Goal: Task Accomplishment & Management: Complete application form

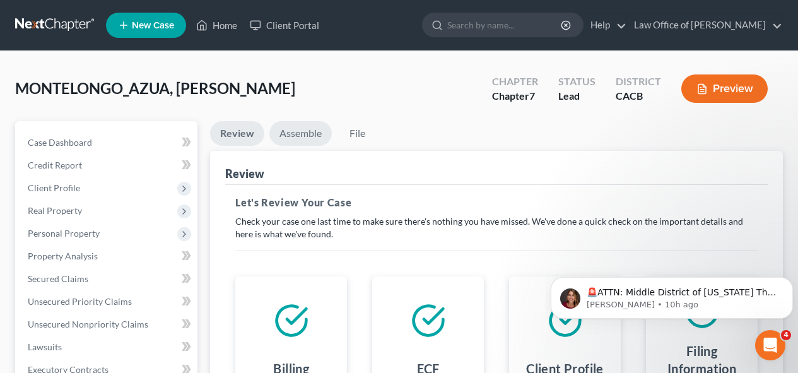
click at [312, 136] on link "Assemble" at bounding box center [300, 133] width 62 height 25
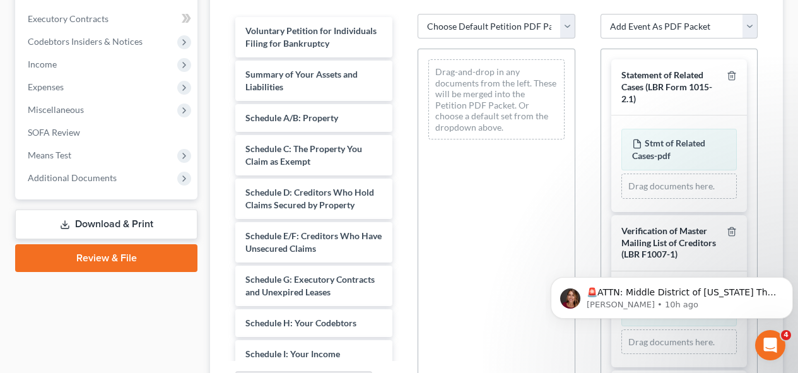
scroll to position [348, 0]
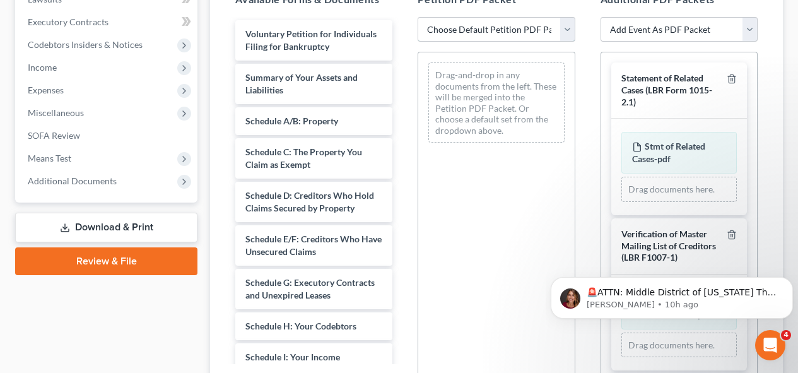
click at [481, 28] on select "Choose Default Petition PDF Packet Complete Bankruptcy Petition (all forms and …" at bounding box center [496, 29] width 157 height 25
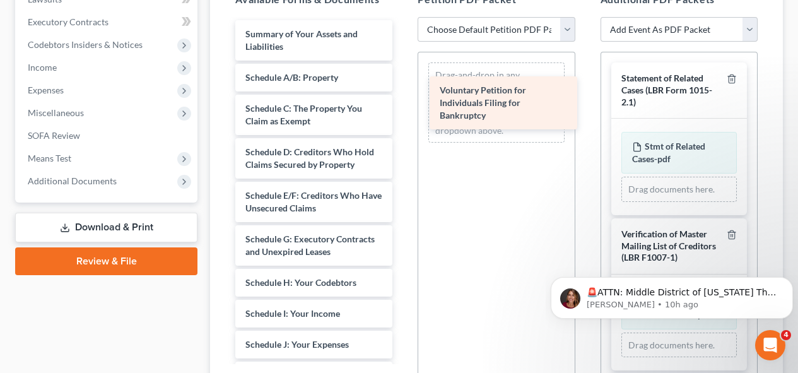
drag, startPoint x: 309, startPoint y: 37, endPoint x: 506, endPoint y: 93, distance: 205.3
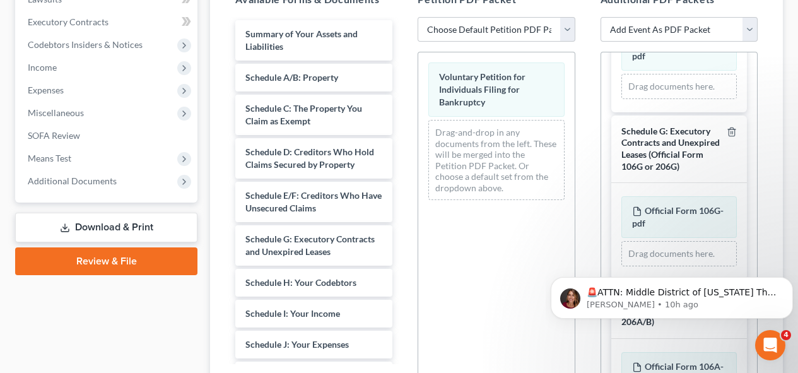
scroll to position [1890, 0]
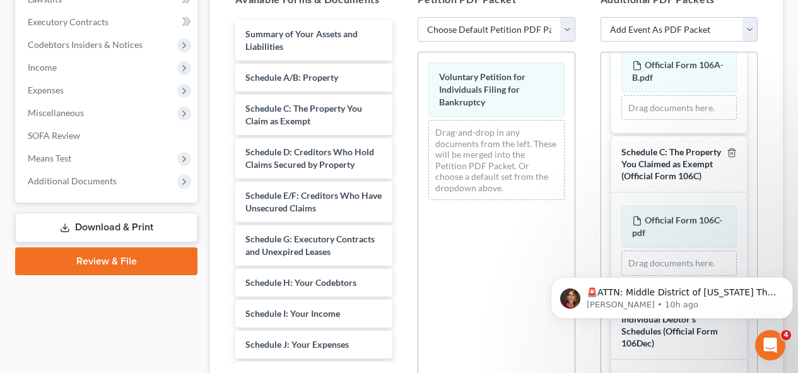
drag, startPoint x: 748, startPoint y: 150, endPoint x: 196, endPoint y: 50, distance: 561.8
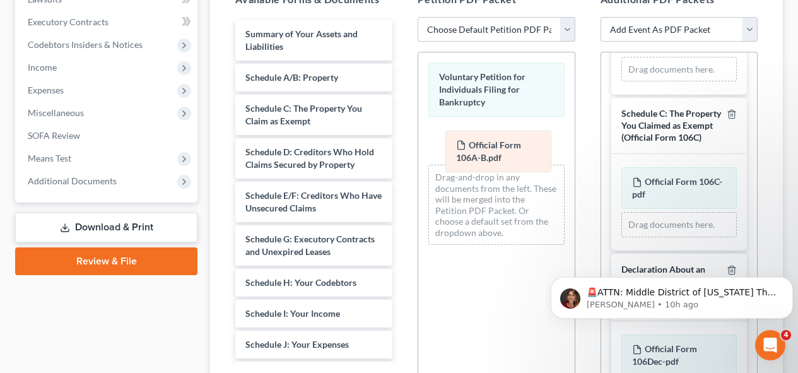
drag, startPoint x: 679, startPoint y: 164, endPoint x: 502, endPoint y: 146, distance: 178.2
click at [622, 82] on div "Official Form 106A-B.pdf Amended Official Form 106A-B.pdf Official Form 106A-B.…" at bounding box center [679, 69] width 115 height 25
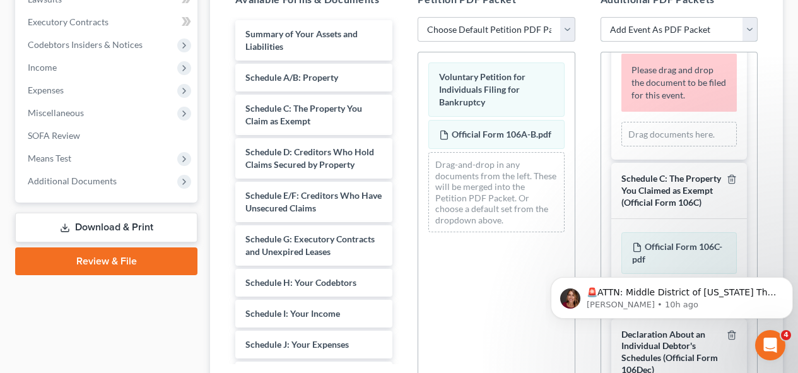
click at [750, 28] on select "Add Event As PDF Packet Amended Chapter 11 Plan Amended Chapter 11 Small Busine…" at bounding box center [679, 29] width 157 height 25
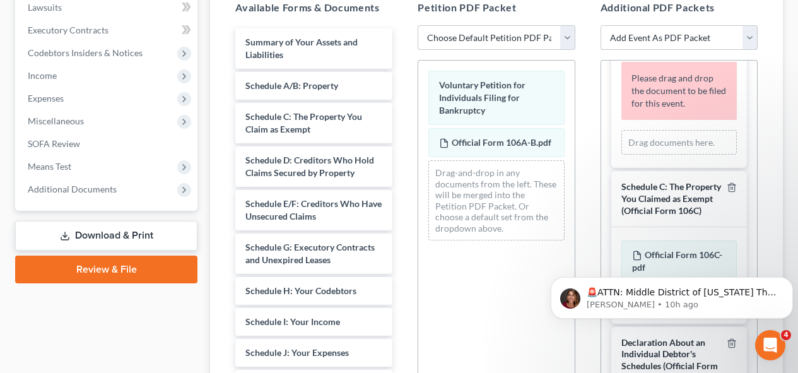
scroll to position [346, 0]
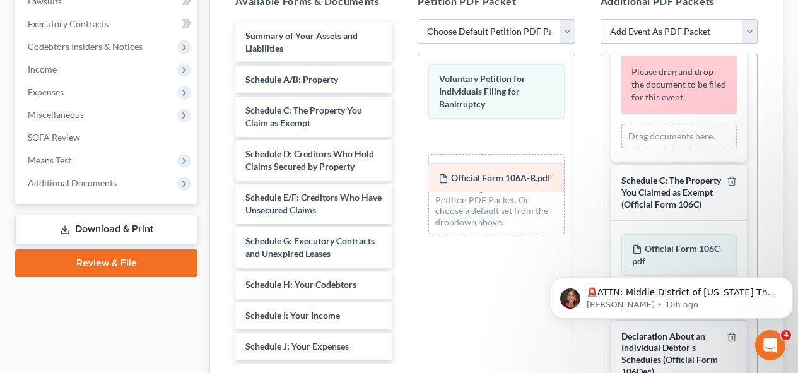
drag, startPoint x: 528, startPoint y: 134, endPoint x: 527, endPoint y: 175, distance: 41.7
click at [527, 175] on div "Official Form 106A-B.pdf Voluntary Petition for Individuals Filing for Bankrupt…" at bounding box center [496, 149] width 156 height 190
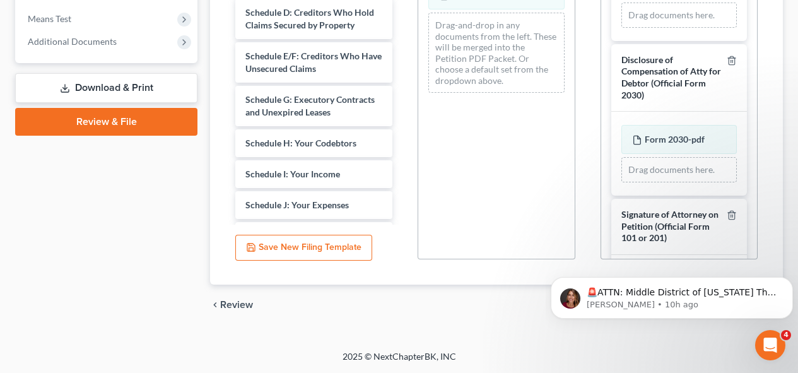
scroll to position [2645, 0]
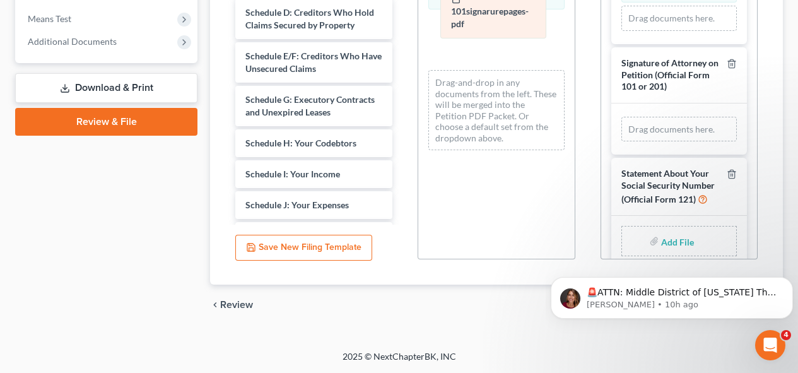
drag, startPoint x: 656, startPoint y: 240, endPoint x: 476, endPoint y: 14, distance: 289.6
click at [622, 117] on div "101signarurepages-pdf Amended 101signarurepages-pdf 101signarurepages-pdf Amend…" at bounding box center [679, 129] width 115 height 25
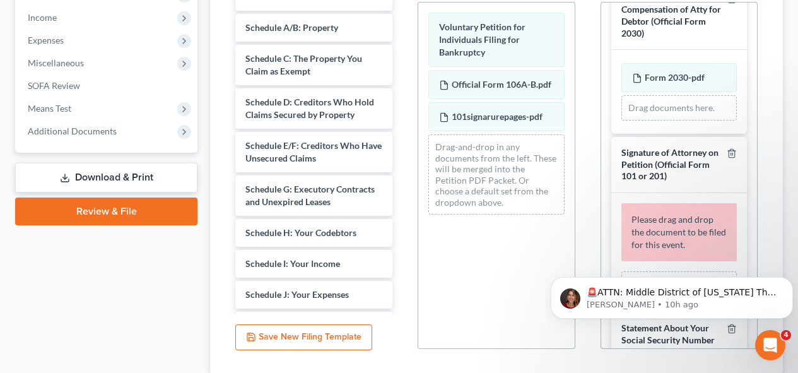
scroll to position [386, 0]
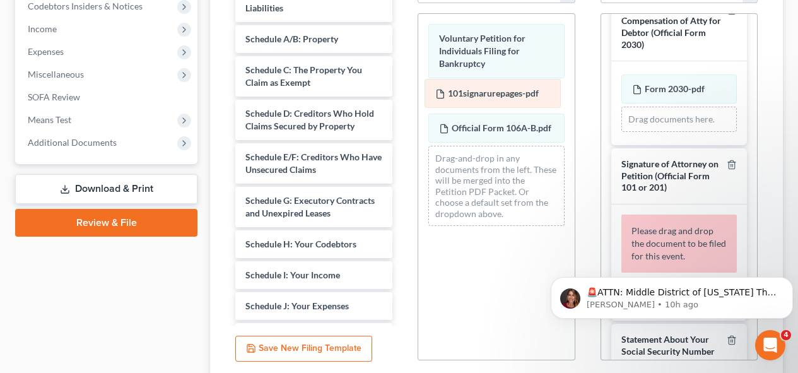
drag, startPoint x: 515, startPoint y: 122, endPoint x: 511, endPoint y: 87, distance: 35.5
click at [511, 87] on div "101signarurepages-pdf Voluntary Petition for Individuals Filing for Bankruptcy …" at bounding box center [496, 125] width 156 height 222
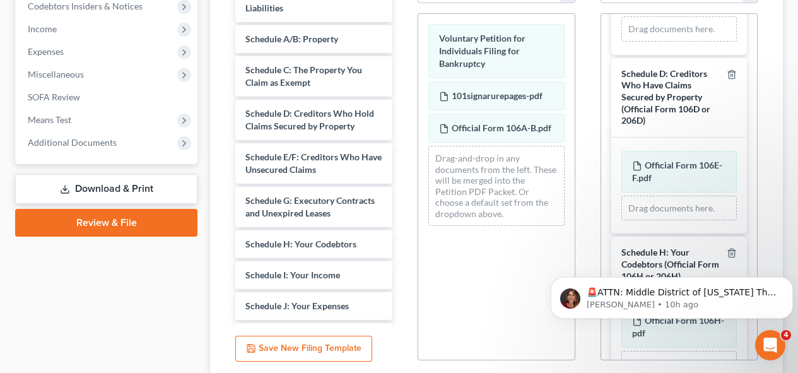
scroll to position [1371, 0]
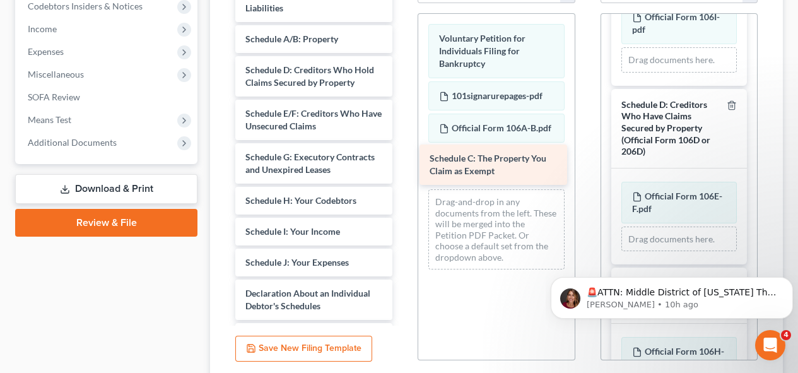
drag, startPoint x: 349, startPoint y: 68, endPoint x: 535, endPoint y: 155, distance: 205.3
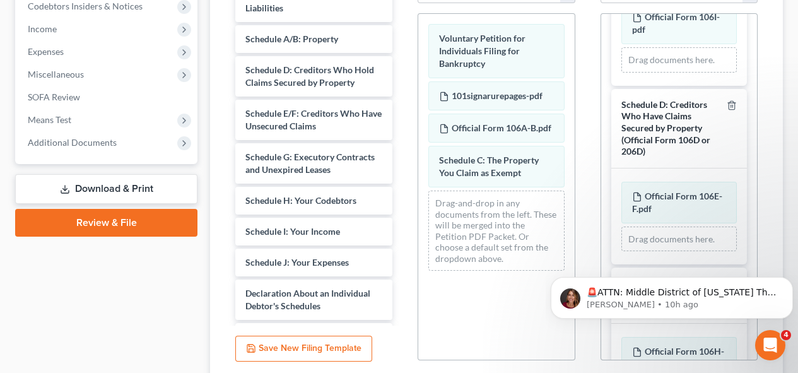
drag, startPoint x: 656, startPoint y: 261, endPoint x: 476, endPoint y: 215, distance: 185.7
click at [546, 251] on html "🚨ATTN: Middle District of [US_STATE] The court has added a new Credit Counselin…" at bounding box center [672, 295] width 252 height 88
drag, startPoint x: 676, startPoint y: 257, endPoint x: 593, endPoint y: 261, distance: 82.8
click at [593, 261] on body "🚨ATTN: Middle District of [US_STATE] The court has added a new Credit Counselin…" at bounding box center [672, 295] width 242 height 78
drag, startPoint x: 803, startPoint y: 180, endPoint x: 760, endPoint y: 9, distance: 176.9
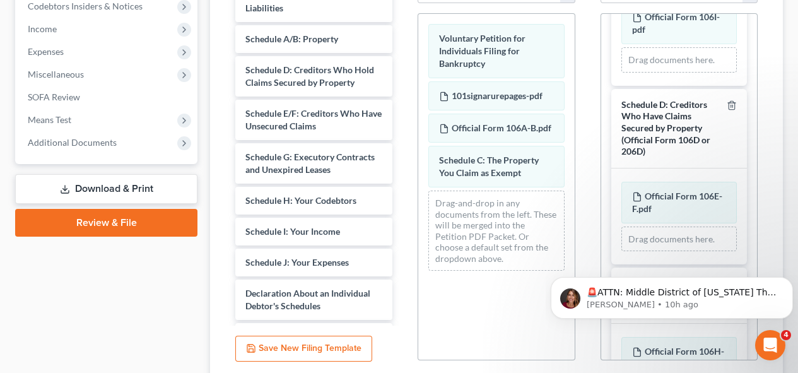
click at [760, 9] on div "Additional PDF Packets Add Event As PDF Packet Amended Chapter 11 Plan Amended …" at bounding box center [679, 157] width 182 height 428
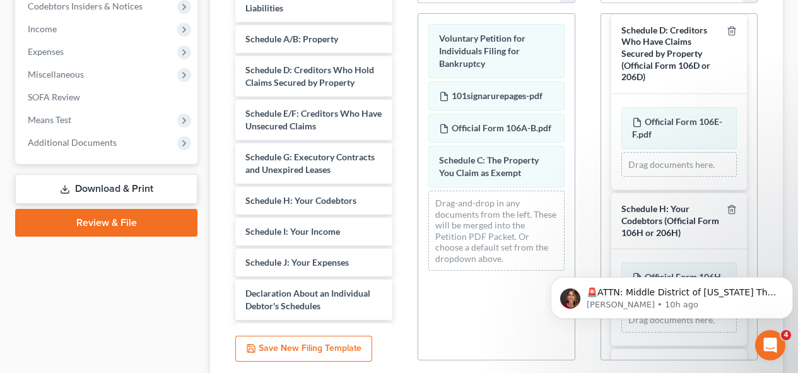
scroll to position [1501, 0]
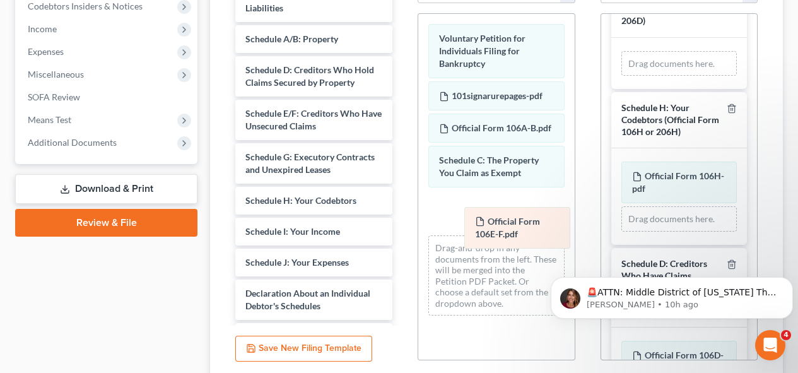
drag, startPoint x: 655, startPoint y: 128, endPoint x: 493, endPoint y: 220, distance: 186.2
click at [622, 76] on div "Official Form 106E-F.pdf Amended Official Form 106E-F.pdf Official Form 106E-F.…" at bounding box center [679, 63] width 115 height 25
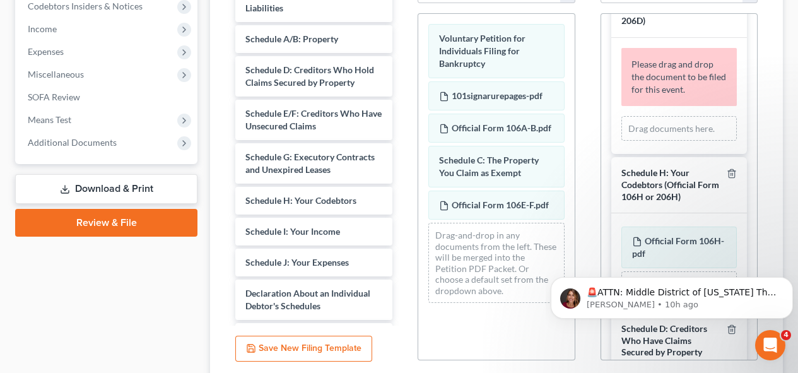
drag, startPoint x: 753, startPoint y: 182, endPoint x: 779, endPoint y: 179, distance: 26.1
drag, startPoint x: 779, startPoint y: 179, endPoint x: 786, endPoint y: 168, distance: 12.8
click at [786, 168] on div "Review Assemble File Review This court does not allow electronic filing for cas…" at bounding box center [497, 81] width 586 height 692
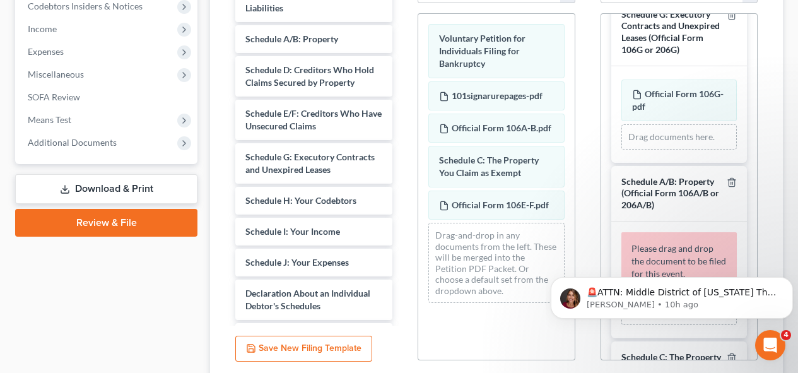
scroll to position [2020, 0]
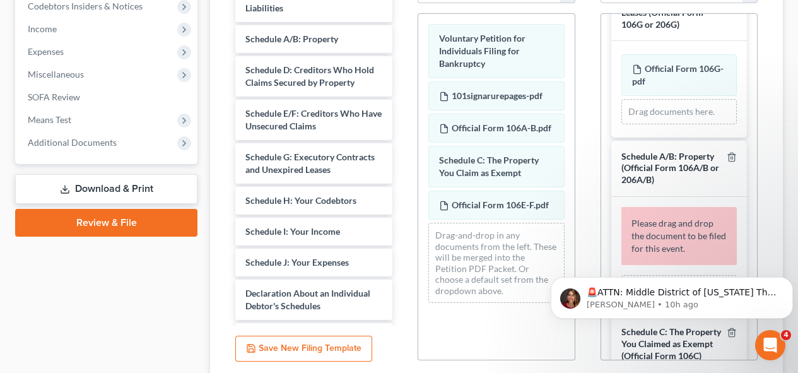
drag, startPoint x: 697, startPoint y: 150, endPoint x: 784, endPoint y: 86, distance: 108.4
drag, startPoint x: 784, startPoint y: 86, endPoint x: 793, endPoint y: 65, distance: 23.2
click at [793, 65] on div "MONTELONGO_AZUA, [PERSON_NAME] Upgraded Chapter Chapter 7 Status Lead District …" at bounding box center [399, 58] width 798 height 786
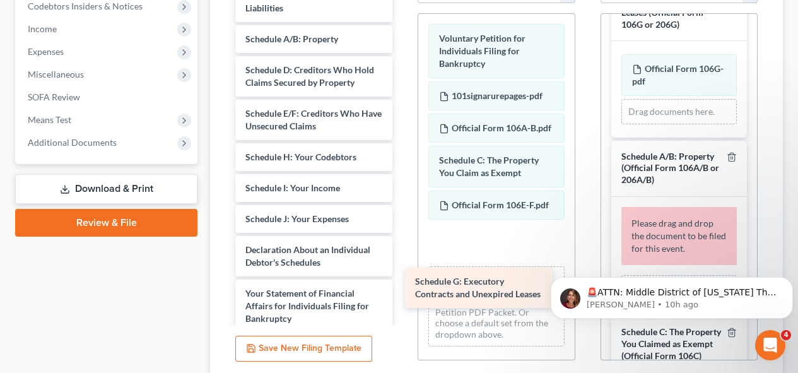
drag, startPoint x: 322, startPoint y: 177, endPoint x: 492, endPoint y: 288, distance: 202.9
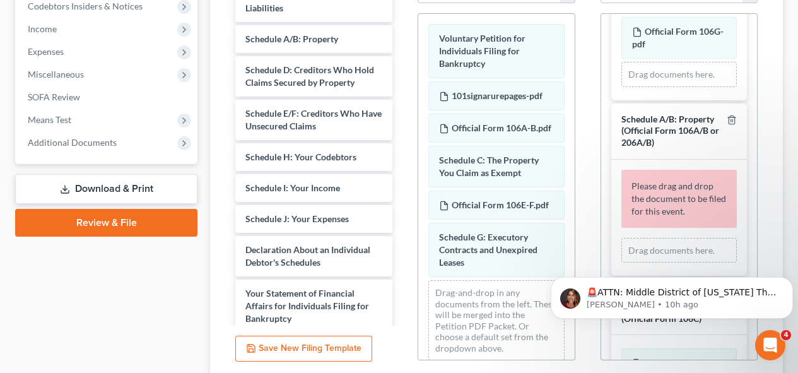
scroll to position [1995, 0]
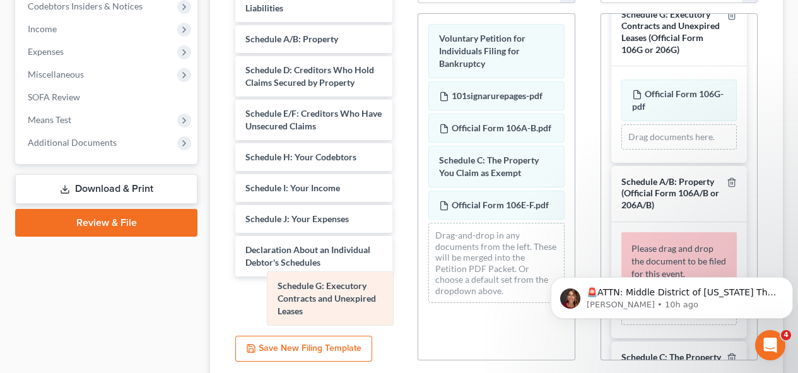
drag, startPoint x: 528, startPoint y: 272, endPoint x: 366, endPoint y: 295, distance: 163.2
click at [418, 295] on div "Schedule G: Executory Contracts and Unexpired Leases Voluntary Petition for Ind…" at bounding box center [496, 163] width 156 height 299
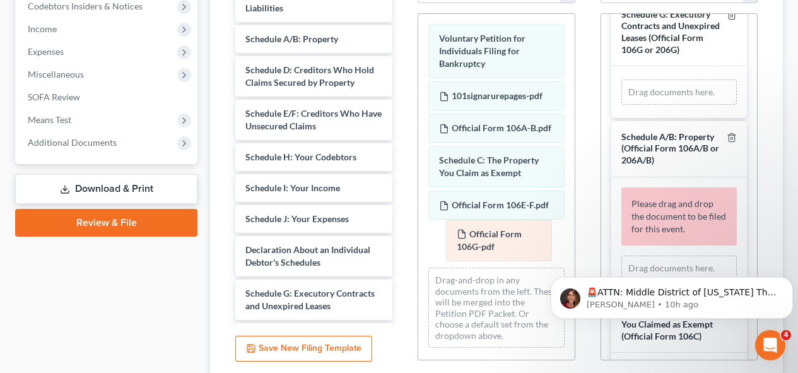
drag, startPoint x: 665, startPoint y: 172, endPoint x: 490, endPoint y: 239, distance: 188.0
click at [622, 105] on div "Official Form 106G-pdf Amended Official Form 106G-pdf Official Form 106G-pdf Am…" at bounding box center [679, 92] width 115 height 25
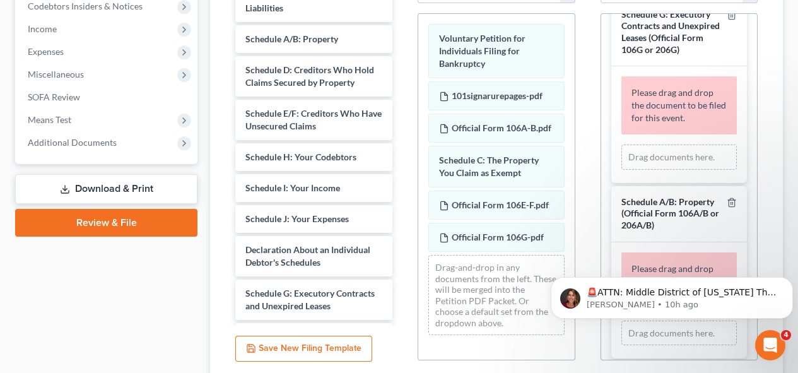
drag, startPoint x: 750, startPoint y: 239, endPoint x: 198, endPoint y: 2, distance: 600.2
click at [747, 257] on body "🚨ATTN: Middle District of [US_STATE] The court has added a new Credit Counselin…" at bounding box center [672, 295] width 242 height 78
click at [747, 258] on body "🚨ATTN: Middle District of [US_STATE] The court has added a new Credit Counselin…" at bounding box center [672, 295] width 242 height 78
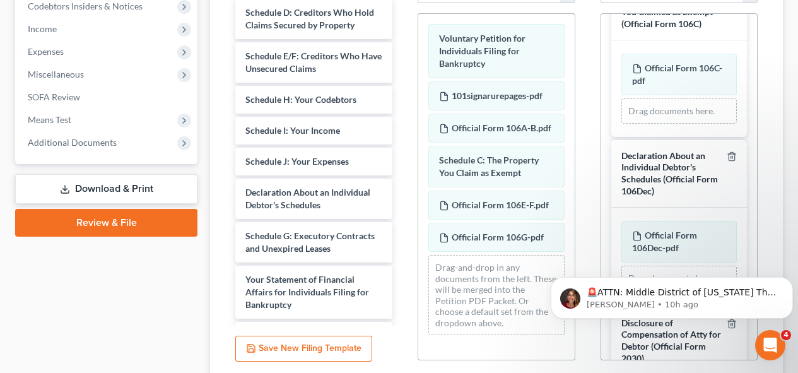
scroll to position [68, 0]
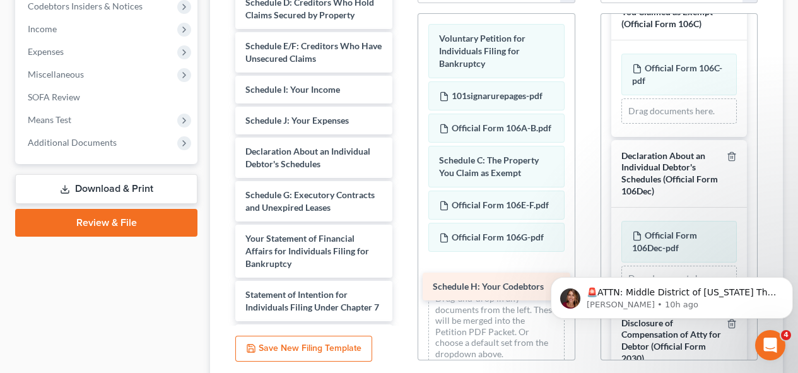
drag, startPoint x: 333, startPoint y: 109, endPoint x: 521, endPoint y: 293, distance: 262.8
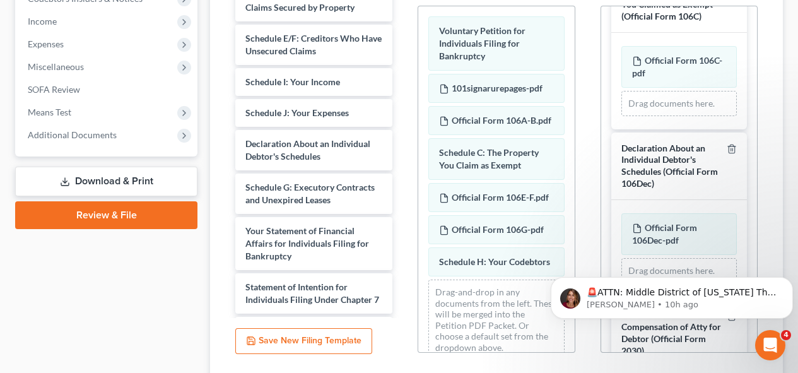
scroll to position [391, 0]
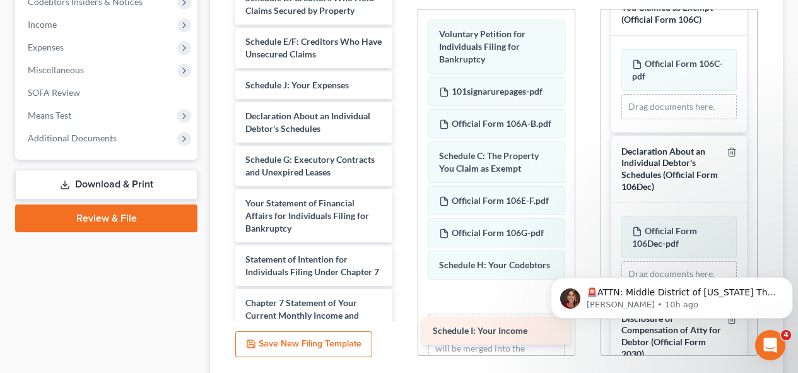
drag, startPoint x: 297, startPoint y: 96, endPoint x: 485, endPoint y: 328, distance: 298.4
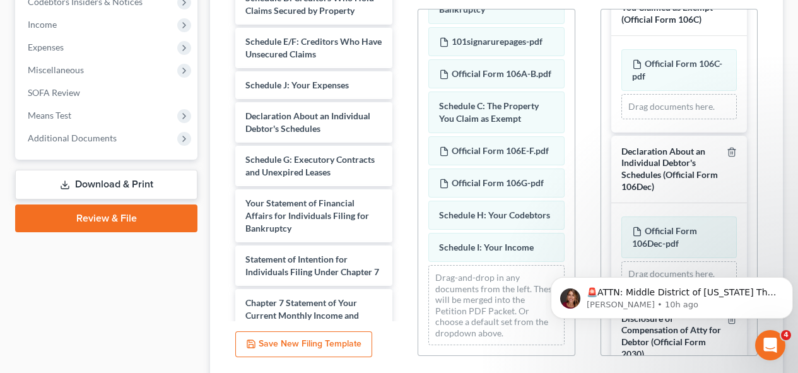
scroll to position [88, 0]
drag, startPoint x: 569, startPoint y: 204, endPoint x: 30, endPoint y: 38, distance: 564.5
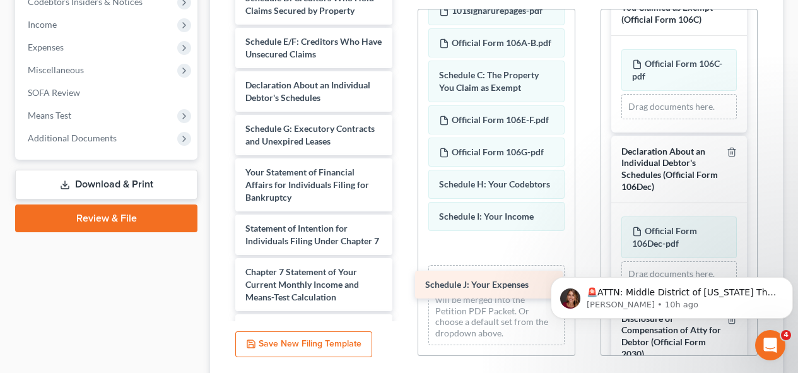
drag, startPoint x: 304, startPoint y: 91, endPoint x: 484, endPoint y: 277, distance: 258.8
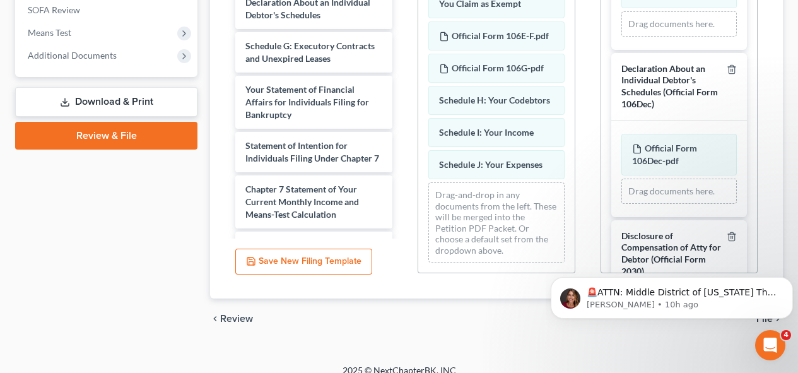
scroll to position [487, 0]
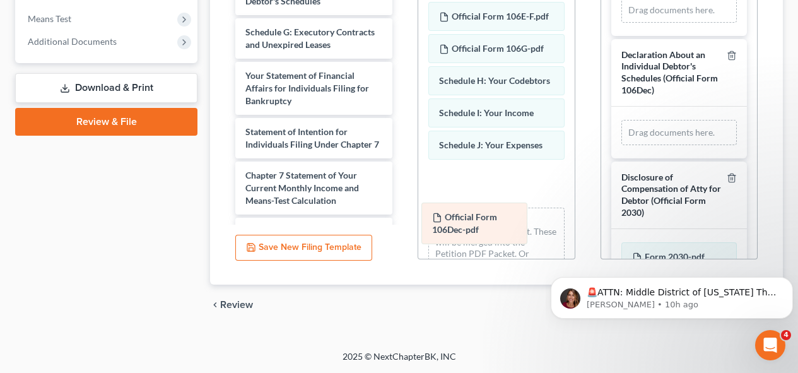
drag, startPoint x: 676, startPoint y: 244, endPoint x: 476, endPoint y: 231, distance: 200.4
click at [622, 145] on div "Official Form 106Dec-pdf Amended Official Form 106Dec-pdf Official Form 106Dec-…" at bounding box center [679, 132] width 115 height 25
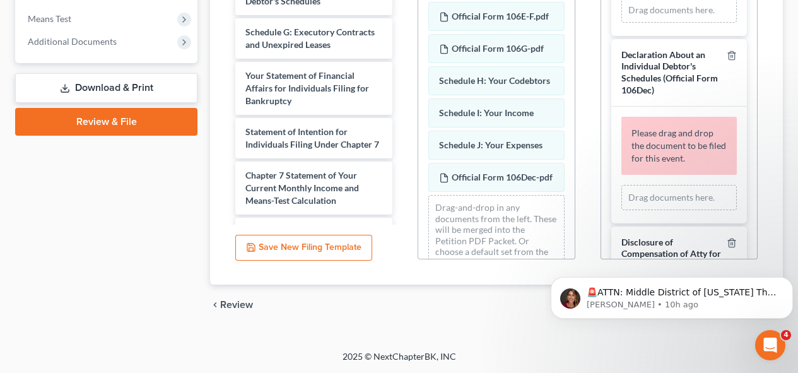
click at [748, 252] on html "🚨ATTN: Middle District of [US_STATE] The court has added a new Credit Counselin…" at bounding box center [672, 295] width 252 height 88
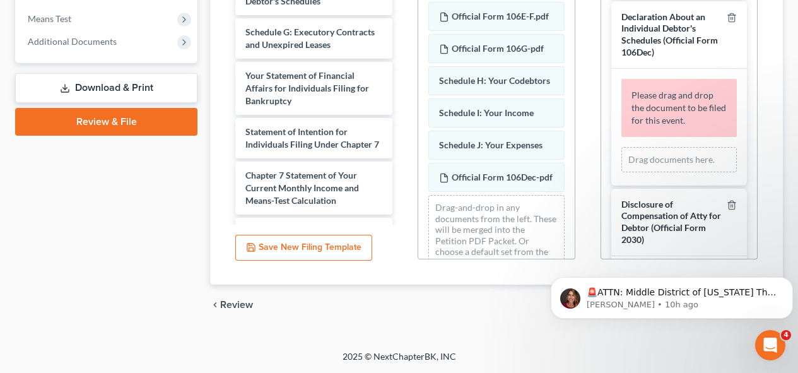
scroll to position [2524, 0]
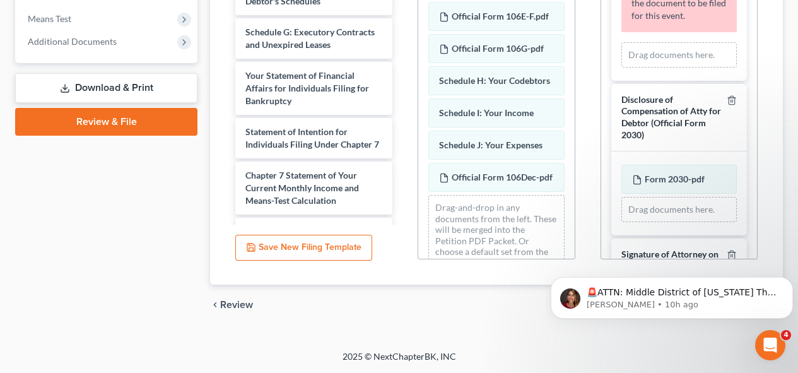
click at [743, 251] on html "🚨ATTN: Middle District of [US_STATE] The court has added a new Credit Counselin…" at bounding box center [672, 295] width 252 height 88
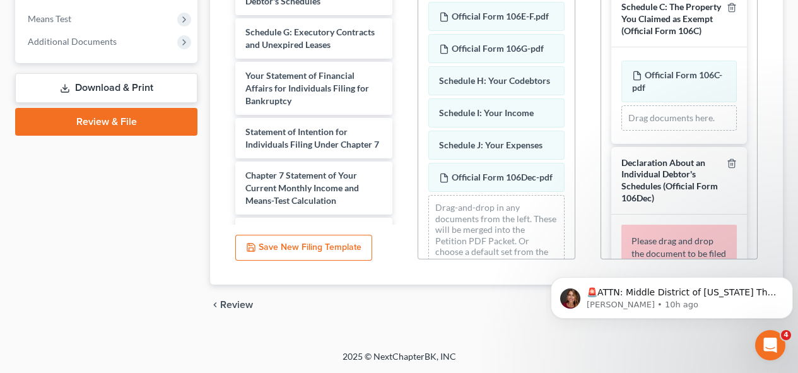
scroll to position [2258, 0]
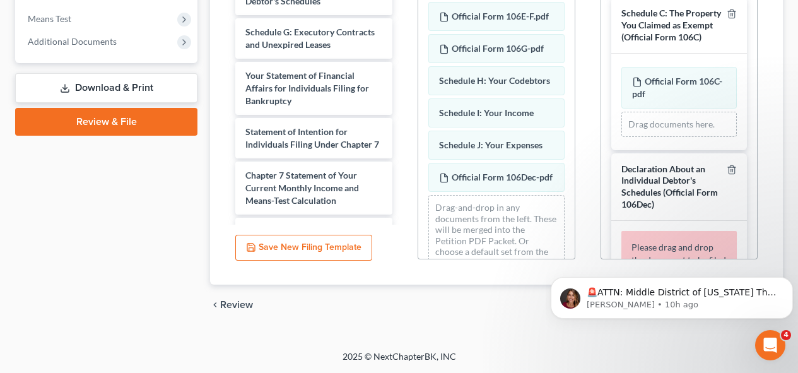
drag, startPoint x: 570, startPoint y: 80, endPoint x: 801, endPoint y: 124, distance: 235.8
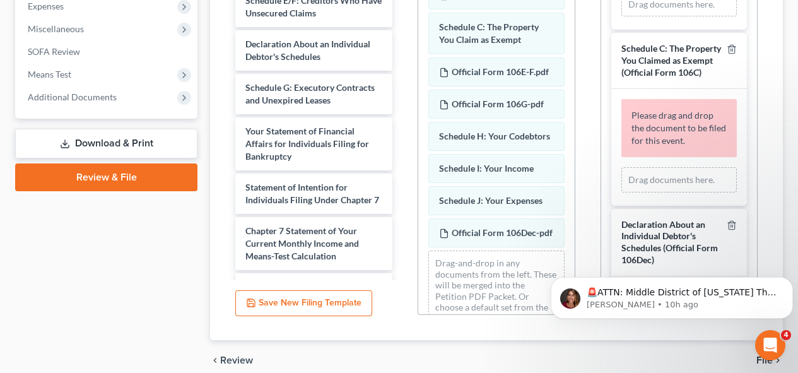
scroll to position [430, 0]
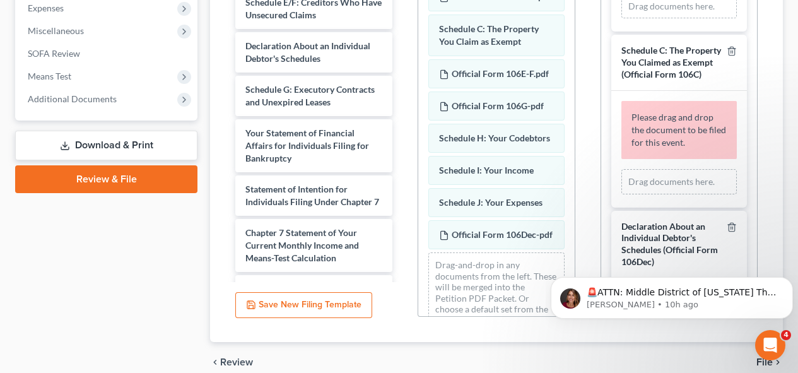
drag, startPoint x: 683, startPoint y: 54, endPoint x: 470, endPoint y: 308, distance: 331.9
drag, startPoint x: 470, startPoint y: 308, endPoint x: 769, endPoint y: 67, distance: 384.2
click at [769, 67] on div "Additional PDF Packets Add Event As PDF Packet Amended Chapter 11 Plan Amended …" at bounding box center [679, 114] width 182 height 428
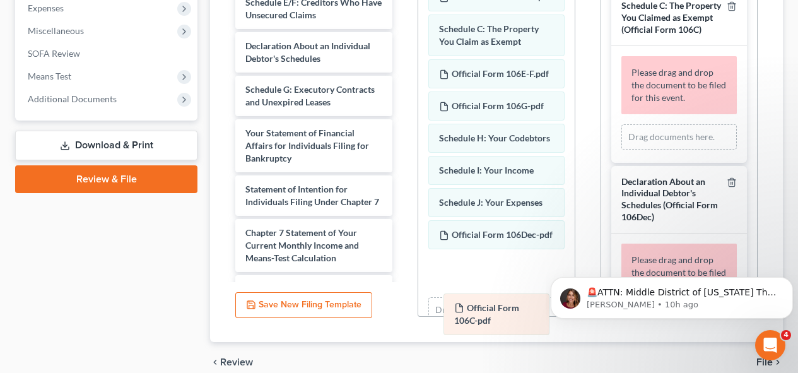
drag, startPoint x: 665, startPoint y: 51, endPoint x: 487, endPoint y: 312, distance: 315.6
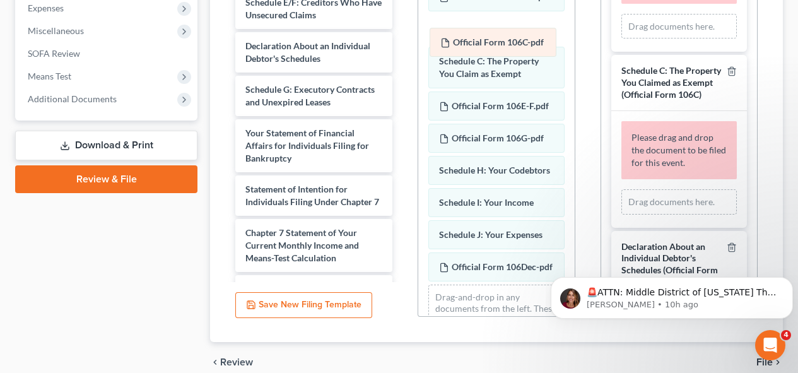
drag, startPoint x: 508, startPoint y: 311, endPoint x: 509, endPoint y: 35, distance: 276.4
click at [509, 35] on div "Official Form 106C-pdf Voluntary Petition for Individuals Filing for Bankruptcy…" at bounding box center [496, 129] width 156 height 492
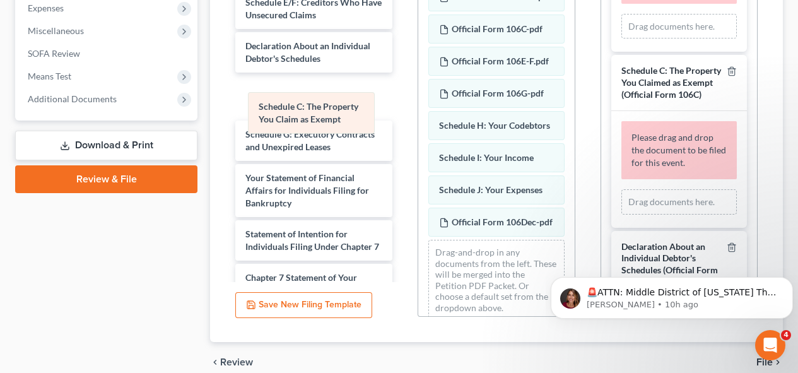
drag, startPoint x: 508, startPoint y: 78, endPoint x: 328, endPoint y: 110, distance: 183.3
click at [418, 110] on div "Schedule C: The Property You Claim as Exempt Voluntary Petition for Individuals…" at bounding box center [496, 106] width 156 height 447
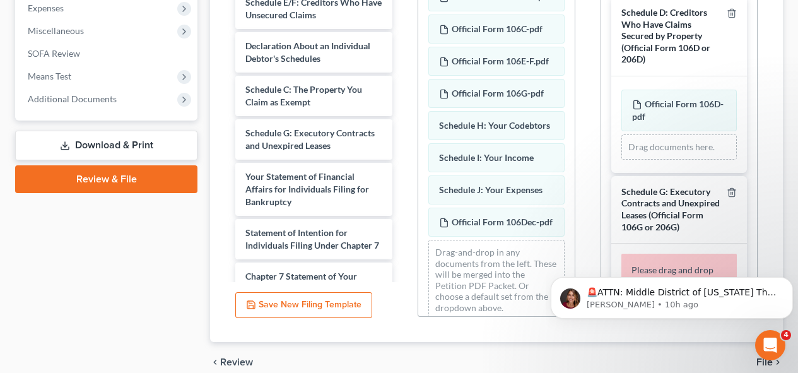
scroll to position [1665, 0]
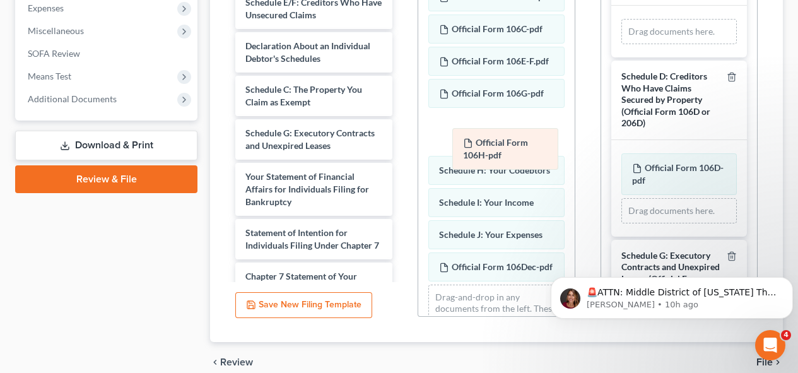
drag, startPoint x: 688, startPoint y: 102, endPoint x: 519, endPoint y: 151, distance: 176.1
click at [622, 44] on div "Official Form 106H-pdf Amended Official Form 106H-pdf Official Form 106H-pdf Am…" at bounding box center [679, 31] width 115 height 25
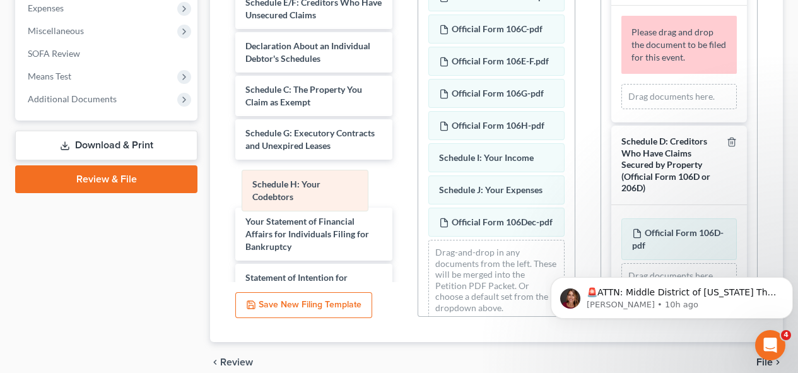
drag, startPoint x: 507, startPoint y: 189, endPoint x: 319, endPoint y: 190, distance: 188.1
click at [418, 190] on div "Schedule H: Your Codebtors Voluntary Petition for Individuals Filing for Bankru…" at bounding box center [496, 106] width 156 height 447
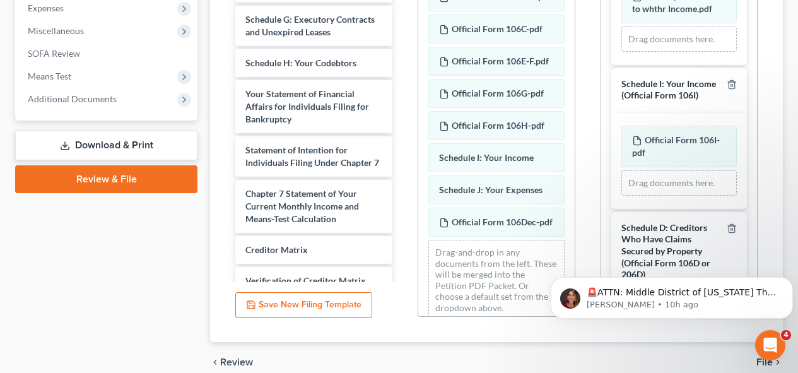
scroll to position [1184, 0]
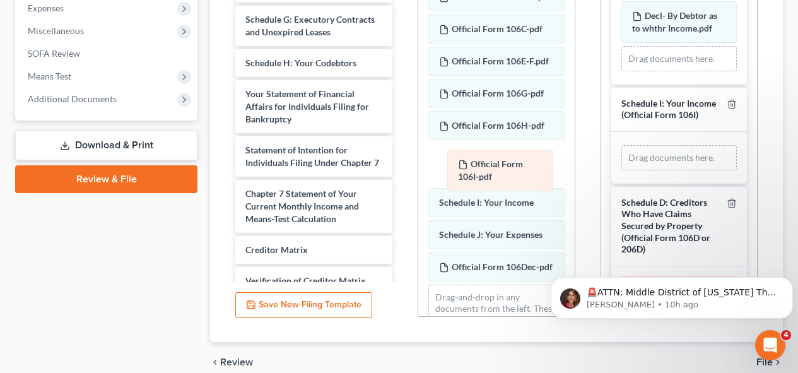
drag, startPoint x: 664, startPoint y: 236, endPoint x: 490, endPoint y: 180, distance: 182.8
click at [622, 170] on div "Official Form 106I-pdf Amended Official Form 106I-pdf Official Form 106I-pdf Am…" at bounding box center [679, 157] width 115 height 25
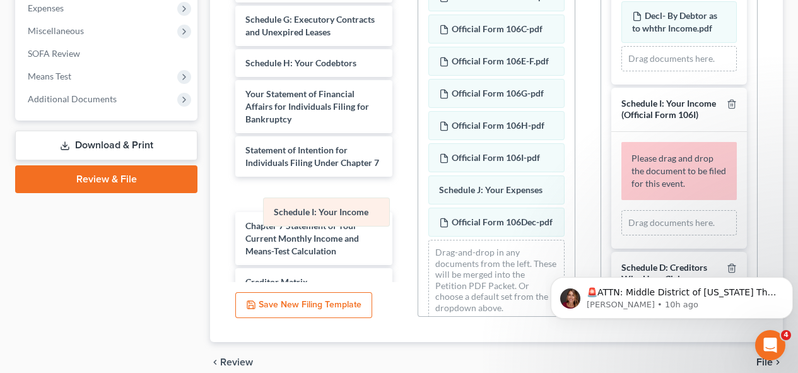
drag, startPoint x: 505, startPoint y: 223, endPoint x: 340, endPoint y: 220, distance: 165.4
click at [418, 220] on div "Schedule I: Your Income Voluntary Petition for Individuals Filing for Bankruptc…" at bounding box center [496, 106] width 156 height 447
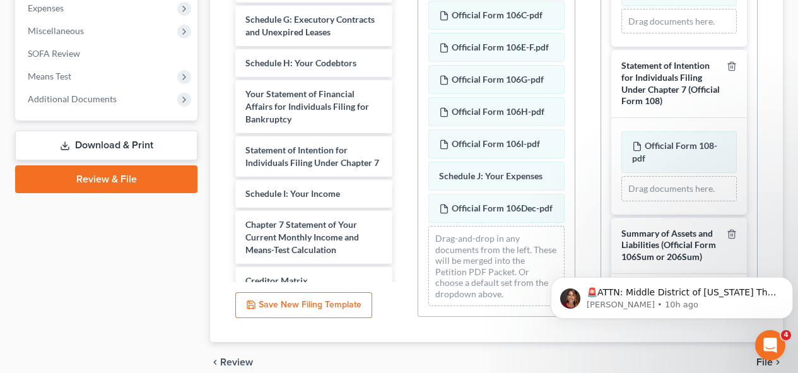
scroll to position [139, 0]
drag, startPoint x: 571, startPoint y: 224, endPoint x: 24, endPoint y: 15, distance: 585.9
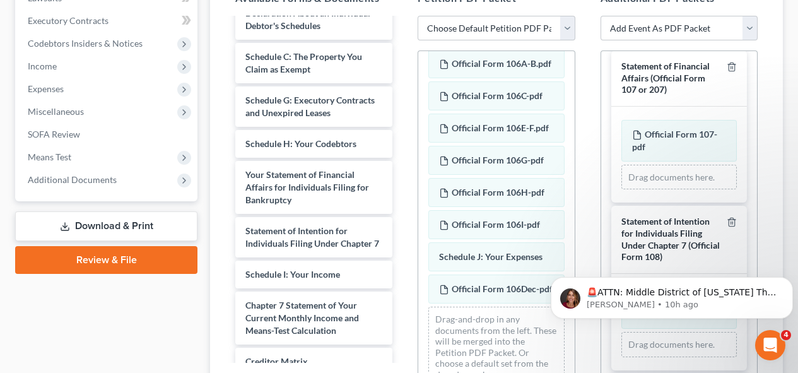
scroll to position [644, 0]
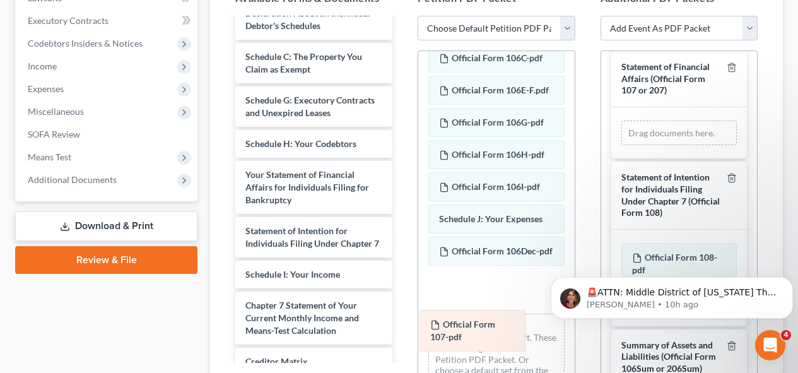
drag, startPoint x: 690, startPoint y: 172, endPoint x: 490, endPoint y: 335, distance: 257.9
click at [622, 146] on div "Official Form 107-pdf Amended Official Form 107-pdf Official Form 107-pdf Amend…" at bounding box center [679, 133] width 115 height 25
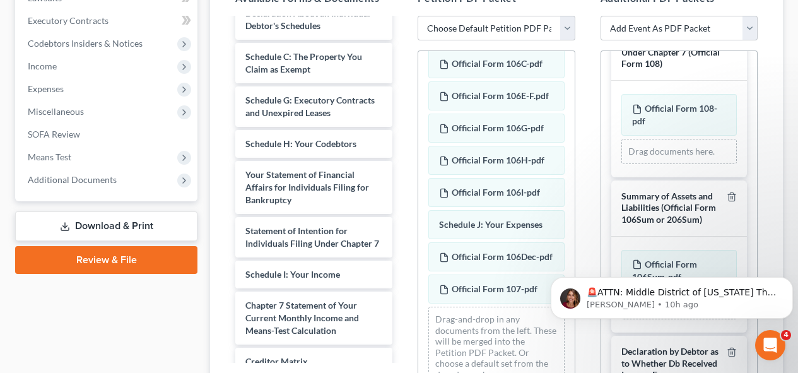
scroll to position [871, 0]
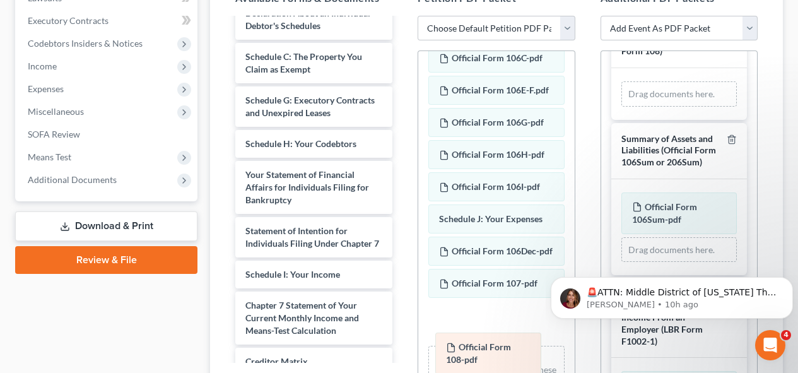
drag, startPoint x: 692, startPoint y: 129, endPoint x: 506, endPoint y: 357, distance: 294.2
click at [622, 107] on div "Official Form 108-pdf Amended Official Form 108-pdf Official Form 108-pdf Amend…" at bounding box center [679, 93] width 115 height 25
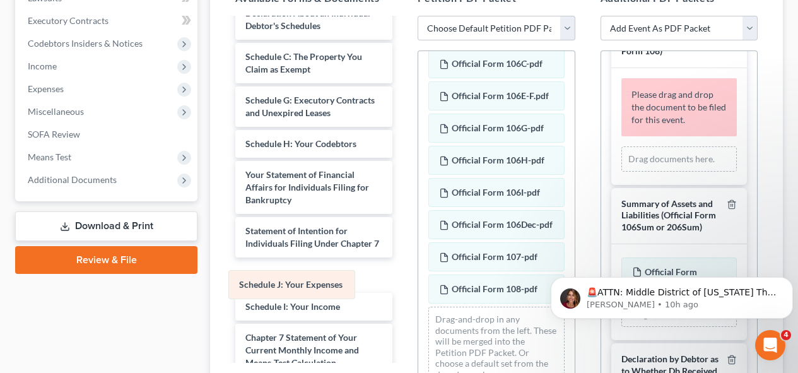
drag, startPoint x: 515, startPoint y: 242, endPoint x: 314, endPoint y: 281, distance: 204.6
click at [418, 281] on div "Schedule J: Your Expenses Voluntary Petition for Individuals Filing for Bankrup…" at bounding box center [496, 157] width 156 height 480
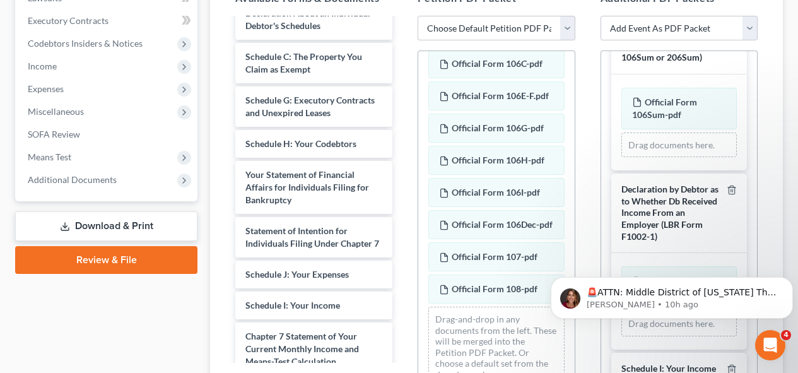
scroll to position [1054, 0]
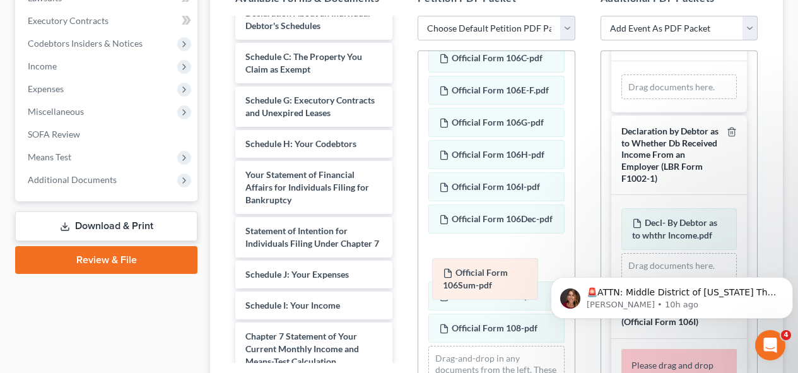
drag, startPoint x: 696, startPoint y: 130, endPoint x: 507, endPoint y: 280, distance: 241.2
click at [622, 100] on div "Official Form 106Sum-pdf Amended Official Form 106Sum-pdf Official Form 106Sum-…" at bounding box center [679, 86] width 115 height 25
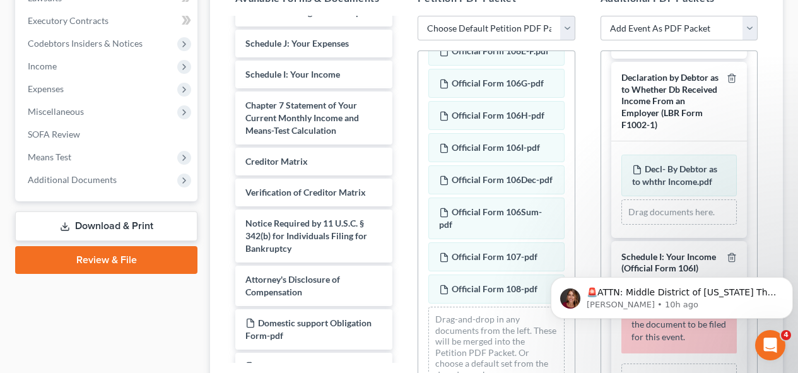
scroll to position [216, 0]
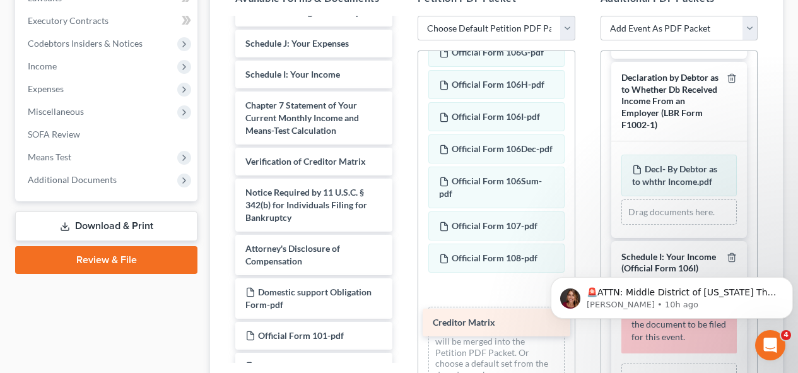
drag, startPoint x: 264, startPoint y: 185, endPoint x: 452, endPoint y: 320, distance: 231.0
click at [403, 320] on div "Creditor Matrix Summary of Your Assets and Liabilities Schedule A/B: Property S…" at bounding box center [313, 202] width 177 height 1190
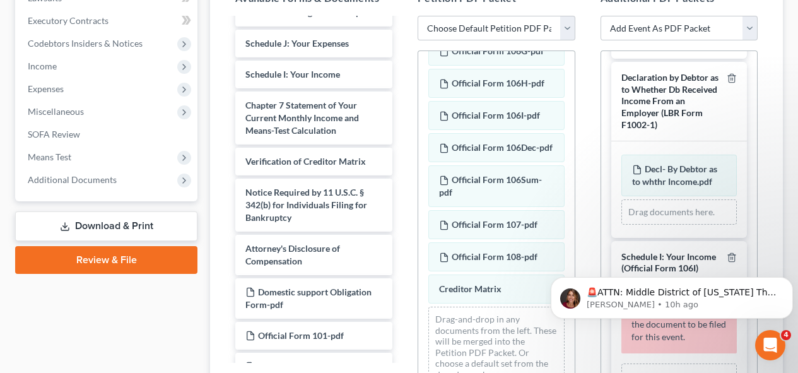
drag, startPoint x: 750, startPoint y: 191, endPoint x: 758, endPoint y: 227, distance: 36.8
click at [758, 227] on div "Additional PDF Packets Add Event As PDF Packet Amended Chapter 11 Plan Amended …" at bounding box center [679, 194] width 182 height 428
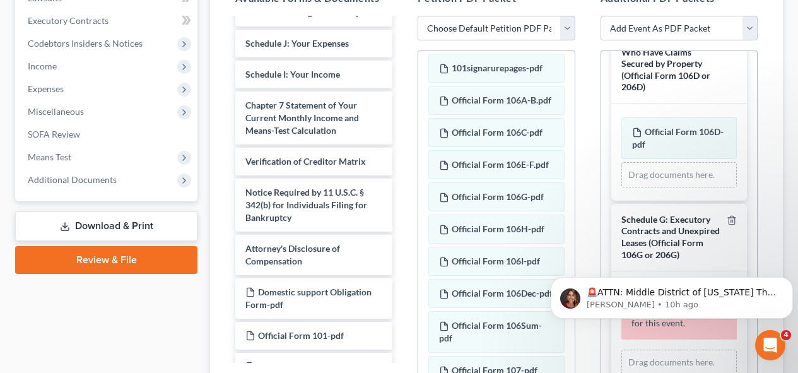
scroll to position [71, 0]
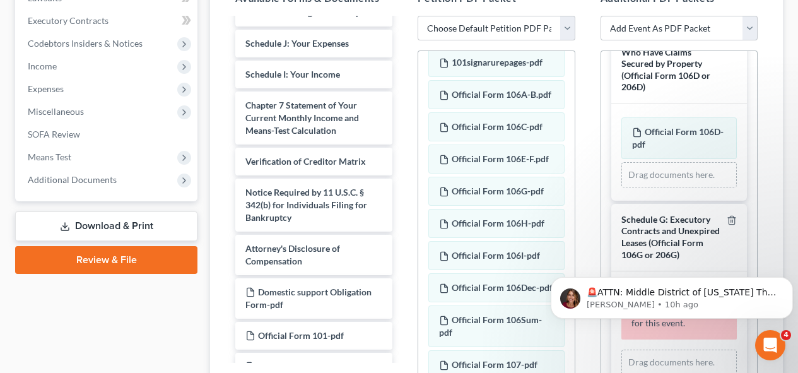
drag, startPoint x: 672, startPoint y: 202, endPoint x: 562, endPoint y: 176, distance: 112.8
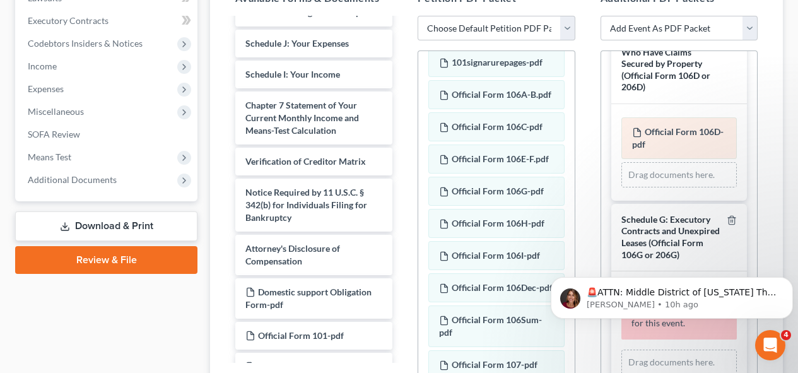
drag, startPoint x: 562, startPoint y: 176, endPoint x: 657, endPoint y: 192, distance: 96.0
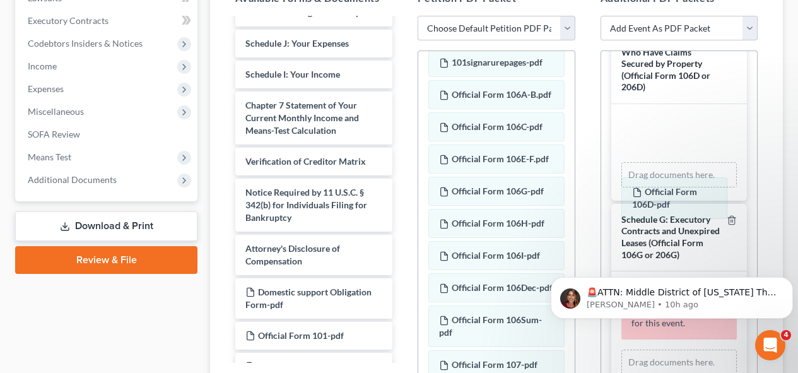
drag, startPoint x: 657, startPoint y: 192, endPoint x: 689, endPoint y: 189, distance: 32.3
click at [689, 187] on div "Official Form 106D-pdf Amended Official Form 106D-pdf Official Form 106D-pdf Am…" at bounding box center [679, 152] width 115 height 70
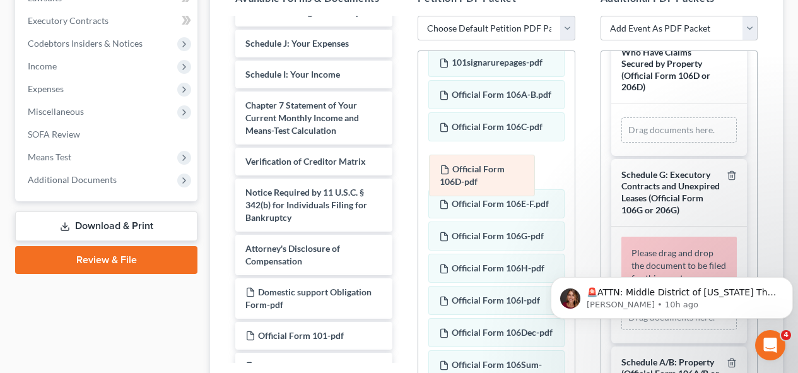
drag, startPoint x: 688, startPoint y: 189, endPoint x: 497, endPoint y: 167, distance: 192.6
click at [622, 143] on div "Official Form 106D-pdf Amended Official Form 106D-pdf Official Form 106D-pdf Am…" at bounding box center [679, 129] width 115 height 25
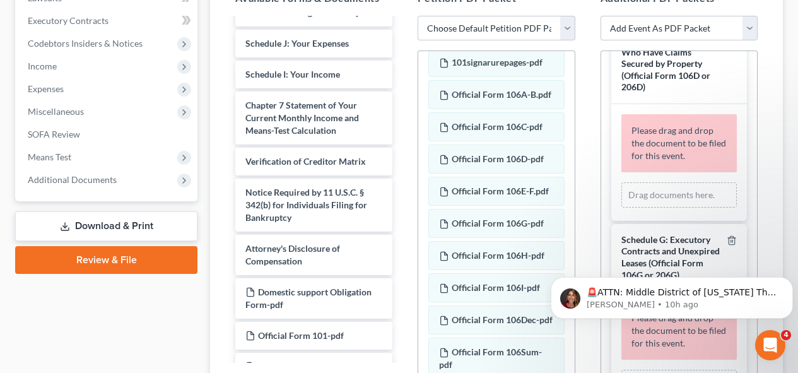
drag, startPoint x: 747, startPoint y: 251, endPoint x: 751, endPoint y: 269, distance: 19.4
click at [751, 269] on html "🚨ATTN: Middle District of [US_STATE] The court has added a new Credit Counselin…" at bounding box center [672, 295] width 252 height 88
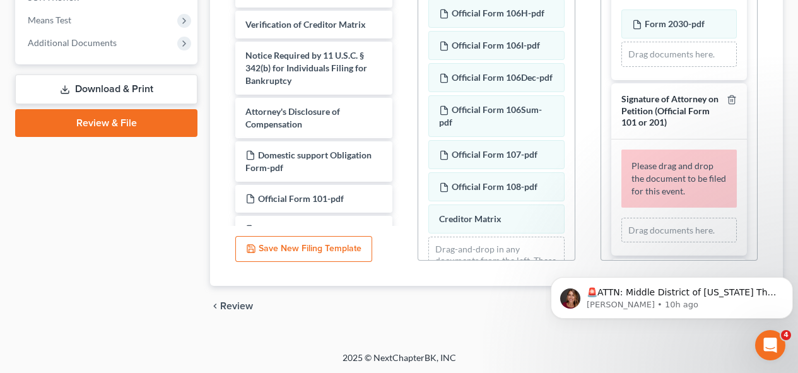
scroll to position [281, 0]
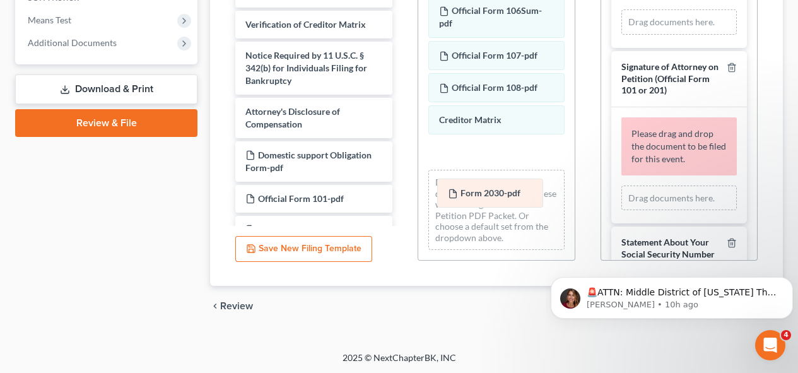
drag, startPoint x: 664, startPoint y: 122, endPoint x: 480, endPoint y: 196, distance: 198.5
click at [622, 35] on div "Form 2030-pdf Amended Form 2030-pdf Form 2030-pdf Amended Form 2030-pdf Drag do…" at bounding box center [679, 21] width 115 height 25
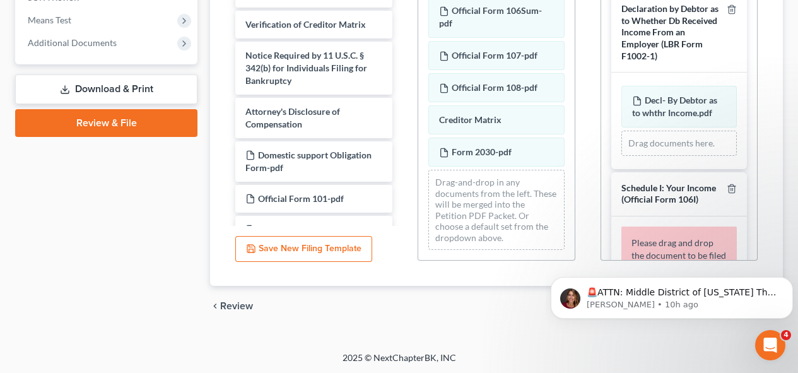
scroll to position [1097, 0]
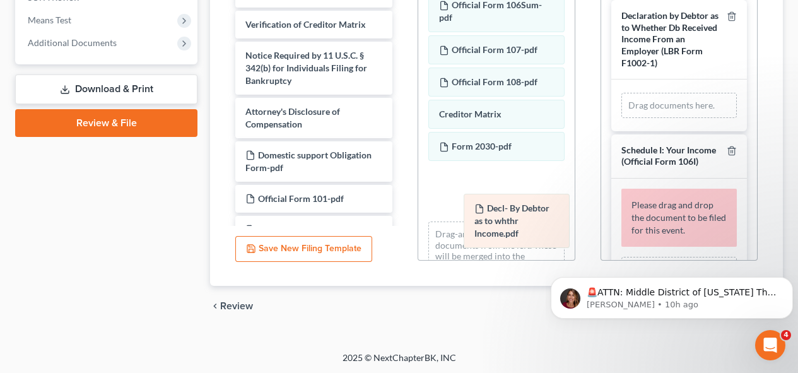
drag, startPoint x: 644, startPoint y: 162, endPoint x: 487, endPoint y: 228, distance: 170.9
click at [622, 118] on div "Decl- By Debtor as to whthr Income.pdf Amended Decl- By Debtor as to whthr Inco…" at bounding box center [679, 105] width 115 height 25
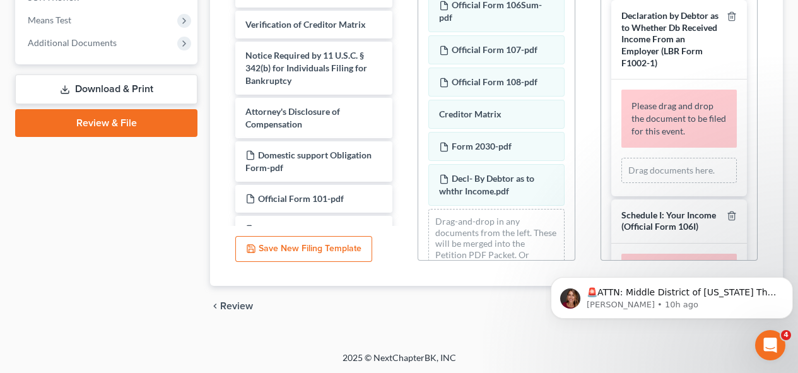
click at [563, 251] on html "🚨ATTN: Middle District of [US_STATE] The court has added a new Credit Counselin…" at bounding box center [672, 295] width 252 height 88
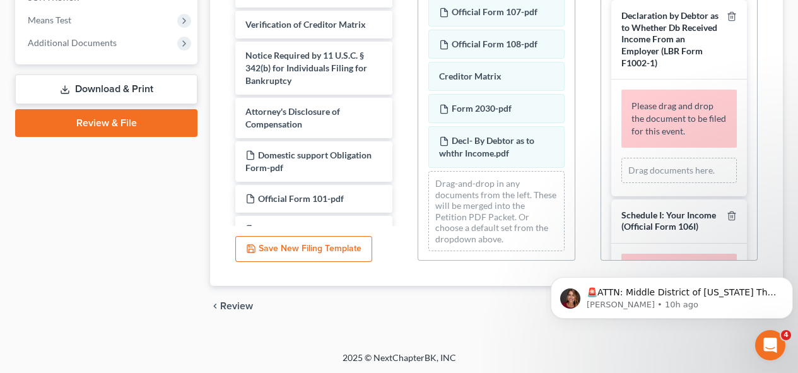
click at [563, 251] on html "🚨ATTN: Middle District of [US_STATE] The court has added a new Credit Counselin…" at bounding box center [672, 295] width 252 height 88
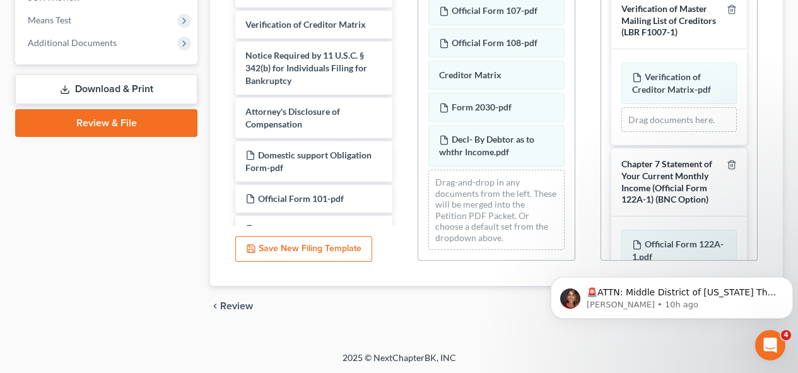
scroll to position [74, 0]
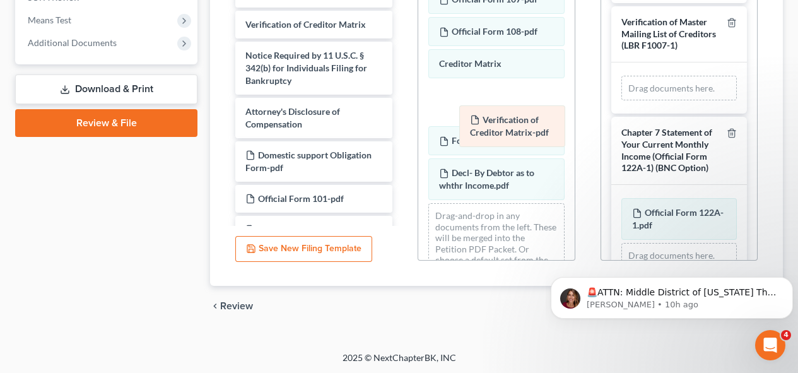
drag, startPoint x: 661, startPoint y: 109, endPoint x: 492, endPoint y: 127, distance: 170.1
click at [622, 101] on div "Verification of Creditor Matrix-pdf Amended Verification of Creditor Matrix-pdf…" at bounding box center [679, 88] width 115 height 25
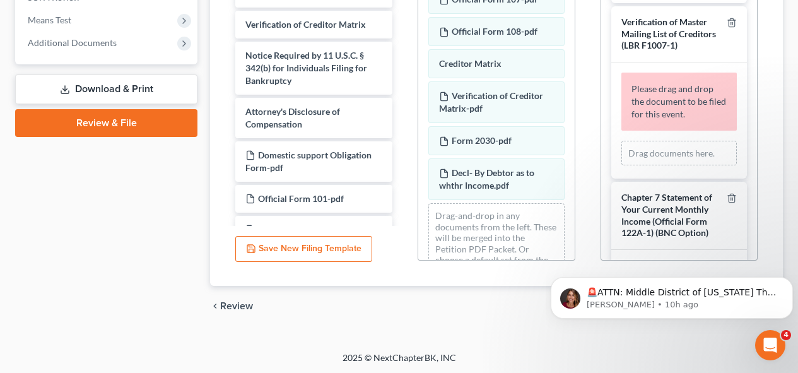
click at [745, 256] on body "🚨ATTN: Middle District of [US_STATE] The court has added a new Credit Counselin…" at bounding box center [672, 295] width 242 height 78
click at [744, 256] on body "🚨ATTN: Middle District of [US_STATE] The court has added a new Credit Counselin…" at bounding box center [672, 295] width 242 height 78
click at [743, 252] on html "🚨ATTN: Middle District of [US_STATE] The court has added a new Credit Counselin…" at bounding box center [672, 295] width 252 height 88
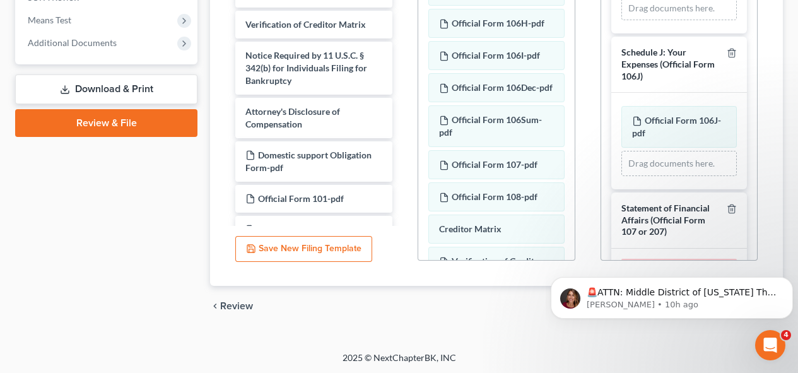
scroll to position [167, 0]
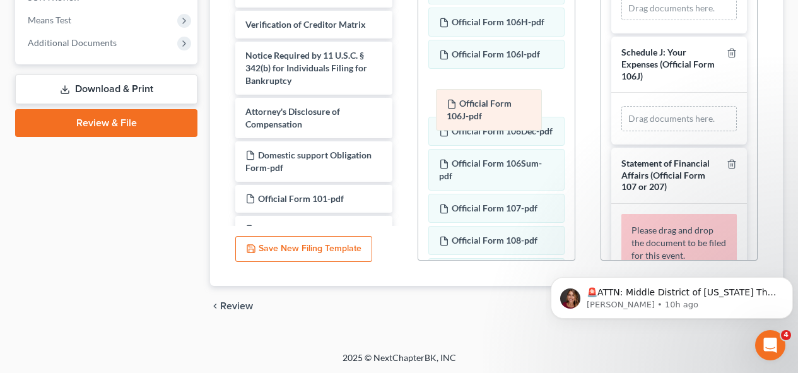
drag, startPoint x: 666, startPoint y: 160, endPoint x: 480, endPoint y: 119, distance: 190.0
click at [622, 119] on div "Official Form 106J-pdf Amended Official Form 106J-pdf Official Form 106J-pdf Am…" at bounding box center [679, 118] width 115 height 25
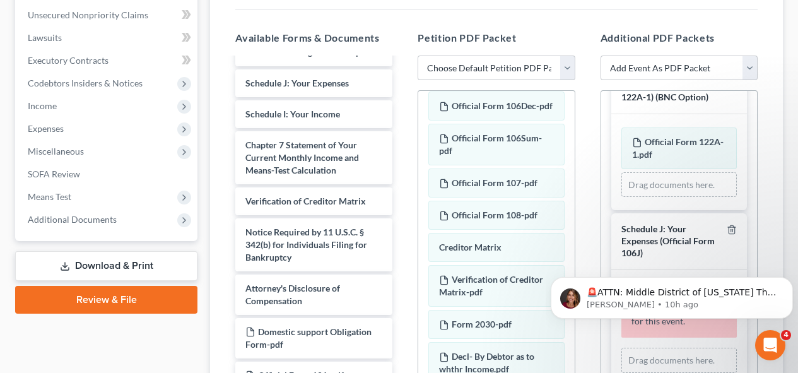
scroll to position [435, 0]
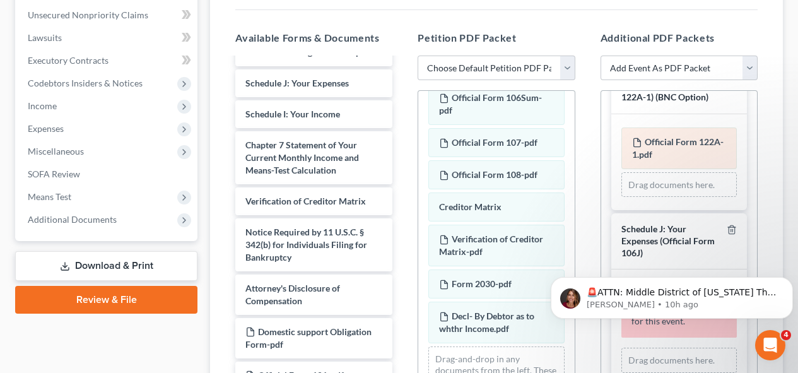
drag, startPoint x: 668, startPoint y: 175, endPoint x: 688, endPoint y: 159, distance: 25.6
drag, startPoint x: 688, startPoint y: 159, endPoint x: 695, endPoint y: 172, distance: 14.4
click at [696, 172] on div "Official Form 122A-1.pdf Amended Official Form 122A-1.pdf Drag documents here." at bounding box center [679, 162] width 115 height 70
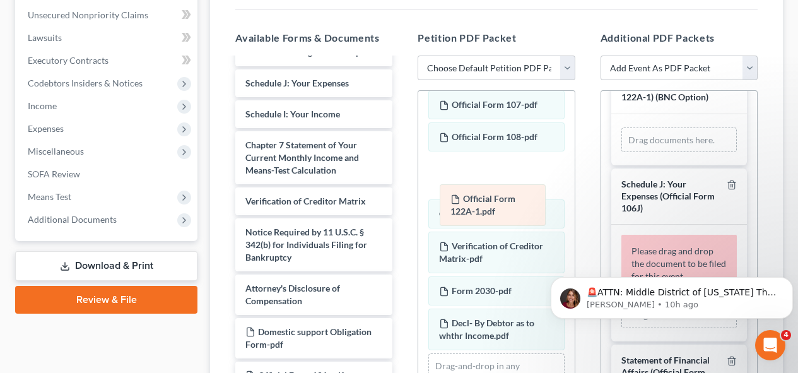
drag, startPoint x: 696, startPoint y: 172, endPoint x: 514, endPoint y: 205, distance: 184.8
click at [622, 153] on div "Official Form 122A-1.pdf Amended Official Form 122A-1.pdf Official Form 122A-1.…" at bounding box center [679, 139] width 115 height 25
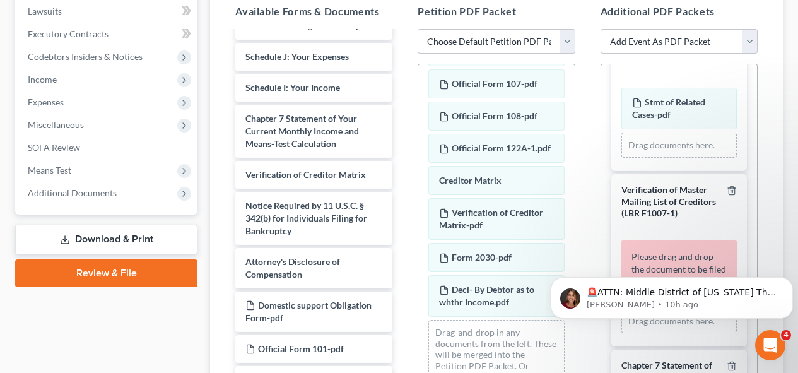
scroll to position [0, 0]
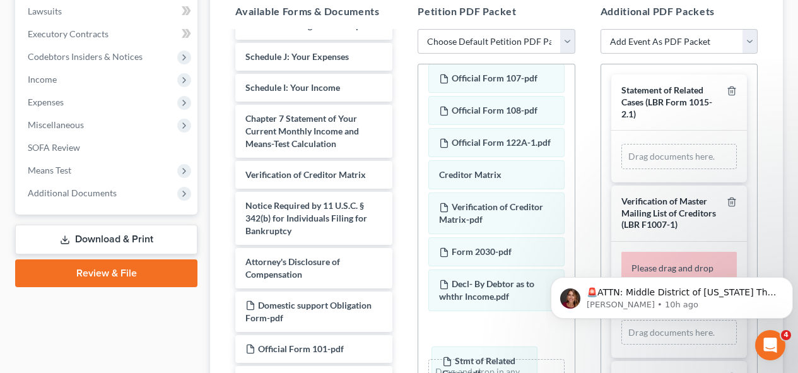
drag, startPoint x: 668, startPoint y: 170, endPoint x: 478, endPoint y: 372, distance: 277.2
click at [478, 372] on html "Home New Case Client Portal Law Office of [PERSON_NAME] [EMAIL_ADDRESS][DOMAIN_…" at bounding box center [399, 94] width 798 height 860
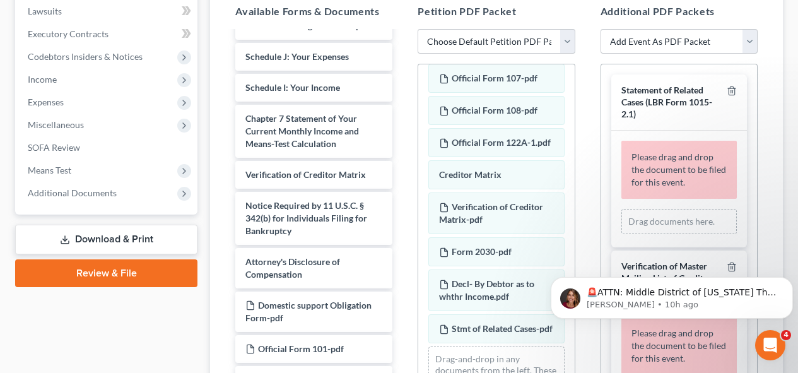
drag, startPoint x: 562, startPoint y: 257, endPoint x: 1115, endPoint y: 603, distance: 652.1
click at [563, 339] on html "🚨ATTN: Middle District of [US_STATE] The court has added a new Credit Counselin…" at bounding box center [672, 295] width 252 height 88
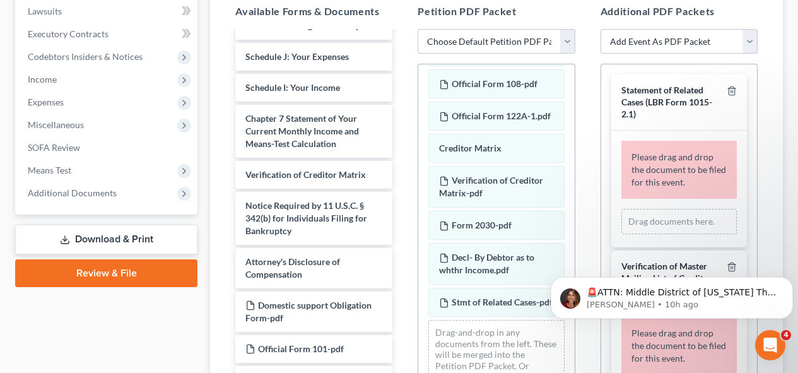
scroll to position [524, 0]
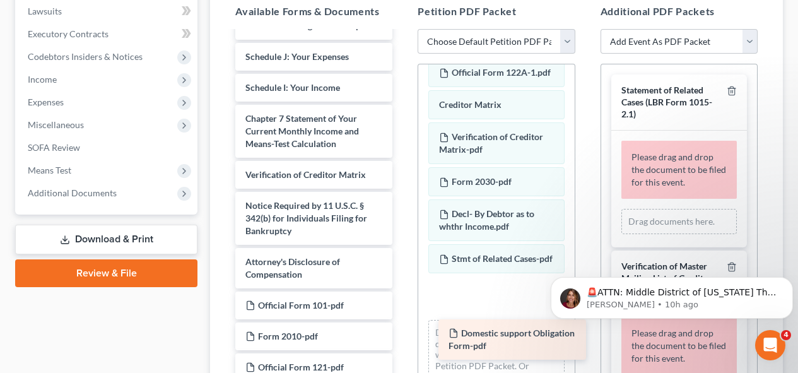
drag, startPoint x: 275, startPoint y: 339, endPoint x: 478, endPoint y: 341, distance: 203.2
click at [403, 341] on div "Domestic support Obligation Form-pdf Summary of Your Assets and Liabilities Sch…" at bounding box center [313, 193] width 177 height 1146
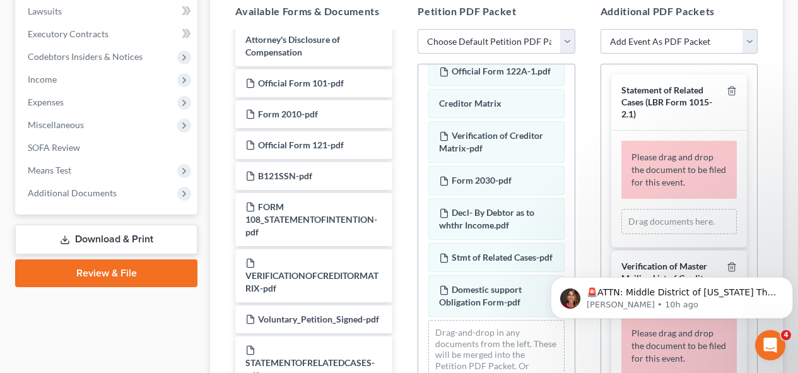
scroll to position [648, 0]
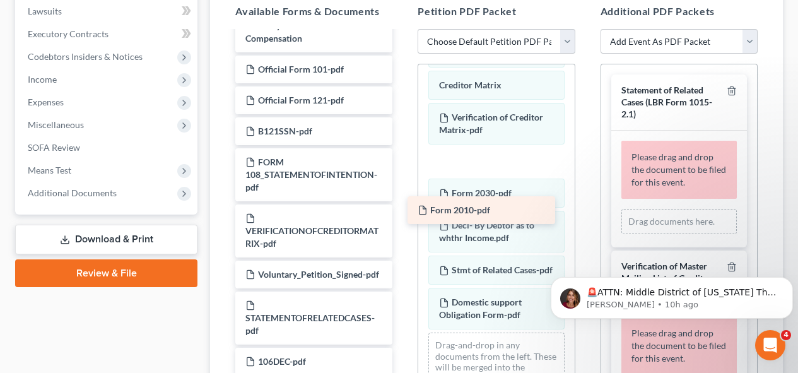
drag, startPoint x: 313, startPoint y: 133, endPoint x: 485, endPoint y: 218, distance: 191.9
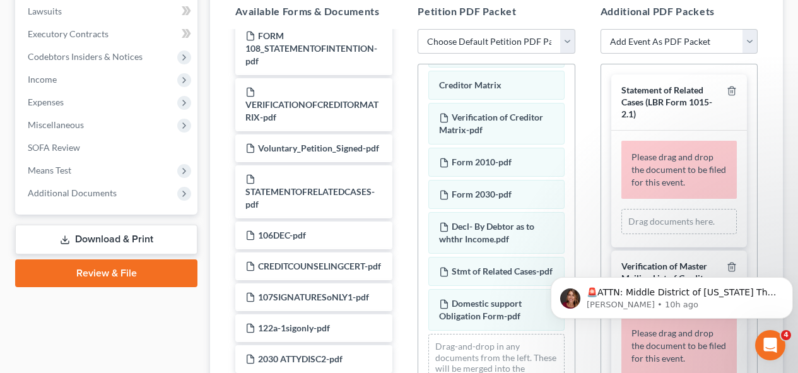
scroll to position [825, 0]
drag, startPoint x: 562, startPoint y: 260, endPoint x: 567, endPoint y: 295, distance: 35.0
click at [567, 295] on body "🚨ATTN: Middle District of [US_STATE] The court has added a new Credit Counselin…" at bounding box center [672, 295] width 242 height 78
click at [564, 264] on body "🚨ATTN: Middle District of [US_STATE] The court has added a new Credit Counselin…" at bounding box center [672, 295] width 242 height 78
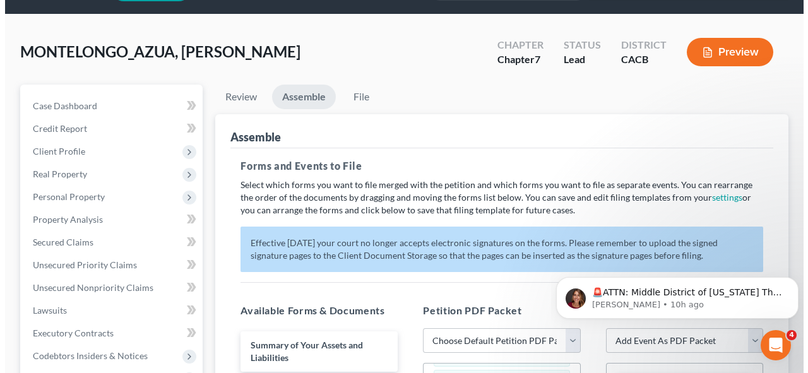
scroll to position [35, 0]
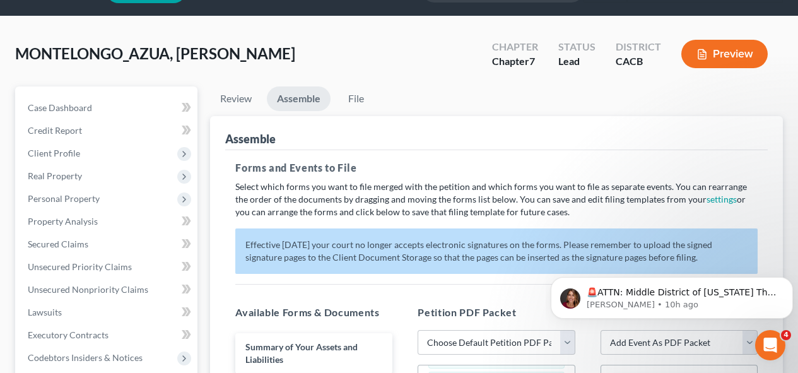
click at [728, 45] on button "Preview" at bounding box center [725, 54] width 86 height 28
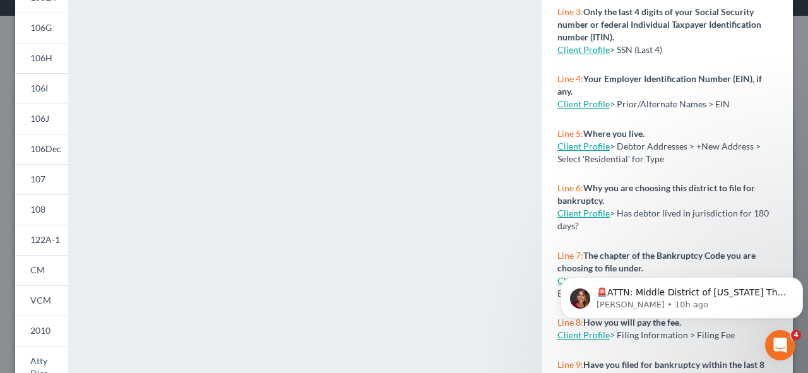
scroll to position [272, 0]
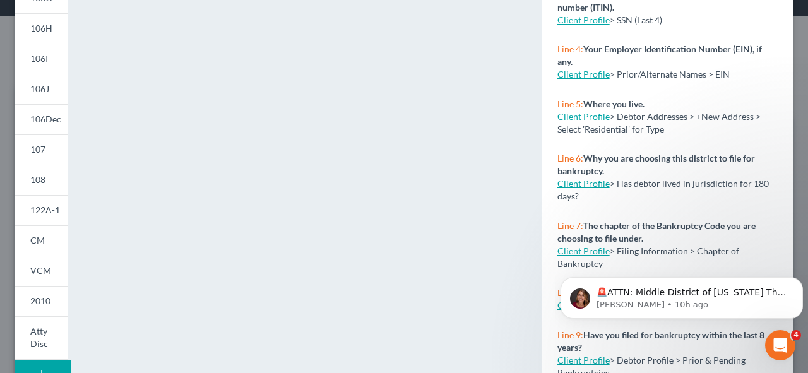
drag, startPoint x: 801, startPoint y: 156, endPoint x: 242, endPoint y: 39, distance: 571.2
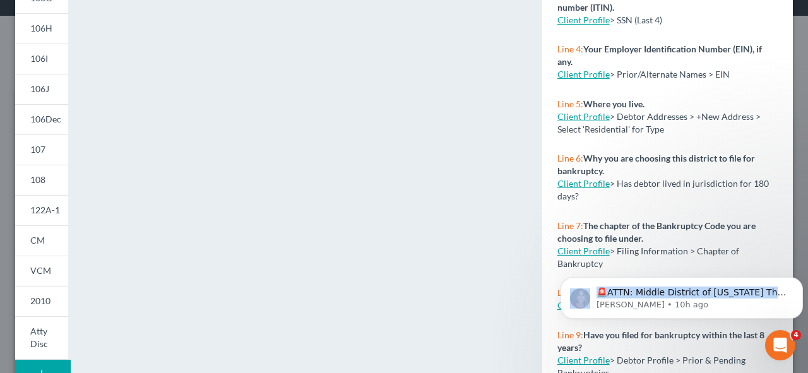
drag, startPoint x: 798, startPoint y: 290, endPoint x: 798, endPoint y: 339, distance: 49.2
click at [798, 339] on html "🚨ATTN: Middle District of [US_STATE] The court has added a new Credit Counselin…" at bounding box center [681, 295] width 252 height 88
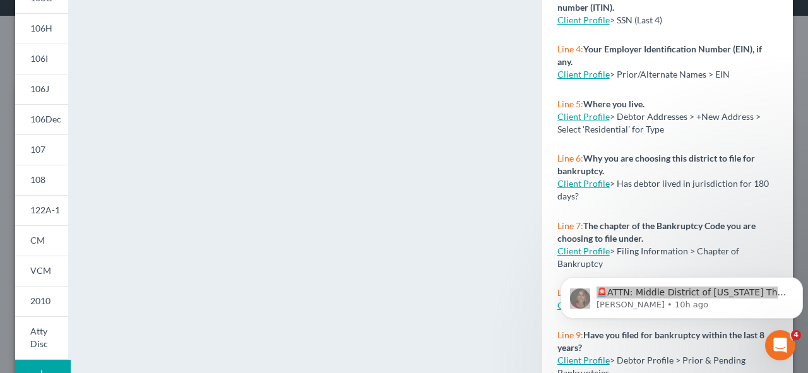
scroll to position [339, 0]
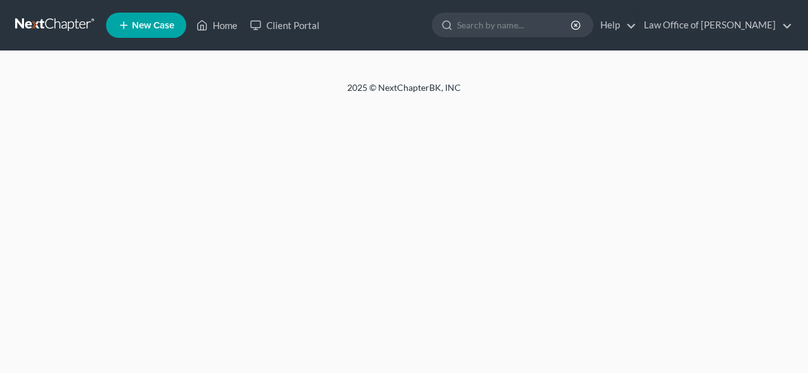
select select "65"
select select "72"
select select "22"
select select "50"
select select "62"
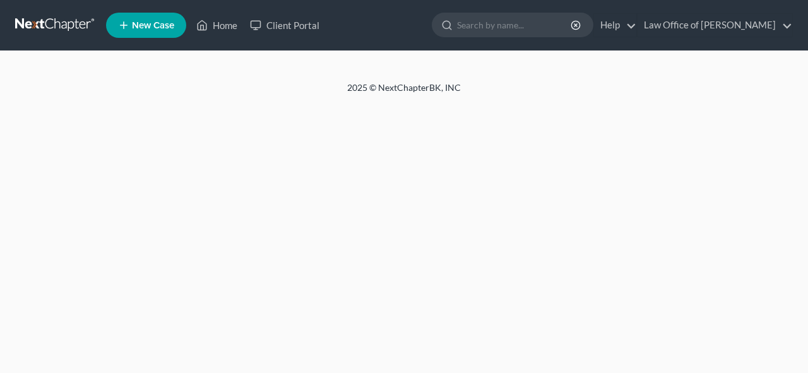
select select "64"
select select "68"
select select "30"
select select "48"
select select "44"
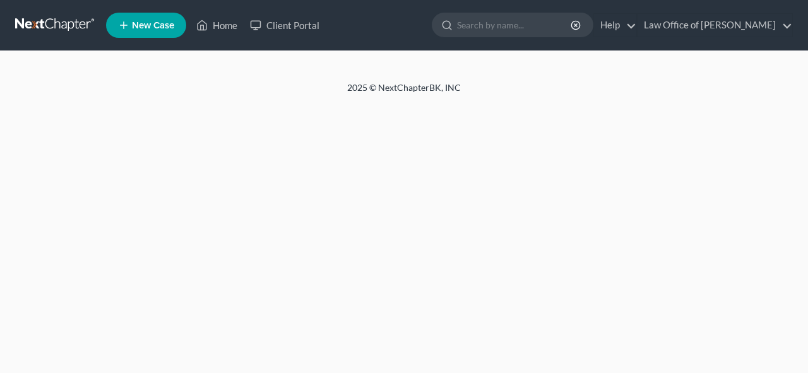
select select "47"
select select "44"
select select "46"
select select "42"
select select "43"
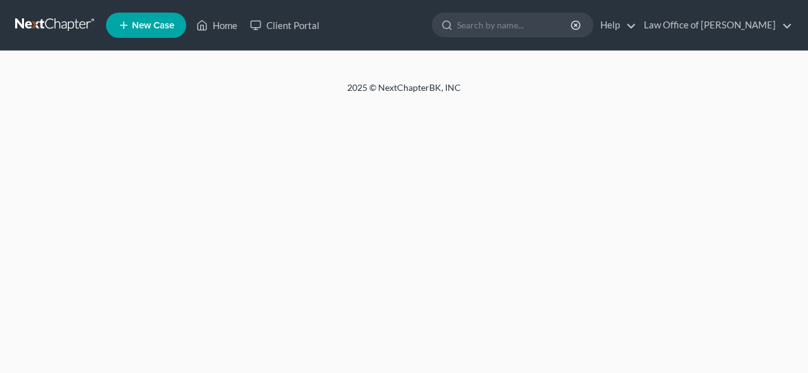
select select "27"
select select "33"
select select "61"
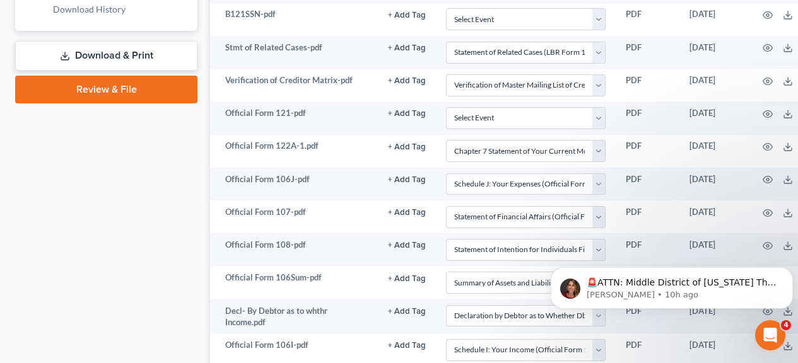
click at [93, 86] on link "Review & File" at bounding box center [106, 90] width 182 height 28
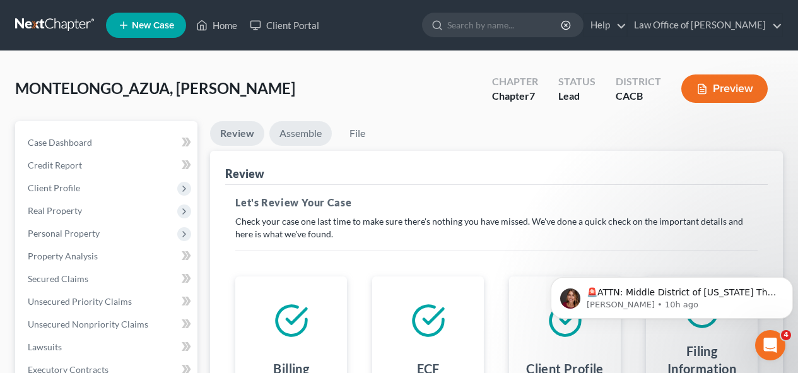
click at [306, 133] on link "Assemble" at bounding box center [300, 133] width 62 height 25
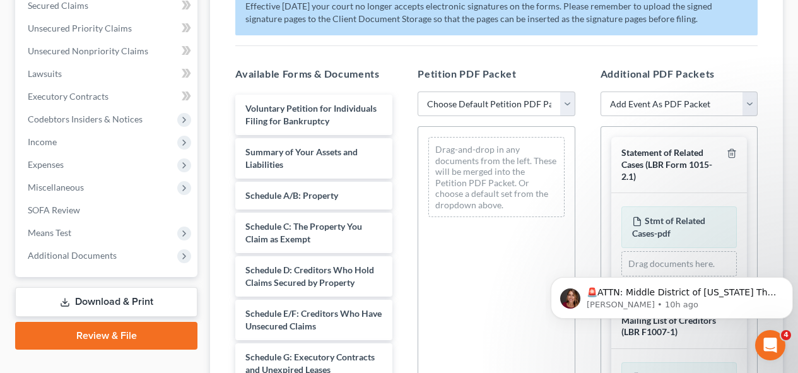
scroll to position [281, 0]
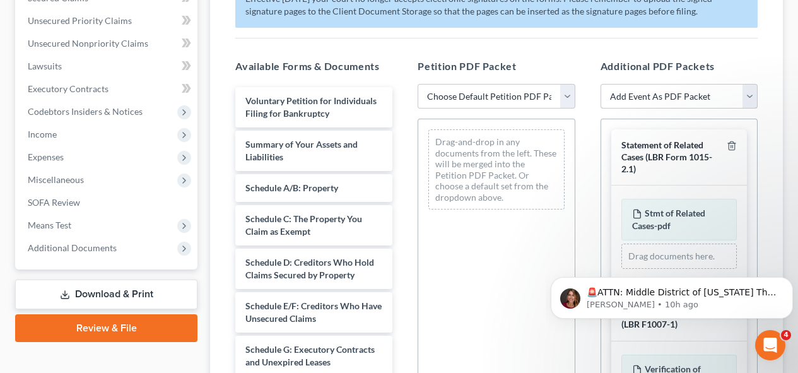
click at [753, 98] on select "Add Event As PDF Packet Amended Chapter 11 Plan Amended Chapter 11 Small Busine…" at bounding box center [679, 96] width 157 height 25
click at [753, 93] on select "Add Event As PDF Packet Amended Chapter 11 Plan Amended Chapter 11 Small Busine…" at bounding box center [679, 96] width 157 height 25
click at [565, 92] on select "Choose Default Petition PDF Packet Complete Bankruptcy Petition (all forms and …" at bounding box center [496, 96] width 157 height 25
select select "0"
click at [418, 84] on select "Choose Default Petition PDF Packet Complete Bankruptcy Petition (all forms and …" at bounding box center [496, 96] width 157 height 25
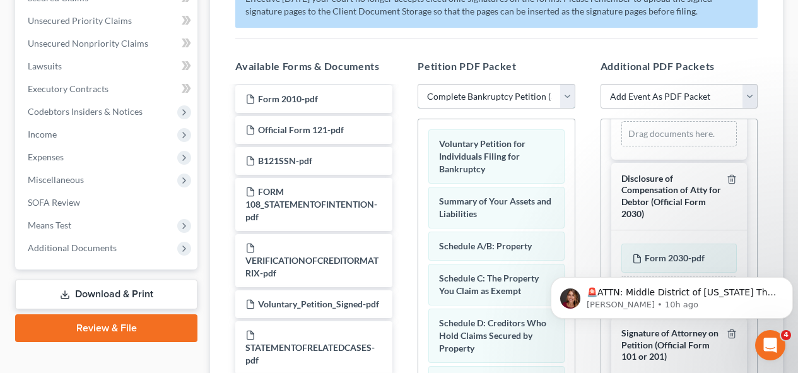
scroll to position [203, 0]
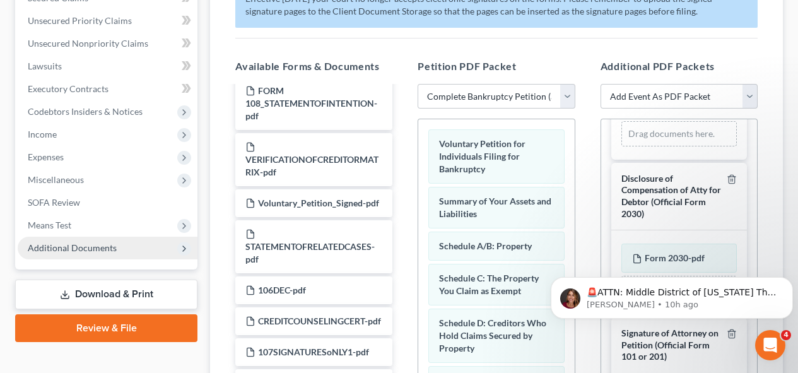
click at [109, 252] on span "Additional Documents" at bounding box center [72, 247] width 89 height 11
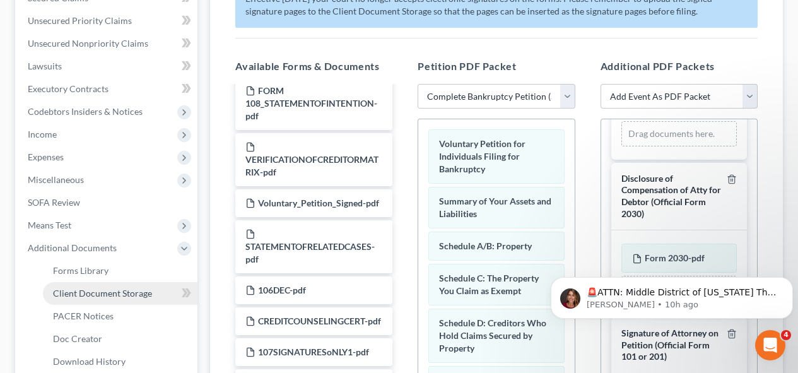
click at [105, 291] on span "Client Document Storage" at bounding box center [102, 293] width 99 height 11
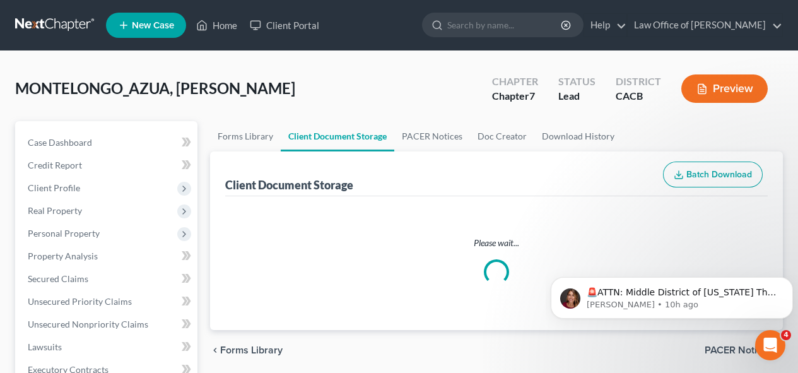
select select "65"
select select "72"
select select "22"
select select "50"
select select "62"
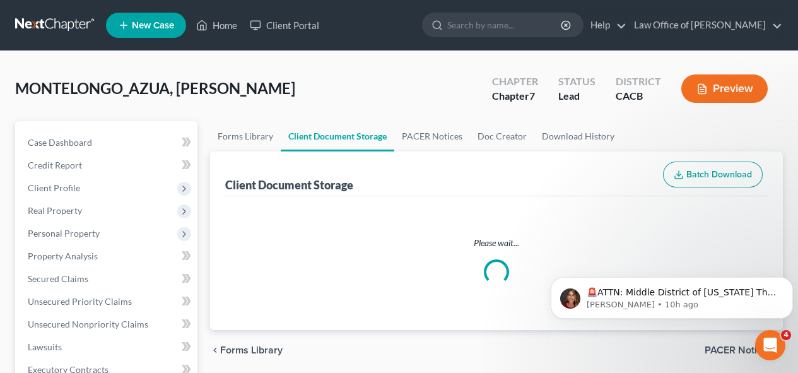
select select "64"
select select "68"
select select "30"
select select "48"
select select "44"
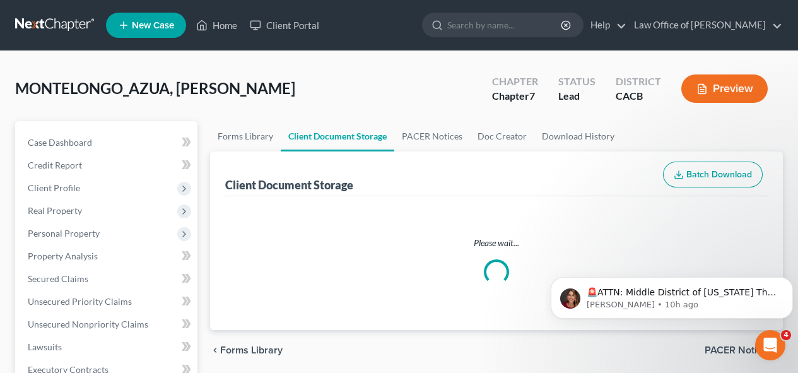
select select "47"
select select "44"
select select "46"
select select "42"
select select "43"
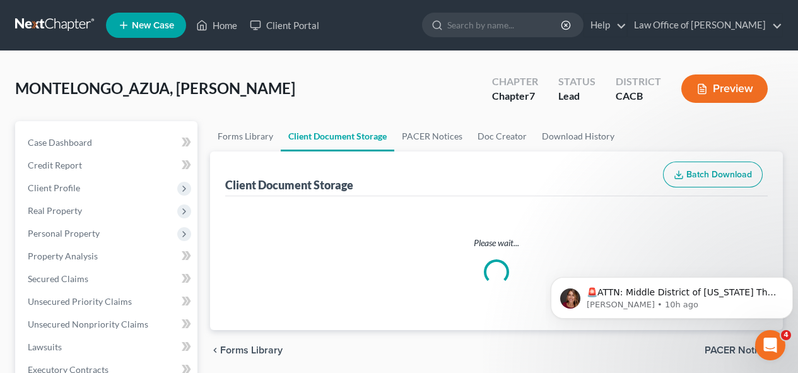
select select "27"
select select "33"
select select "61"
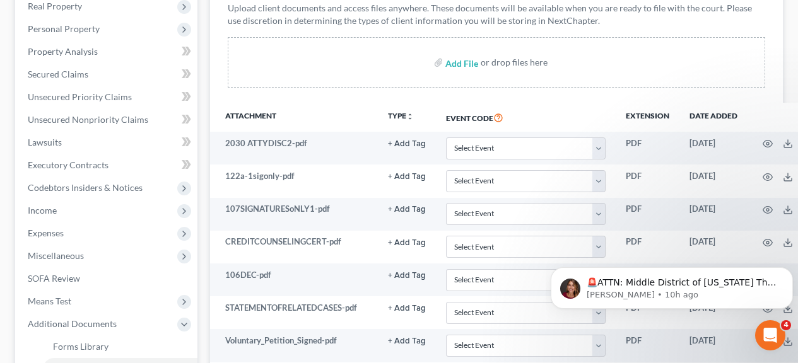
scroll to position [196, 0]
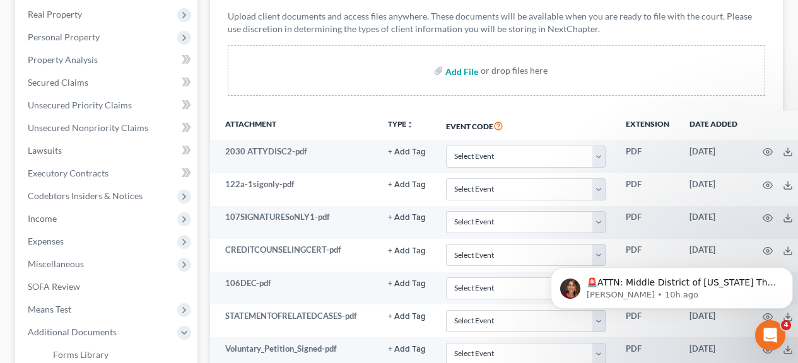
select select "65"
select select "72"
select select "22"
select select "50"
select select "62"
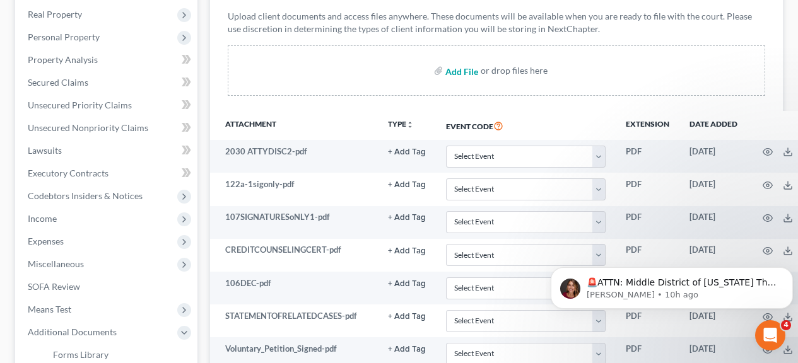
select select "64"
select select "68"
select select "30"
select select "48"
select select "44"
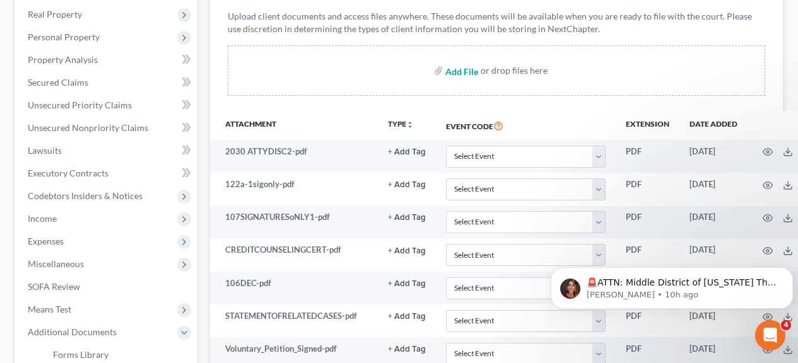
select select "47"
select select "44"
select select "46"
select select "42"
select select "43"
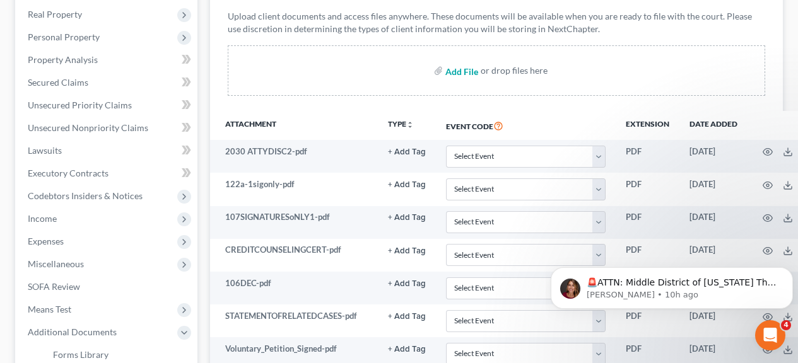
select select "27"
select select "33"
select select "61"
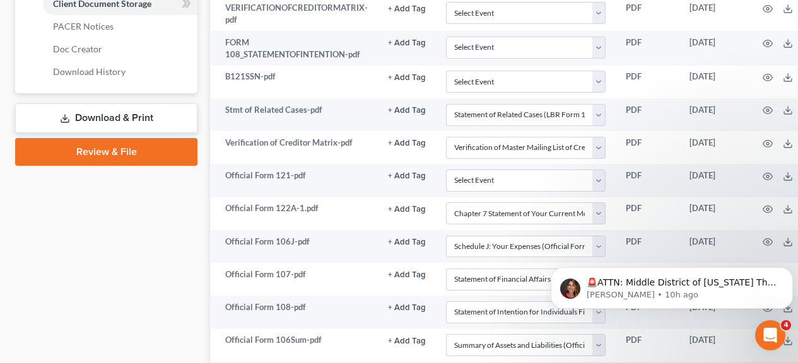
scroll to position [426, 0]
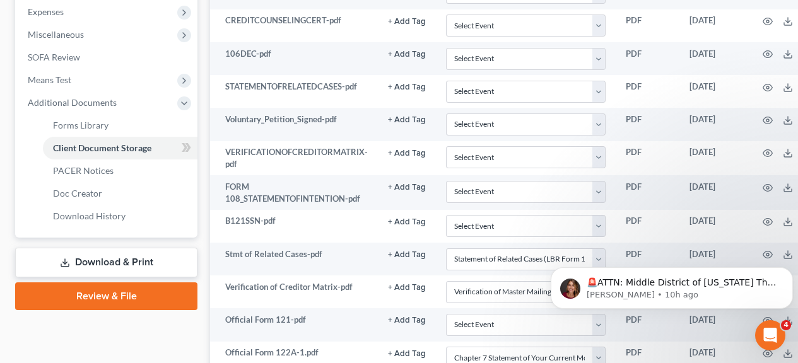
click at [131, 297] on link "Review & File" at bounding box center [106, 297] width 182 height 28
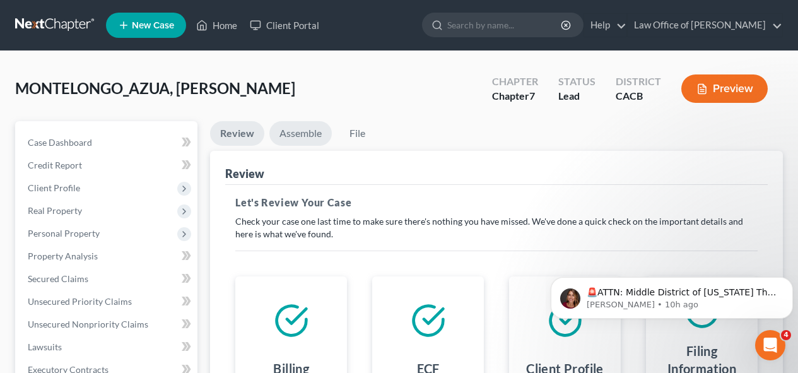
click at [307, 131] on link "Assemble" at bounding box center [300, 133] width 62 height 25
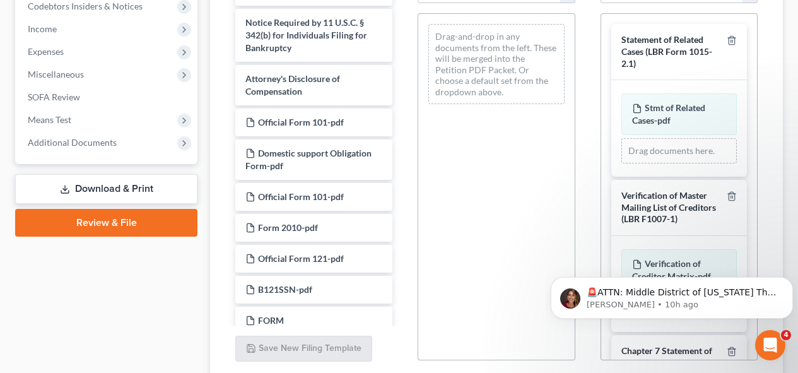
scroll to position [622, 0]
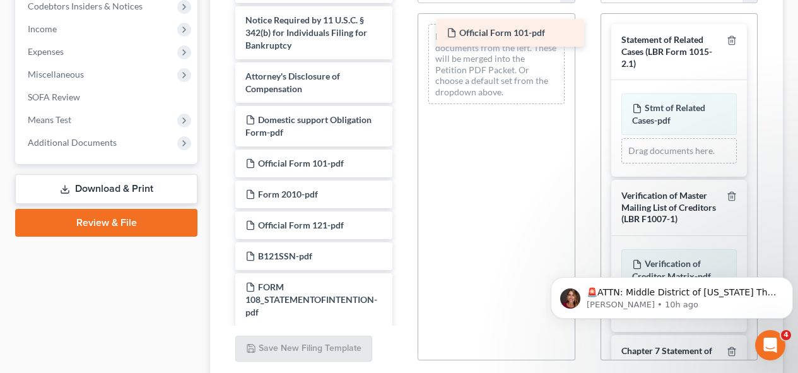
drag, startPoint x: 337, startPoint y: 162, endPoint x: 538, endPoint y: 37, distance: 236.4
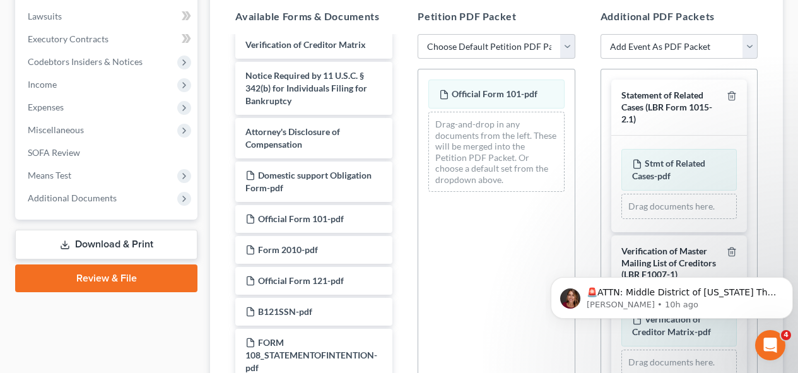
scroll to position [270, 0]
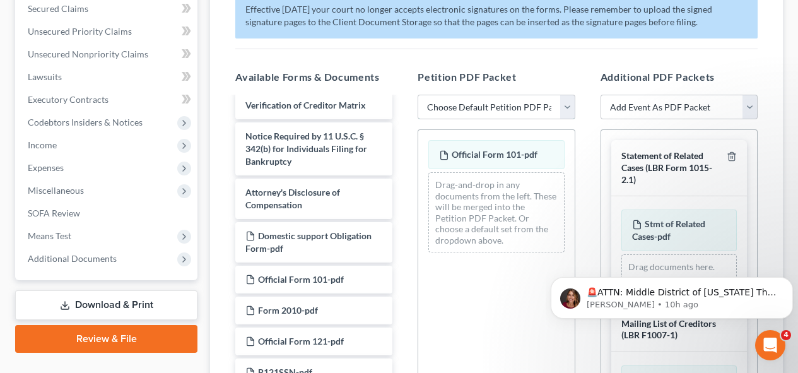
click at [562, 102] on select "Choose Default Petition PDF Packet Complete Bankruptcy Petition (all forms and …" at bounding box center [496, 107] width 157 height 25
select select "0"
click at [418, 95] on select "Choose Default Petition PDF Packet Complete Bankruptcy Petition (all forms and …" at bounding box center [496, 107] width 157 height 25
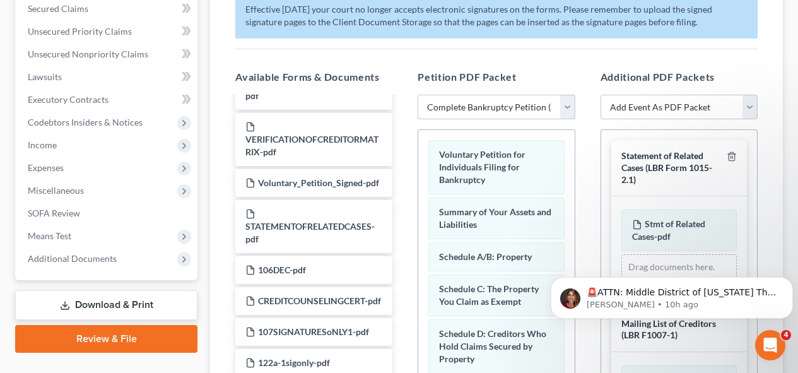
scroll to position [0, 0]
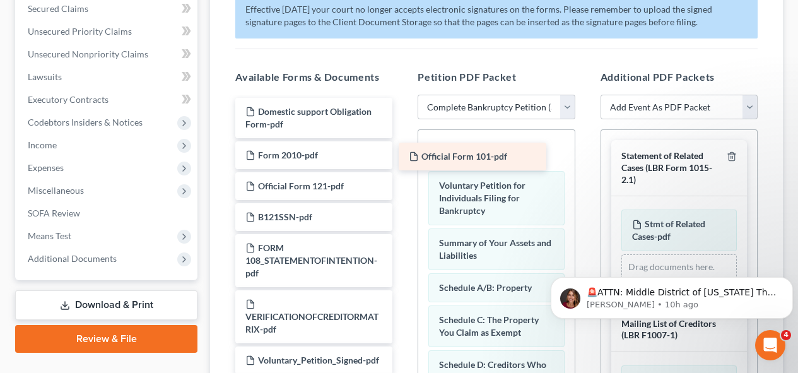
drag, startPoint x: 288, startPoint y: 157, endPoint x: 464, endPoint y: 153, distance: 176.7
click at [403, 153] on div "Official Form 101-pdf Domestic support Obligation Form-pdf Official Form 101-pd…" at bounding box center [313, 357] width 177 height 518
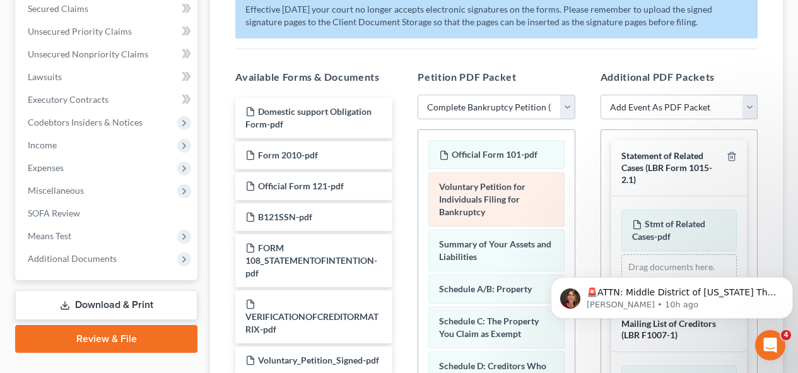
click at [476, 210] on span "Voluntary Petition for Individuals Filing for Bankruptcy" at bounding box center [482, 199] width 86 height 36
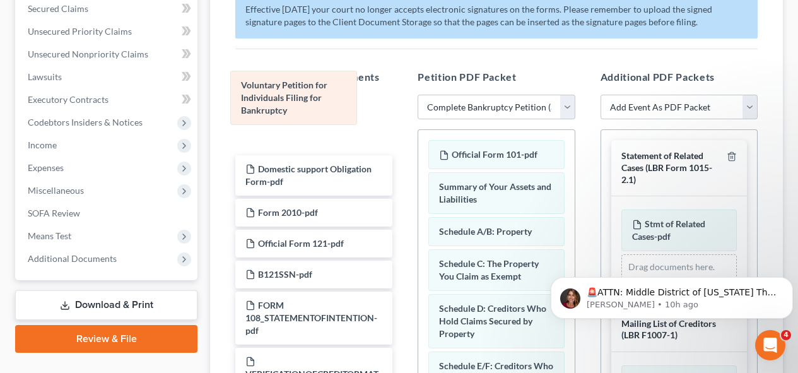
drag, startPoint x: 476, startPoint y: 210, endPoint x: 278, endPoint y: 108, distance: 222.7
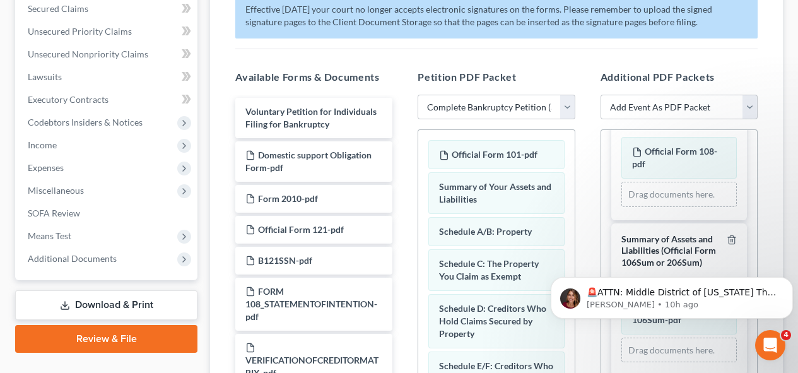
scroll to position [862, 0]
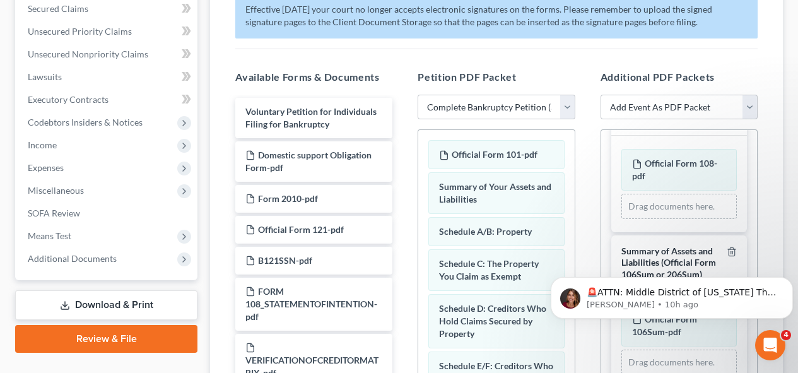
drag, startPoint x: 745, startPoint y: 235, endPoint x: 744, endPoint y: 245, distance: 10.2
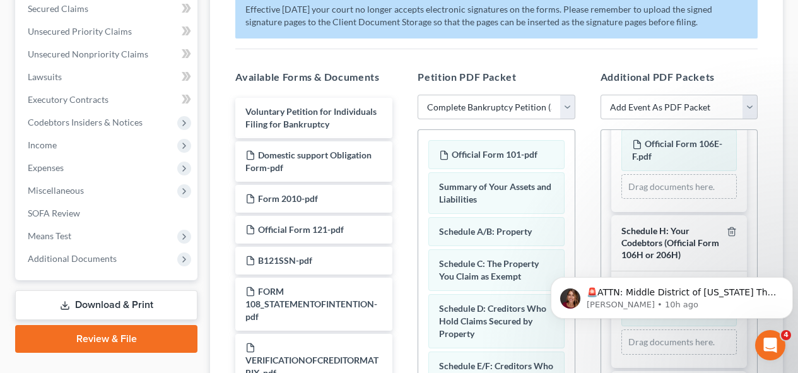
scroll to position [1545, 0]
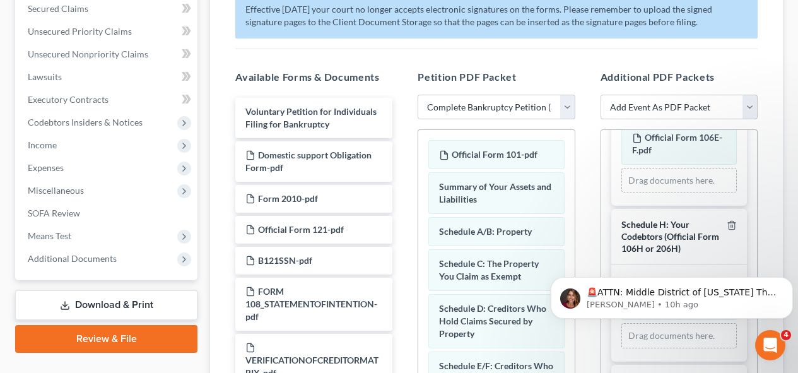
drag, startPoint x: 750, startPoint y: 243, endPoint x: 198, endPoint y: 62, distance: 580.3
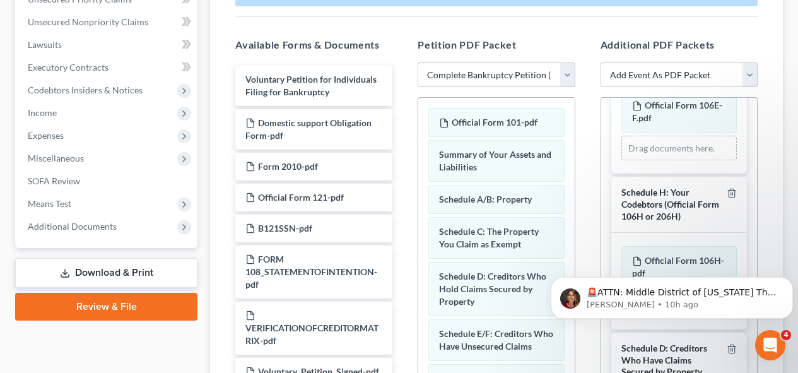
scroll to position [304, 0]
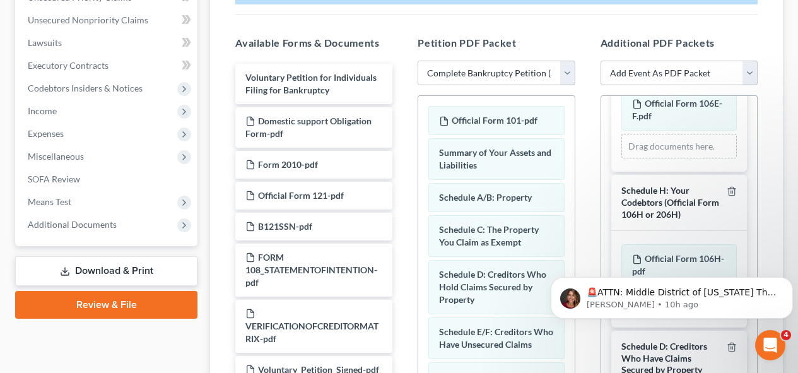
drag, startPoint x: 746, startPoint y: 266, endPoint x: 752, endPoint y: 203, distance: 64.0
click at [752, 251] on html "🚨ATTN: Middle District of [US_STATE] The court has added a new Credit Counselin…" at bounding box center [672, 295] width 252 height 88
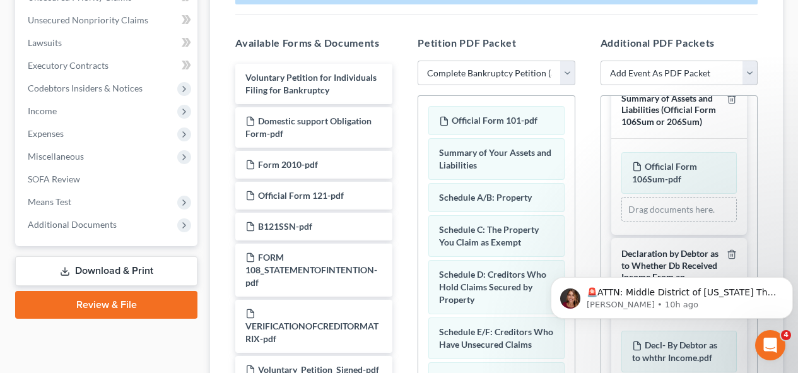
scroll to position [974, 0]
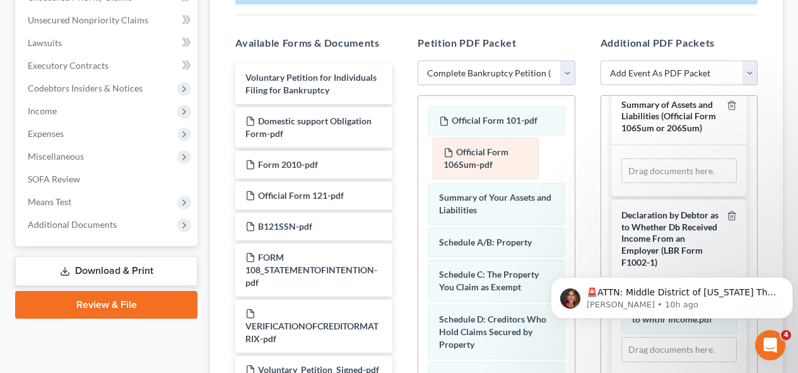
drag, startPoint x: 663, startPoint y: 216, endPoint x: 475, endPoint y: 160, distance: 196.7
click at [622, 160] on div "Official Form 106Sum-pdf Amended Official Form 106Sum-pdf Official Form 106Sum-…" at bounding box center [679, 170] width 115 height 25
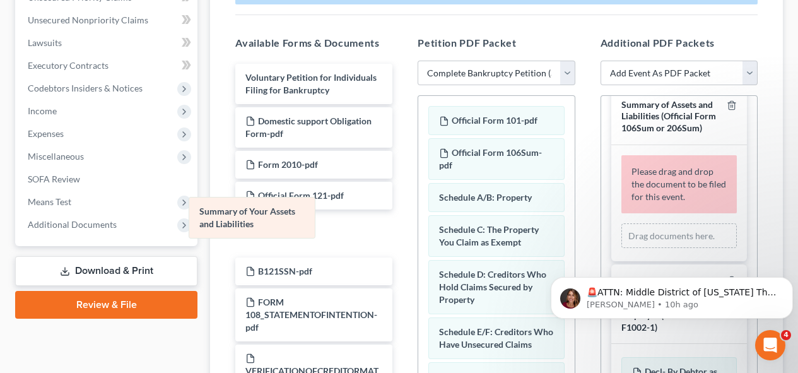
drag, startPoint x: 481, startPoint y: 200, endPoint x: 242, endPoint y: 214, distance: 240.2
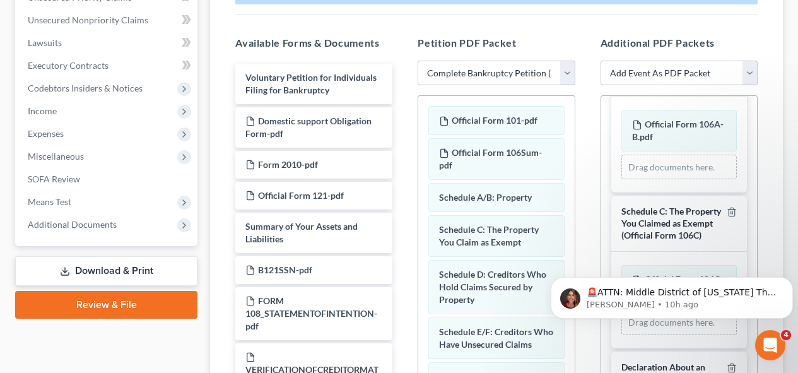
scroll to position [2208, 0]
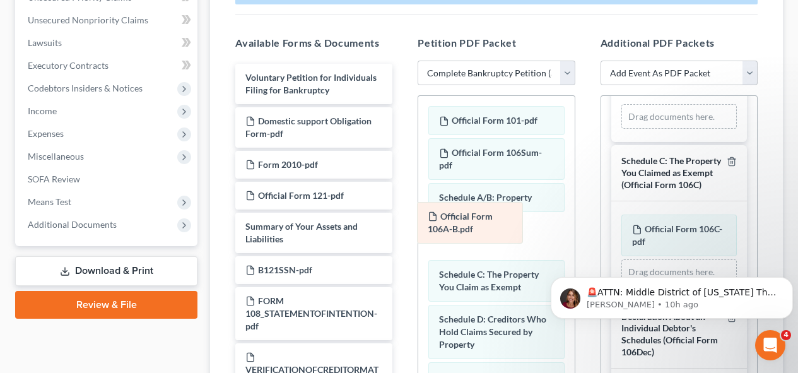
drag, startPoint x: 687, startPoint y: 210, endPoint x: 483, endPoint y: 224, distance: 205.0
click at [622, 129] on div "Official Form 106A-B.pdf Amended Official Form 106A-B.pdf Official Form 106A-B.…" at bounding box center [679, 116] width 115 height 25
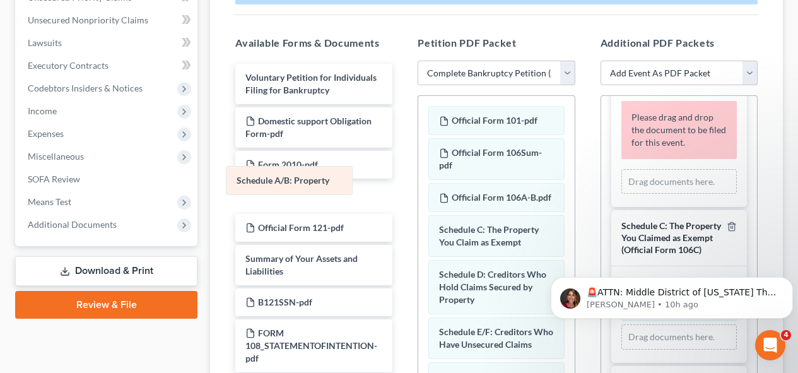
drag, startPoint x: 497, startPoint y: 195, endPoint x: 295, endPoint y: 178, distance: 203.3
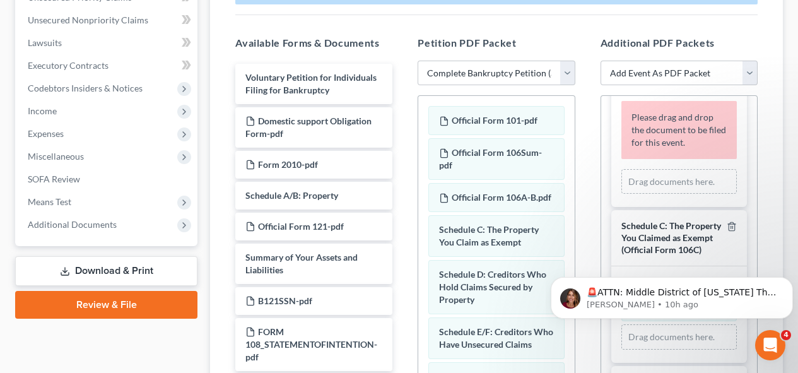
click at [295, 170] on span "Form 2010-pdf" at bounding box center [288, 164] width 60 height 11
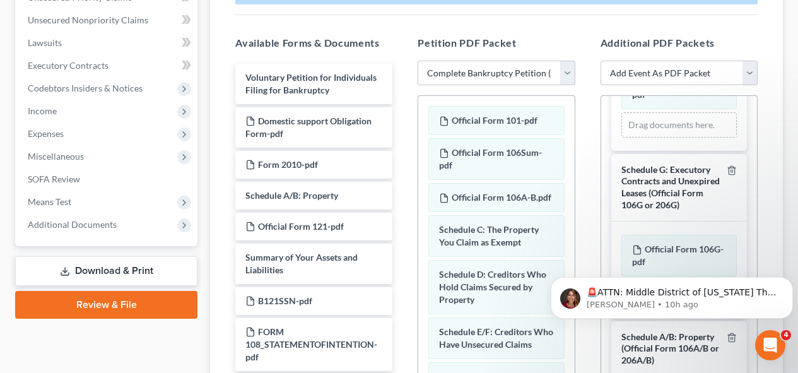
scroll to position [1928, 0]
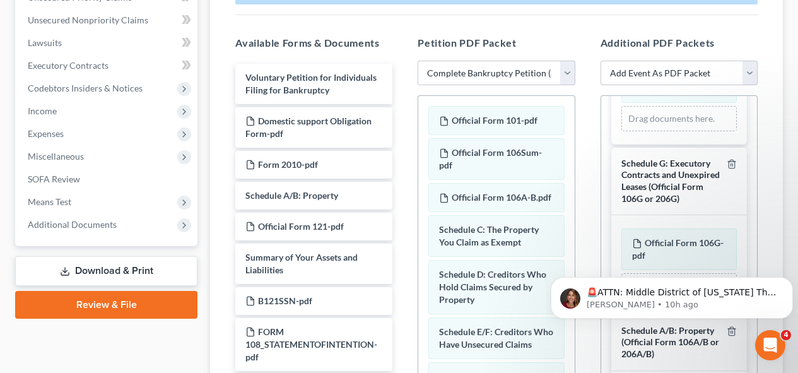
drag, startPoint x: 750, startPoint y: 211, endPoint x: 196, endPoint y: 54, distance: 575.1
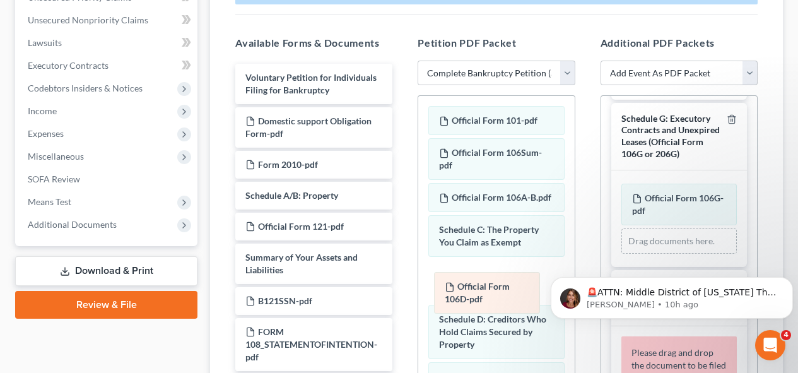
drag, startPoint x: 686, startPoint y: 143, endPoint x: 499, endPoint y: 294, distance: 240.6
click at [622, 86] on div "Official Form 106D-pdf Amended Official Form 106D-pdf Official Form 106D-pdf Am…" at bounding box center [679, 73] width 115 height 25
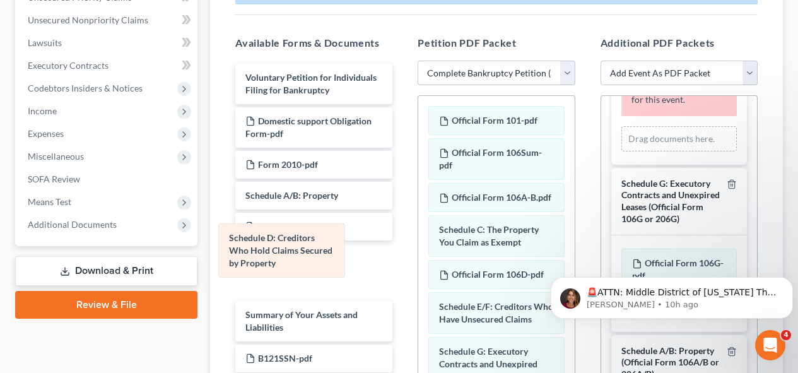
drag, startPoint x: 497, startPoint y: 329, endPoint x: 287, endPoint y: 247, distance: 224.8
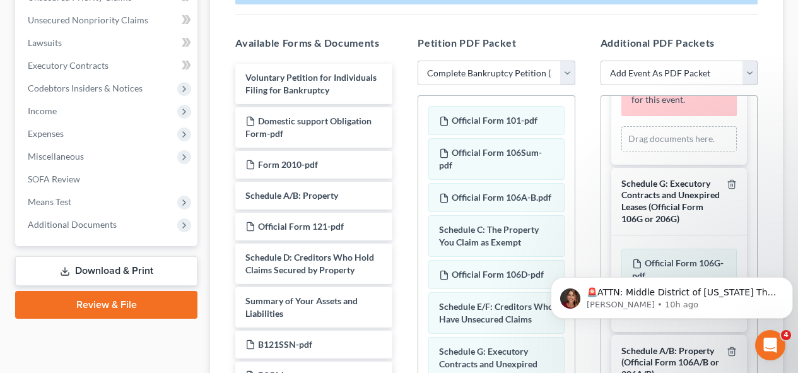
click at [747, 333] on body "🚨ATTN: Middle District of [US_STATE] The court has added a new Credit Counselin…" at bounding box center [672, 295] width 242 height 78
drag, startPoint x: 747, startPoint y: 333, endPoint x: 1299, endPoint y: 593, distance: 610.6
click at [747, 339] on html "🚨ATTN: Middle District of [US_STATE] The court has added a new Credit Counselin…" at bounding box center [672, 295] width 252 height 88
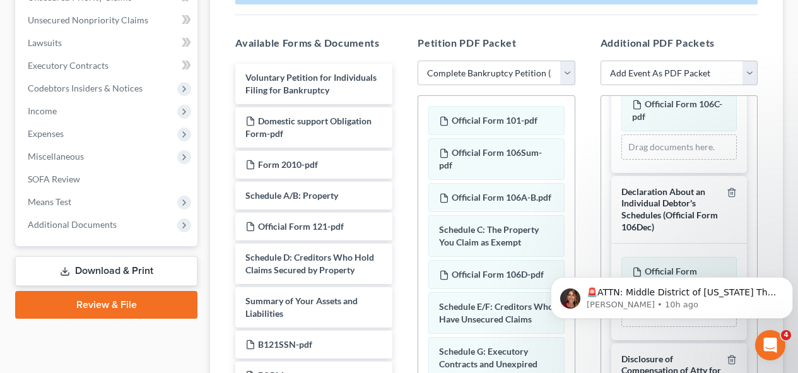
scroll to position [2443, 0]
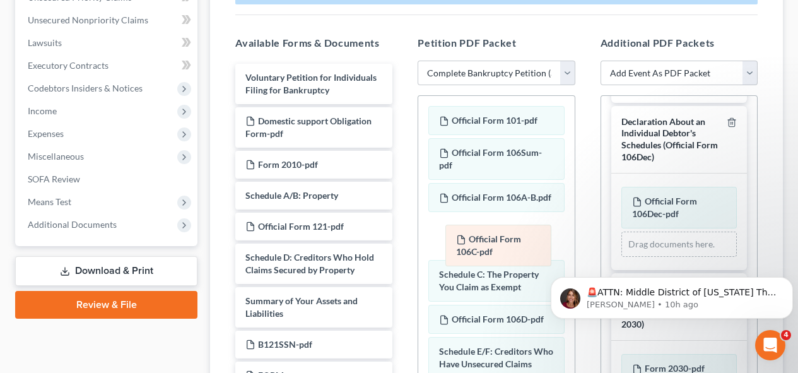
drag, startPoint x: 691, startPoint y: 184, endPoint x: 514, endPoint y: 250, distance: 189.3
click at [622, 90] on div "Official Form 106C-pdf Amended Official Form 106C-pdf Official Form 106C-pdf Am…" at bounding box center [679, 76] width 115 height 25
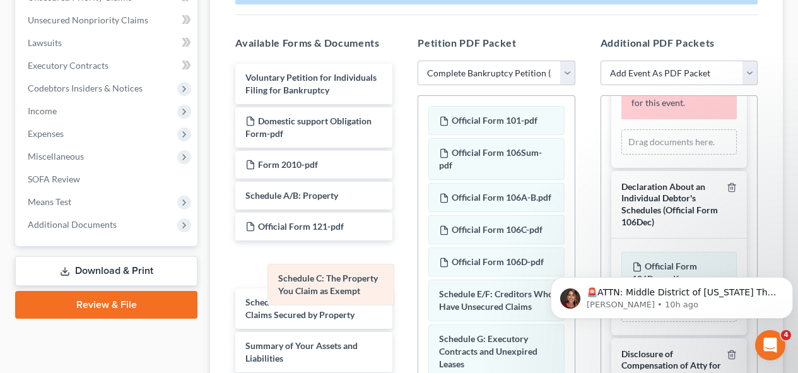
drag, startPoint x: 509, startPoint y: 277, endPoint x: 348, endPoint y: 281, distance: 161.0
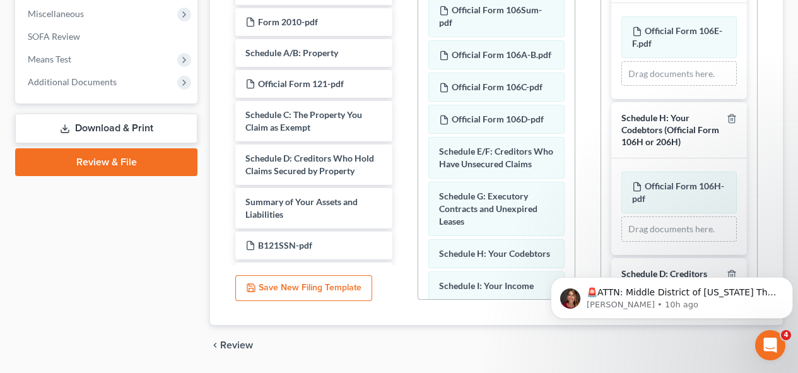
scroll to position [1470, 0]
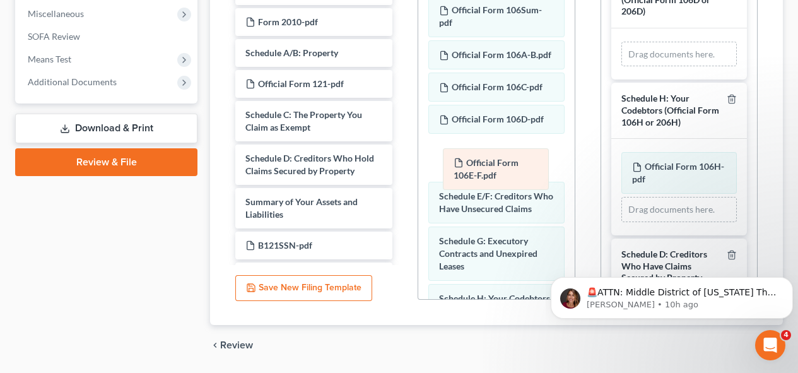
drag, startPoint x: 706, startPoint y: 119, endPoint x: 527, endPoint y: 166, distance: 184.6
click at [622, 67] on div "Official Form 106E-F.pdf Amended Official Form 106E-F.pdf Official Form 106E-F.…" at bounding box center [679, 54] width 115 height 25
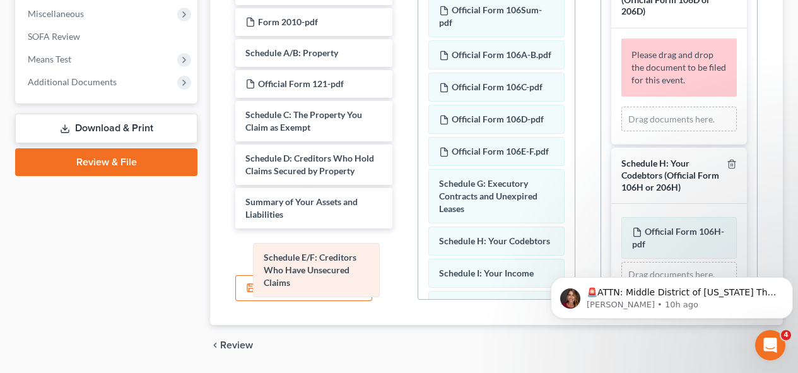
drag, startPoint x: 508, startPoint y: 216, endPoint x: 332, endPoint y: 264, distance: 182.5
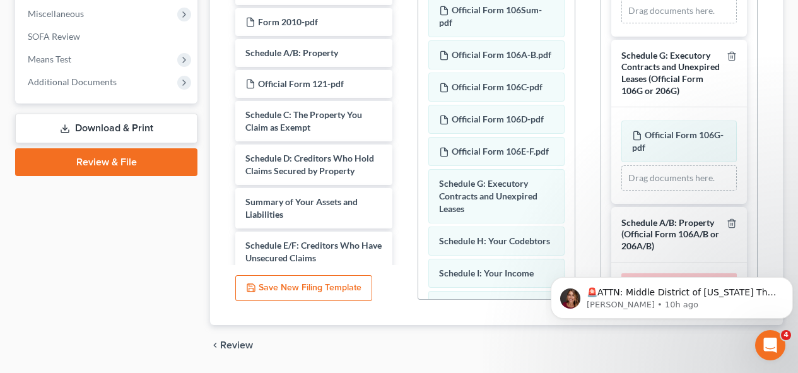
scroll to position [1940, 0]
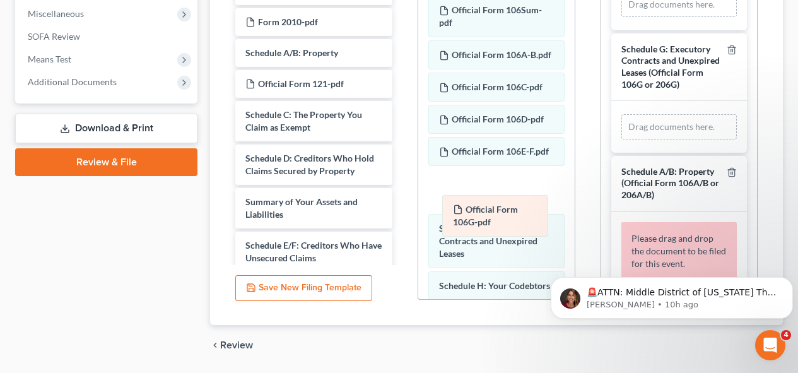
drag, startPoint x: 692, startPoint y: 199, endPoint x: 512, endPoint y: 208, distance: 179.4
click at [622, 139] on div "Official Form 106G-pdf Amended Official Form 106G-pdf Official Form 106G-pdf Am…" at bounding box center [679, 126] width 115 height 25
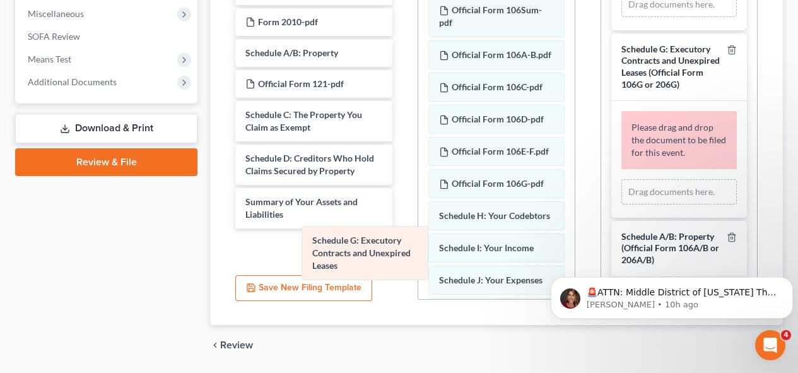
drag, startPoint x: 513, startPoint y: 254, endPoint x: 386, endPoint y: 255, distance: 126.8
click at [418, 255] on div "Schedule G: Executory Contracts and Unexpired Leases Official Form 101-pdf Offi…" at bounding box center [496, 375] width 156 height 844
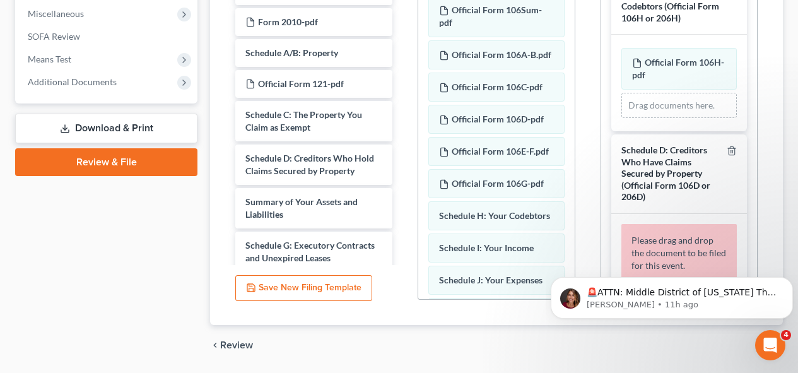
scroll to position [1607, 0]
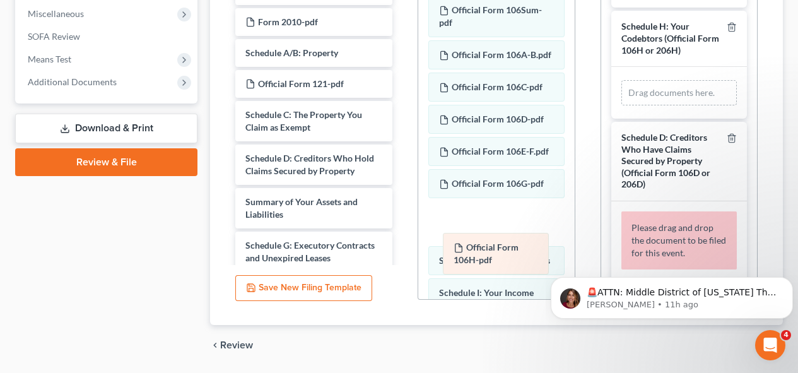
drag, startPoint x: 708, startPoint y: 157, endPoint x: 529, endPoint y: 249, distance: 201.0
click at [622, 105] on div "Official Form 106H-pdf Amended Official Form 106H-pdf Official Form 106H-pdf Am…" at bounding box center [679, 92] width 115 height 25
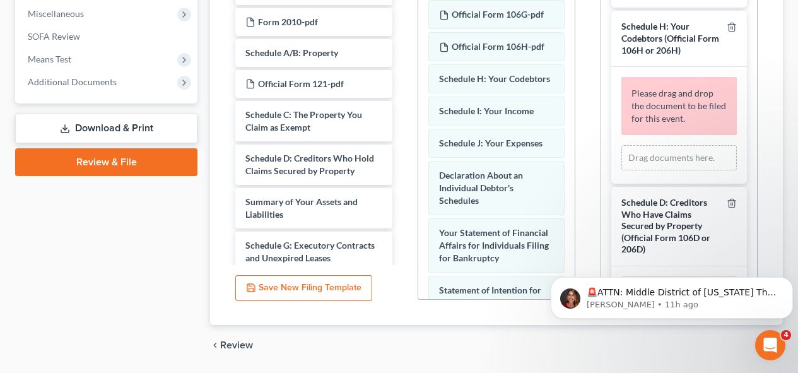
scroll to position [167, 0]
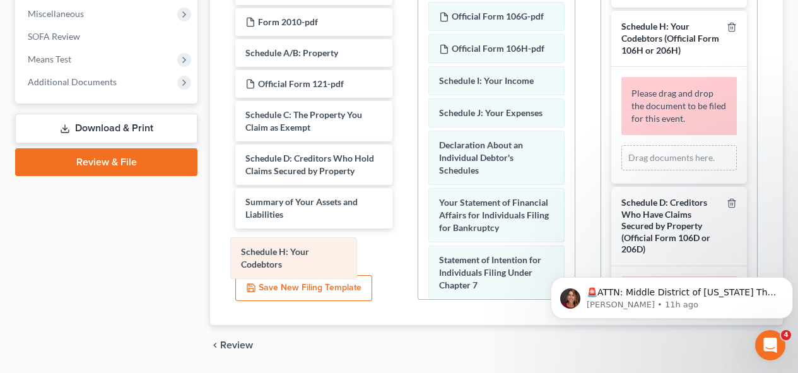
drag, startPoint x: 537, startPoint y: 116, endPoint x: 339, endPoint y: 262, distance: 246.0
click at [418, 262] on div "Schedule H: Your Codebtors Official Form 101-pdf Official Form 106Sum-pdf Offic…" at bounding box center [496, 208] width 156 height 844
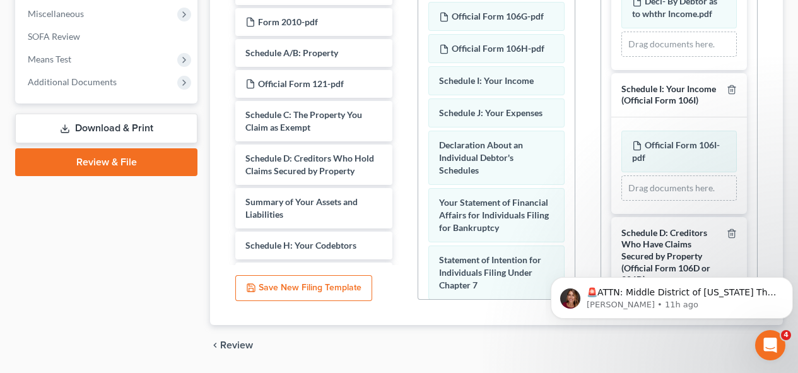
scroll to position [1189, 0]
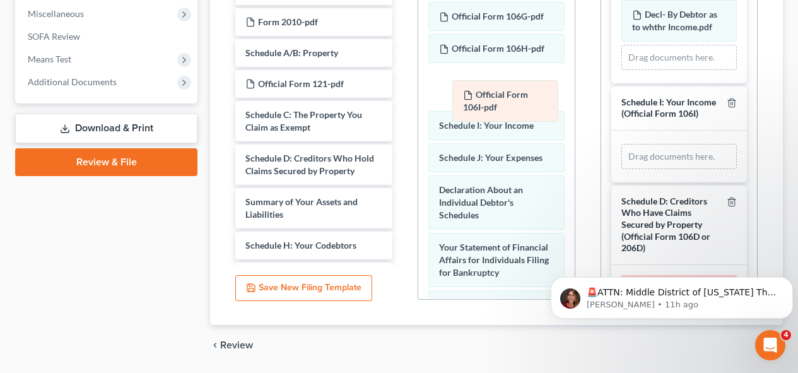
drag, startPoint x: 699, startPoint y: 220, endPoint x: 529, endPoint y: 97, distance: 209.5
click at [622, 144] on div "Official Form 106I-pdf Amended Official Form 106I-pdf Official Form 106I-pdf Am…" at bounding box center [679, 156] width 115 height 25
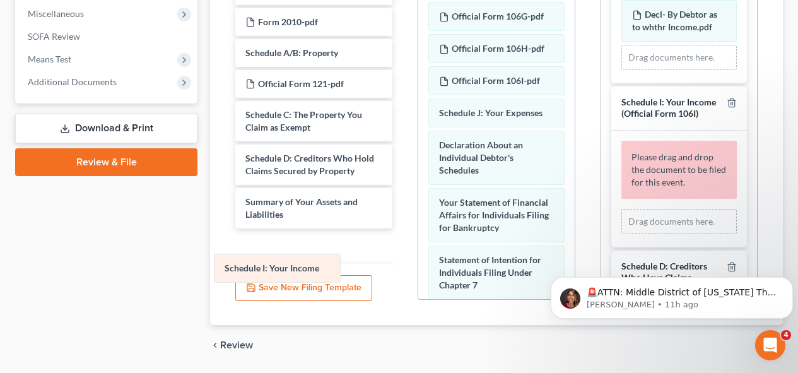
drag, startPoint x: 518, startPoint y: 141, endPoint x: 304, endPoint y: 271, distance: 250.9
click at [418, 271] on div "Schedule I: Your Income Official Form 101-pdf Official Form 106Sum-pdf Official…" at bounding box center [496, 208] width 156 height 844
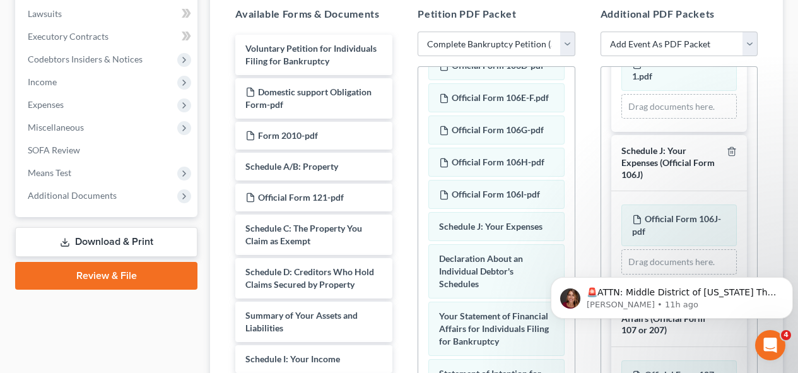
scroll to position [434, 0]
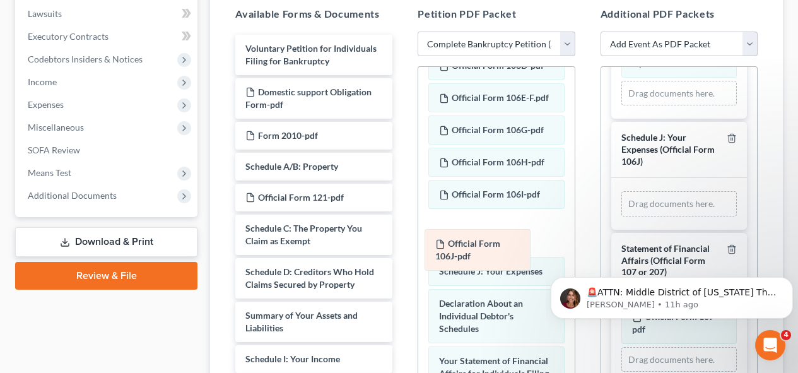
drag, startPoint x: 706, startPoint y: 232, endPoint x: 510, endPoint y: 246, distance: 196.8
click at [622, 216] on div "Official Form 106J-pdf Amended Official Form 106J-pdf Official Form 106J-pdf Am…" at bounding box center [679, 203] width 115 height 25
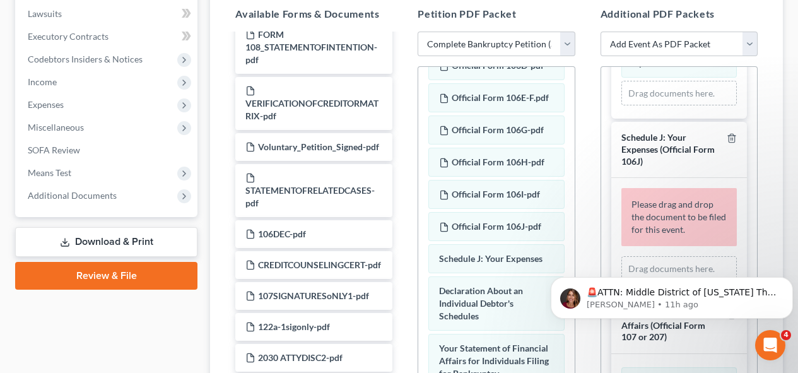
scroll to position [582, 0]
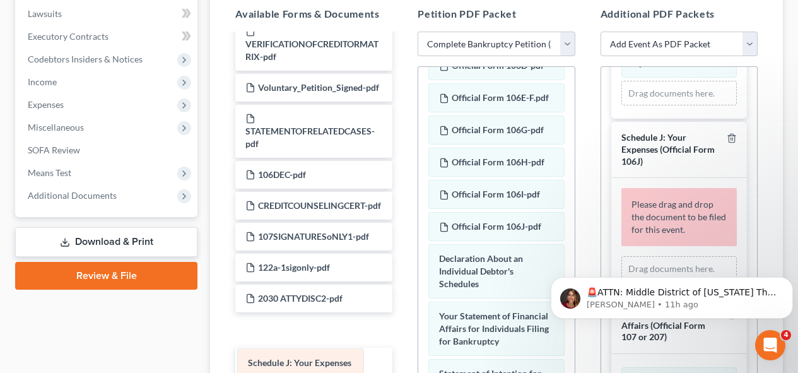
drag, startPoint x: 498, startPoint y: 278, endPoint x: 307, endPoint y: 357, distance: 206.8
click at [418, 357] on div "Schedule J: Your Expenses Official Form 101-pdf Official Form 106Sum-pdf Offici…" at bounding box center [496, 322] width 156 height 844
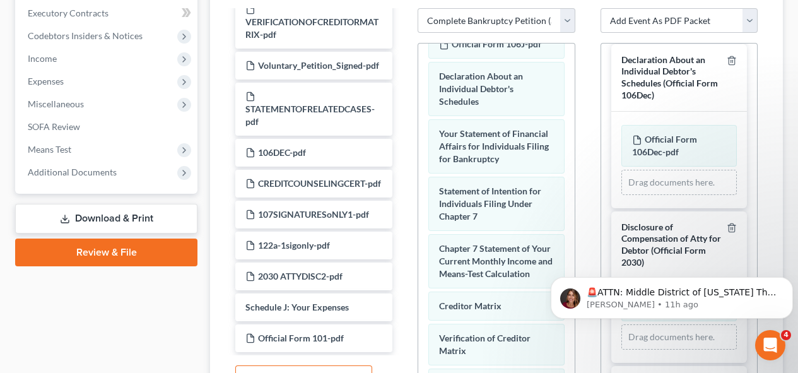
scroll to position [2632, 0]
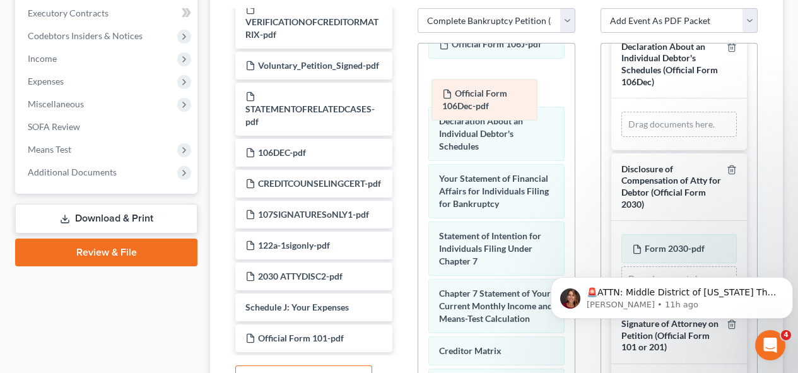
drag, startPoint x: 688, startPoint y: 230, endPoint x: 499, endPoint y: 102, distance: 228.6
click at [622, 112] on div "Official Form 106Dec-pdf Amended Official Form 106Dec-pdf Official Form 106Dec-…" at bounding box center [679, 124] width 115 height 25
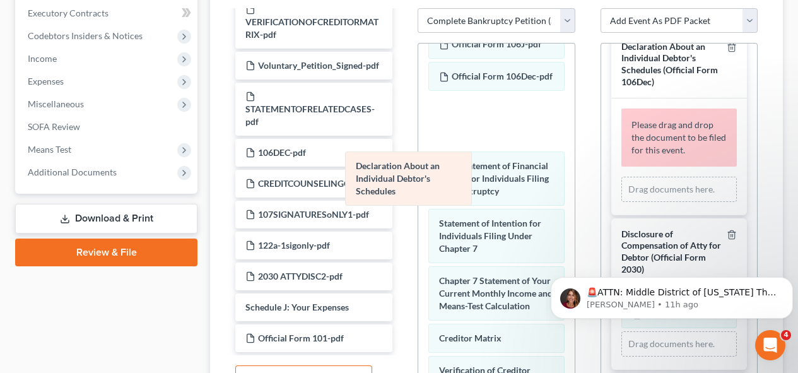
drag, startPoint x: 495, startPoint y: 156, endPoint x: 408, endPoint y: 174, distance: 89.5
click at [418, 174] on div "Declaration About an Individual Debtor's Schedules Official Form 101-pdf Offici…" at bounding box center [496, 155] width 156 height 876
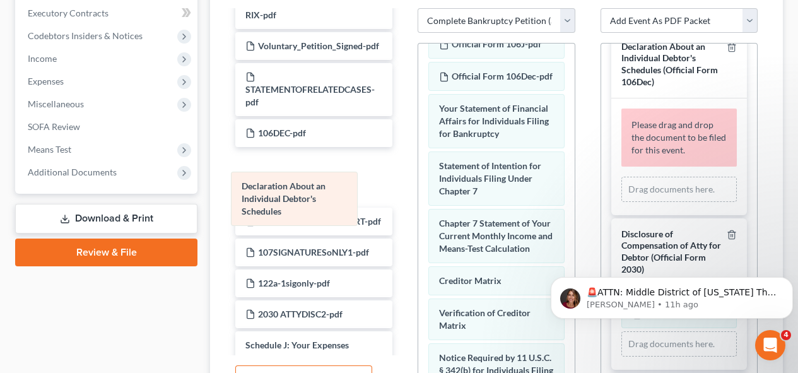
drag, startPoint x: 457, startPoint y: 148, endPoint x: 259, endPoint y: 187, distance: 201.5
click at [418, 187] on div "Declaration About an Individual Debtor's Schedules Official Form 101-pdf Offici…" at bounding box center [496, 126] width 156 height 818
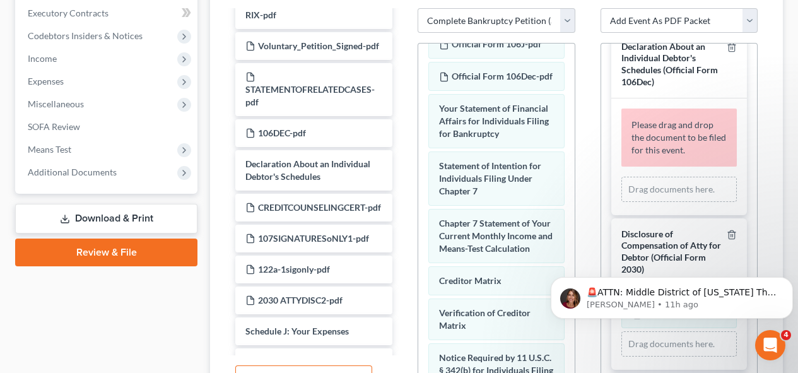
drag, startPoint x: 745, startPoint y: 323, endPoint x: 745, endPoint y: 336, distance: 12.6
click at [745, 336] on html "🚨ATTN: Middle District of [US_STATE] The court has added a new Credit Counselin…" at bounding box center [672, 295] width 252 height 88
drag, startPoint x: 745, startPoint y: 336, endPoint x: 745, endPoint y: 350, distance: 14.5
click at [745, 339] on html "🚨ATTN: Middle District of [US_STATE] The court has added a new Credit Counselin…" at bounding box center [672, 295] width 252 height 88
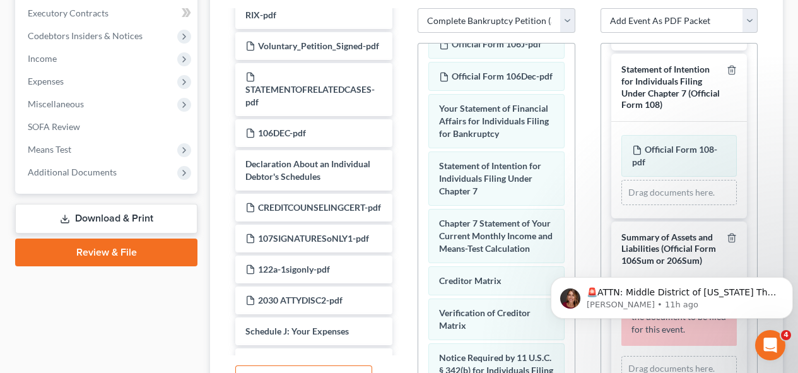
scroll to position [797, 0]
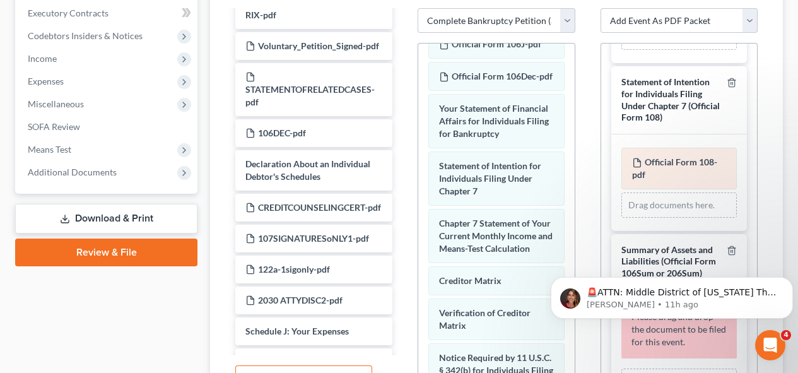
drag, startPoint x: 682, startPoint y: 187, endPoint x: 669, endPoint y: 188, distance: 13.3
click at [669, 188] on div "Official Form 108-pdf Amended Official Form 108-pdf Drag documents here." at bounding box center [679, 183] width 115 height 70
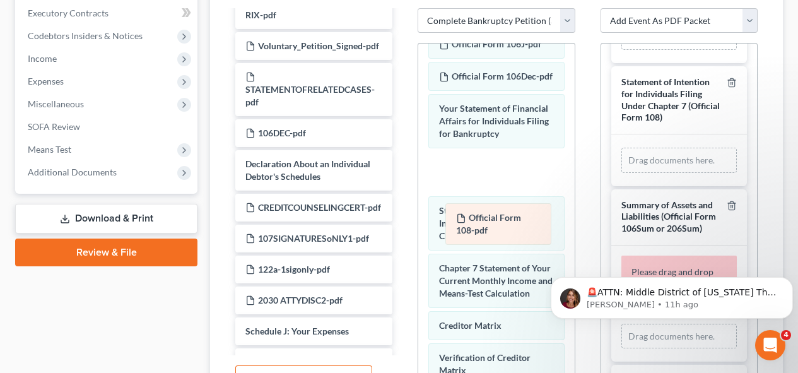
drag, startPoint x: 669, startPoint y: 188, endPoint x: 492, endPoint y: 220, distance: 179.6
click at [622, 173] on div "Official Form 108-pdf Amended Official Form 108-pdf Official Form 108-pdf Amend…" at bounding box center [679, 160] width 115 height 25
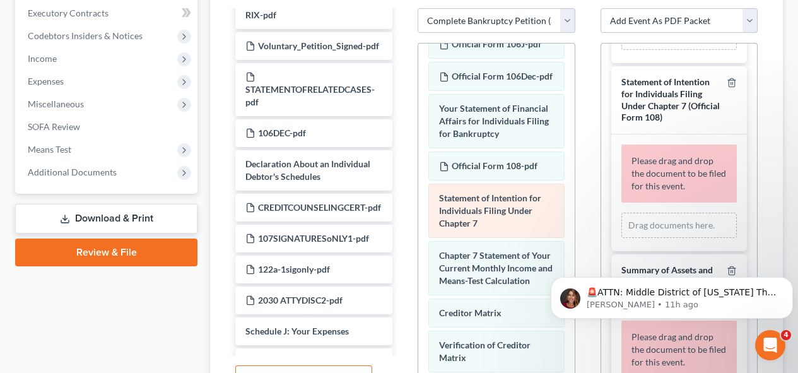
drag, startPoint x: 500, startPoint y: 256, endPoint x: 493, endPoint y: 254, distance: 6.8
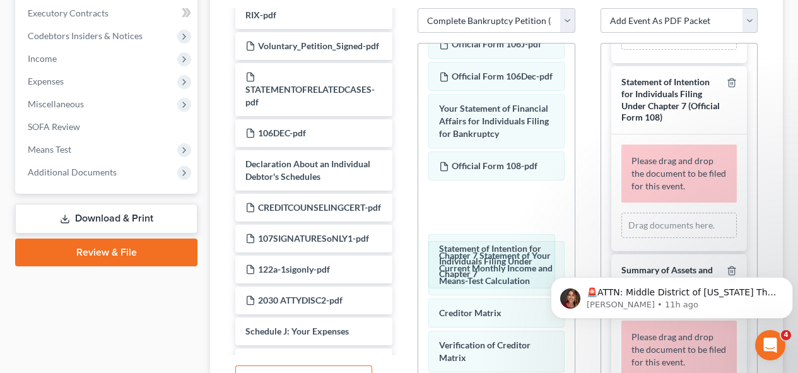
drag, startPoint x: 493, startPoint y: 254, endPoint x: 487, endPoint y: 249, distance: 8.2
click at [487, 249] on div "Statement of Intention for Individuals Filing Under Chapter 7 Official Form 101…" at bounding box center [496, 142] width 156 height 851
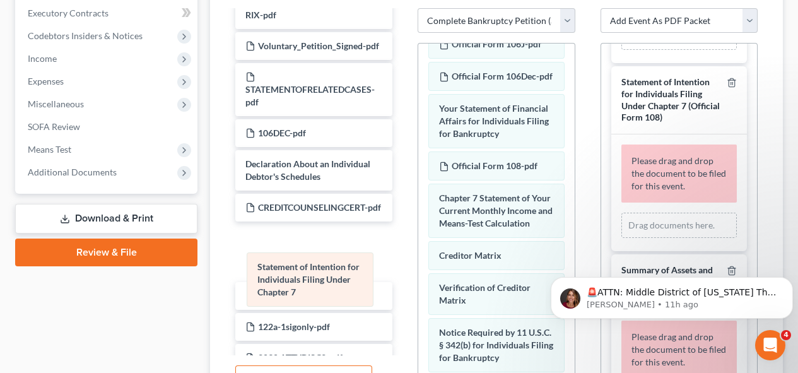
drag, startPoint x: 487, startPoint y: 249, endPoint x: 304, endPoint y: 268, distance: 183.3
click at [418, 268] on div "Statement of Intention for Individuals Filing Under Chapter 7 Official Form 101…" at bounding box center [496, 113] width 156 height 793
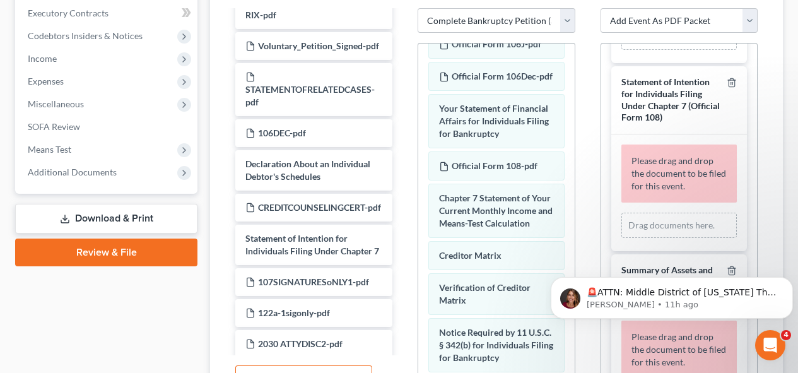
scroll to position [495, 0]
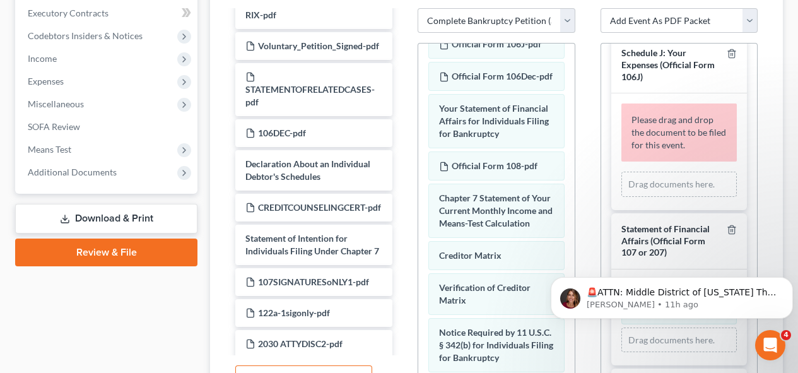
drag, startPoint x: 754, startPoint y: 126, endPoint x: 771, endPoint y: 135, distance: 18.9
drag, startPoint x: 771, startPoint y: 135, endPoint x: 790, endPoint y: 239, distance: 105.9
click at [790, 239] on div "MONTELONGO_AZUA, [PERSON_NAME] Upgraded Chapter Chapter 7 Status Lead District …" at bounding box center [399, 88] width 798 height 786
drag, startPoint x: 673, startPoint y: 334, endPoint x: 651, endPoint y: 333, distance: 21.5
click at [651, 333] on html "🚨ATTN: Middle District of [US_STATE] The court has added a new Credit Counselin…" at bounding box center [672, 295] width 252 height 88
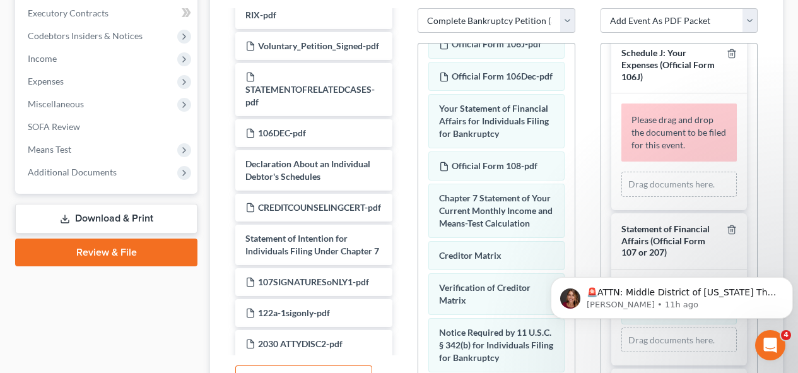
click at [658, 324] on body "🚨ATTN: Middle District of [US_STATE] The court has added a new Credit Counselin…" at bounding box center [672, 295] width 242 height 78
click at [666, 333] on html "🚨ATTN: Middle District of [US_STATE] The court has added a new Credit Counselin…" at bounding box center [672, 295] width 252 height 88
drag, startPoint x: 666, startPoint y: 333, endPoint x: 618, endPoint y: 324, distance: 49.4
click at [618, 324] on body "🚨ATTN: Middle District of [US_STATE] The court has added a new Credit Counselin…" at bounding box center [672, 295] width 242 height 78
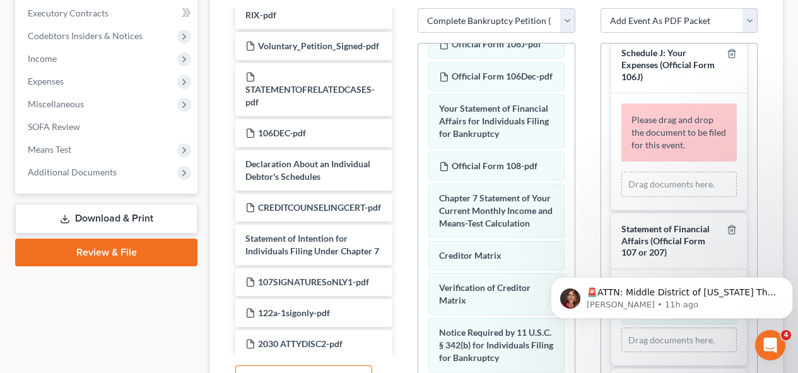
scroll to position [487, 0]
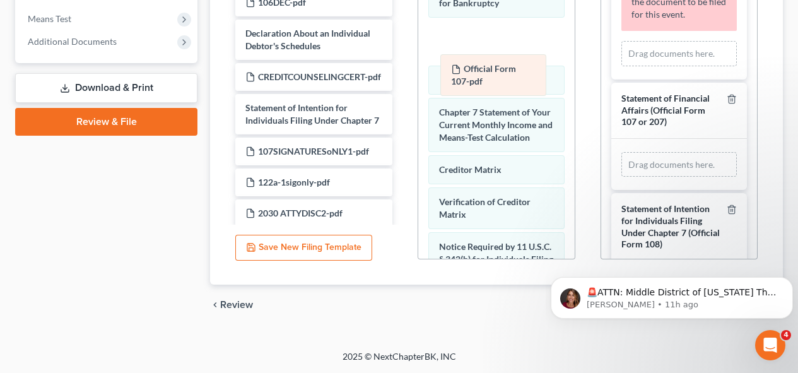
drag, startPoint x: 675, startPoint y: 202, endPoint x: 492, endPoint y: 83, distance: 218.1
click at [622, 152] on div "Official Form 107-pdf Amended Official Form 107-pdf Official Form 107-pdf Amend…" at bounding box center [679, 164] width 115 height 25
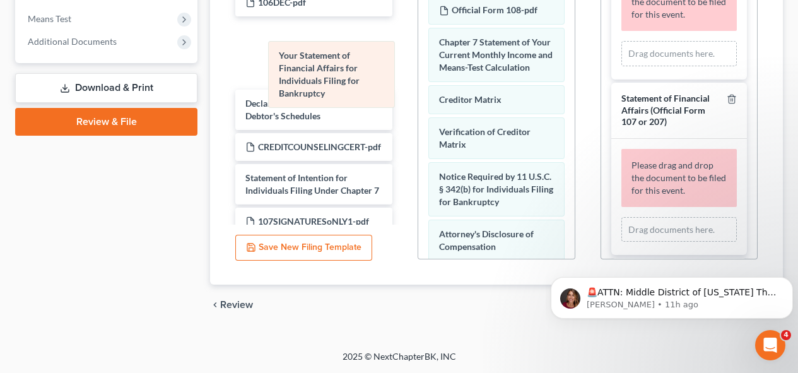
drag, startPoint x: 502, startPoint y: 24, endPoint x: 342, endPoint y: 64, distance: 165.1
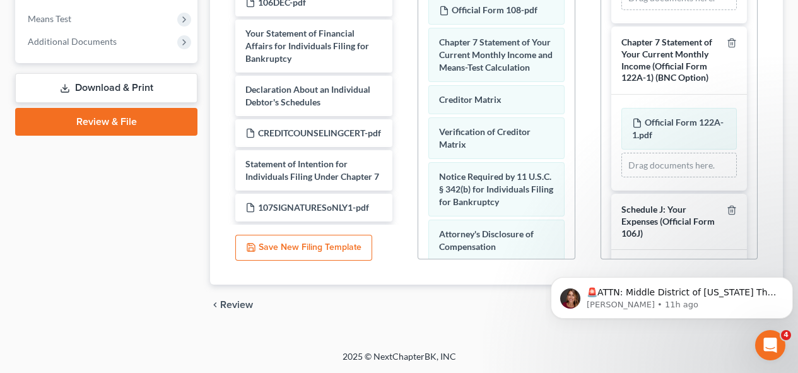
scroll to position [201, 0]
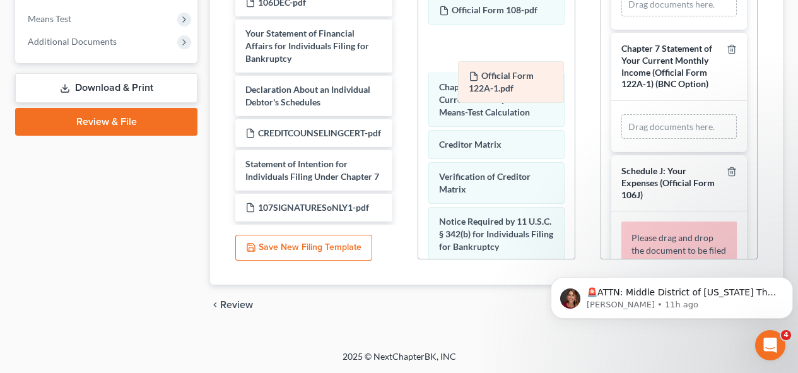
drag, startPoint x: 659, startPoint y: 151, endPoint x: 495, endPoint y: 74, distance: 180.4
click at [622, 114] on div "Official Form 122A-1.pdf Amended Official Form 122A-1.pdf Official Form 122A-1.…" at bounding box center [679, 126] width 115 height 25
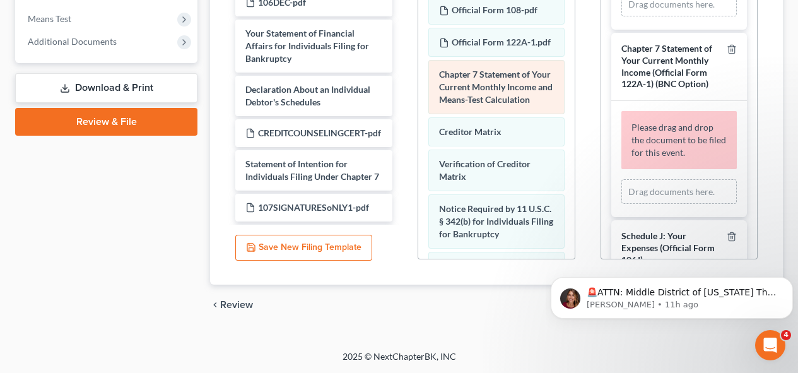
click at [494, 105] on span "Chapter 7 Statement of Your Current Monthly Income and Means-Test Calculation" at bounding box center [496, 87] width 114 height 36
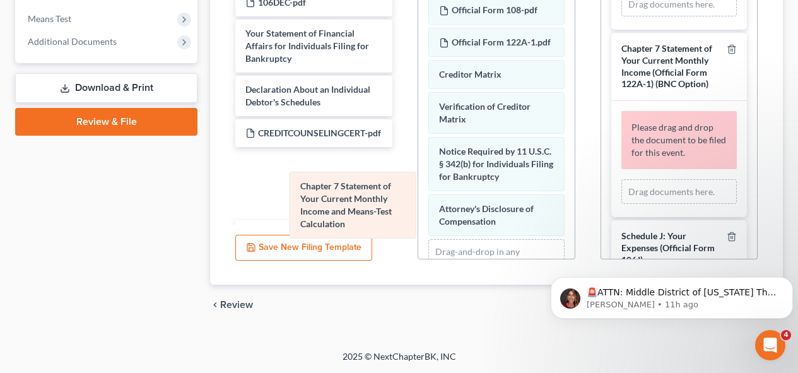
drag, startPoint x: 494, startPoint y: 128, endPoint x: 347, endPoint y: 189, distance: 159.3
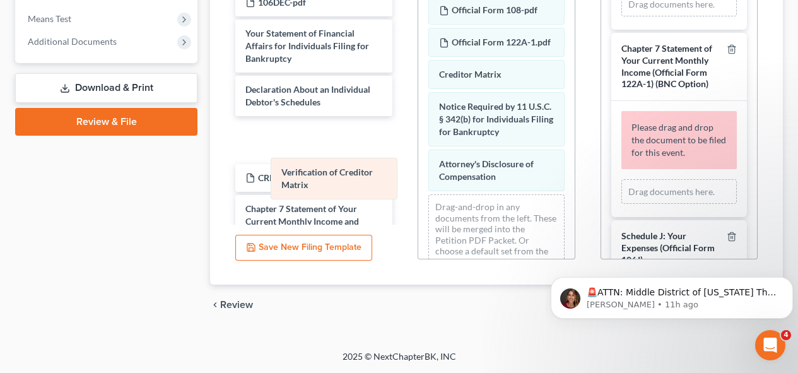
drag, startPoint x: 517, startPoint y: 148, endPoint x: 350, endPoint y: 162, distance: 167.2
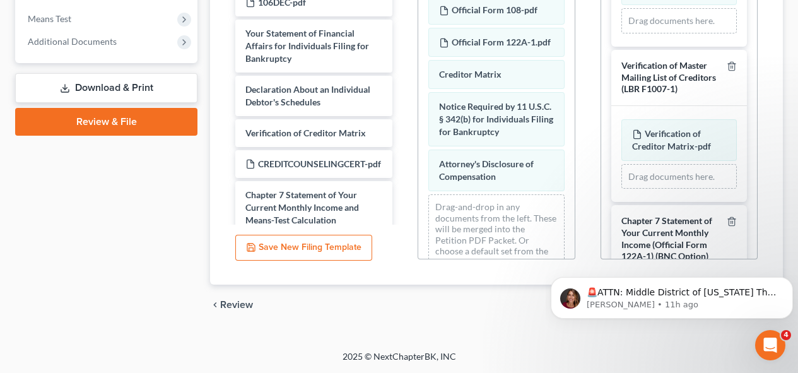
scroll to position [0, 0]
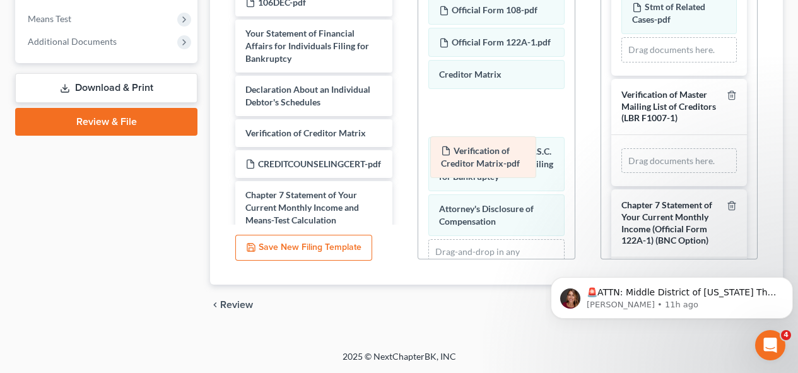
drag, startPoint x: 688, startPoint y: 189, endPoint x: 497, endPoint y: 165, distance: 192.7
click at [622, 165] on div "Verification of Creditor Matrix-pdf Amended Verification of Creditor Matrix-pdf…" at bounding box center [679, 160] width 115 height 25
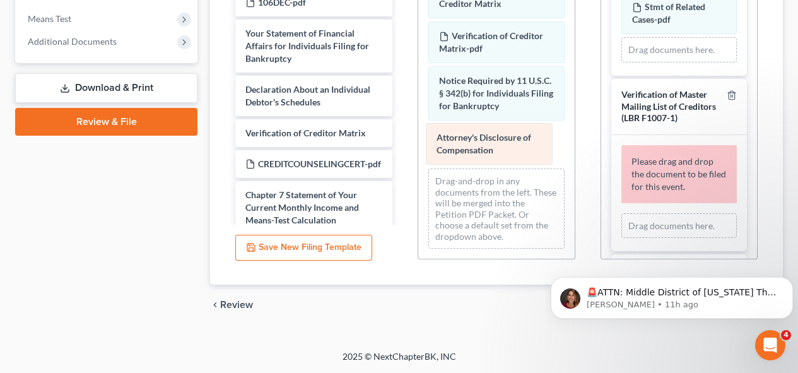
scroll to position [415, 0]
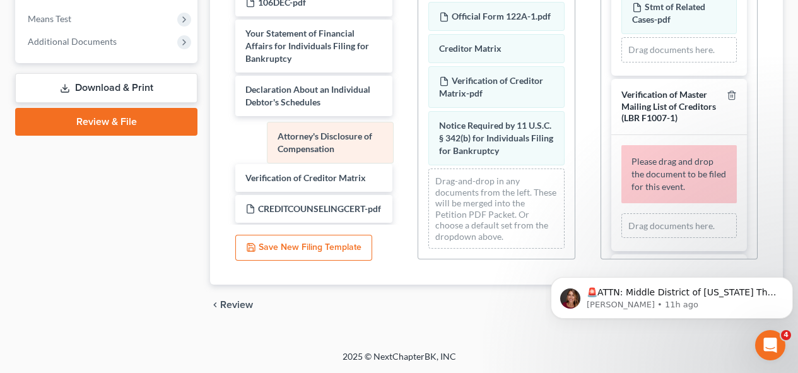
drag, startPoint x: 518, startPoint y: 155, endPoint x: 338, endPoint y: 155, distance: 180.5
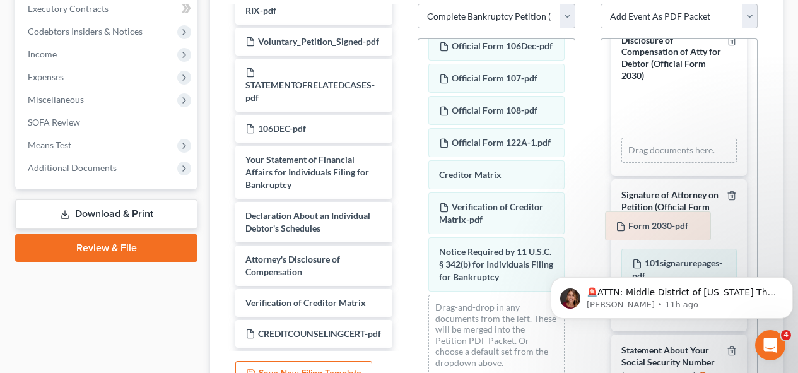
scroll to position [447, 0]
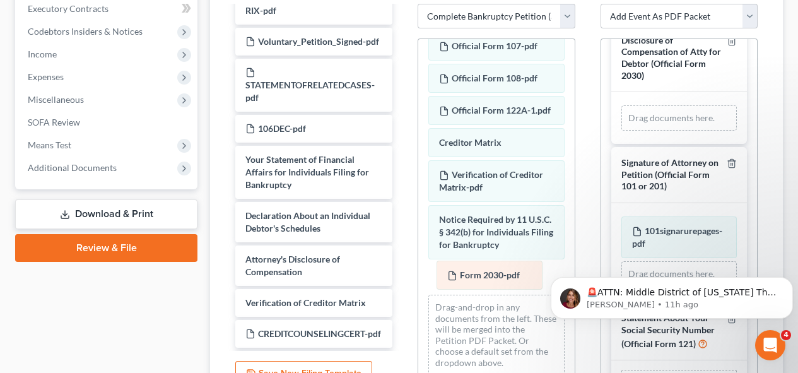
drag, startPoint x: 673, startPoint y: 215, endPoint x: 488, endPoint y: 275, distance: 194.4
click at [622, 131] on div "Form 2030-pdf Amended Form 2030-pdf Form 2030-pdf Amended Form 2030-pdf Drag do…" at bounding box center [679, 117] width 115 height 25
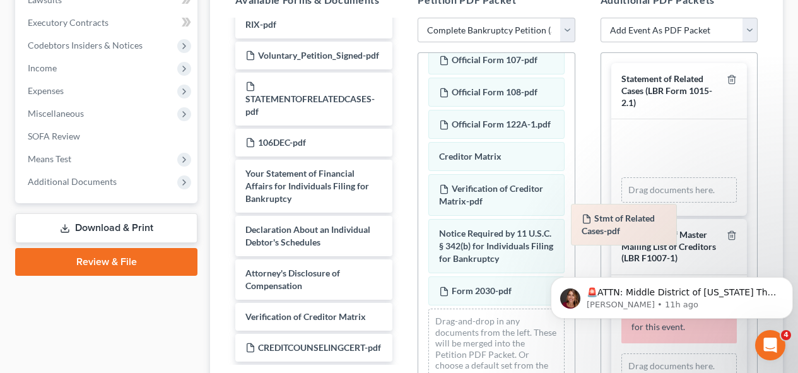
scroll to position [460, 0]
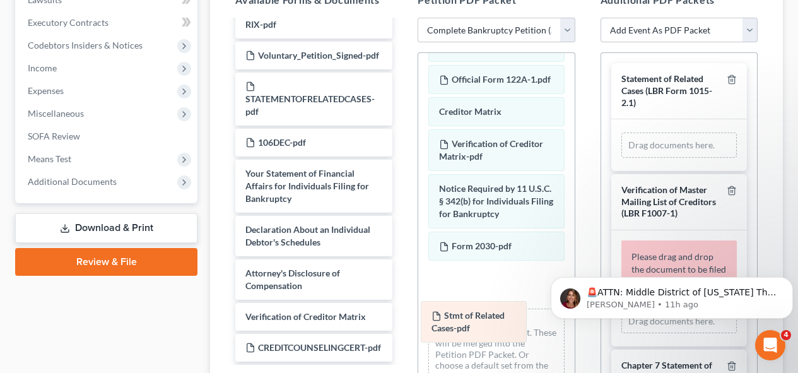
drag, startPoint x: 683, startPoint y: 160, endPoint x: 482, endPoint y: 328, distance: 261.6
click at [622, 158] on div "Stmt of Related Cases-pdf Amended Stmt of Related Cases-pdf Stmt of Related Cas…" at bounding box center [679, 145] width 115 height 25
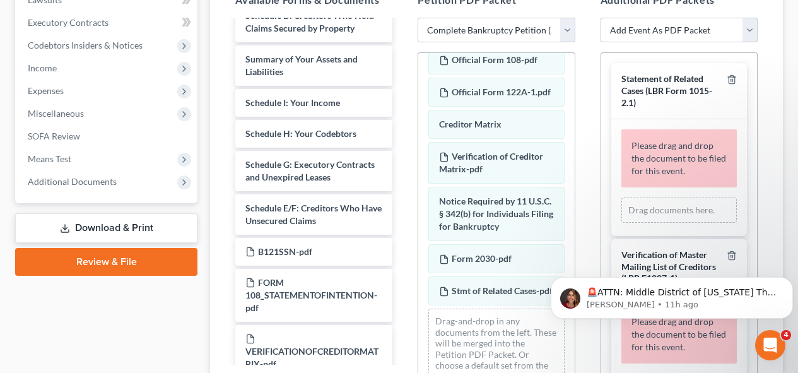
scroll to position [0, 0]
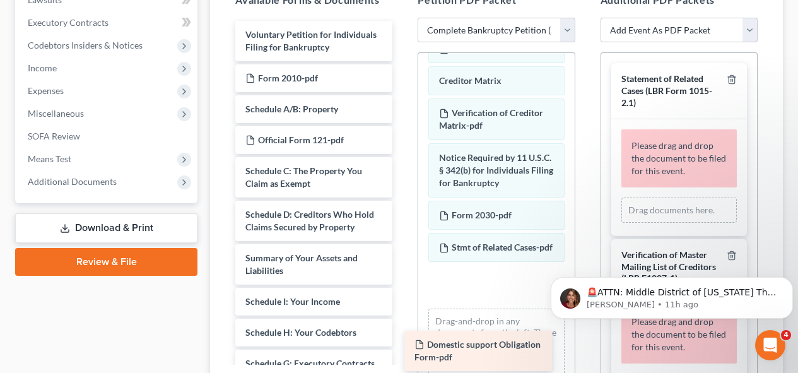
drag, startPoint x: 317, startPoint y: 105, endPoint x: 486, endPoint y: 359, distance: 304.9
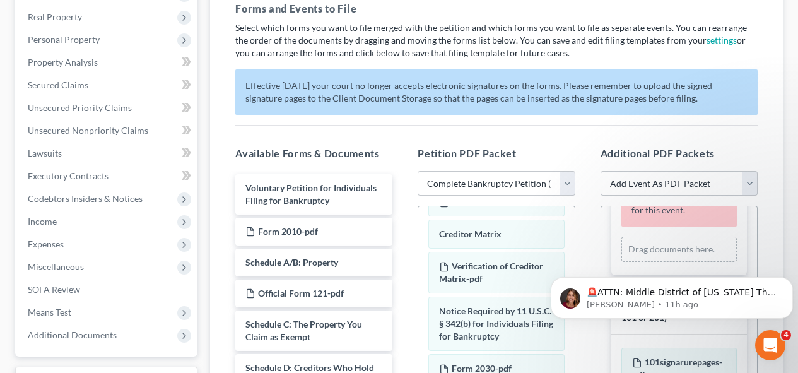
scroll to position [208, 0]
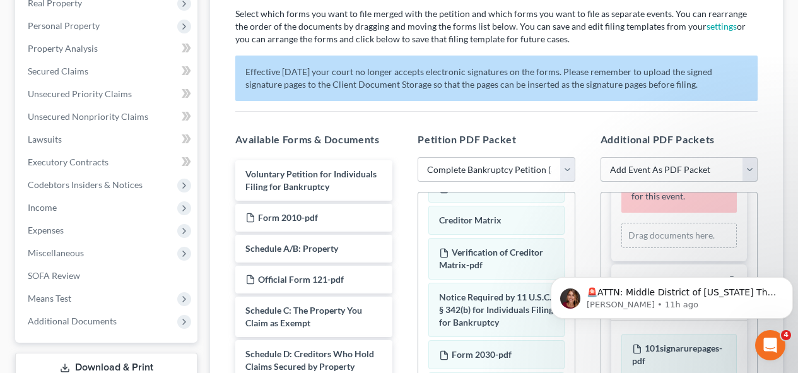
click at [753, 168] on select "Add Event As PDF Packet Amended Chapter 11 Plan Amended Chapter 11 Small Busine…" at bounding box center [679, 169] width 157 height 25
click at [769, 10] on div "Assemble Forms and Events to File Select which forms you want to file merged wi…" at bounding box center [496, 254] width 573 height 622
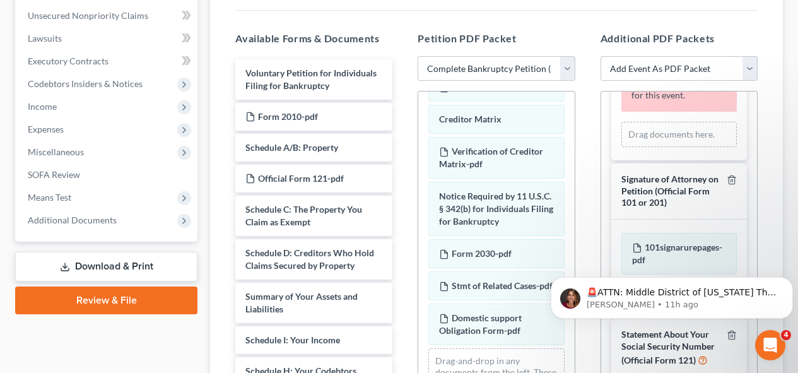
scroll to position [305, 0]
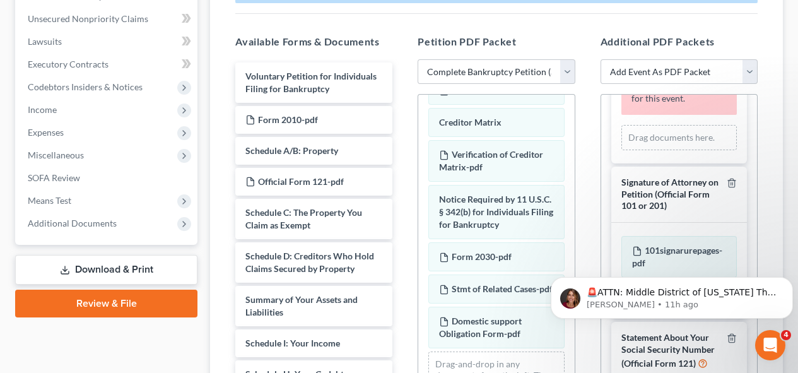
click at [718, 125] on div "Drag documents here." at bounding box center [679, 137] width 115 height 25
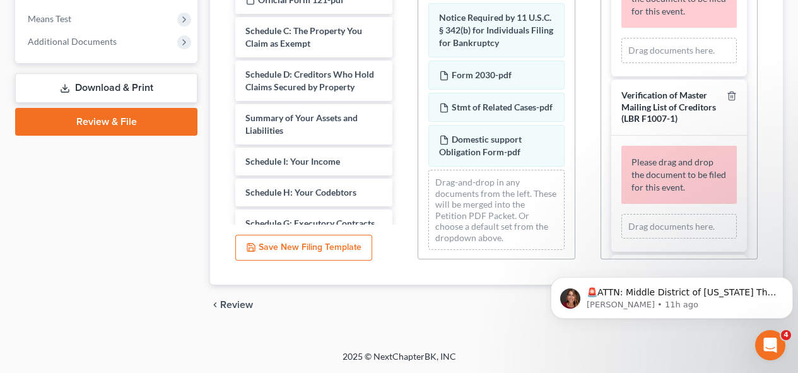
scroll to position [0, 0]
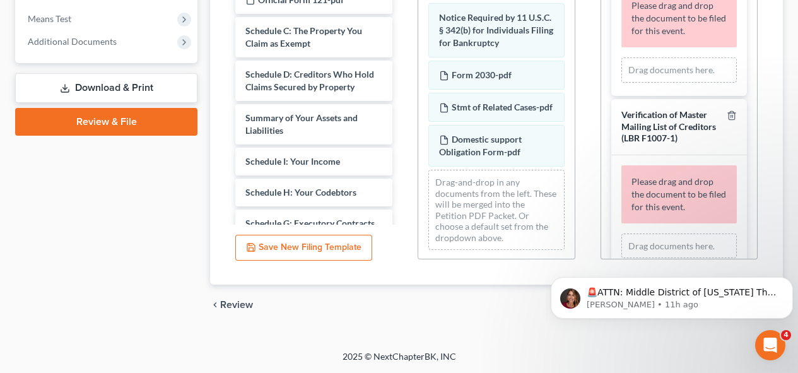
click at [346, 247] on button "Save New Filing Template" at bounding box center [303, 248] width 137 height 27
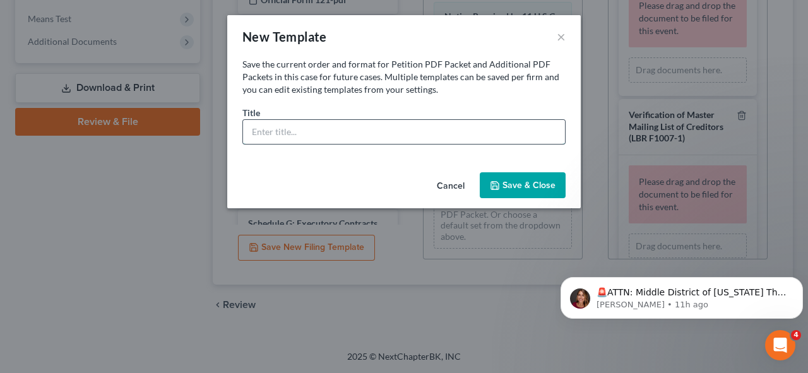
click at [292, 135] on input "text" at bounding box center [404, 132] width 322 height 24
type input "[PERSON_NAME]"
drag, startPoint x: 475, startPoint y: 21, endPoint x: 463, endPoint y: 37, distance: 19.8
click at [463, 37] on div "New Template ×" at bounding box center [403, 36] width 353 height 43
click at [508, 177] on button "Save & Close" at bounding box center [523, 185] width 86 height 27
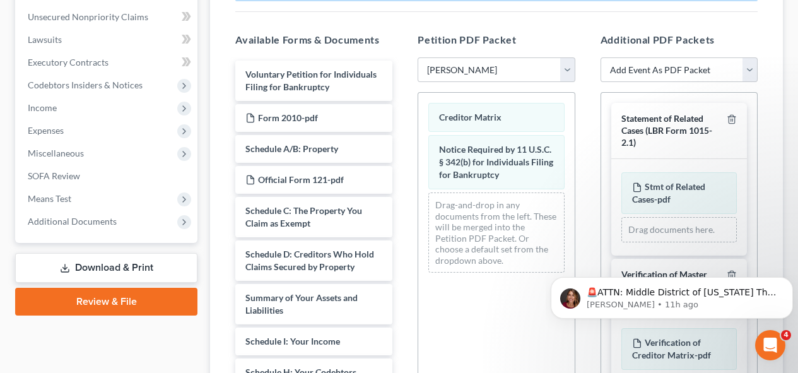
scroll to position [321, 0]
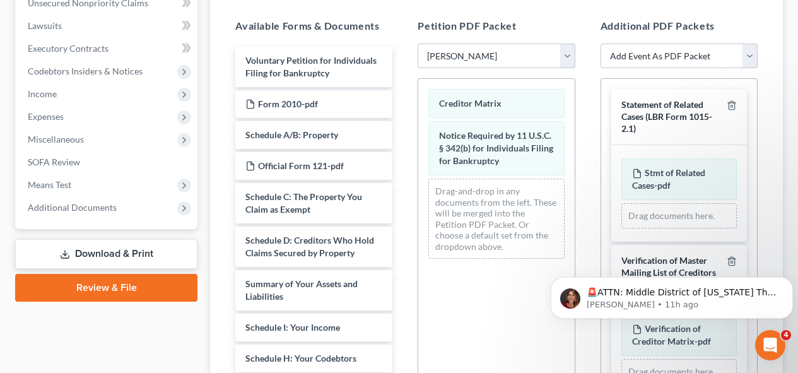
click at [560, 50] on select "Choose Default Petition PDF Packet Complete Bankruptcy Petition (all forms and …" at bounding box center [496, 56] width 157 height 25
select select "0"
click at [418, 44] on select "Choose Default Petition PDF Packet Complete Bankruptcy Petition (all forms and …" at bounding box center [496, 56] width 157 height 25
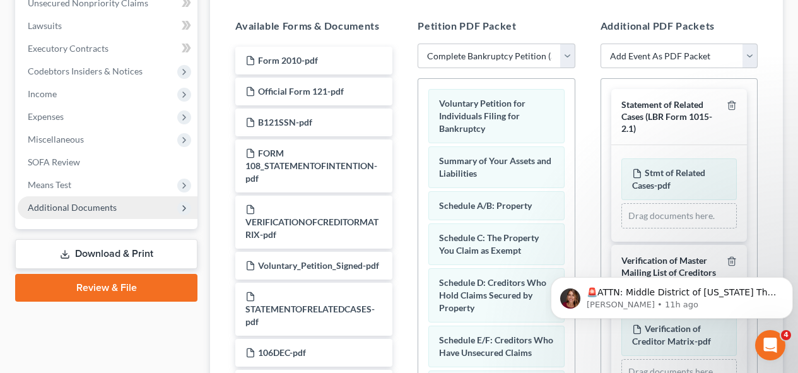
click at [143, 210] on span "Additional Documents" at bounding box center [108, 207] width 180 height 23
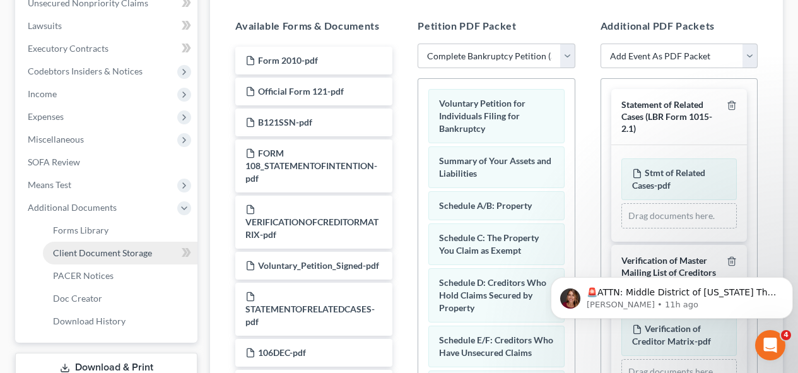
click at [129, 255] on span "Client Document Storage" at bounding box center [102, 252] width 99 height 11
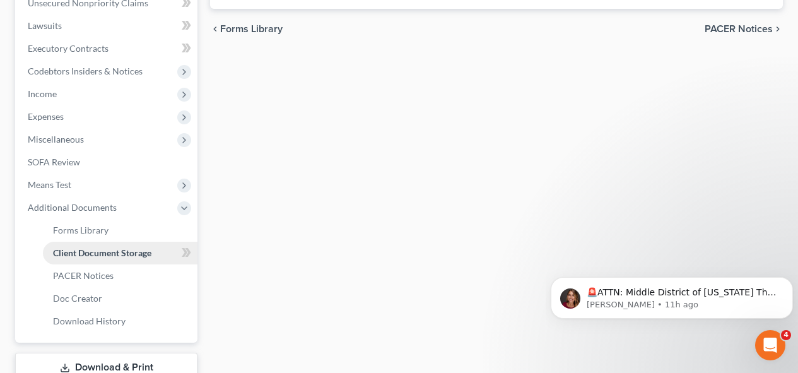
scroll to position [274, 0]
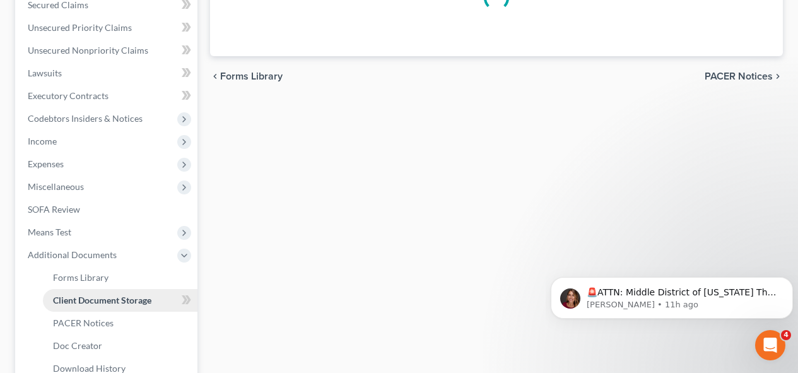
select select "65"
select select "72"
select select "22"
select select "50"
select select "62"
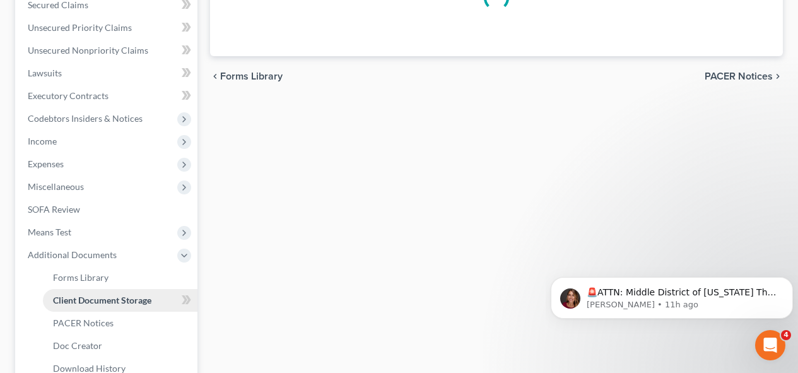
select select "64"
select select "68"
select select "30"
select select "48"
select select "44"
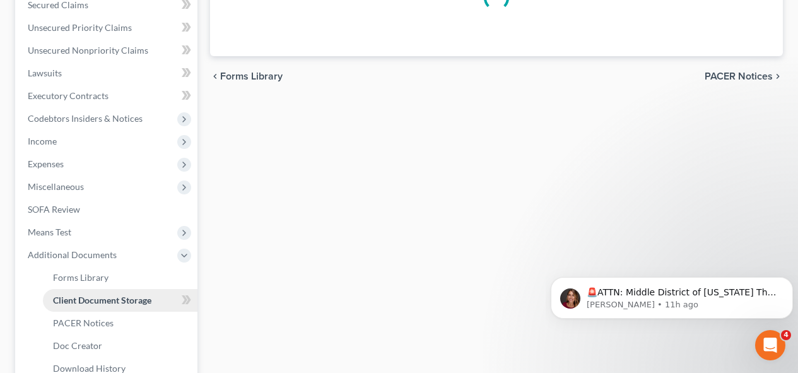
select select "47"
select select "44"
select select "46"
select select "42"
select select "43"
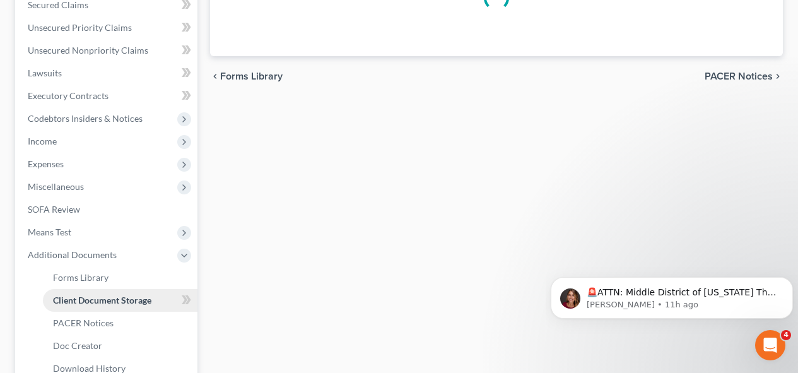
select select "27"
select select "33"
select select "61"
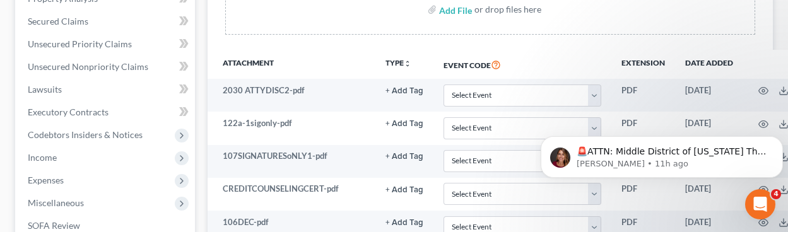
scroll to position [249, 0]
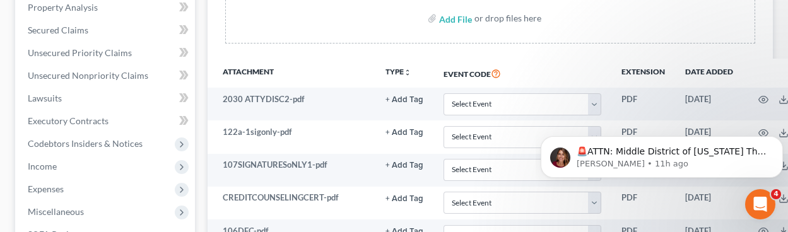
select select "65"
select select "72"
select select "22"
select select "50"
select select "62"
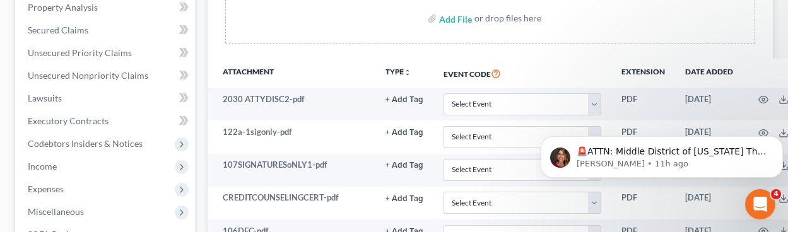
select select "64"
select select "68"
select select "30"
select select "48"
select select "44"
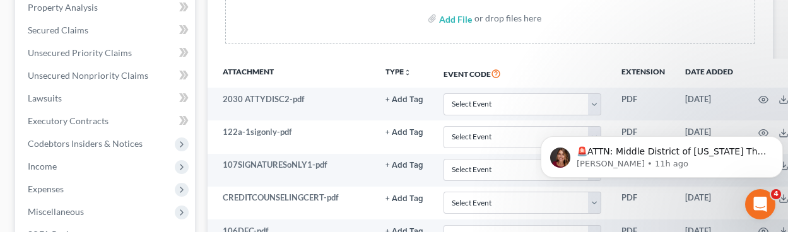
select select "47"
select select "44"
select select "46"
select select "42"
select select "43"
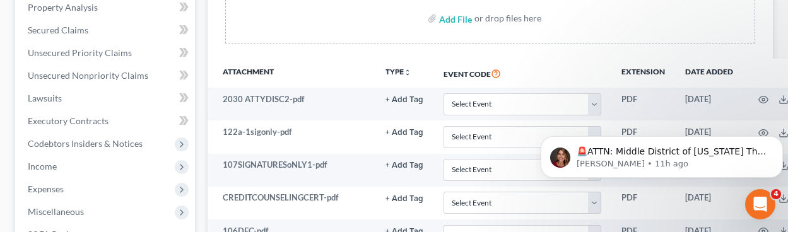
select select "27"
select select "33"
select select "61"
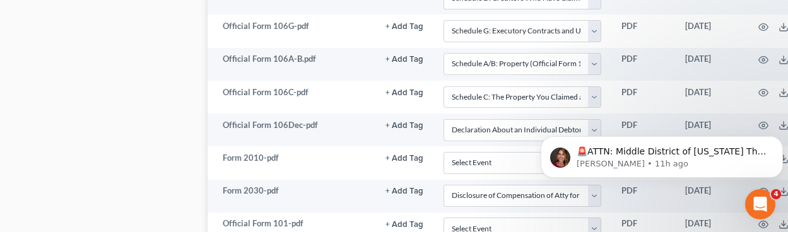
scroll to position [1329, 0]
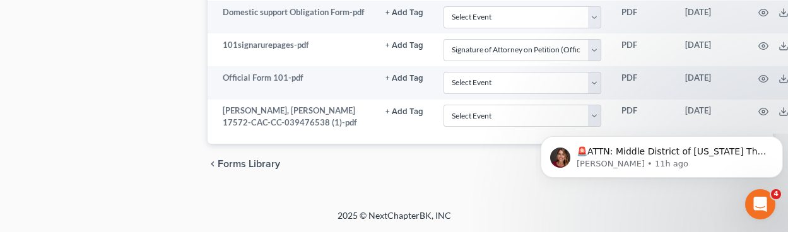
click at [588, 117] on body "🚨ATTN: Middle District of [US_STATE] The court has added a new Credit Counselin…" at bounding box center [662, 154] width 242 height 78
click at [588, 116] on body "🚨ATTN: Middle District of [US_STATE] The court has added a new Credit Counselin…" at bounding box center [662, 154] width 242 height 78
click at [586, 110] on html "🚨ATTN: Middle District of [US_STATE] The court has added a new Credit Counselin…" at bounding box center [662, 154] width 252 height 88
drag, startPoint x: 1128, startPoint y: 218, endPoint x: 586, endPoint y: 110, distance: 552.7
click at [586, 110] on html "🚨ATTN: Middle District of [US_STATE] The court has added a new Credit Counselin…" at bounding box center [662, 154] width 252 height 88
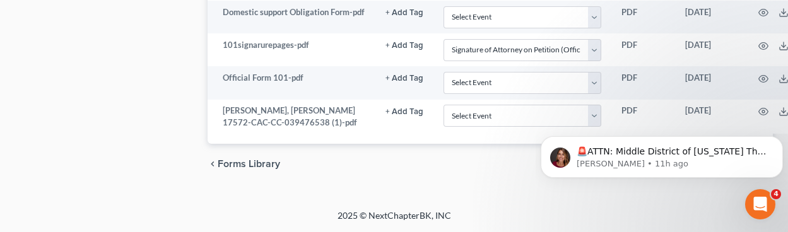
click at [586, 115] on body "🚨ATTN: Middle District of [US_STATE] The court has added a new Credit Counselin…" at bounding box center [662, 154] width 242 height 78
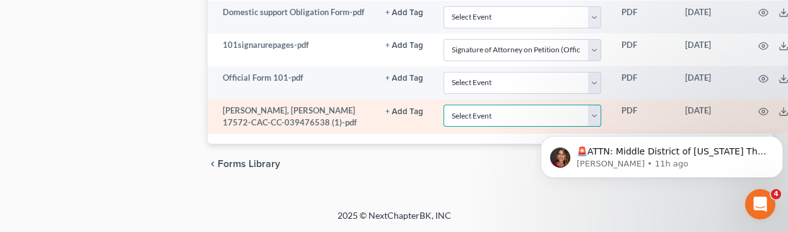
click at [524, 115] on select "Select Event Amended Chapter 11 Plan Amended Chapter 11 Small Business Plan Ame…" at bounding box center [523, 116] width 158 height 22
click at [506, 115] on select "Select Event Amended Chapter 11 Plan Amended Chapter 11 Small Business Plan Ame…" at bounding box center [523, 116] width 158 height 22
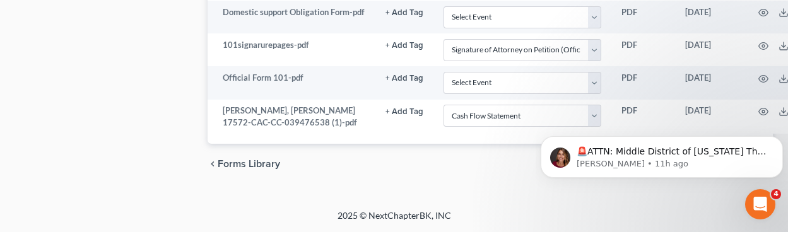
click at [587, 110] on html "🚨ATTN: Middle District of [US_STATE] The court has added a new Credit Counselin…" at bounding box center [662, 154] width 252 height 88
click at [588, 110] on html "🚨ATTN: Middle District of [US_STATE] The court has added a new Credit Counselin…" at bounding box center [662, 154] width 252 height 88
click at [589, 121] on body "🚨ATTN: Middle District of [US_STATE] The court has added a new Credit Counselin…" at bounding box center [662, 154] width 242 height 78
click at [586, 117] on html "🚨ATTN: Middle District of [US_STATE] The court has added a new Credit Counselin…" at bounding box center [662, 154] width 252 height 88
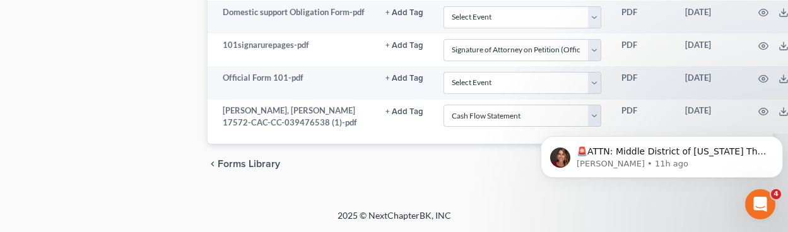
click at [564, 117] on body "🚨ATTN: Middle District of [US_STATE] The court has added a new Credit Counselin…" at bounding box center [662, 154] width 242 height 78
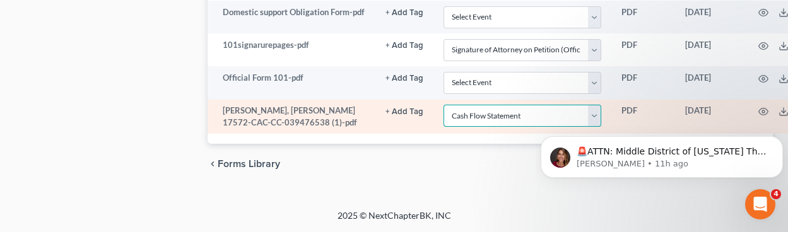
click at [527, 124] on select "Select Event Amended Chapter 11 Plan Amended Chapter 11 Small Business Plan Ame…" at bounding box center [523, 116] width 158 height 22
select select "10"
click at [444, 105] on select "Select Event Amended Chapter 11 Plan Amended Chapter 11 Small Business Plan Ame…" at bounding box center [523, 116] width 158 height 22
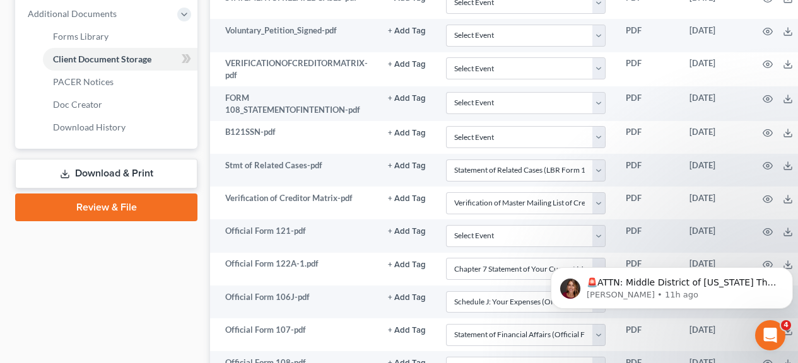
scroll to position [524, 0]
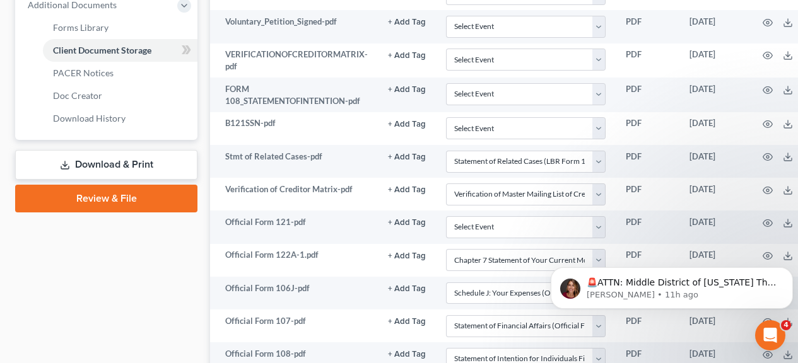
click at [122, 195] on link "Review & File" at bounding box center [106, 199] width 182 height 28
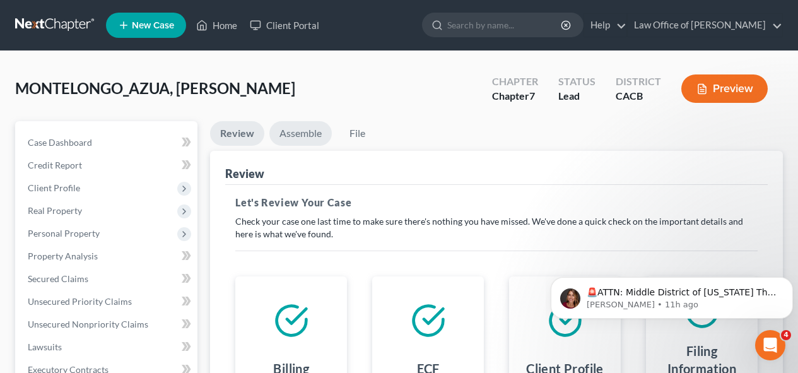
click at [308, 135] on link "Assemble" at bounding box center [300, 133] width 62 height 25
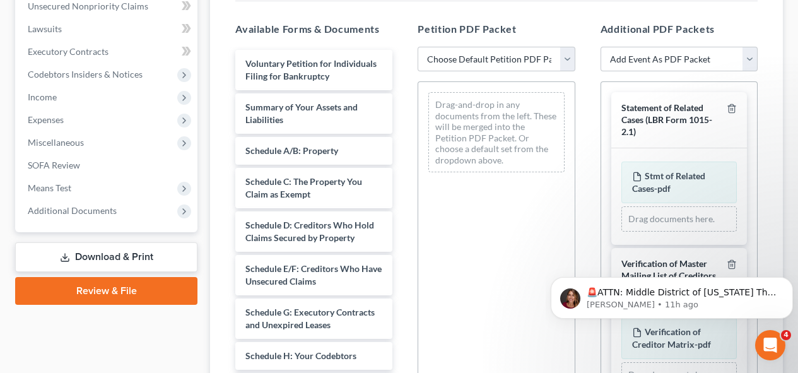
scroll to position [321, 0]
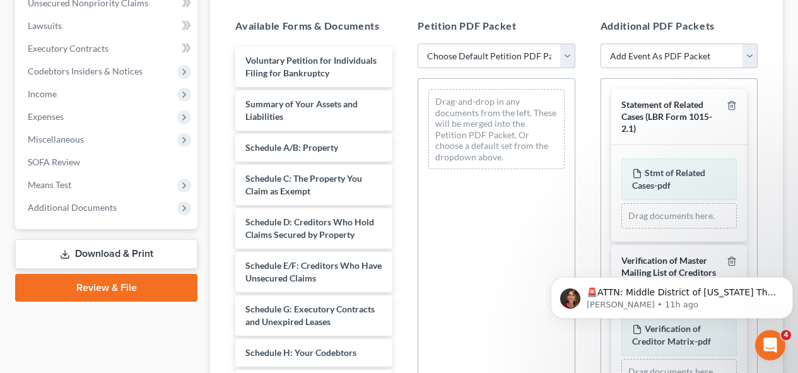
drag, startPoint x: 560, startPoint y: 52, endPoint x: 570, endPoint y: 56, distance: 11.4
click at [570, 56] on select "Choose Default Petition PDF Packet Complete Bankruptcy Petition (all forms and …" at bounding box center [496, 56] width 157 height 25
click at [418, 44] on select "Choose Default Petition PDF Packet Complete Bankruptcy Petition (all forms and …" at bounding box center [496, 56] width 157 height 25
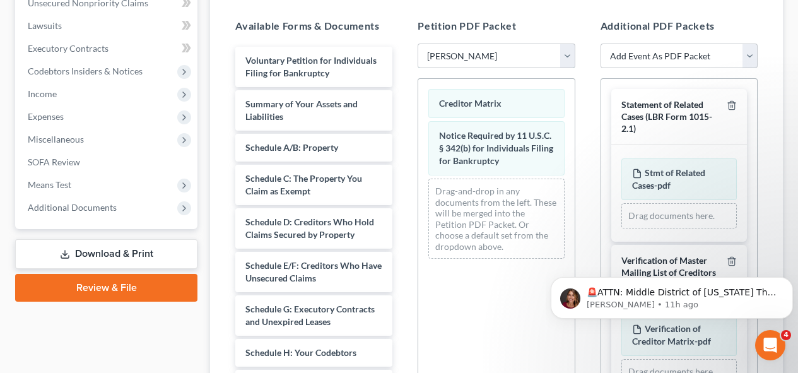
click at [566, 59] on select "Choose Default Petition PDF Packet Complete Bankruptcy Petition (all forms and …" at bounding box center [496, 56] width 157 height 25
select select "0"
click at [418, 44] on select "Choose Default Petition PDF Packet Complete Bankruptcy Petition (all forms and …" at bounding box center [496, 56] width 157 height 25
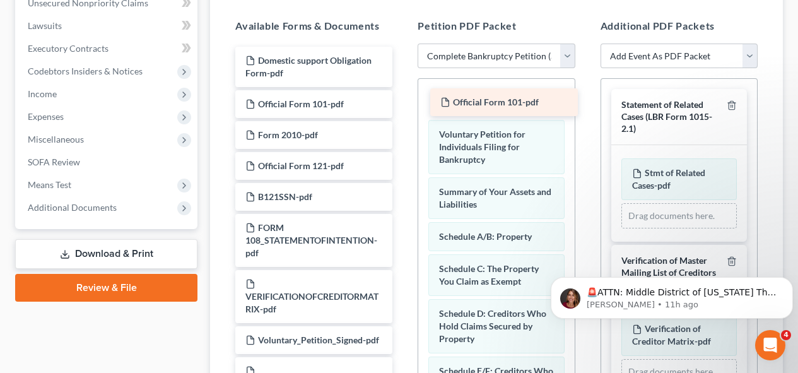
drag, startPoint x: 353, startPoint y: 67, endPoint x: 548, endPoint y: 109, distance: 199.4
click at [403, 109] on div "Official Form 101-pdf Official Form 101-pdf Domestic support Obligation Form-pd…" at bounding box center [313, 306] width 177 height 518
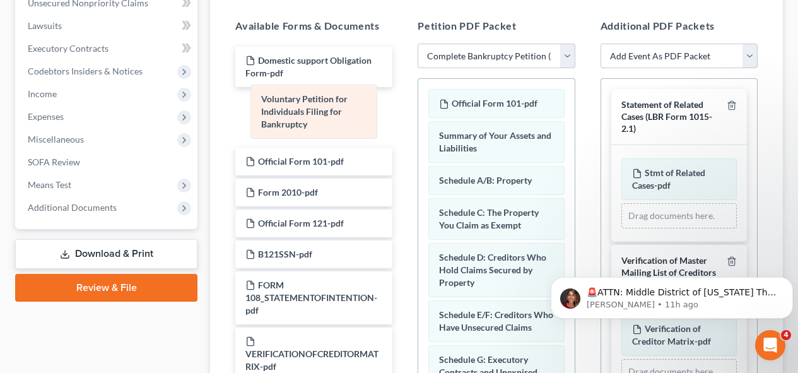
drag, startPoint x: 524, startPoint y: 149, endPoint x: 346, endPoint y: 116, distance: 181.0
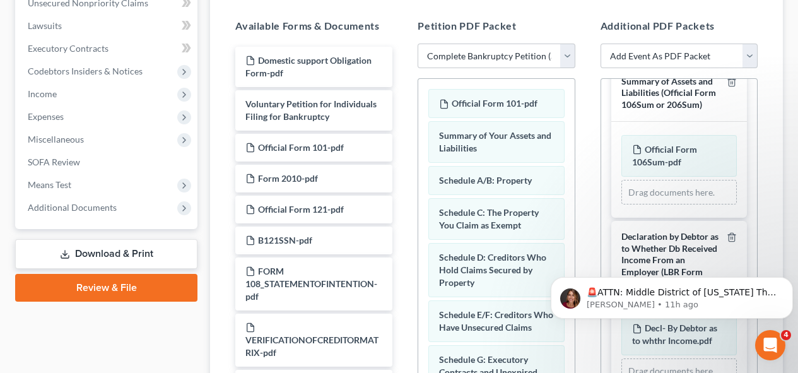
scroll to position [1000, 0]
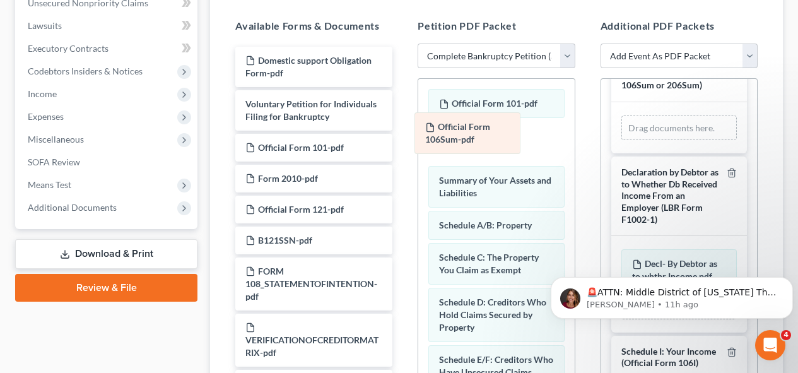
drag, startPoint x: 700, startPoint y: 177, endPoint x: 494, endPoint y: 139, distance: 209.2
click at [622, 139] on div "Official Form 106Sum-pdf Amended Official Form 106Sum-pdf Official Form 106Sum-…" at bounding box center [679, 127] width 115 height 25
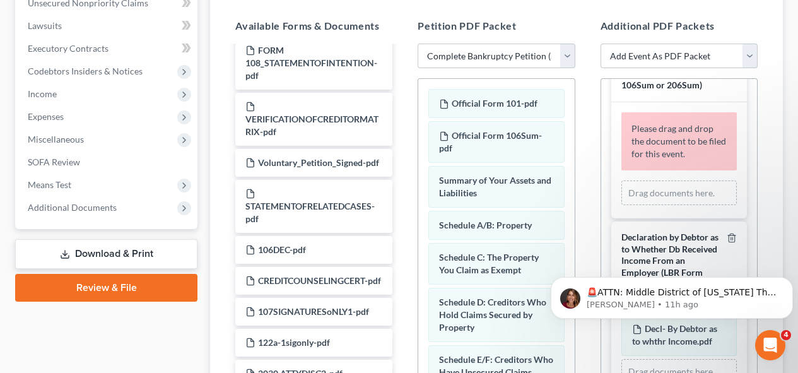
scroll to position [259, 0]
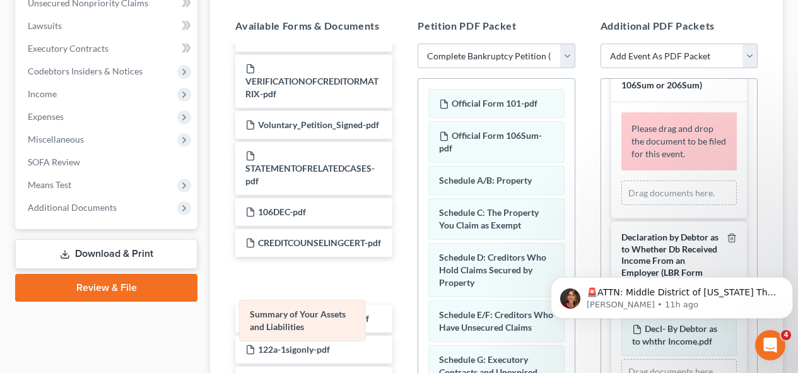
drag, startPoint x: 494, startPoint y: 191, endPoint x: 305, endPoint y: 324, distance: 231.8
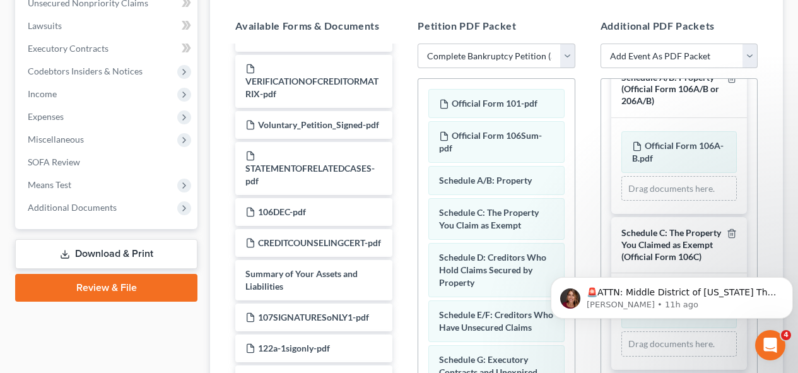
scroll to position [2197, 0]
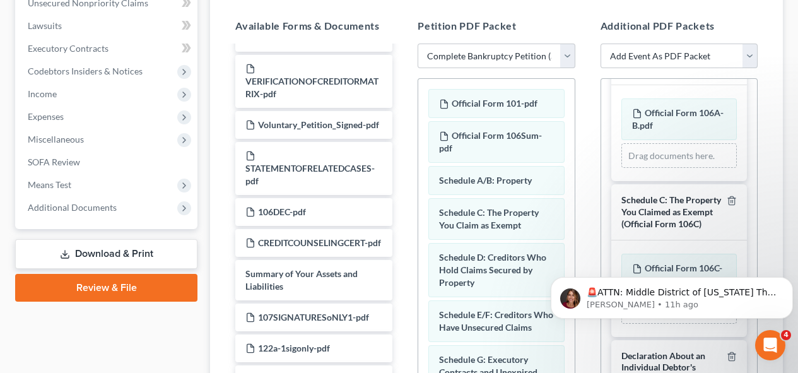
drag, startPoint x: 751, startPoint y: 194, endPoint x: 203, endPoint y: 58, distance: 564.5
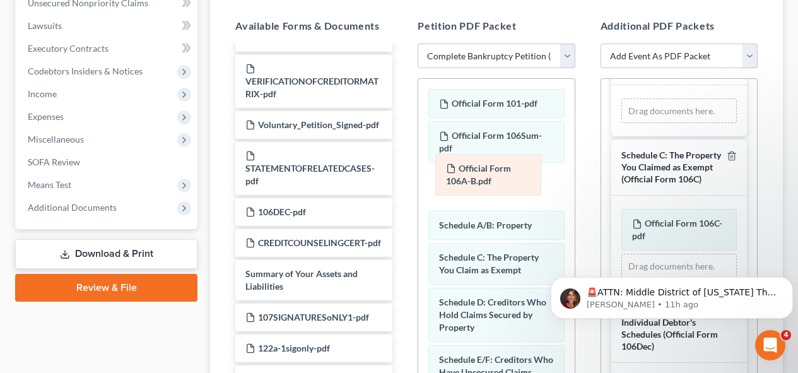
drag, startPoint x: 687, startPoint y: 209, endPoint x: 501, endPoint y: 181, distance: 188.2
click at [622, 124] on div "Official Form 106A-B.pdf Amended Official Form 106A-B.pdf Official Form 106A-B.…" at bounding box center [679, 110] width 115 height 25
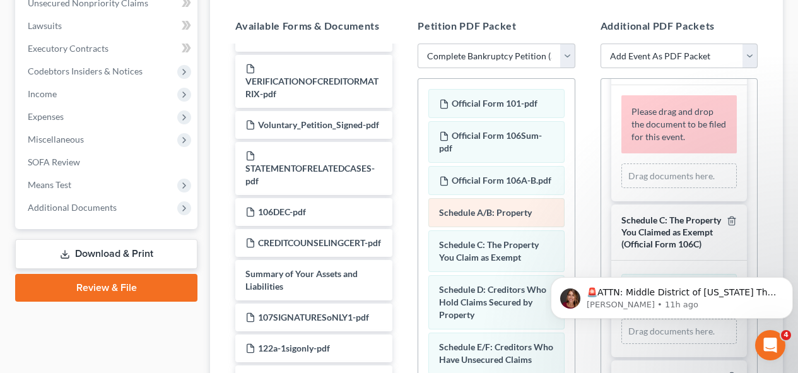
click at [505, 218] on span "Schedule A/B: Property" at bounding box center [485, 212] width 93 height 11
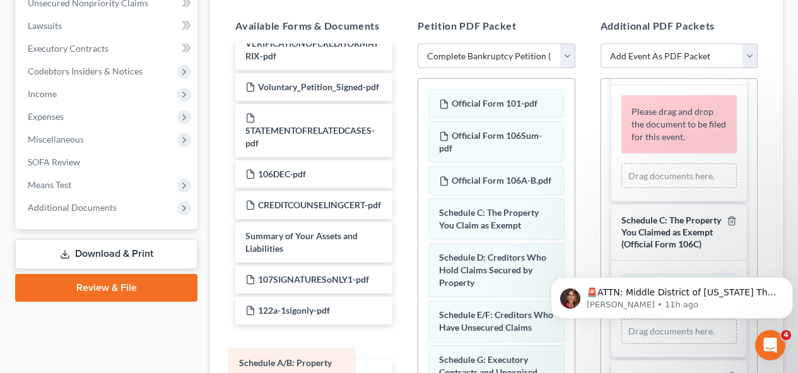
drag, startPoint x: 511, startPoint y: 230, endPoint x: 310, endPoint y: 368, distance: 242.8
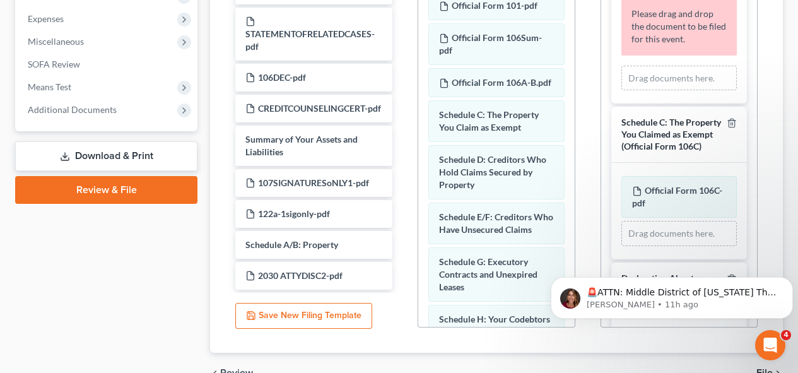
scroll to position [427, 0]
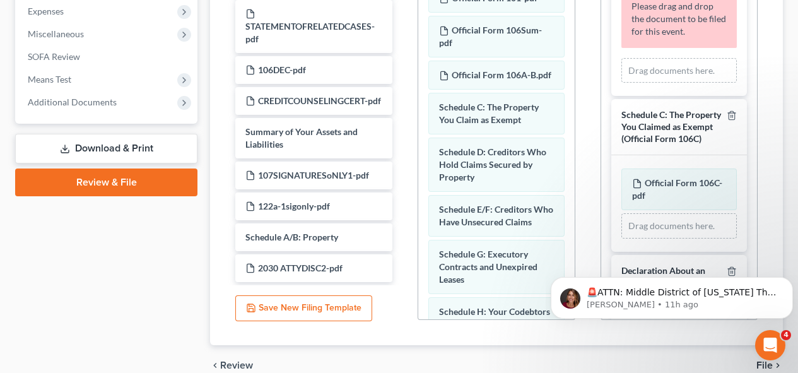
drag, startPoint x: 667, startPoint y: 272, endPoint x: 570, endPoint y: 268, distance: 96.6
click at [570, 268] on body "🚨ATTN: Middle District of [US_STATE] The court has added a new Credit Counselin…" at bounding box center [672, 295] width 242 height 78
click at [670, 267] on body "🚨ATTN: Middle District of [US_STATE] The court has added a new Credit Counselin…" at bounding box center [672, 295] width 242 height 78
click at [670, 271] on body "🚨ATTN: Middle District of [US_STATE] The court has added a new Credit Counselin…" at bounding box center [672, 295] width 242 height 78
drag, startPoint x: 655, startPoint y: 273, endPoint x: 594, endPoint y: 240, distance: 69.2
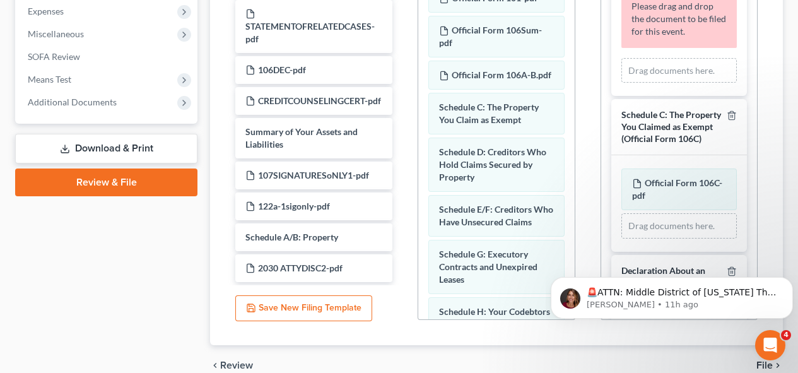
click at [594, 251] on html "🚨ATTN: Middle District of [US_STATE] The court has added a new Credit Counselin…" at bounding box center [672, 295] width 252 height 88
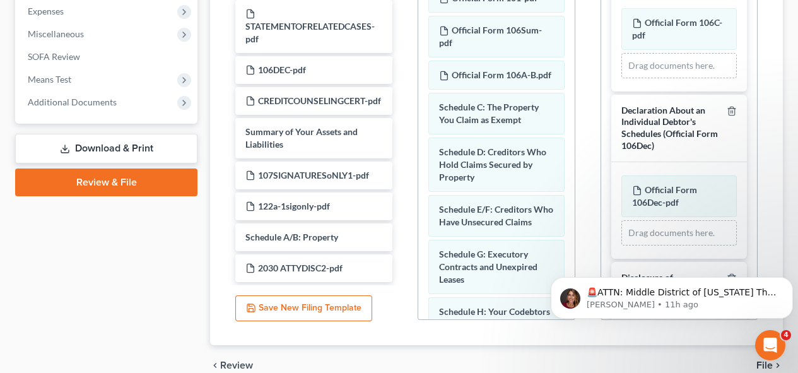
scroll to position [2377, 0]
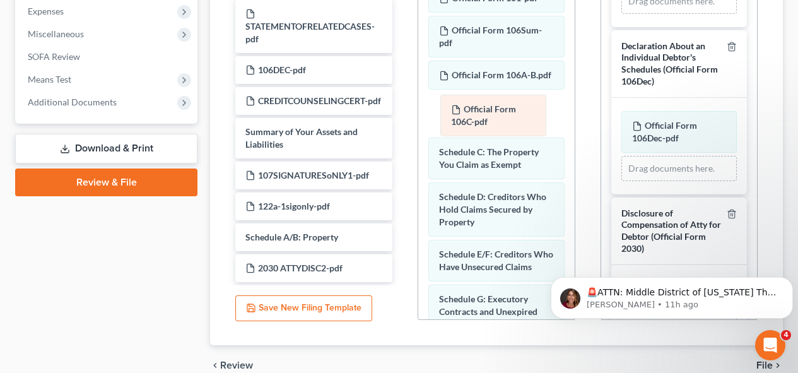
drag, startPoint x: 694, startPoint y: 109, endPoint x: 512, endPoint y: 119, distance: 181.4
click at [622, 14] on div "Official Form 106C-pdf Amended Official Form 106C-pdf Official Form 106C-pdf Am…" at bounding box center [679, 1] width 115 height 25
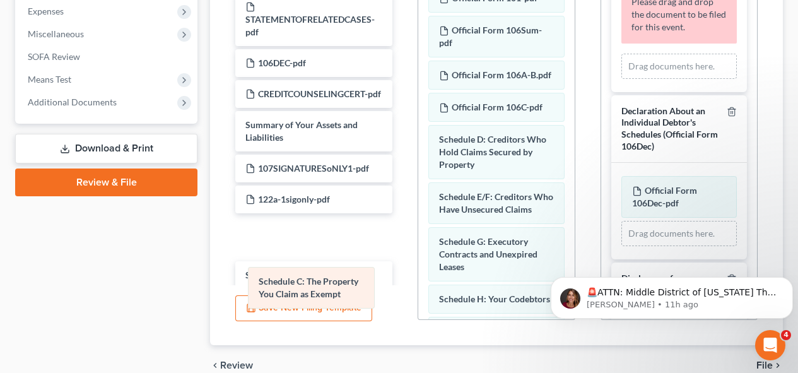
drag, startPoint x: 514, startPoint y: 158, endPoint x: 330, endPoint y: 280, distance: 220.4
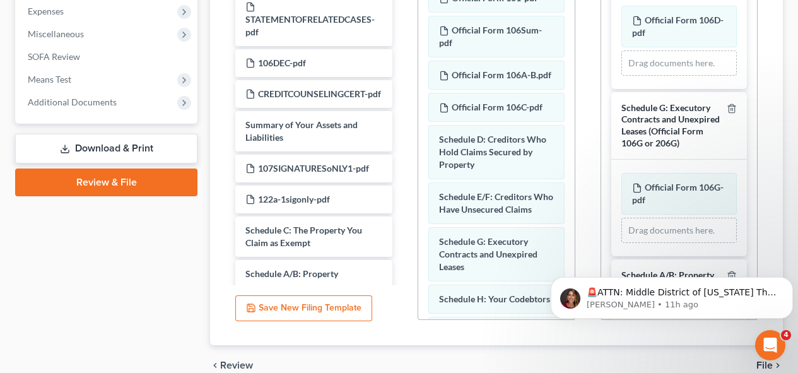
scroll to position [1828, 0]
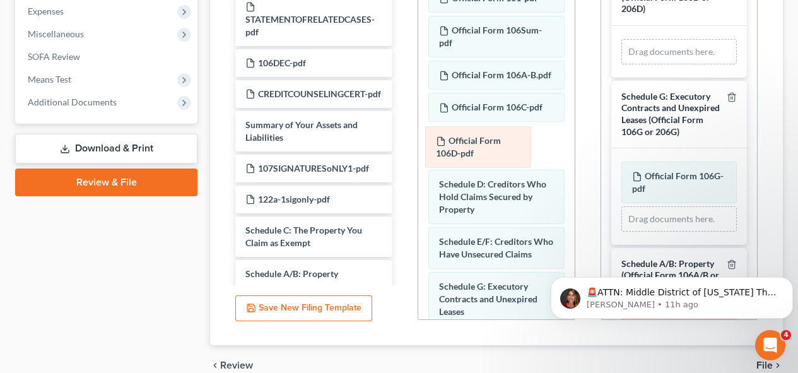
drag, startPoint x: 689, startPoint y: 119, endPoint x: 493, endPoint y: 146, distance: 198.1
click at [622, 64] on div "Official Form 106D-pdf Amended Official Form 106D-pdf Official Form 106D-pdf Am…" at bounding box center [679, 51] width 115 height 25
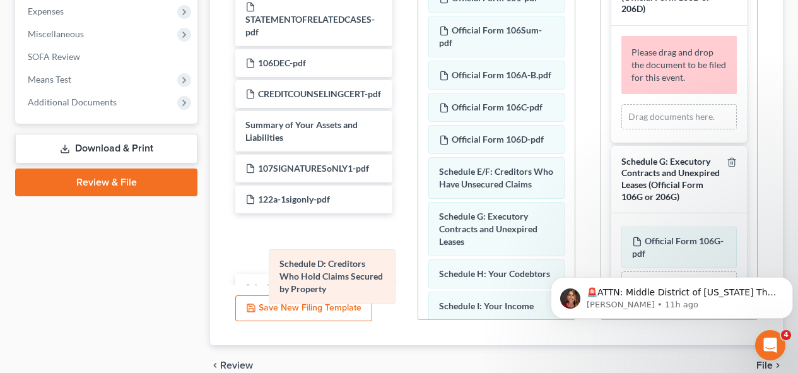
drag, startPoint x: 499, startPoint y: 190, endPoint x: 339, endPoint y: 270, distance: 178.6
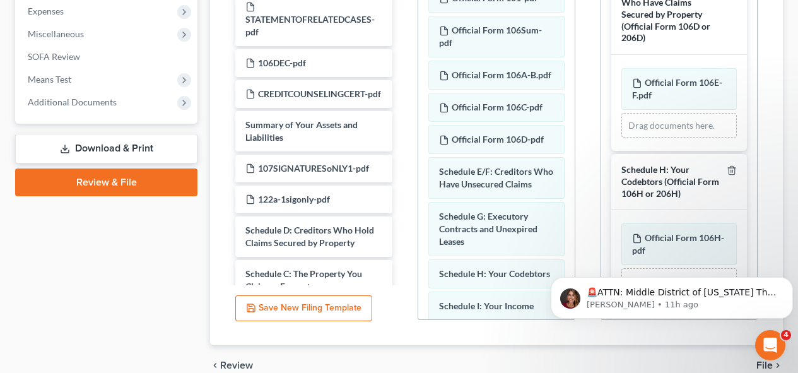
scroll to position [1471, 0]
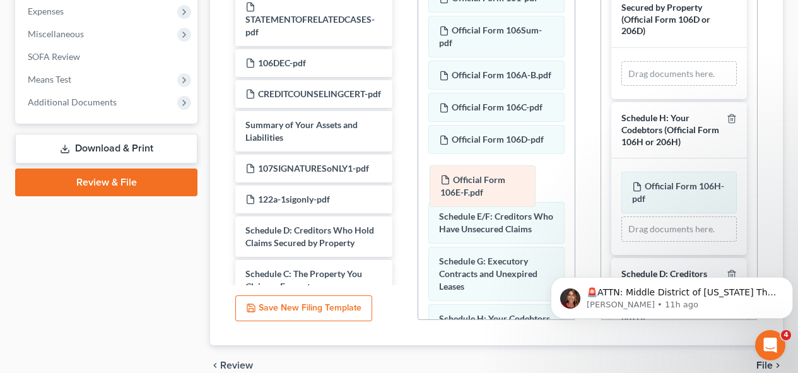
drag, startPoint x: 690, startPoint y: 140, endPoint x: 499, endPoint y: 184, distance: 196.9
click at [622, 86] on div "Official Form 106E-F.pdf Amended Official Form 106E-F.pdf Official Form 106E-F.…" at bounding box center [679, 73] width 115 height 25
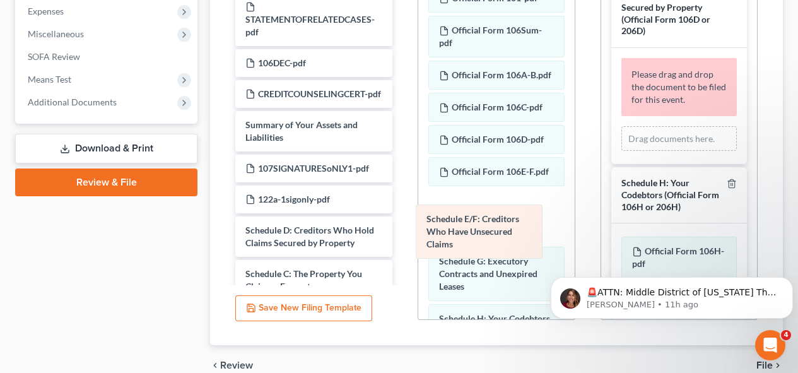
drag, startPoint x: 514, startPoint y: 238, endPoint x: 502, endPoint y: 228, distance: 16.2
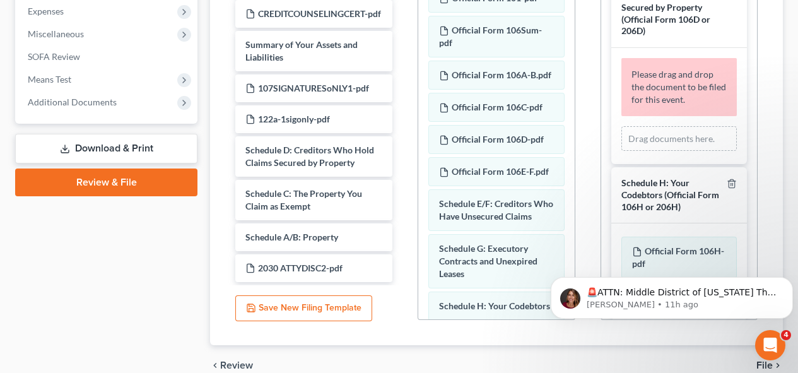
scroll to position [433, 0]
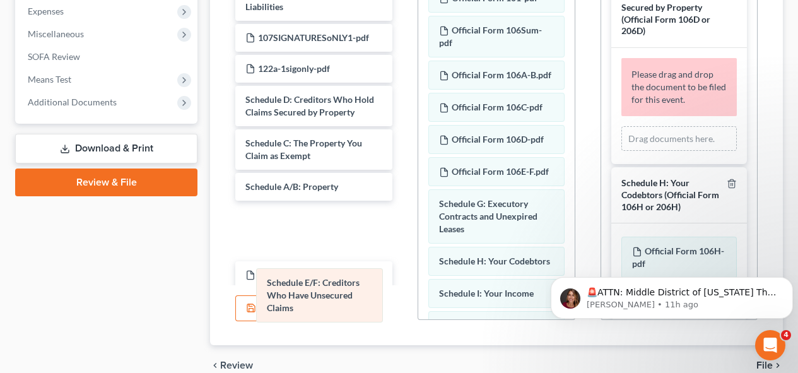
drag, startPoint x: 504, startPoint y: 244, endPoint x: 331, endPoint y: 295, distance: 180.5
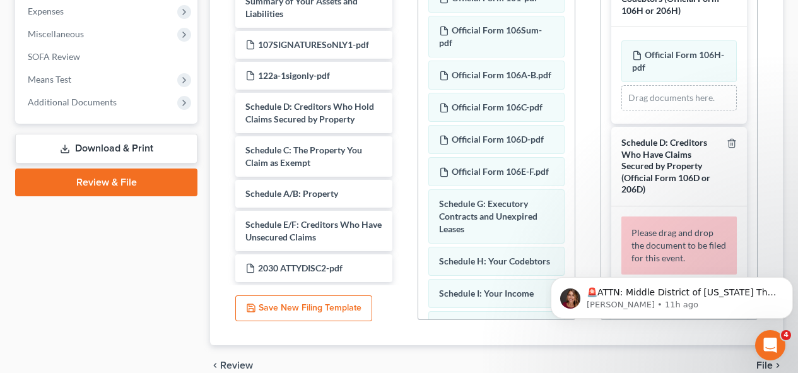
scroll to position [1687, 0]
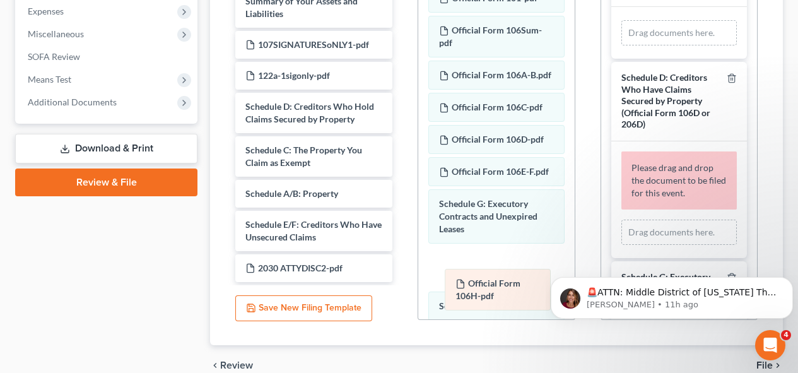
drag, startPoint x: 665, startPoint y: 104, endPoint x: 488, endPoint y: 293, distance: 258.5
click at [622, 45] on div "Official Form 106H-pdf Amended Official Form 106H-pdf Official Form 106H-pdf Am…" at bounding box center [679, 32] width 115 height 25
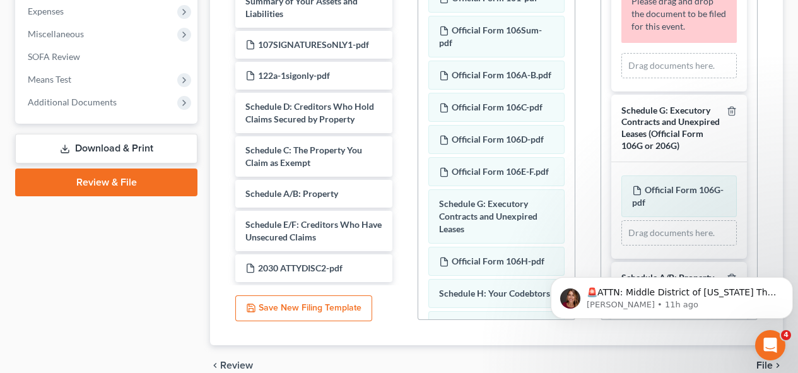
scroll to position [1960, 0]
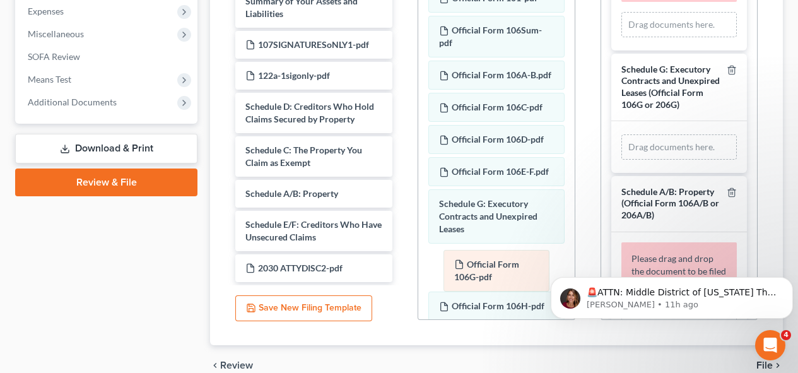
drag, startPoint x: 693, startPoint y: 223, endPoint x: 515, endPoint y: 267, distance: 183.2
click at [622, 160] on div "Official Form 106G-pdf Amended Official Form 106G-pdf Official Form 106G-pdf Am…" at bounding box center [679, 146] width 115 height 25
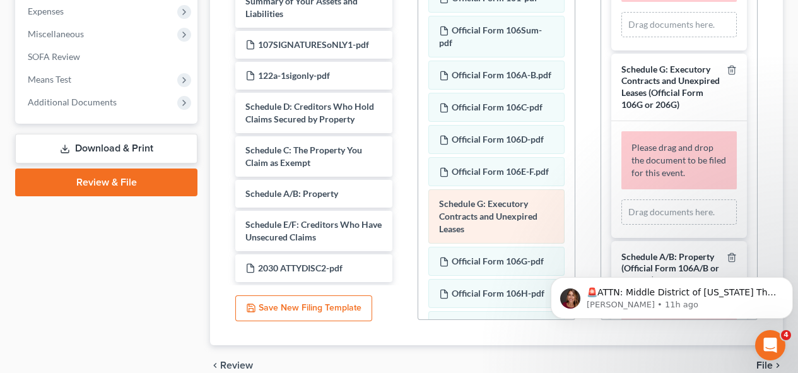
click at [516, 244] on div "Schedule G: Executory Contracts and Unexpired Leases" at bounding box center [496, 216] width 136 height 54
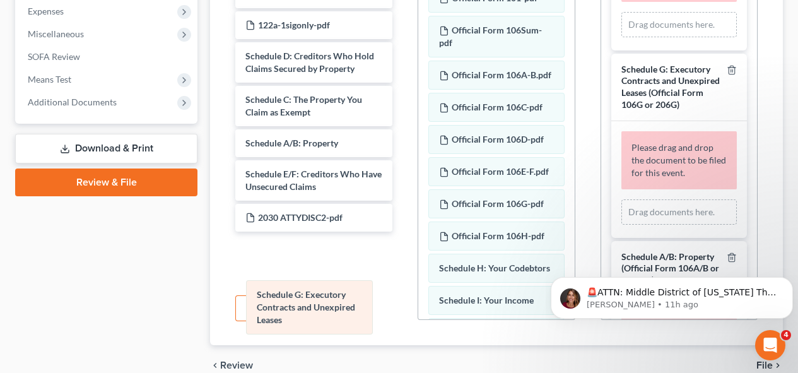
drag, startPoint x: 500, startPoint y: 232, endPoint x: 317, endPoint y: 298, distance: 193.8
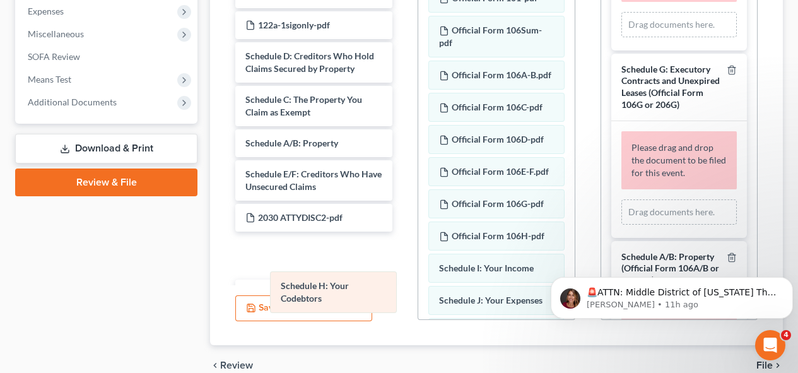
drag, startPoint x: 449, startPoint y: 294, endPoint x: 288, endPoint y: 286, distance: 160.5
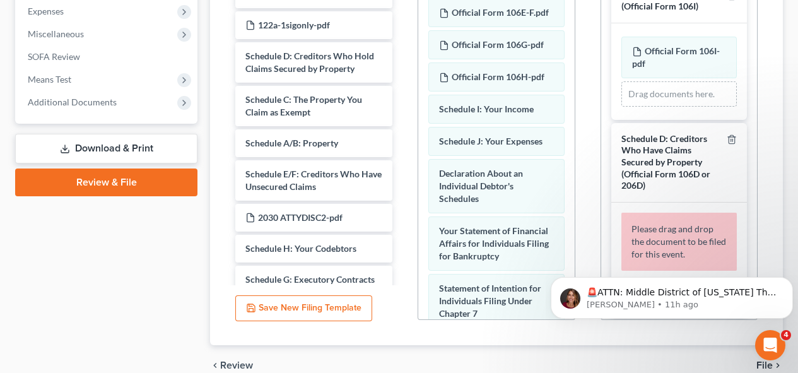
scroll to position [167, 0]
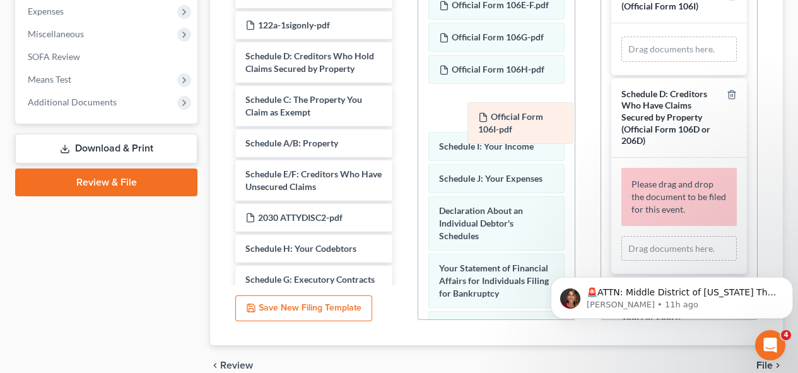
drag, startPoint x: 678, startPoint y: 119, endPoint x: 524, endPoint y: 125, distance: 154.7
click at [622, 62] on div "Official Form 106I-pdf Amended Official Form 106I-pdf Official Form 106I-pdf Am…" at bounding box center [679, 49] width 115 height 25
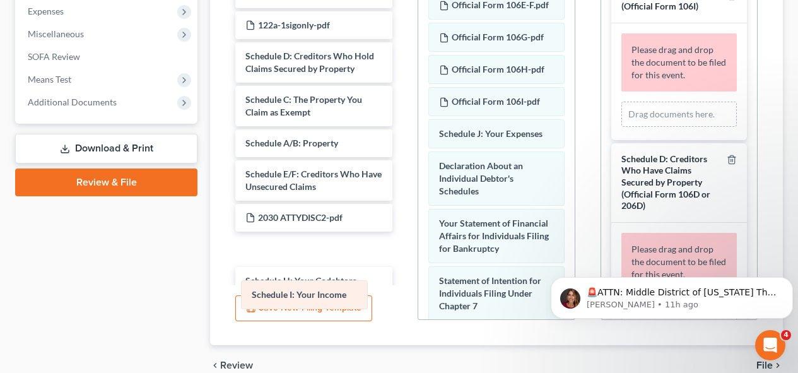
drag, startPoint x: 507, startPoint y: 158, endPoint x: 320, endPoint y: 293, distance: 231.4
click at [418, 293] on div "Schedule I: Your Income Official Form 101-pdf Official Form 106Sum-pdf Official…" at bounding box center [496, 229] width 156 height 844
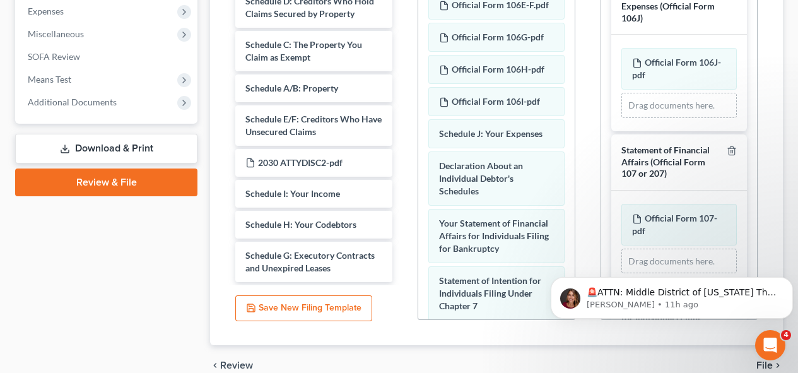
scroll to position [476, 0]
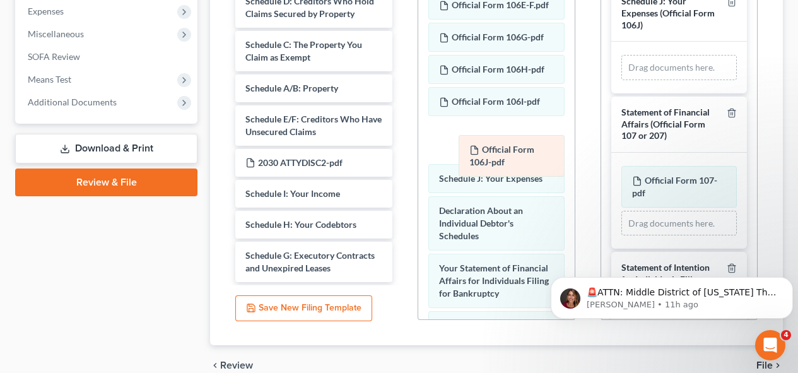
drag, startPoint x: 697, startPoint y: 93, endPoint x: 534, endPoint y: 149, distance: 172.2
click at [622, 80] on div "Official Form 106J-pdf Amended Official Form 106J-pdf Official Form 106J-pdf Am…" at bounding box center [679, 67] width 115 height 25
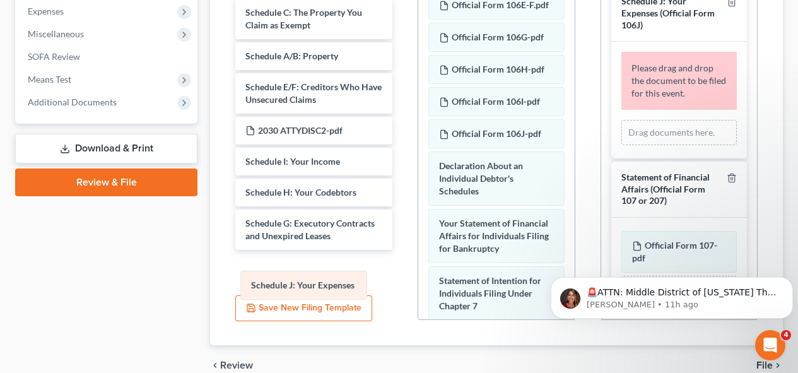
drag, startPoint x: 523, startPoint y: 191, endPoint x: 334, endPoint y: 285, distance: 210.2
click at [418, 285] on div "Schedule J: Your Expenses Official Form 101-pdf Official Form 106Sum-pdf Offici…" at bounding box center [496, 229] width 156 height 844
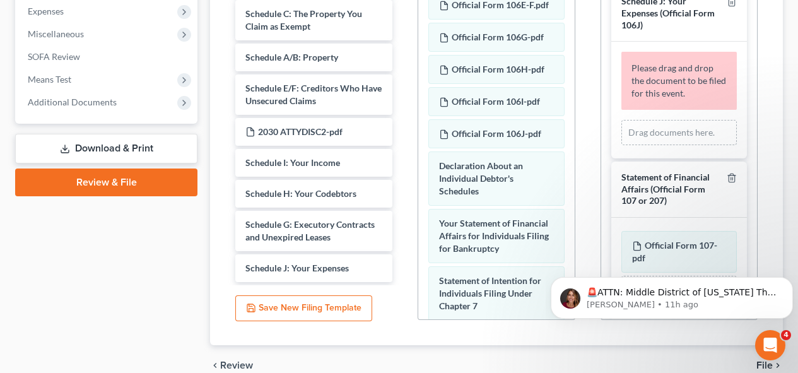
drag, startPoint x: 571, startPoint y: 143, endPoint x: 794, endPoint y: 108, distance: 225.4
drag, startPoint x: 794, startPoint y: 108, endPoint x: 769, endPoint y: 19, distance: 92.3
drag, startPoint x: 769, startPoint y: 19, endPoint x: 766, endPoint y: 11, distance: 8.2
click at [766, 11] on div "Additional PDF Packets Add Event As PDF Packet Amended Chapter 11 Plan Amended …" at bounding box center [679, 117] width 182 height 428
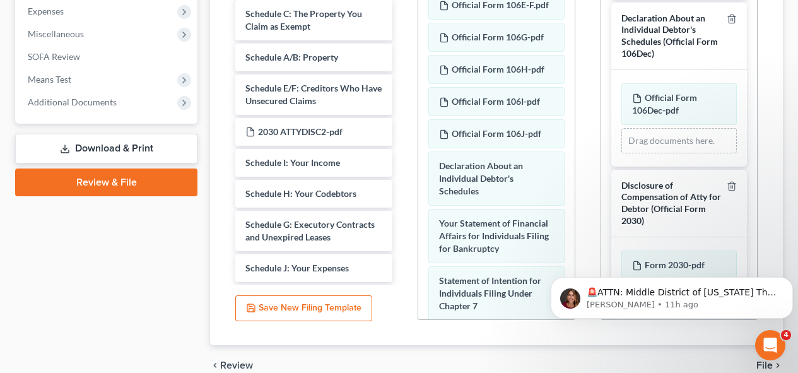
scroll to position [2639, 0]
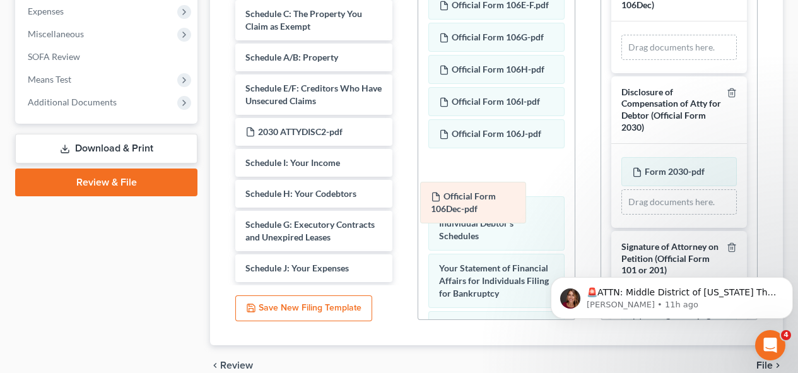
drag, startPoint x: 702, startPoint y: 146, endPoint x: 501, endPoint y: 198, distance: 207.8
click at [622, 60] on div "Official Form 106Dec-pdf Amended Official Form 106Dec-pdf Official Form 106Dec-…" at bounding box center [679, 47] width 115 height 25
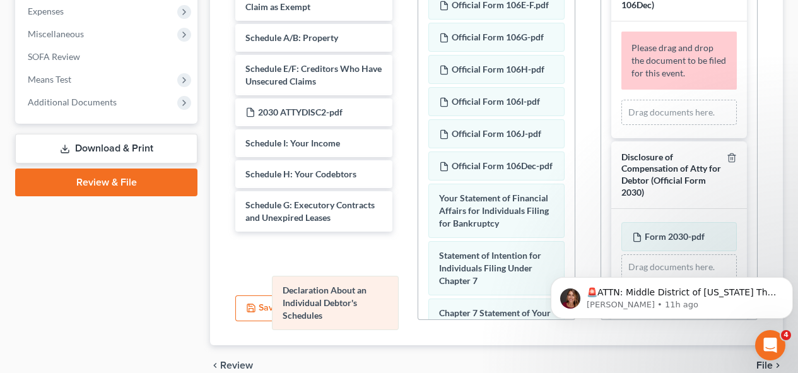
drag, startPoint x: 495, startPoint y: 241, endPoint x: 329, endPoint y: 295, distance: 175.2
click at [418, 295] on div "Declaration About an Individual Debtor's Schedules Official Form 101-pdf Offici…" at bounding box center [496, 216] width 156 height 818
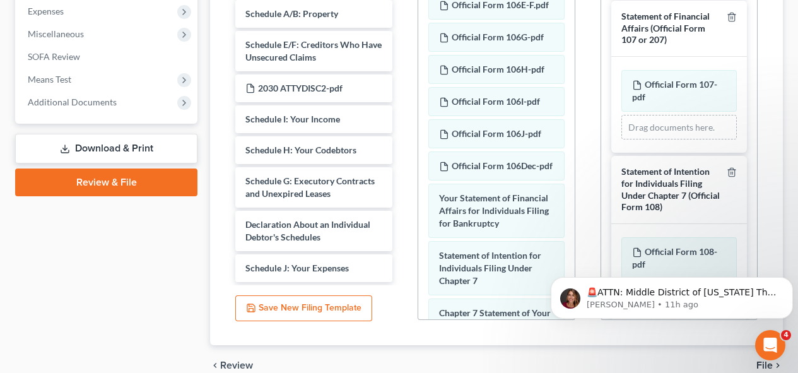
scroll to position [623, 0]
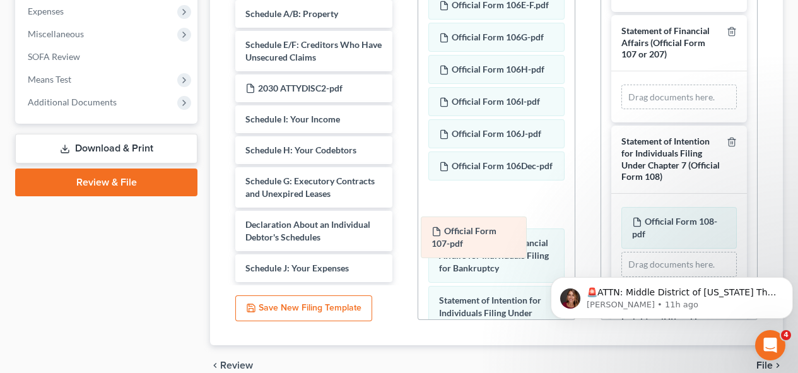
drag, startPoint x: 686, startPoint y: 127, endPoint x: 485, endPoint y: 236, distance: 228.7
click at [622, 110] on div "Official Form 107-pdf Amended Official Form 107-pdf Official Form 107-pdf Amend…" at bounding box center [679, 97] width 115 height 25
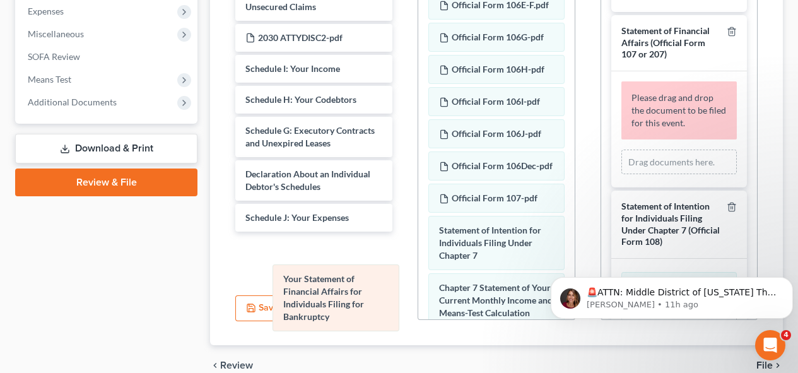
drag, startPoint x: 498, startPoint y: 288, endPoint x: 342, endPoint y: 299, distance: 156.2
click at [418, 299] on div "Your Statement of Financial Affairs for Individuals Filing for Bankruptcy Offic…" at bounding box center [496, 203] width 156 height 793
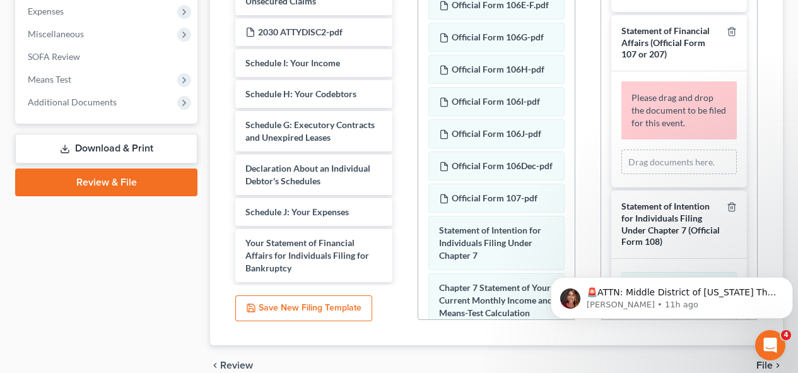
scroll to position [712, 0]
click at [399, 268] on div "Domestic support Obligation Form-pdf Voluntary Petition for Individuals Filing …" at bounding box center [313, 111] width 177 height 347
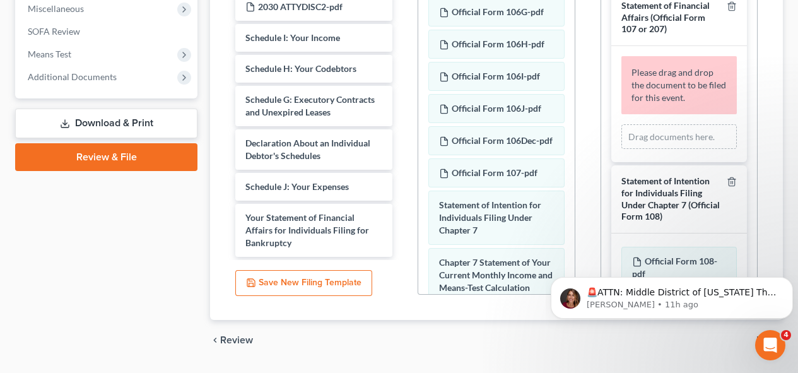
scroll to position [487, 0]
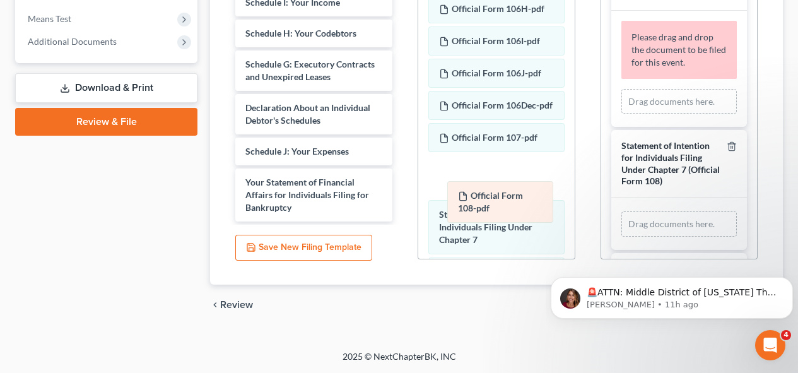
drag, startPoint x: 653, startPoint y: 243, endPoint x: 479, endPoint y: 189, distance: 182.2
click at [622, 211] on div "Official Form 108-pdf Amended Official Form 108-pdf Official Form 108-pdf Amend…" at bounding box center [679, 223] width 115 height 25
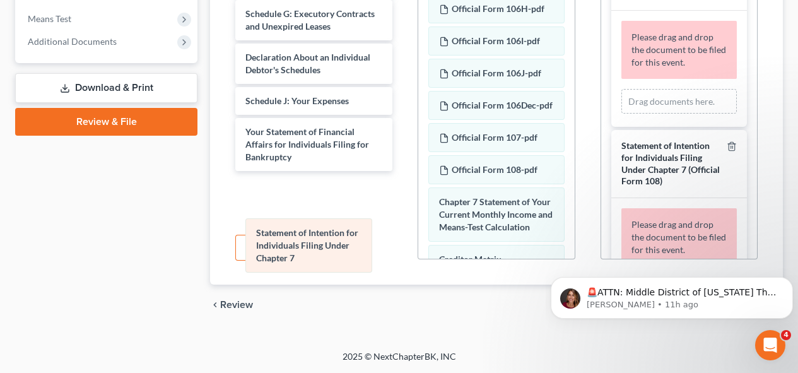
drag, startPoint x: 509, startPoint y: 249, endPoint x: 326, endPoint y: 242, distance: 183.1
click at [418, 242] on div "Statement of Intention for Individuals Filing Under Chapter 7 Official Form 101…" at bounding box center [496, 130] width 156 height 768
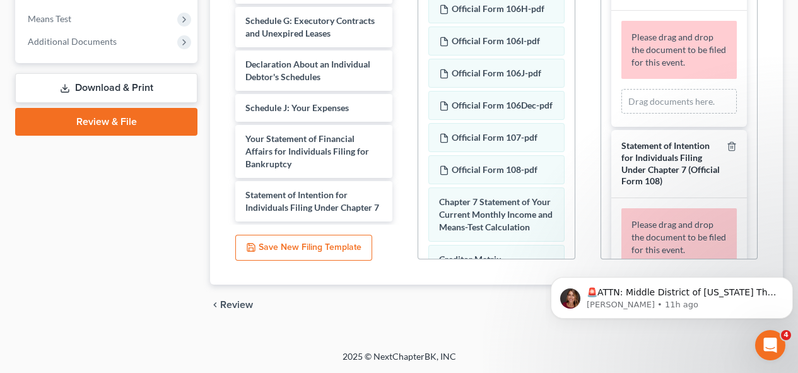
click at [563, 252] on html "🚨ATTN: Middle District of [US_STATE] The court has added a new Credit Counselin…" at bounding box center [672, 295] width 252 height 88
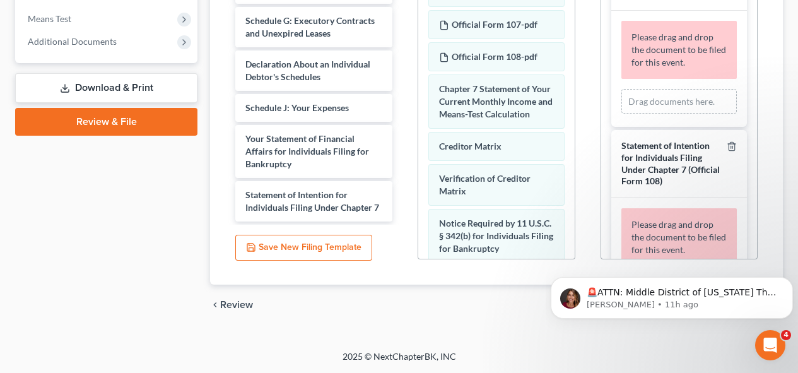
scroll to position [330, 0]
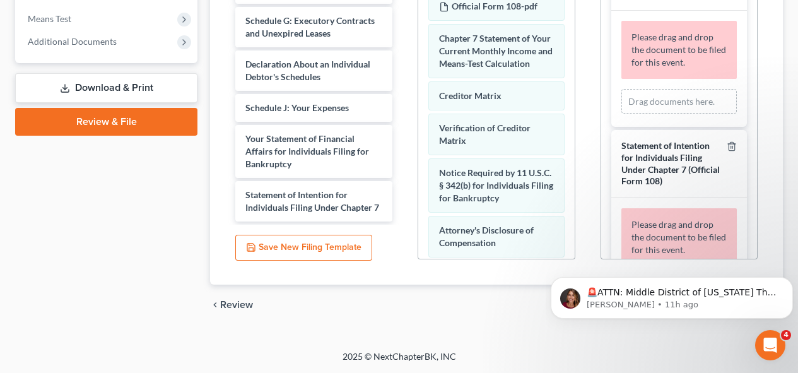
drag, startPoint x: 561, startPoint y: 250, endPoint x: 1113, endPoint y: 500, distance: 606.1
click at [561, 251] on html "🚨ATTN: Middle District of [US_STATE] The court has added a new Credit Counselin…" at bounding box center [672, 295] width 252 height 88
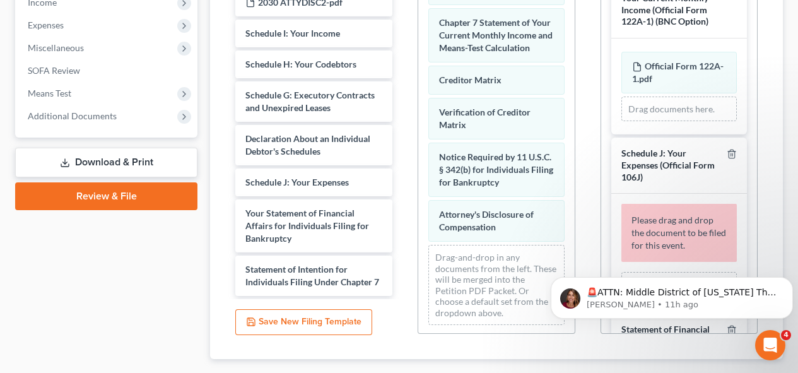
scroll to position [331, 0]
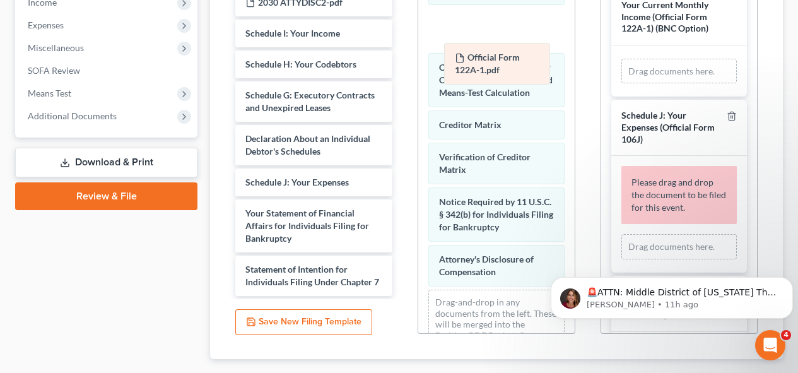
drag, startPoint x: 676, startPoint y: 112, endPoint x: 499, endPoint y: 72, distance: 181.7
click at [622, 72] on div "Official Form 122A-1.pdf Amended Official Form 122A-1.pdf Official Form 122A-1.…" at bounding box center [679, 71] width 115 height 25
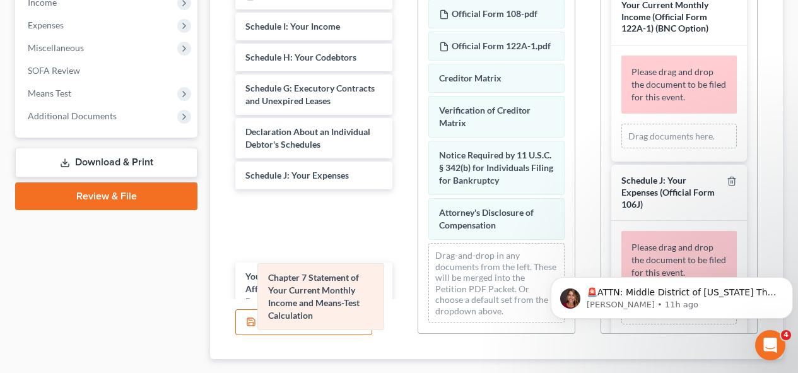
drag, startPoint x: 502, startPoint y: 135, endPoint x: 331, endPoint y: 303, distance: 239.6
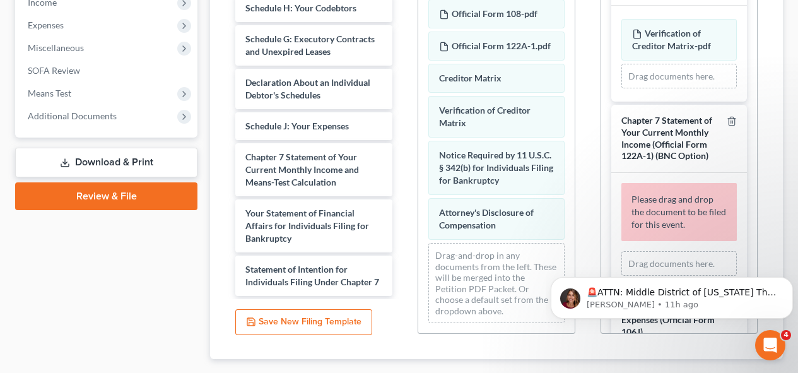
scroll to position [0, 0]
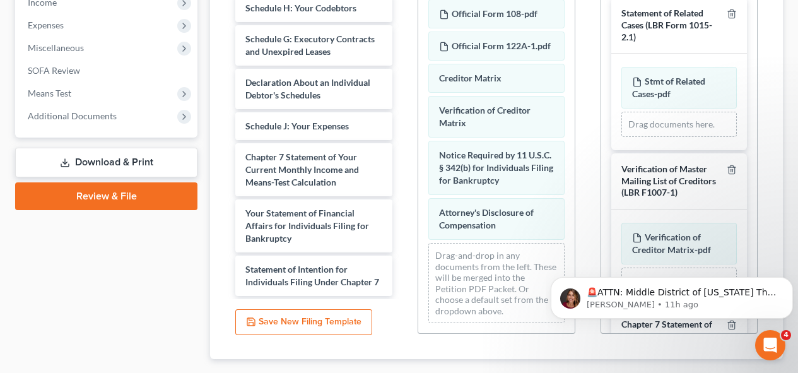
drag, startPoint x: 680, startPoint y: 259, endPoint x: 546, endPoint y: 179, distance: 156.0
drag, startPoint x: 1, startPoint y: -72, endPoint x: 408, endPoint y: 117, distance: 448.6
click at [405, 113] on div "Petition PDF Packet Choose Default Petition PDF Packet Complete Bankruptcy Peti…" at bounding box center [496, 131] width 182 height 428
drag, startPoint x: 662, startPoint y: 260, endPoint x: 668, endPoint y: 257, distance: 7.1
click at [668, 257] on body "🚨ATTN: Middle District of [US_STATE] The court has added a new Credit Counselin…" at bounding box center [672, 295] width 242 height 78
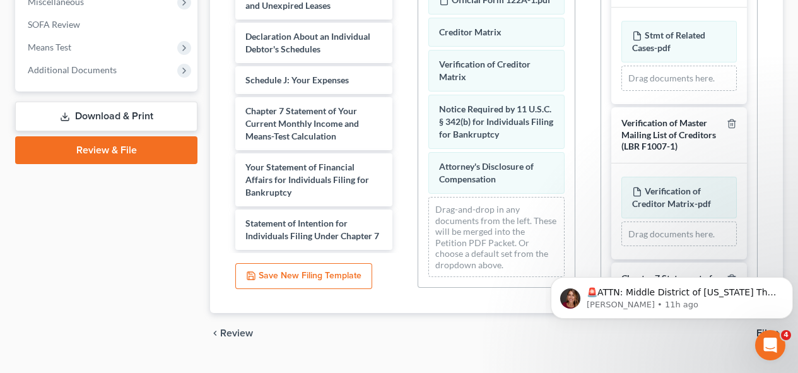
scroll to position [463, 0]
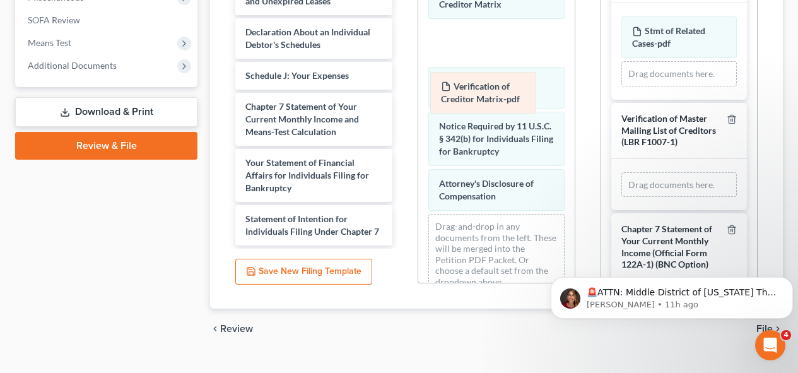
drag, startPoint x: 690, startPoint y: 203, endPoint x: 499, endPoint y: 91, distance: 221.8
click at [622, 172] on div "Verification of Creditor Matrix-pdf Amended Verification of Creditor Matrix-pdf…" at bounding box center [679, 184] width 115 height 25
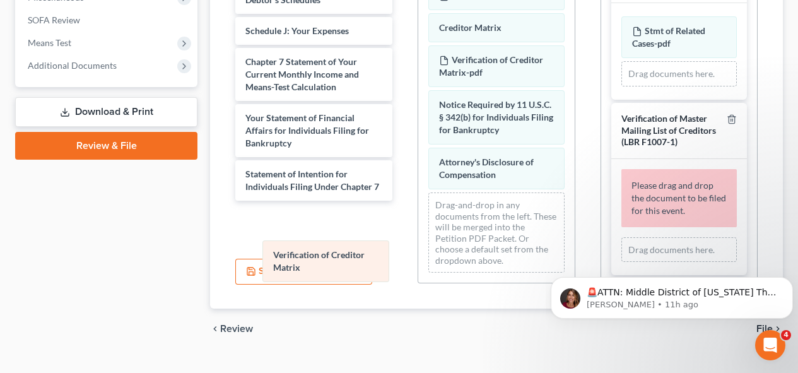
drag, startPoint x: 487, startPoint y: 129, endPoint x: 321, endPoint y: 252, distance: 206.6
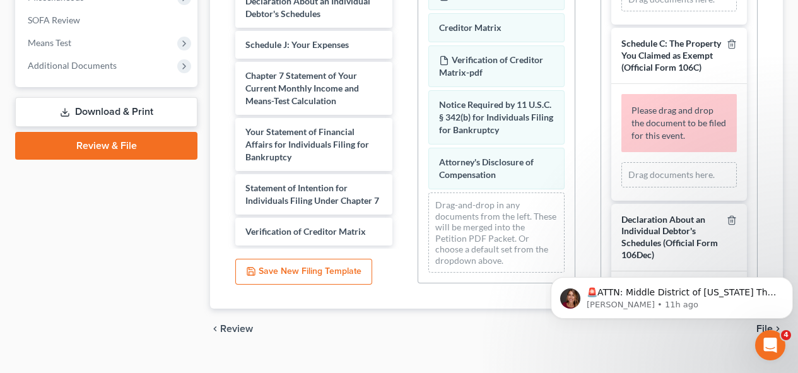
scroll to position [2736, 0]
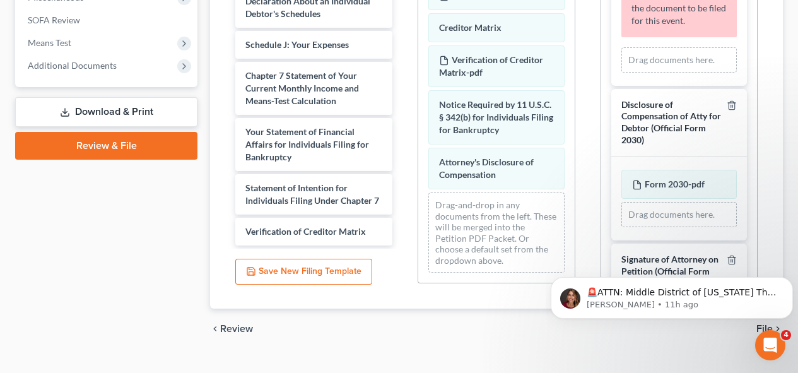
click at [748, 272] on body "🚨ATTN: Middle District of [US_STATE] The court has added a new Credit Counselin…" at bounding box center [672, 295] width 242 height 78
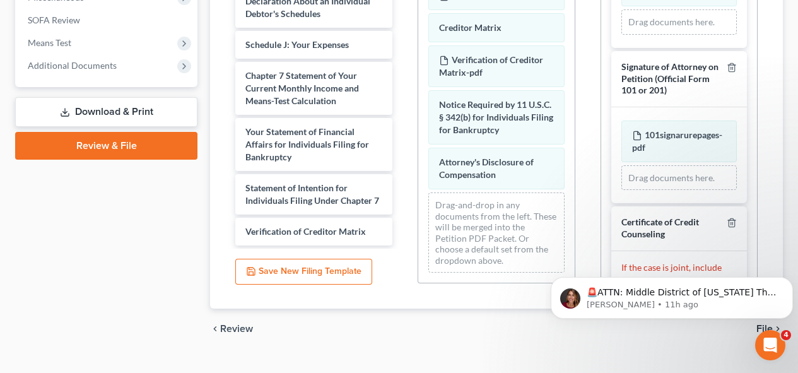
scroll to position [2914, 0]
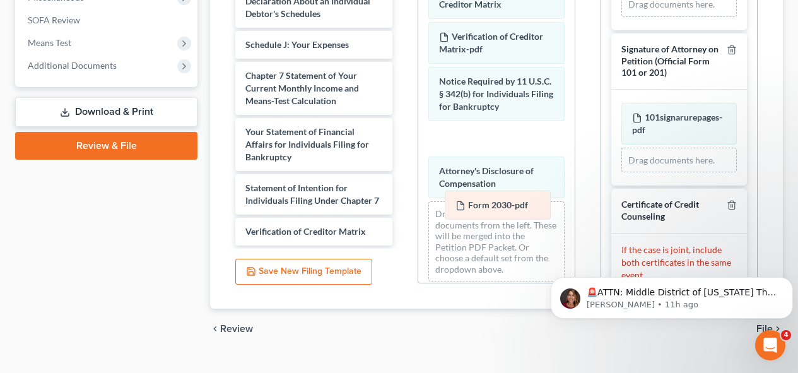
drag, startPoint x: 680, startPoint y: 98, endPoint x: 496, endPoint y: 201, distance: 210.5
click at [622, 17] on div "Form 2030-pdf Amended Form 2030-pdf Form 2030-pdf Amended Form 2030-pdf Drag do…" at bounding box center [679, 4] width 115 height 25
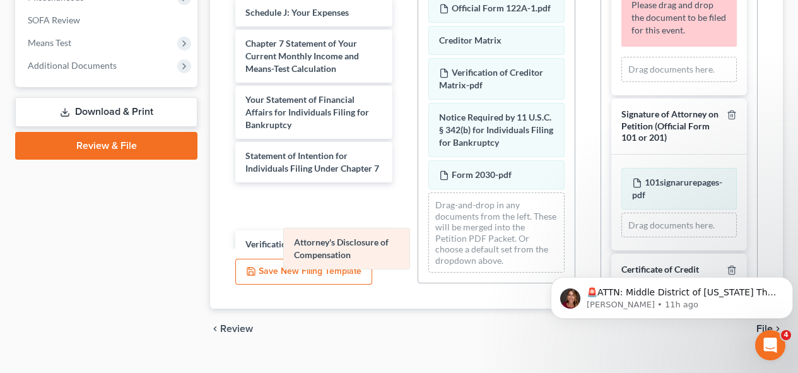
drag, startPoint x: 493, startPoint y: 242, endPoint x: 347, endPoint y: 251, distance: 146.0
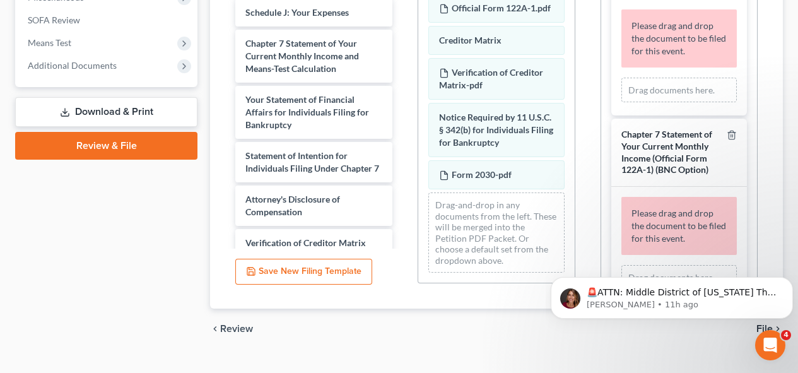
scroll to position [0, 0]
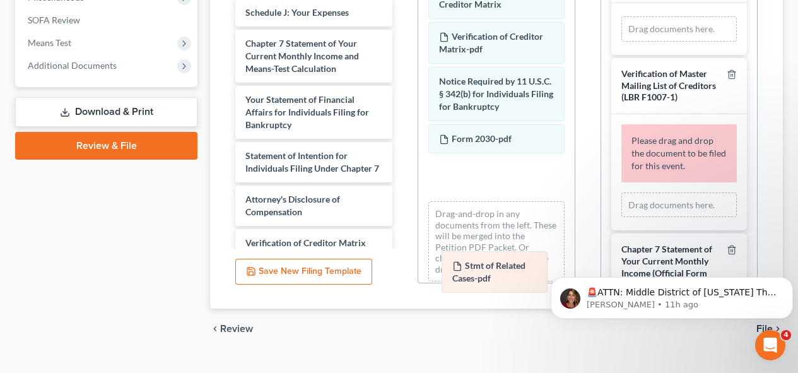
drag, startPoint x: 654, startPoint y: 52, endPoint x: 475, endPoint y: 286, distance: 295.7
click at [622, 42] on div "Stmt of Related Cases-pdf Amended Stmt of Related Cases-pdf Stmt of Related Cas…" at bounding box center [679, 28] width 115 height 25
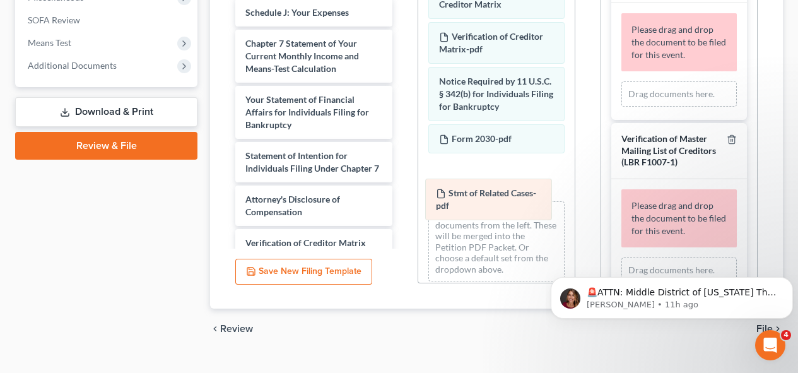
drag, startPoint x: 475, startPoint y: 251, endPoint x: 471, endPoint y: 210, distance: 41.8
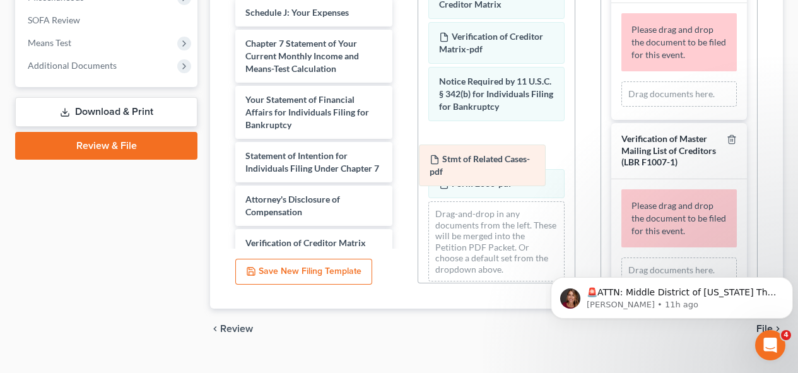
drag, startPoint x: 474, startPoint y: 232, endPoint x: 464, endPoint y: 157, distance: 75.7
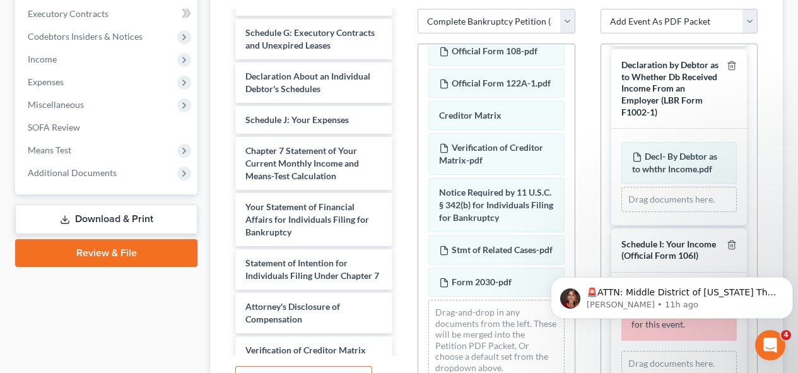
scroll to position [492, 0]
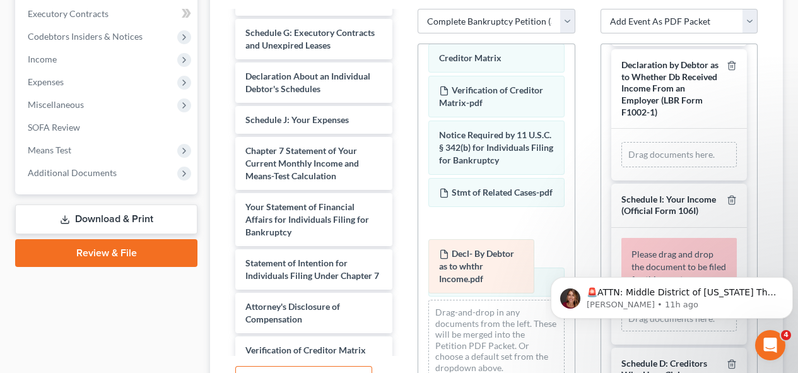
drag, startPoint x: 666, startPoint y: 212, endPoint x: 473, endPoint y: 274, distance: 202.8
click at [622, 167] on div "Decl- By Debtor as to whthr Income.pdf Amended Decl- By Debtor as to whthr Inco…" at bounding box center [679, 154] width 115 height 25
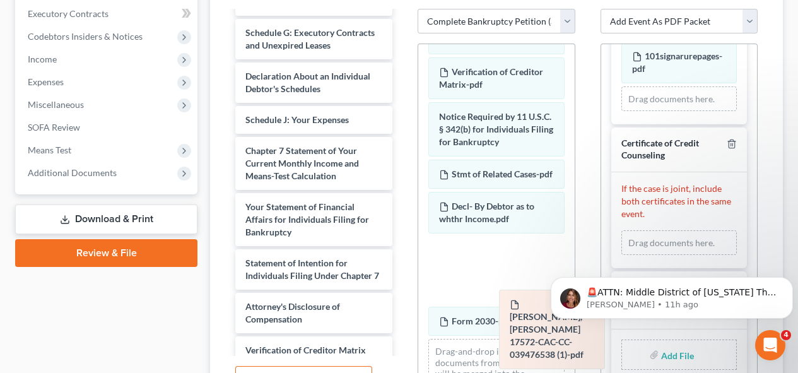
scroll to position [3294, 0]
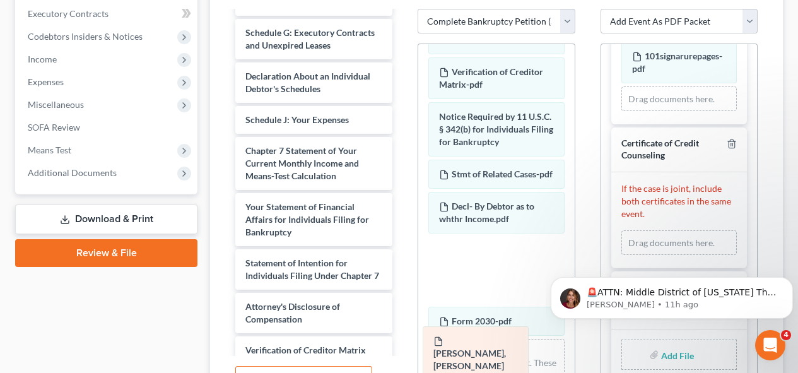
drag, startPoint x: 670, startPoint y: 171, endPoint x: 471, endPoint y: 349, distance: 266.8
click at [622, 256] on div "[PERSON_NAME], [PERSON_NAME] 17572-CAC-CC-039476538 (1)-pdf Amended [PERSON_NAM…" at bounding box center [679, 242] width 115 height 25
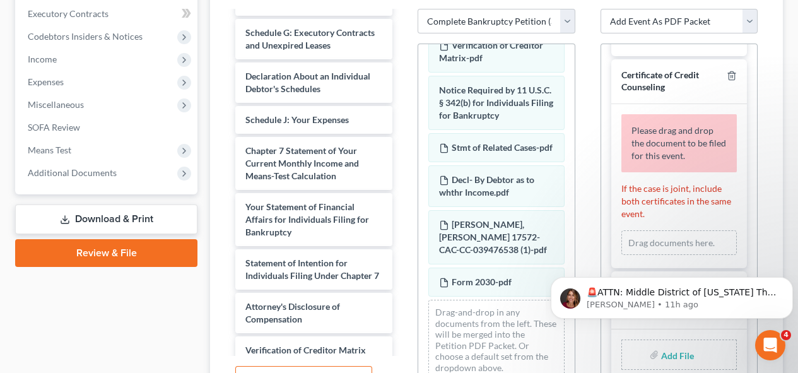
scroll to position [594, 0]
drag, startPoint x: 571, startPoint y: 245, endPoint x: 17, endPoint y: 57, distance: 585.3
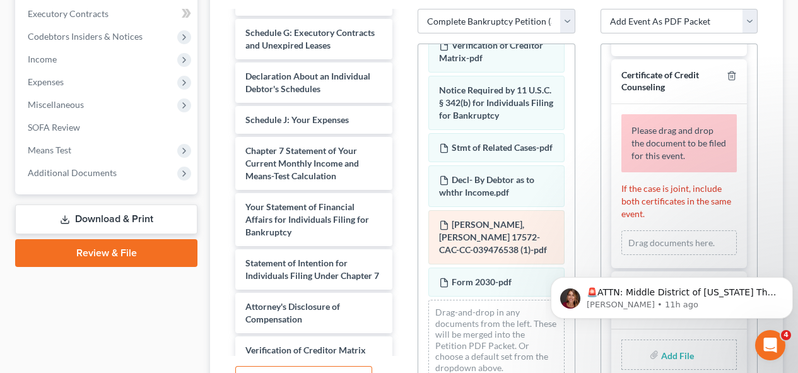
click at [498, 227] on span "[PERSON_NAME], [PERSON_NAME] 17572-CAC-CC-039476538 (1)-pdf" at bounding box center [493, 237] width 108 height 36
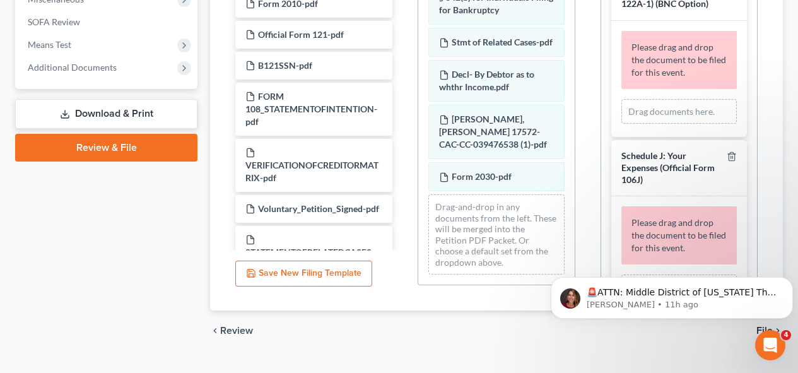
scroll to position [0, 0]
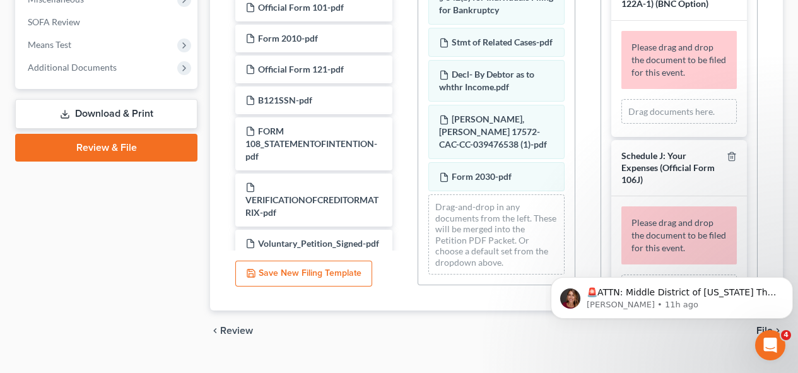
drag, startPoint x: 652, startPoint y: 13, endPoint x: 669, endPoint y: 3, distance: 19.5
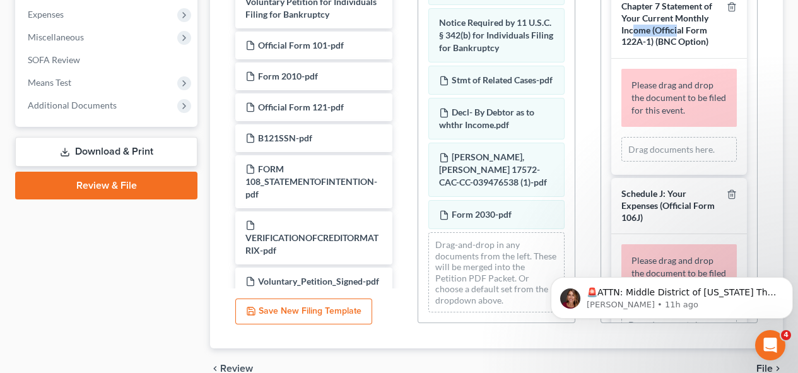
scroll to position [336, 0]
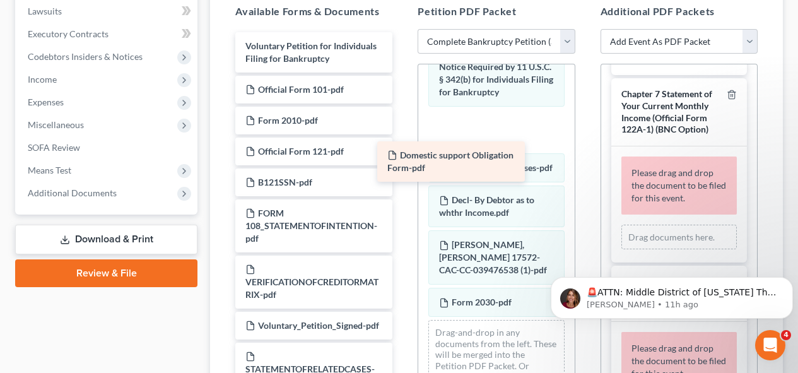
drag, startPoint x: 351, startPoint y: 48, endPoint x: 493, endPoint y: 157, distance: 179.1
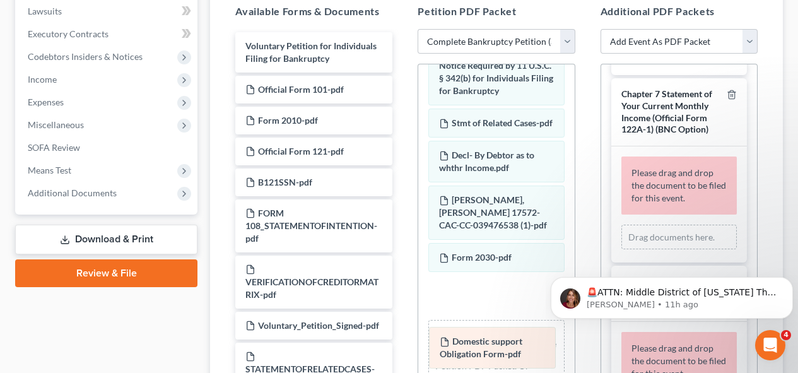
drag, startPoint x: 493, startPoint y: 157, endPoint x: 493, endPoint y: 340, distance: 183.0
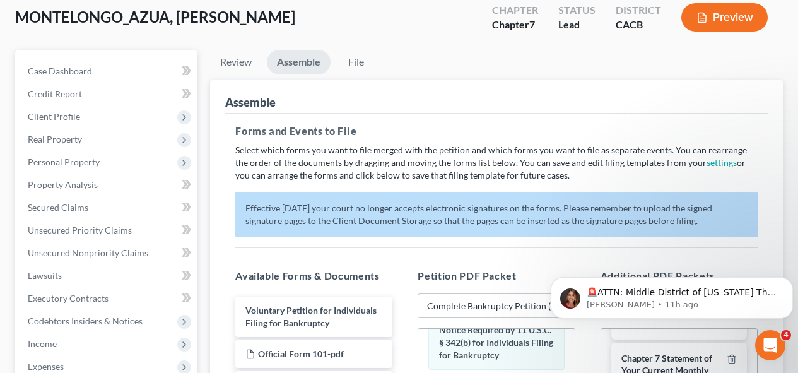
scroll to position [82, 0]
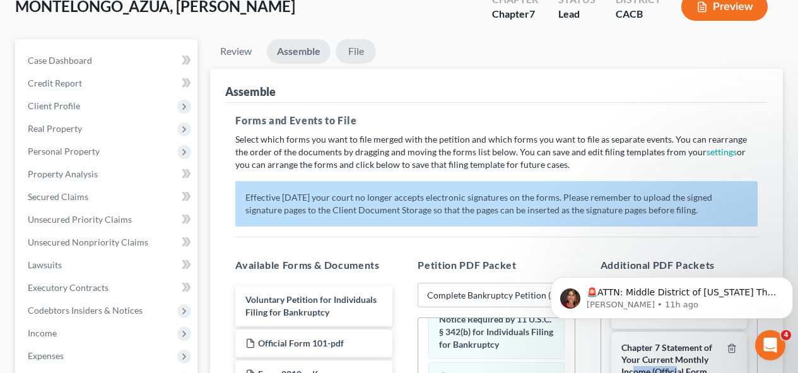
click at [353, 53] on link "File" at bounding box center [356, 51] width 40 height 25
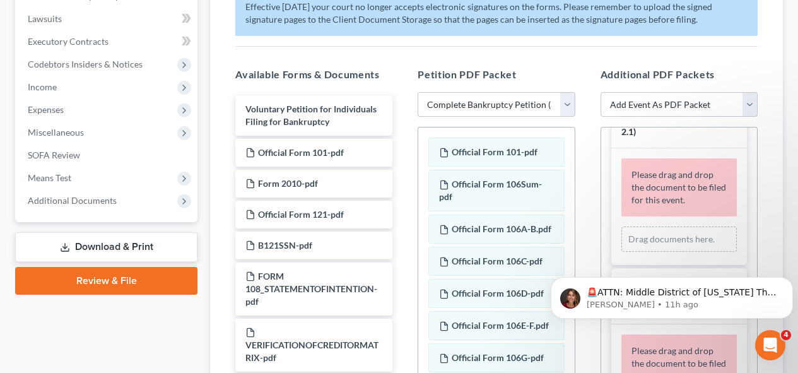
scroll to position [0, 0]
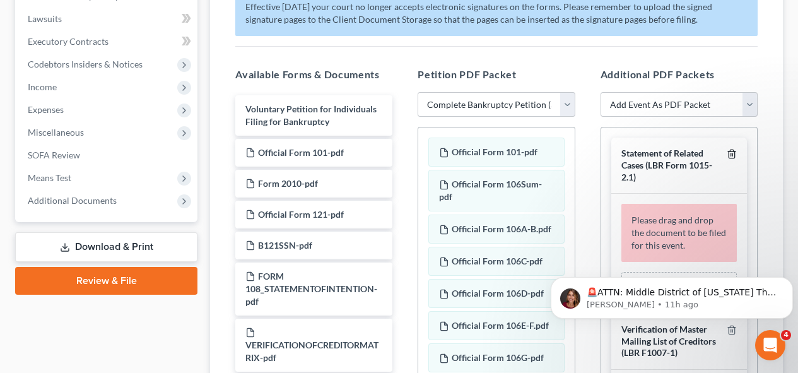
click at [733, 154] on line "button" at bounding box center [733, 155] width 0 height 3
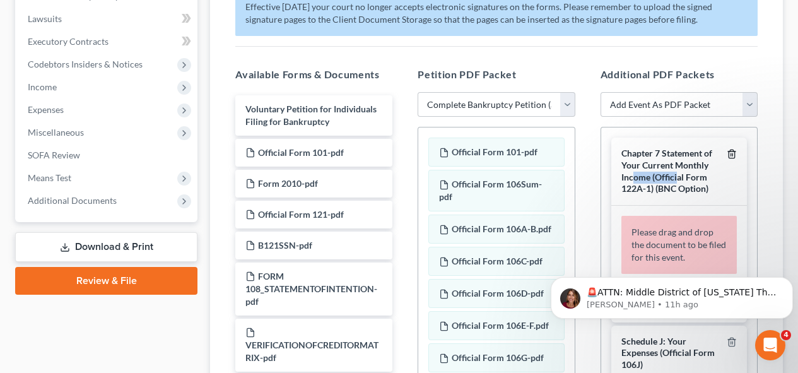
click at [727, 153] on icon "button" at bounding box center [732, 154] width 10 height 10
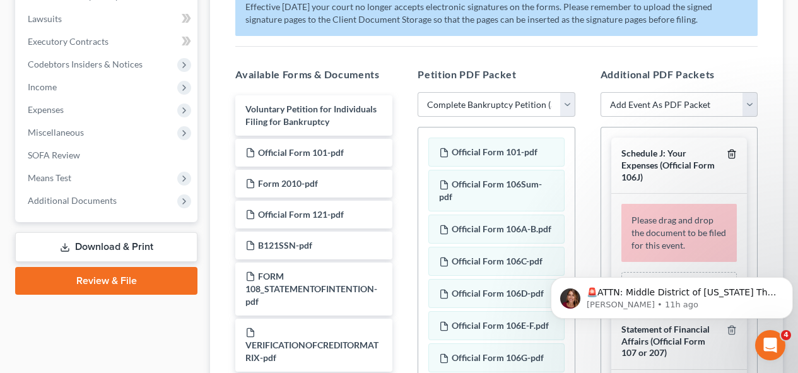
click at [727, 153] on icon "button" at bounding box center [732, 154] width 10 height 10
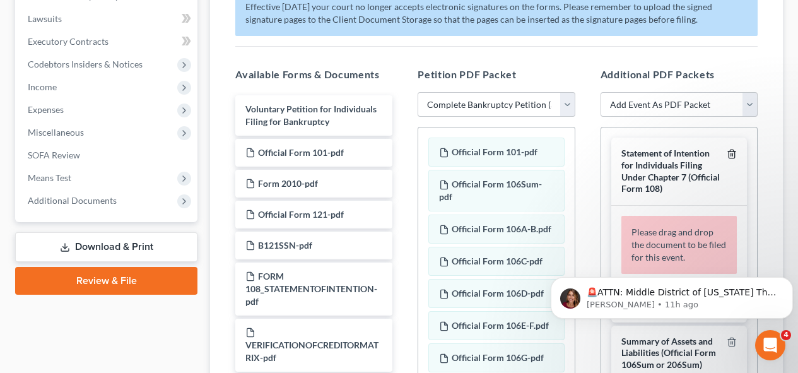
click at [727, 153] on icon "button" at bounding box center [732, 154] width 10 height 10
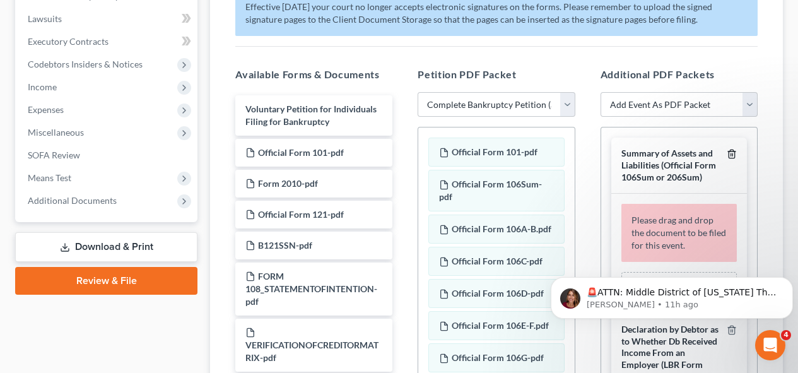
click at [727, 153] on icon "button" at bounding box center [732, 154] width 10 height 10
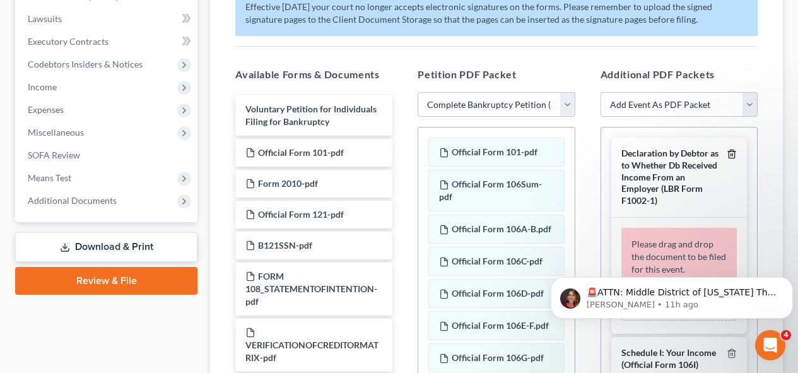
click at [727, 153] on icon "button" at bounding box center [732, 154] width 10 height 10
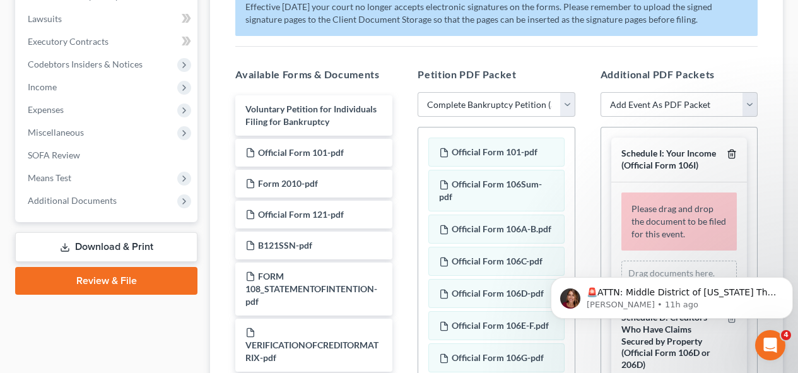
click at [727, 153] on icon "button" at bounding box center [732, 154] width 10 height 10
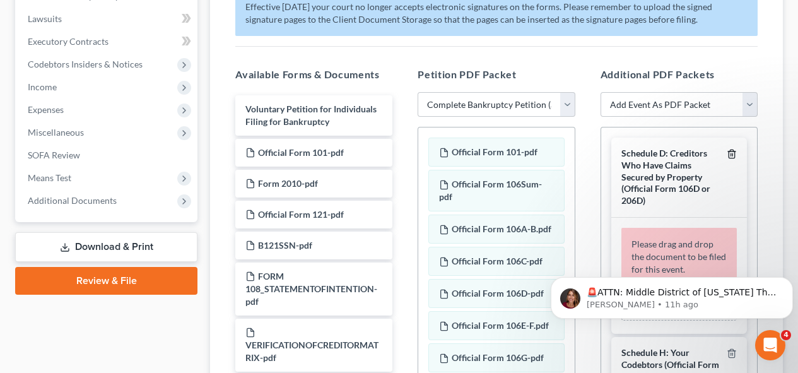
click at [727, 153] on icon "button" at bounding box center [732, 154] width 10 height 10
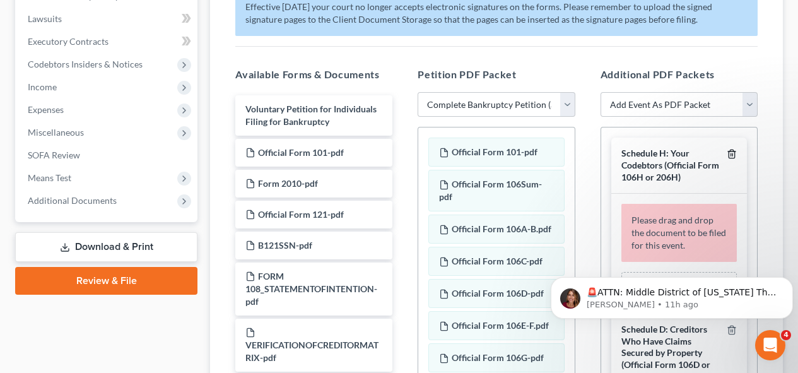
click at [727, 153] on icon "button" at bounding box center [732, 154] width 10 height 10
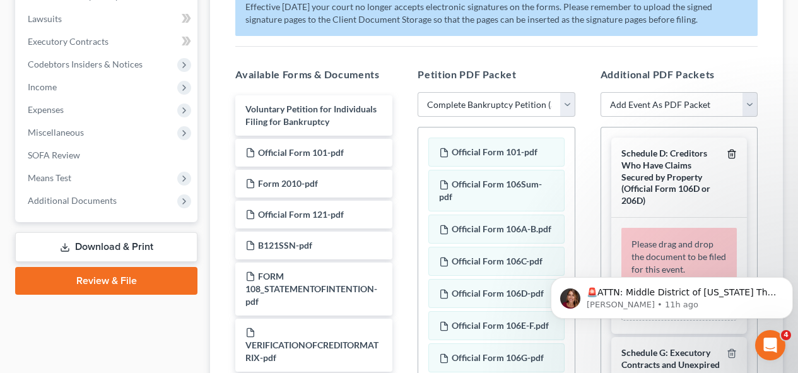
click at [727, 153] on icon "button" at bounding box center [732, 154] width 10 height 10
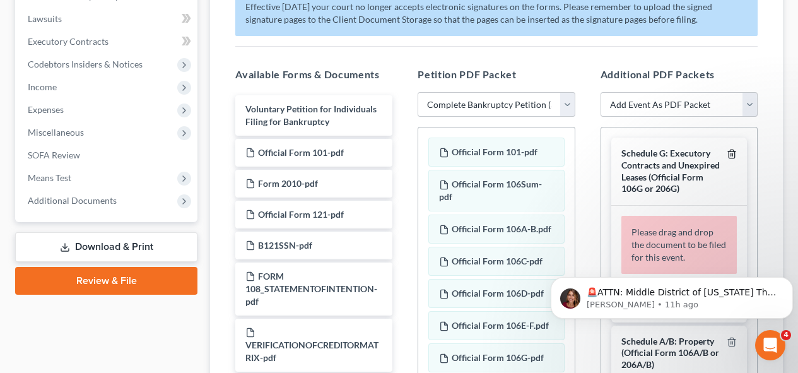
click at [727, 153] on icon "button" at bounding box center [732, 154] width 10 height 10
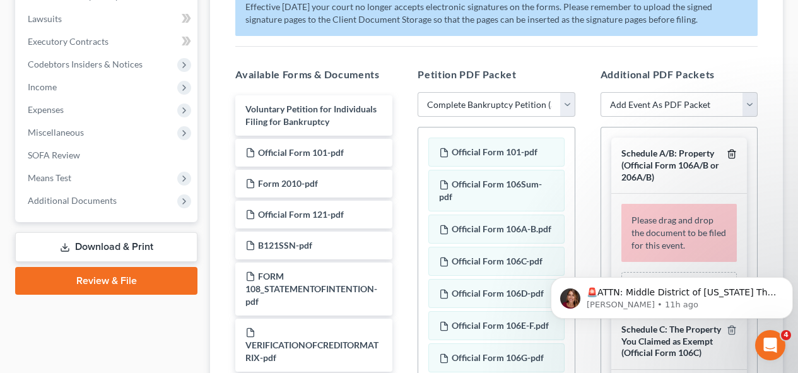
click at [727, 153] on icon "button" at bounding box center [732, 154] width 10 height 10
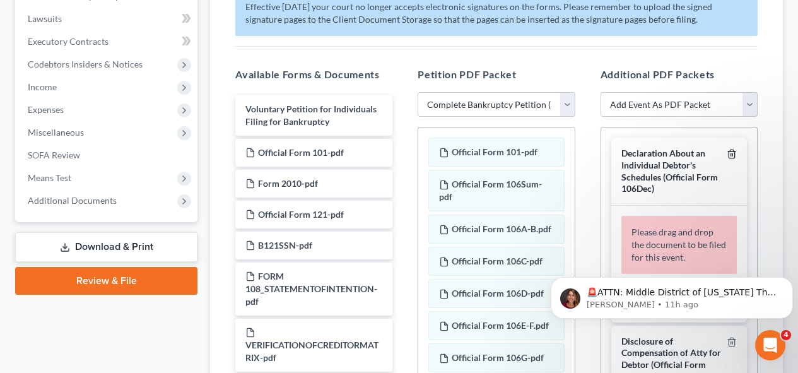
click at [727, 153] on icon "button" at bounding box center [732, 154] width 10 height 10
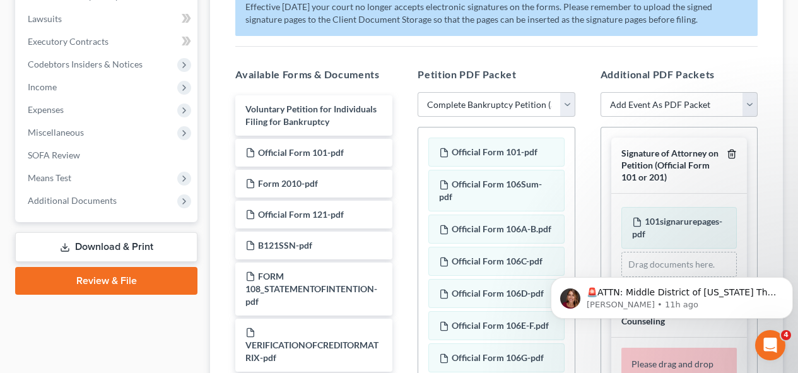
click at [727, 153] on icon "button" at bounding box center [732, 154] width 10 height 10
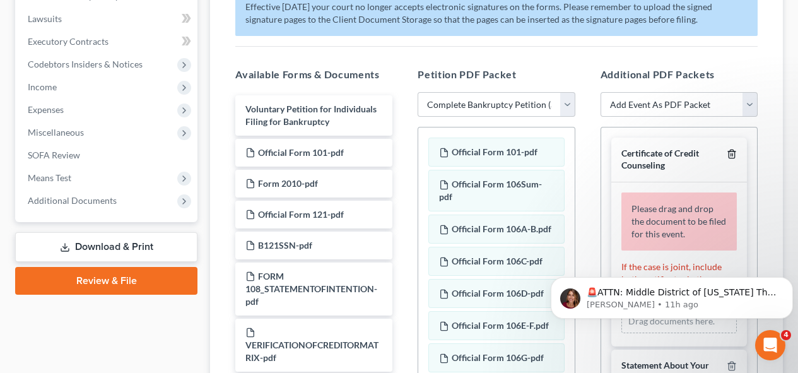
click at [727, 153] on icon "button" at bounding box center [732, 154] width 10 height 10
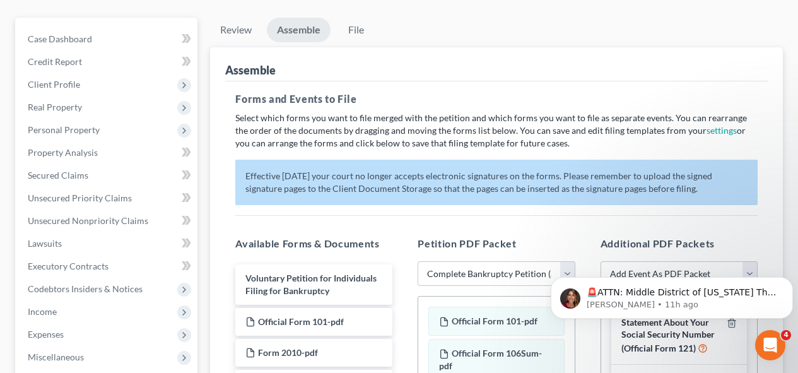
scroll to position [97, 0]
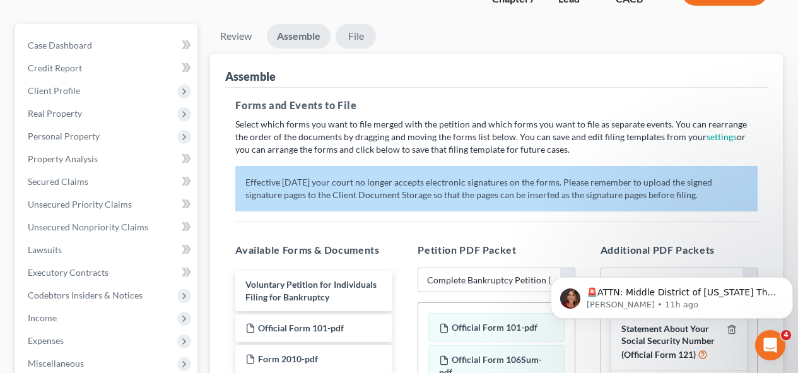
click at [367, 39] on link "File" at bounding box center [356, 36] width 40 height 25
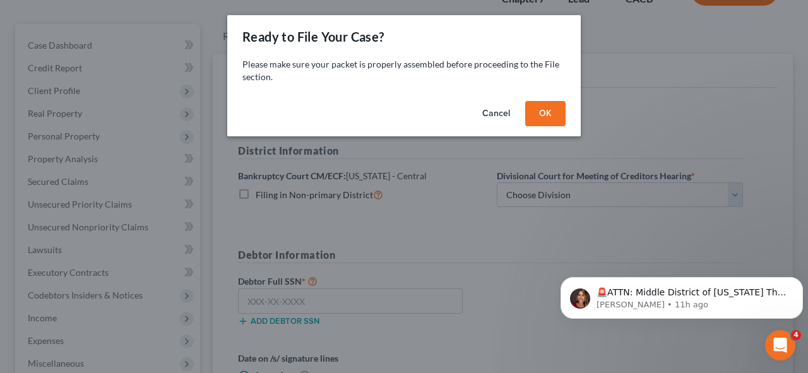
click at [560, 107] on button "OK" at bounding box center [545, 113] width 40 height 25
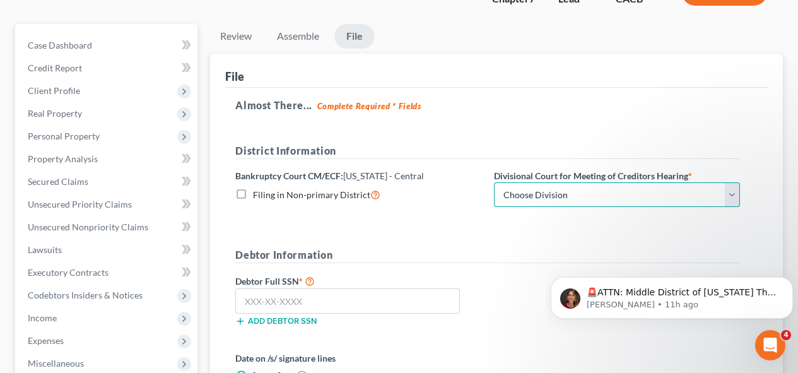
click at [709, 188] on select "Choose Division [GEOGRAPHIC_DATA][PERSON_NAME] [GEOGRAPHIC_DATA] [GEOGRAPHIC_DA…" at bounding box center [617, 194] width 246 height 25
select select "4"
click at [494, 182] on select "Choose Division [GEOGRAPHIC_DATA][PERSON_NAME] [GEOGRAPHIC_DATA] [GEOGRAPHIC_DA…" at bounding box center [617, 194] width 246 height 25
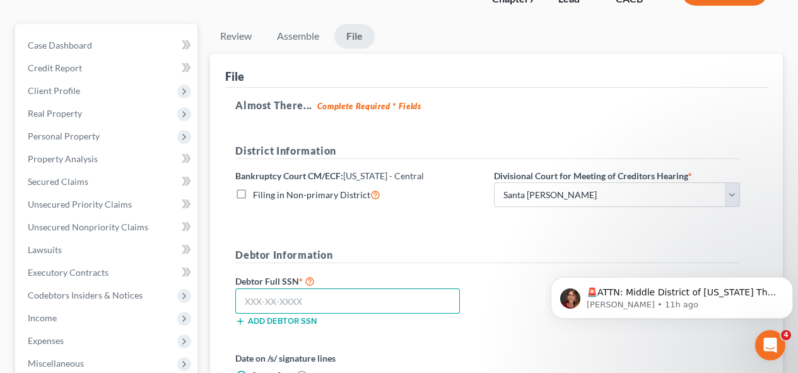
click at [283, 308] on input "text" at bounding box center [347, 300] width 225 height 25
type input "626-30-0062"
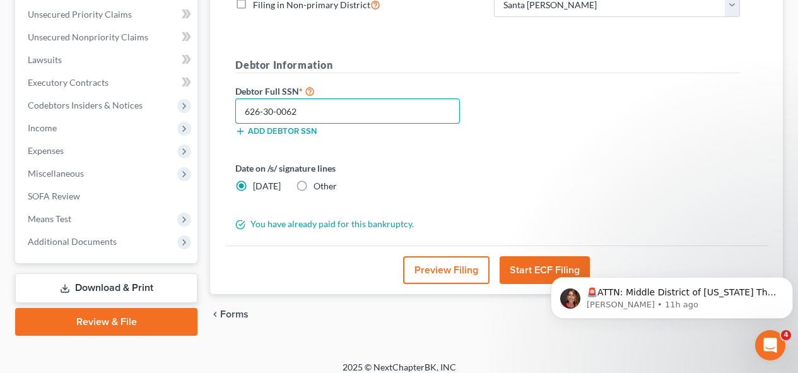
scroll to position [298, 0]
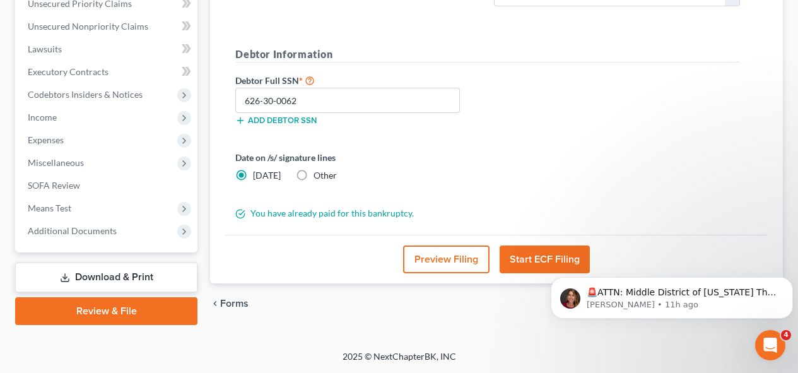
click at [314, 175] on label "Other" at bounding box center [325, 175] width 23 height 13
click at [319, 175] on input "Other" at bounding box center [323, 173] width 8 height 8
radio input "true"
radio input "false"
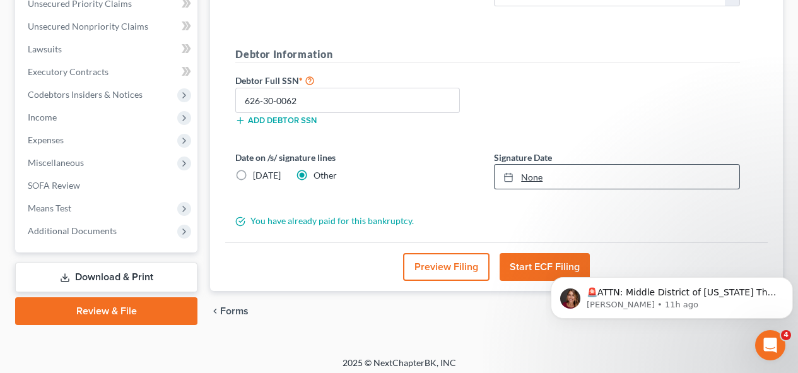
click at [536, 176] on link "None" at bounding box center [617, 177] width 245 height 24
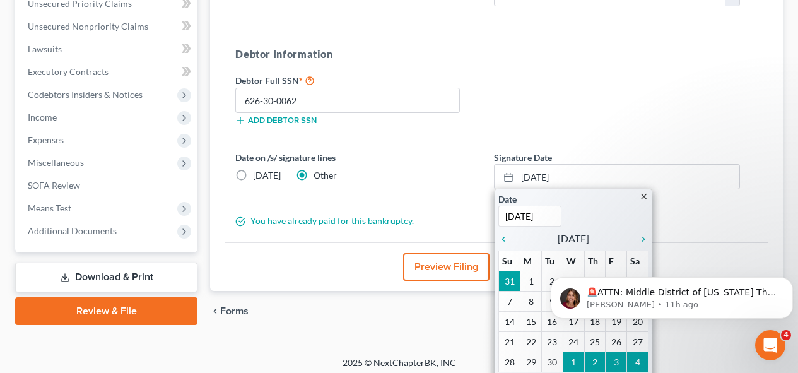
click at [568, 274] on body "🚨ATTN: Middle District of [US_STATE] The court has added a new Credit Counselin…" at bounding box center [672, 295] width 242 height 78
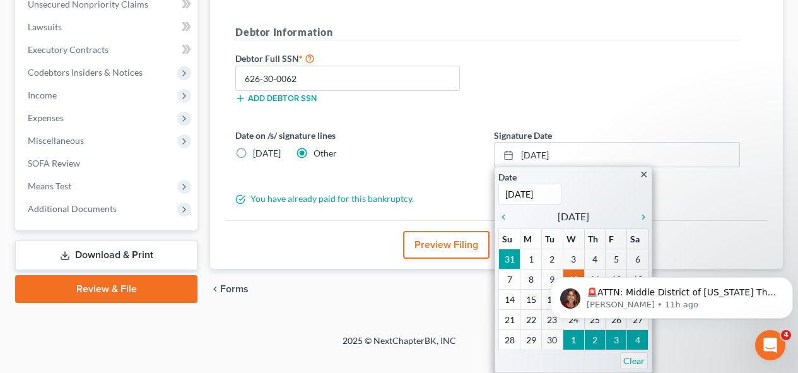
click at [564, 258] on body "🚨ATTN: Middle District of [US_STATE] The court has added a new Credit Counselin…" at bounding box center [672, 295] width 242 height 78
click at [552, 259] on body "🚨ATTN: Middle District of [US_STATE] The court has added a new Credit Counselin…" at bounding box center [672, 295] width 242 height 78
type input "[DATE]"
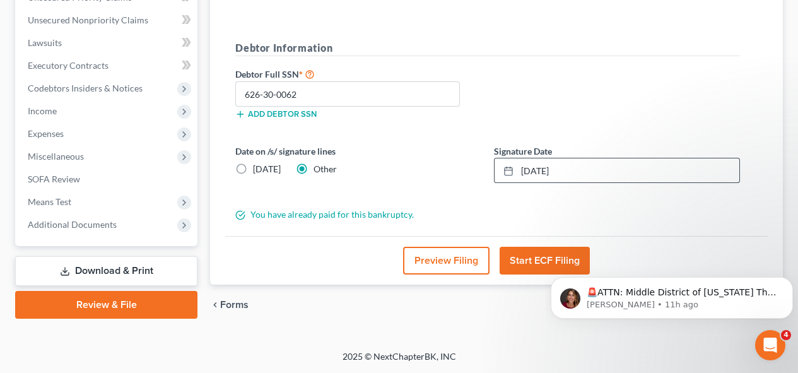
scroll to position [304, 0]
click at [533, 168] on link "[DATE]" at bounding box center [617, 170] width 245 height 24
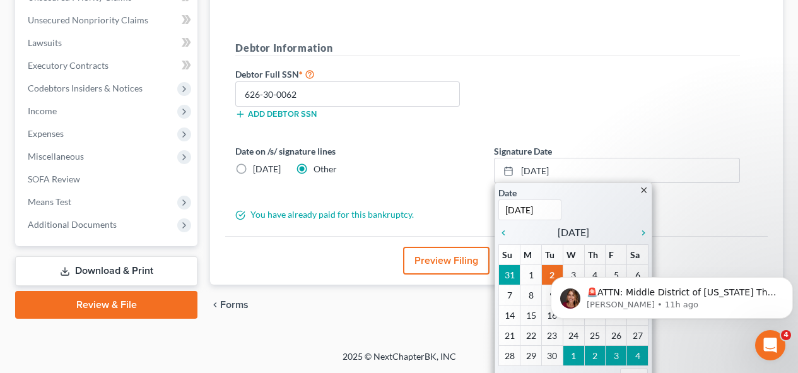
click at [567, 274] on body "🚨ATTN: Middle District of [US_STATE] The court has added a new Credit Counselin…" at bounding box center [672, 295] width 242 height 78
click at [568, 268] on body "🚨ATTN: Middle District of [US_STATE] The court has added a new Credit Counselin…" at bounding box center [672, 295] width 242 height 78
click at [568, 269] on body "🚨ATTN: Middle District of [US_STATE] The court has added a new Credit Counselin…" at bounding box center [672, 295] width 242 height 78
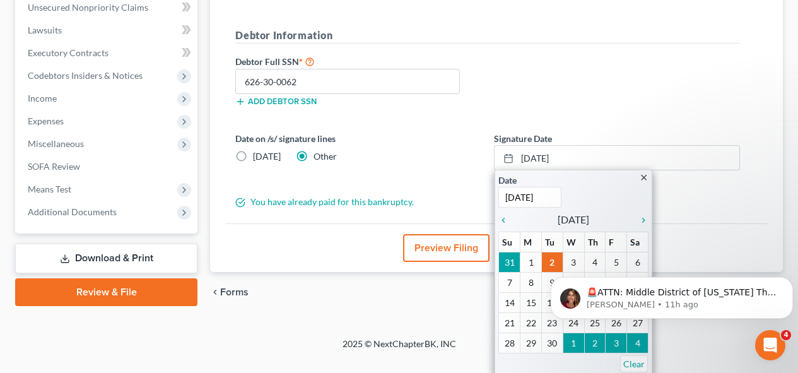
scroll to position [320, 0]
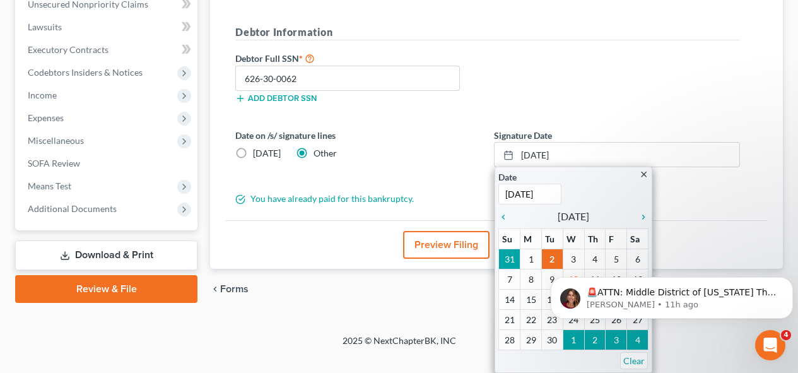
click at [570, 257] on body "🚨ATTN: Middle District of [US_STATE] The court has added a new Credit Counselin…" at bounding box center [672, 295] width 242 height 78
click at [550, 258] on html "🚨ATTN: Middle District of [US_STATE] The court has added a new Credit Counselin…" at bounding box center [672, 295] width 252 height 88
click at [567, 257] on body "🚨ATTN: Middle District of [US_STATE] The court has added a new Credit Counselin…" at bounding box center [672, 295] width 242 height 78
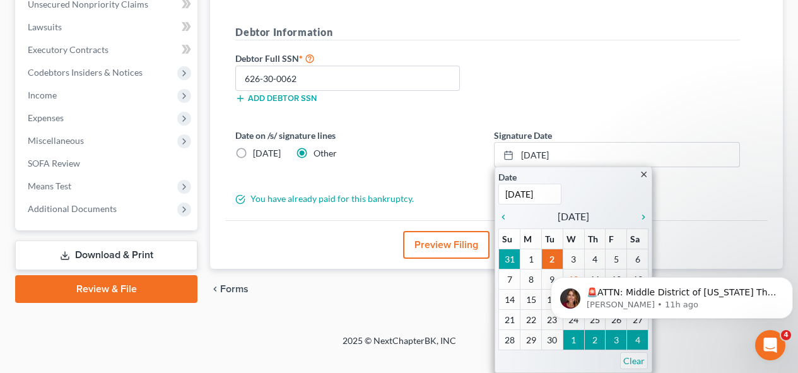
click at [567, 257] on body "🚨ATTN: Middle District of [US_STATE] The court has added a new Credit Counselin…" at bounding box center [672, 295] width 242 height 78
click at [565, 257] on body "🚨ATTN: Middle District of [US_STATE] The court has added a new Credit Counselin…" at bounding box center [672, 295] width 242 height 78
click at [769, 347] on icon "Open Intercom Messenger" at bounding box center [769, 343] width 21 height 21
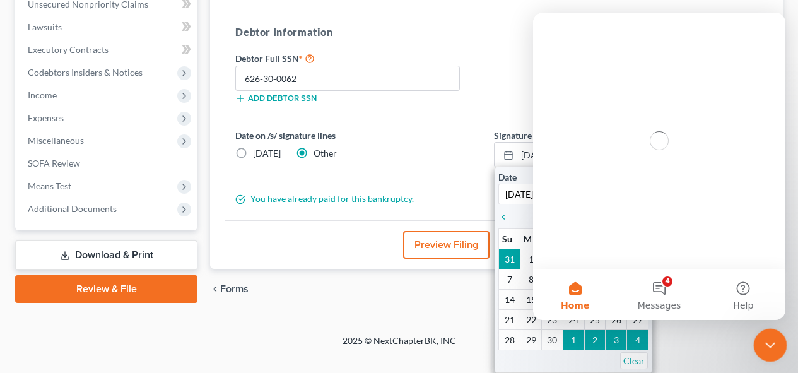
scroll to position [0, 0]
click at [769, 347] on icon "Close Intercom Messenger" at bounding box center [768, 343] width 15 height 15
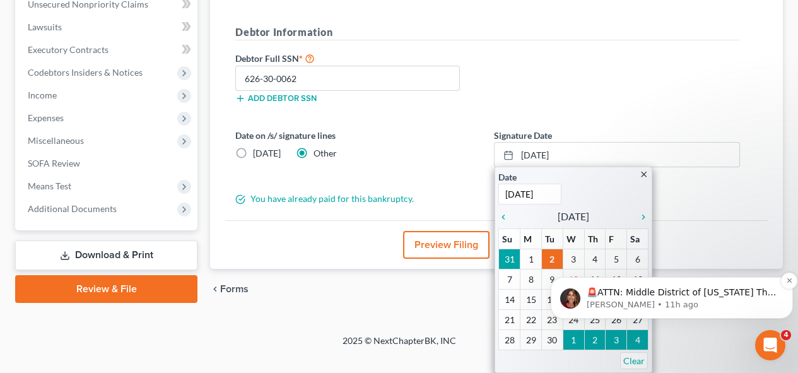
click at [734, 281] on div "🚨ATTN: Middle District of [US_STATE] The court has added a new Credit Counselin…" at bounding box center [672, 298] width 242 height 42
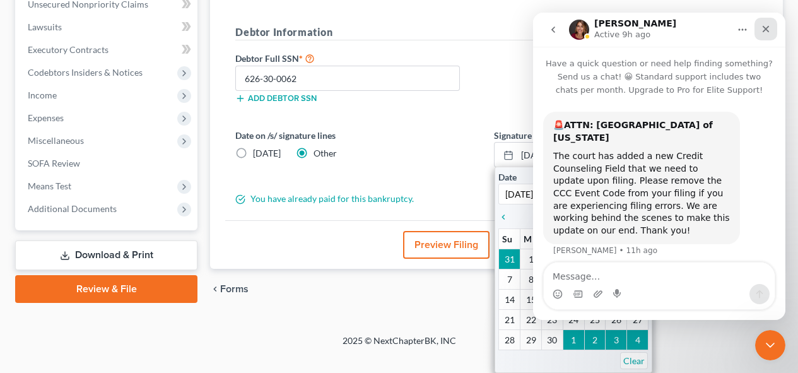
click at [760, 20] on div "Close" at bounding box center [766, 29] width 23 height 23
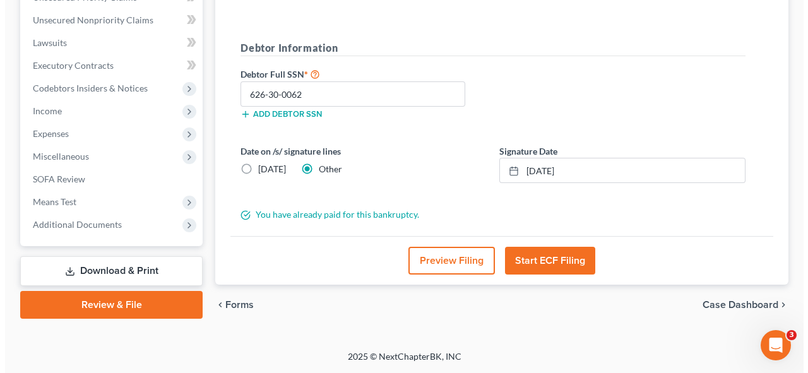
scroll to position [304, 0]
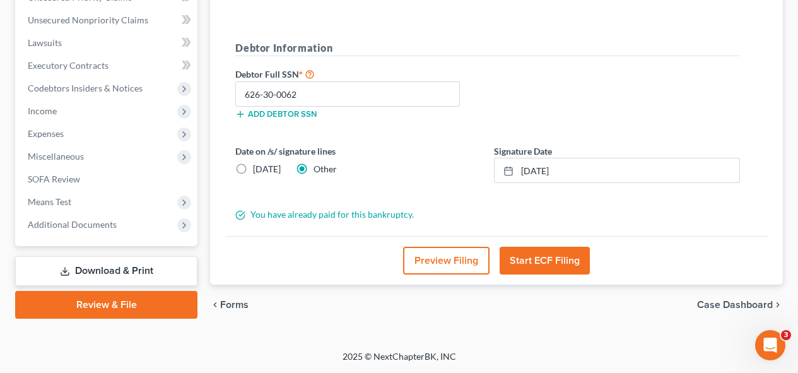
click at [470, 252] on button "Preview Filing" at bounding box center [446, 261] width 86 height 28
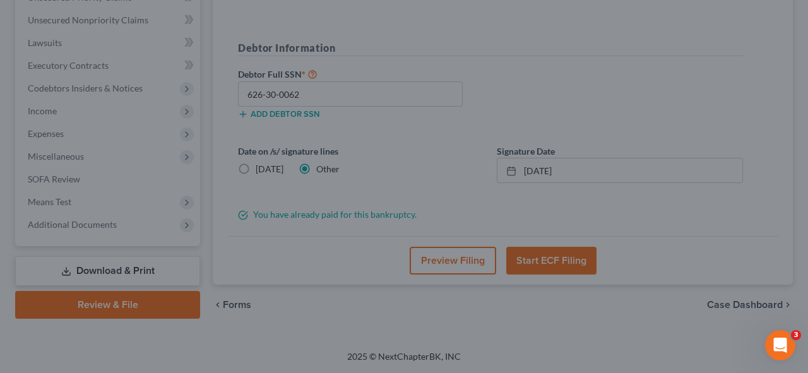
scroll to position [0, 0]
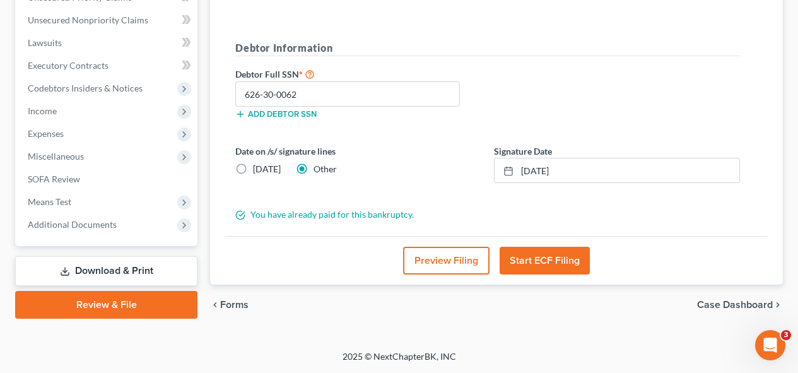
click at [460, 258] on button "Preview Filing" at bounding box center [446, 261] width 86 height 28
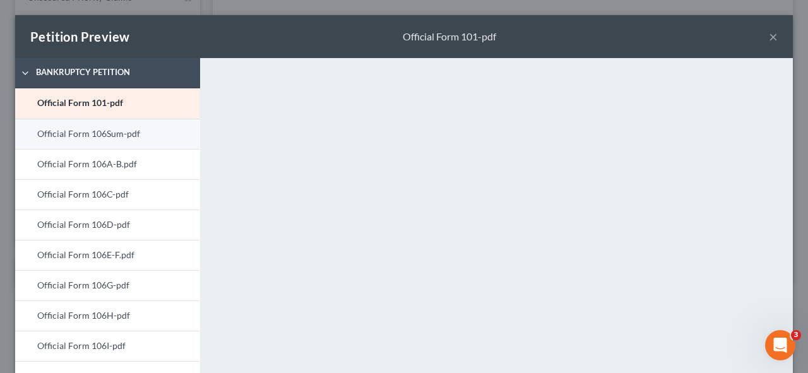
click at [110, 131] on link "Official Form 106Sum-pdf" at bounding box center [107, 134] width 185 height 30
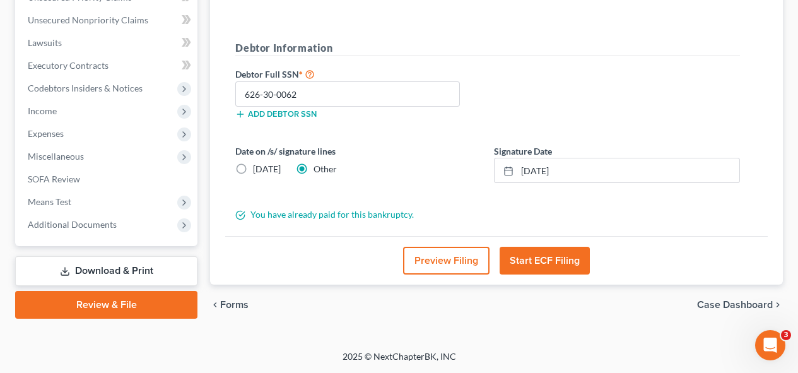
click at [434, 259] on button "Preview Filing" at bounding box center [446, 261] width 86 height 28
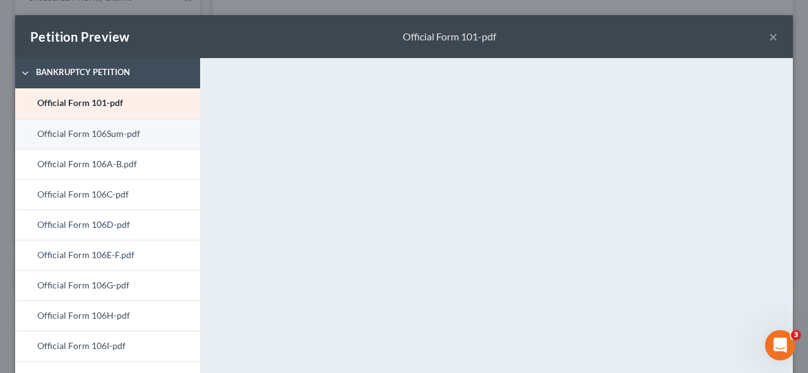
click at [127, 134] on link "Official Form 106Sum-pdf" at bounding box center [107, 134] width 185 height 30
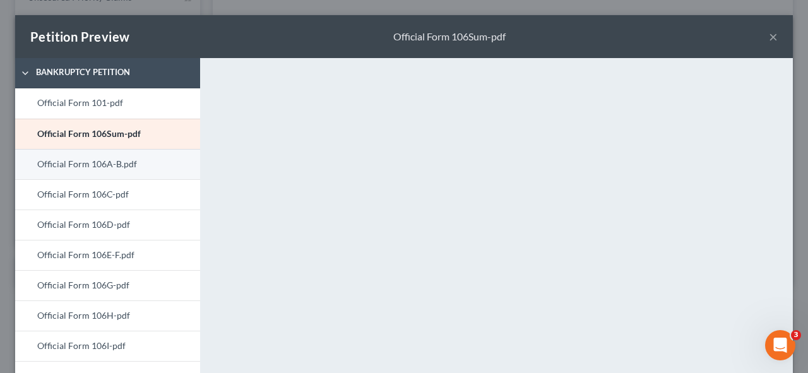
click at [44, 162] on link "Official Form 106A-B.pdf" at bounding box center [107, 164] width 185 height 30
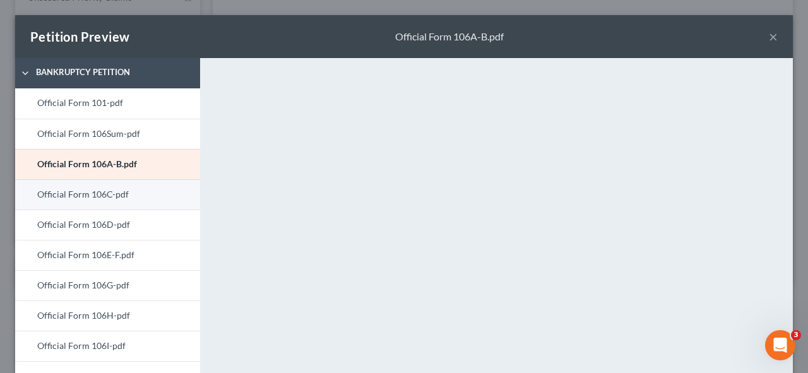
click at [58, 196] on link "Official Form 106C-pdf" at bounding box center [107, 194] width 185 height 30
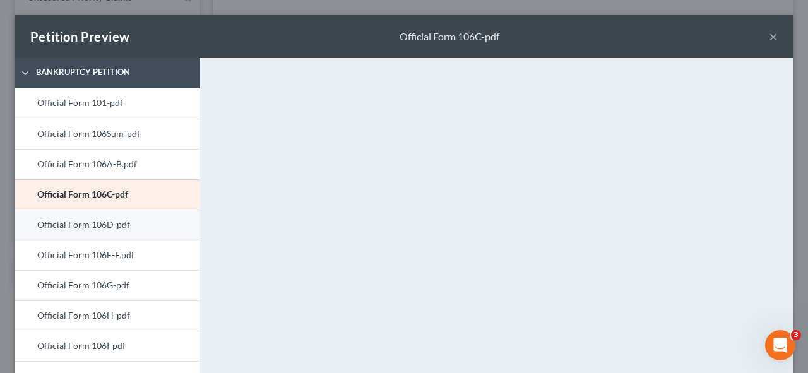
click at [70, 227] on link "Official Form 106D-pdf" at bounding box center [107, 225] width 185 height 30
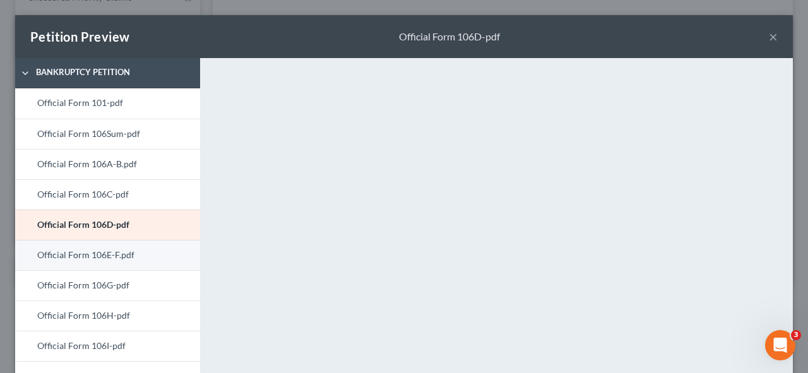
click at [85, 256] on link "Official Form 106E-F.pdf" at bounding box center [107, 255] width 185 height 30
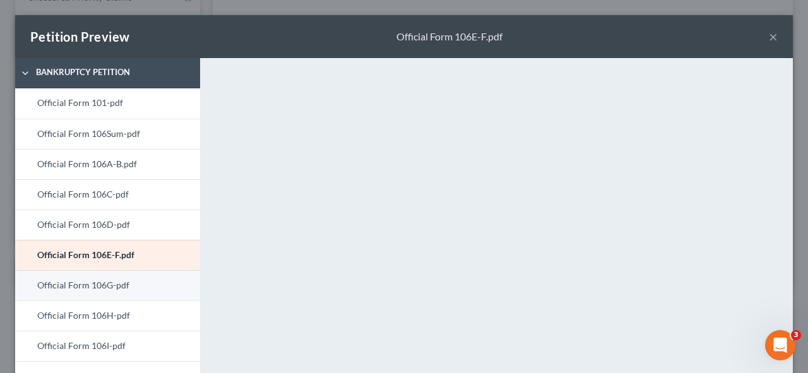
click at [93, 285] on link "Official Form 106G-pdf" at bounding box center [107, 285] width 185 height 30
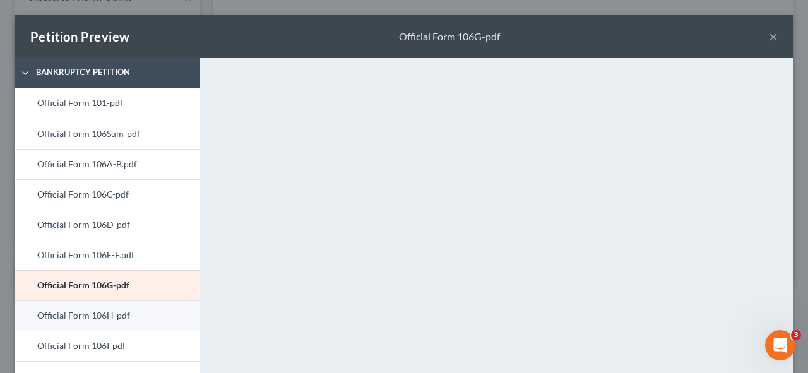
click at [82, 317] on link "Official Form 106H-pdf" at bounding box center [107, 315] width 185 height 30
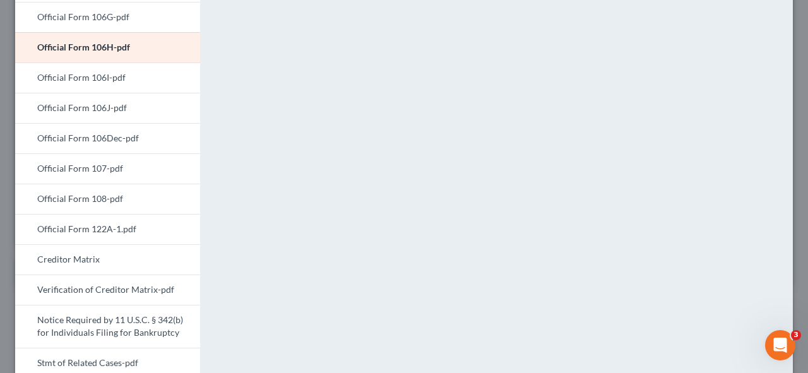
scroll to position [264, 0]
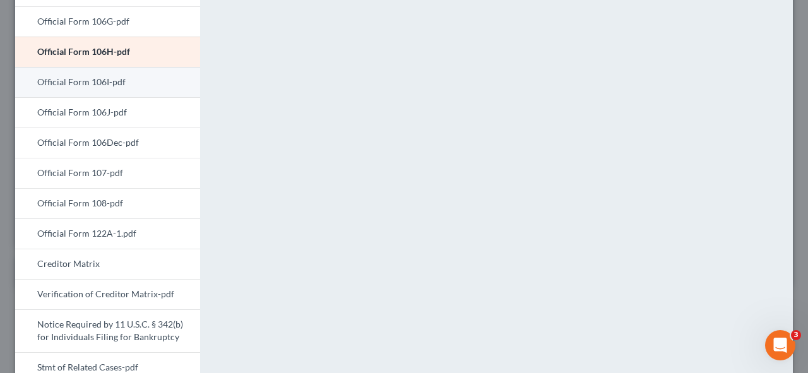
click at [117, 88] on link "Official Form 106I-pdf" at bounding box center [107, 82] width 185 height 30
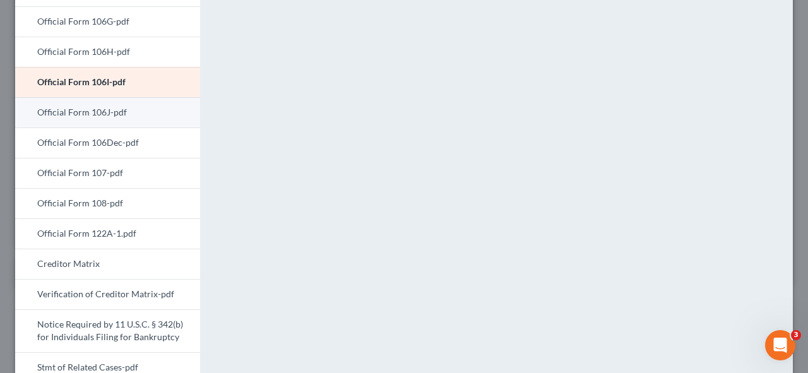
click at [91, 110] on link "Official Form 106J-pdf" at bounding box center [107, 112] width 185 height 30
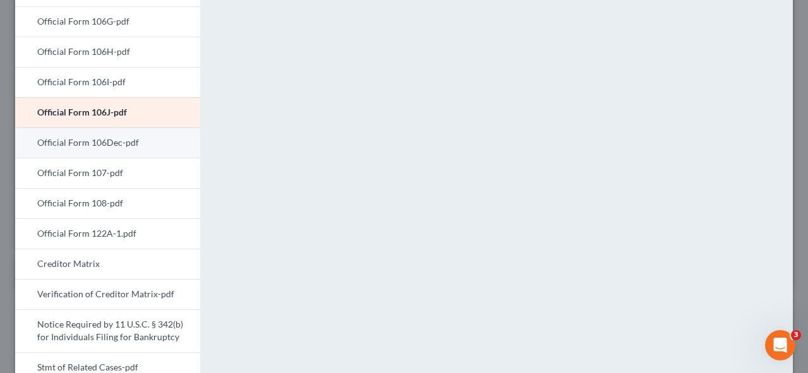
click at [125, 142] on link "Official Form 106Dec-pdf" at bounding box center [107, 142] width 185 height 30
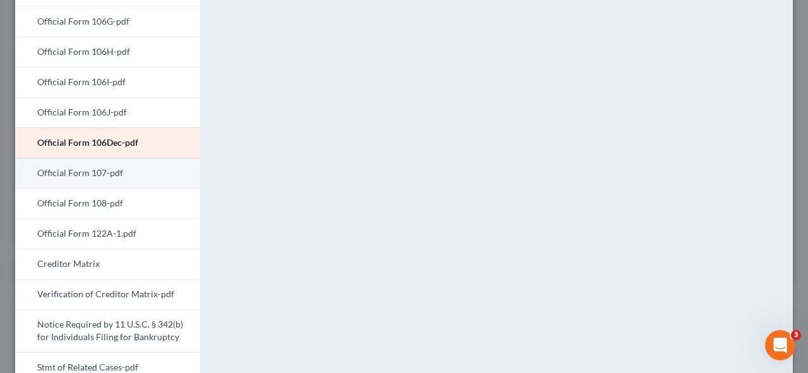
click at [116, 166] on link "Official Form 107-pdf" at bounding box center [107, 173] width 185 height 30
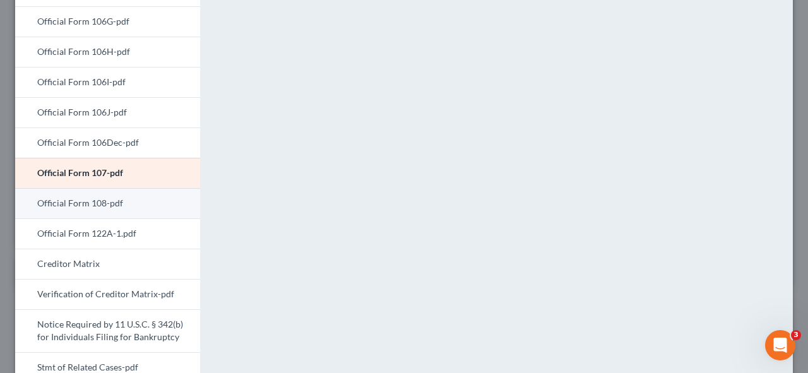
click at [145, 203] on link "Official Form 108-pdf" at bounding box center [107, 203] width 185 height 30
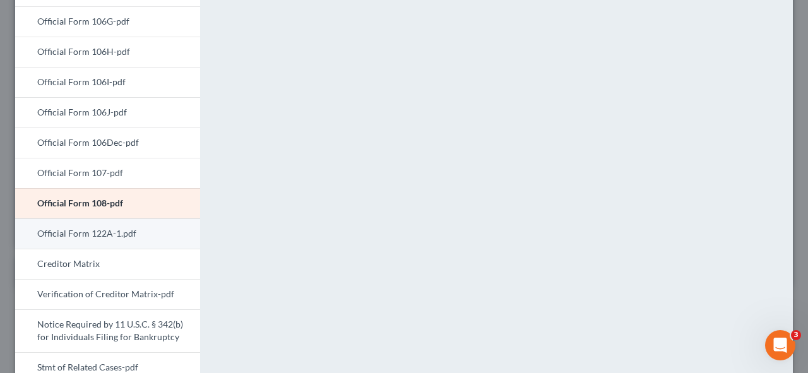
click at [93, 237] on link "Official Form 122A-1.pdf" at bounding box center [107, 233] width 185 height 30
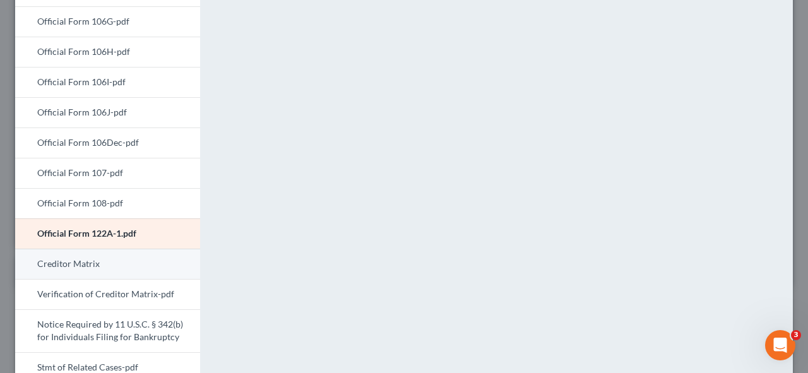
click at [118, 267] on link "Creditor Matrix" at bounding box center [107, 264] width 185 height 30
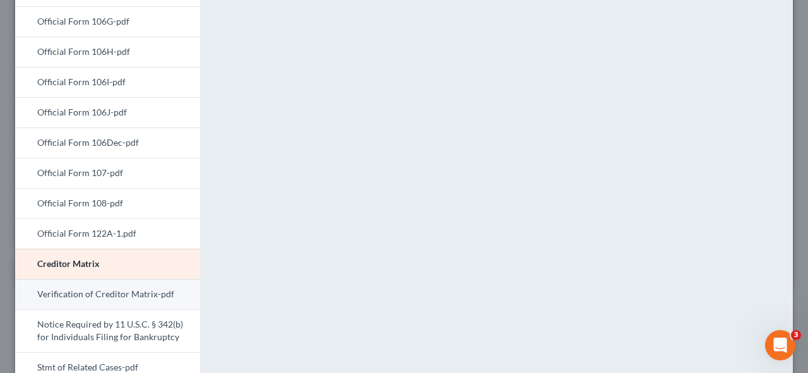
click at [148, 288] on link "Verification of Creditor Matrix-pdf" at bounding box center [107, 294] width 185 height 30
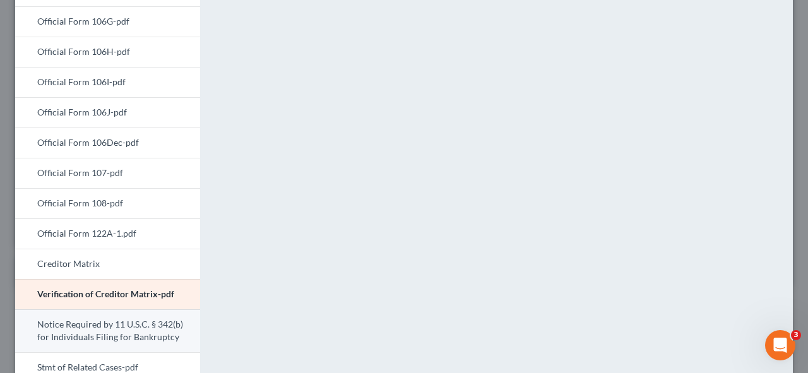
click at [139, 325] on link "Notice Required by 11 U.S.C. § 342(b) for Individuals Filing for Bankruptcy" at bounding box center [107, 330] width 185 height 43
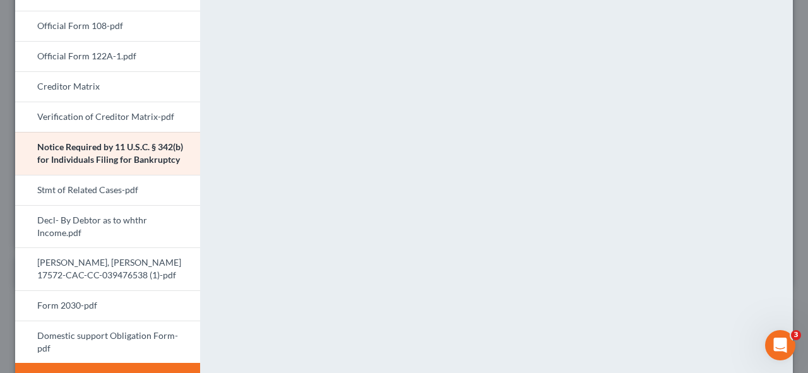
scroll to position [487, 0]
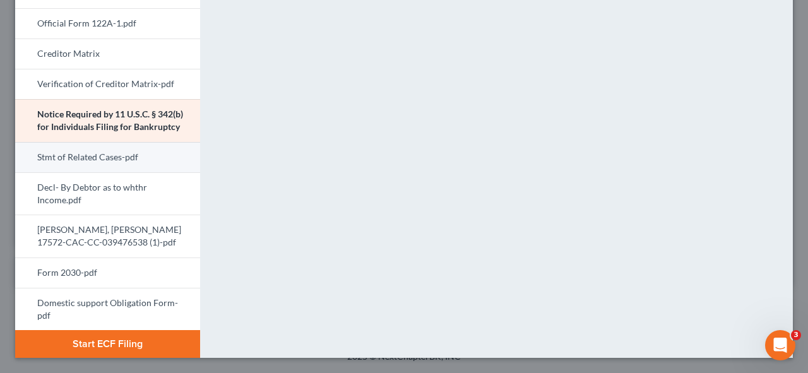
drag, startPoint x: 102, startPoint y: 151, endPoint x: 80, endPoint y: 160, distance: 24.6
click at [80, 160] on link "Stmt of Related Cases-pdf" at bounding box center [107, 157] width 185 height 30
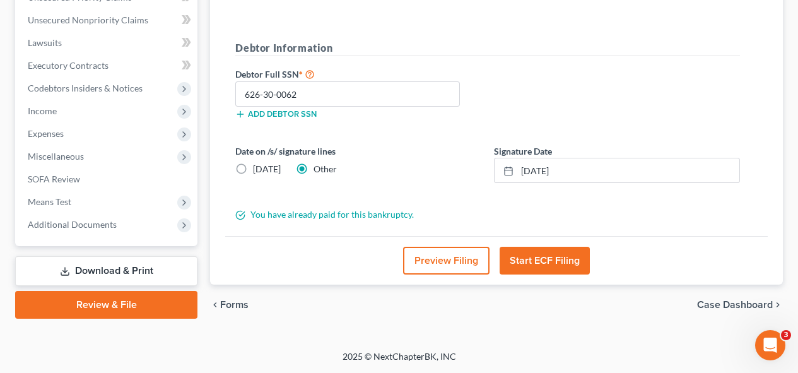
scroll to position [0, 0]
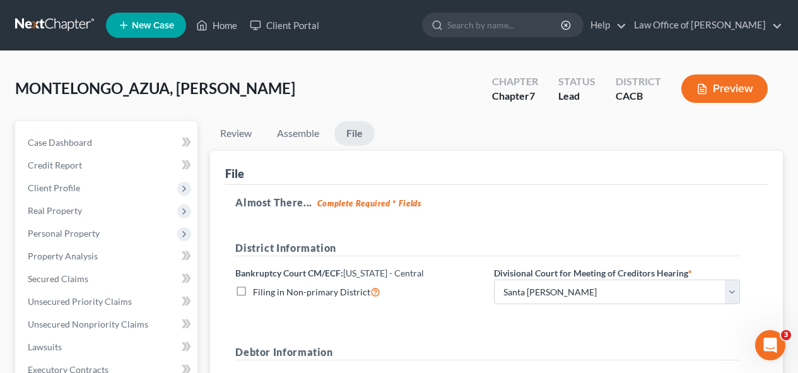
drag, startPoint x: 802, startPoint y: 42, endPoint x: 381, endPoint y: 78, distance: 422.4
click at [381, 78] on div "MONTELONGO_AZUA, [PERSON_NAME] Upgraded Chapter Chapter 7 Status [GEOGRAPHIC_DA…" at bounding box center [399, 93] width 768 height 55
click at [314, 143] on link "Assemble" at bounding box center [298, 133] width 62 height 25
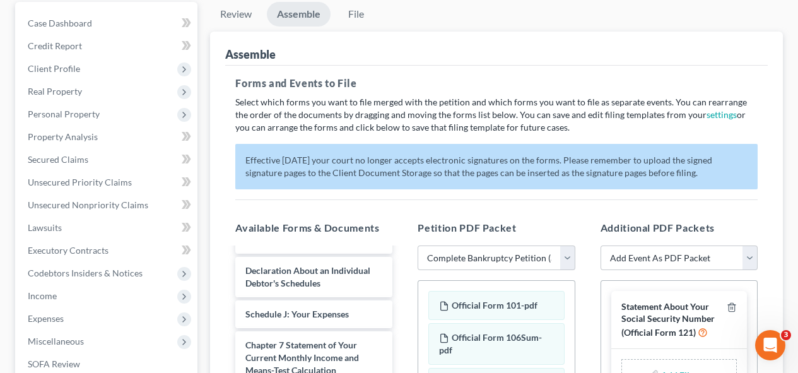
scroll to position [67, 0]
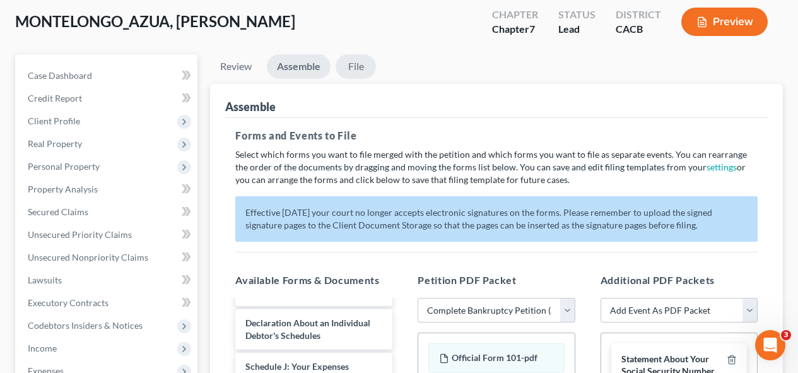
click at [357, 73] on link "File" at bounding box center [356, 66] width 40 height 25
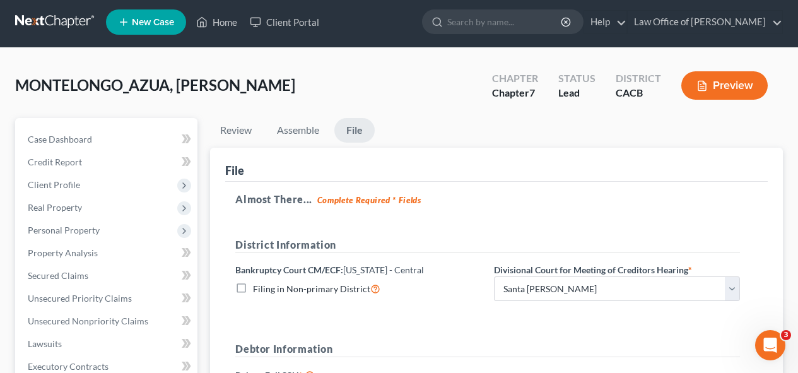
scroll to position [0, 0]
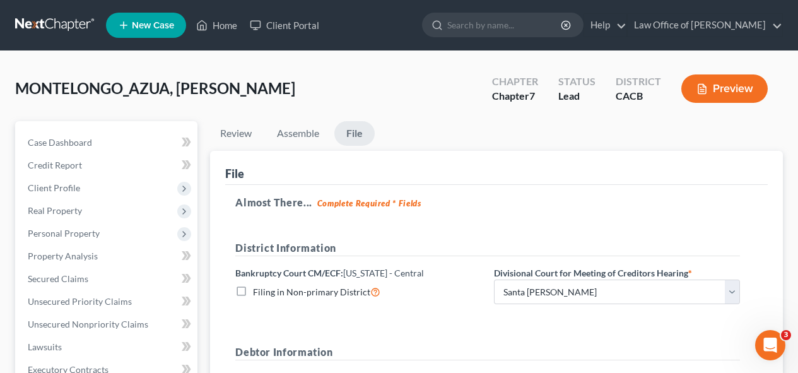
click at [741, 83] on button "Preview" at bounding box center [725, 88] width 86 height 28
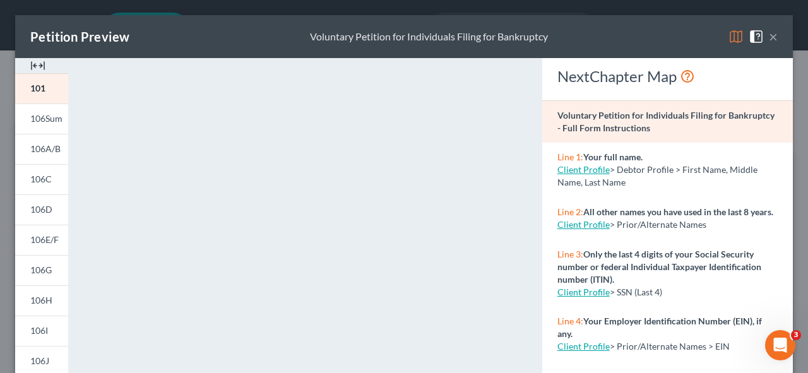
click at [769, 35] on button "×" at bounding box center [773, 36] width 9 height 15
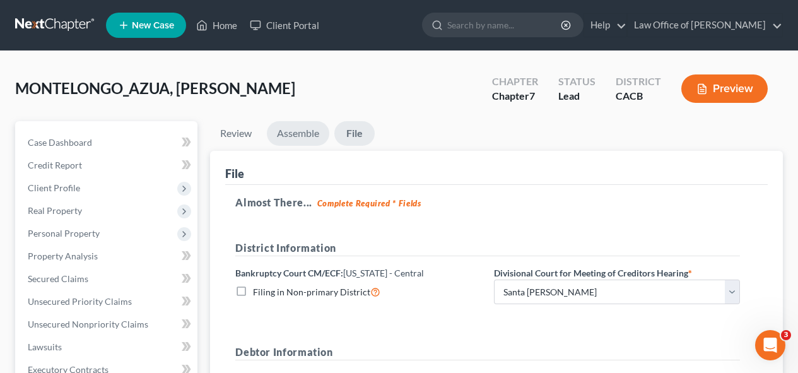
click at [295, 139] on link "Assemble" at bounding box center [298, 133] width 62 height 25
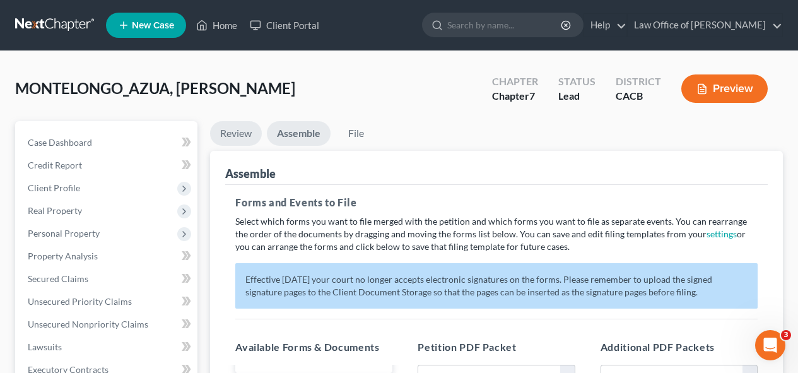
click at [241, 134] on link "Review" at bounding box center [236, 133] width 52 height 25
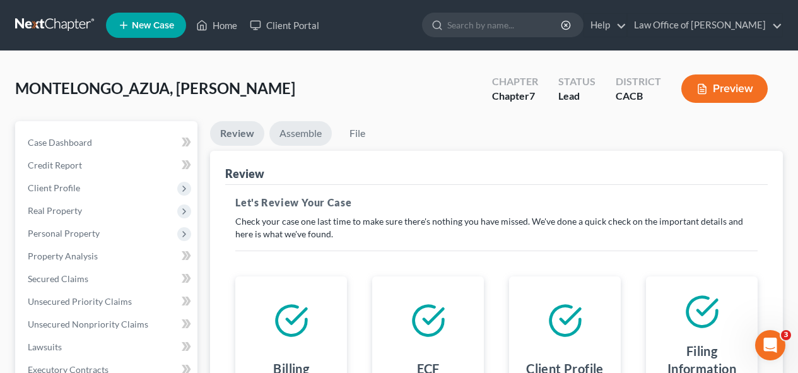
click at [292, 130] on link "Assemble" at bounding box center [300, 133] width 62 height 25
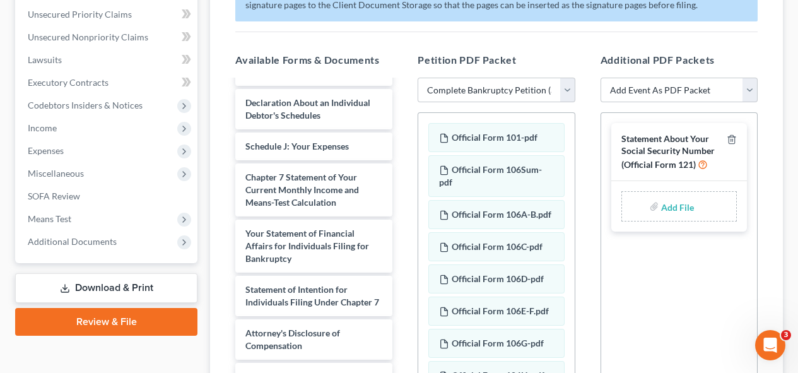
scroll to position [307, 0]
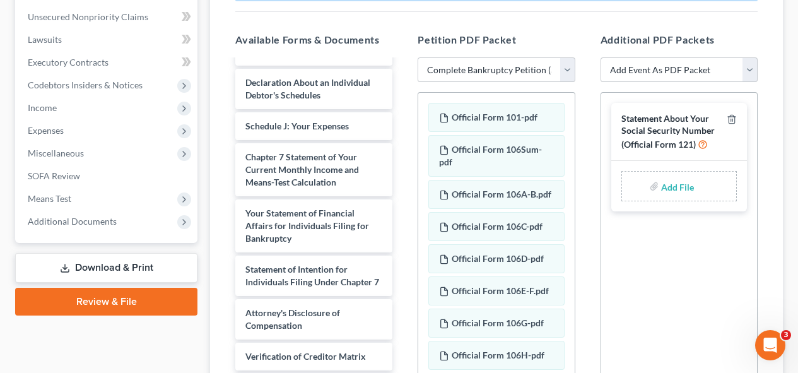
click at [684, 186] on input "file" at bounding box center [676, 186] width 30 height 23
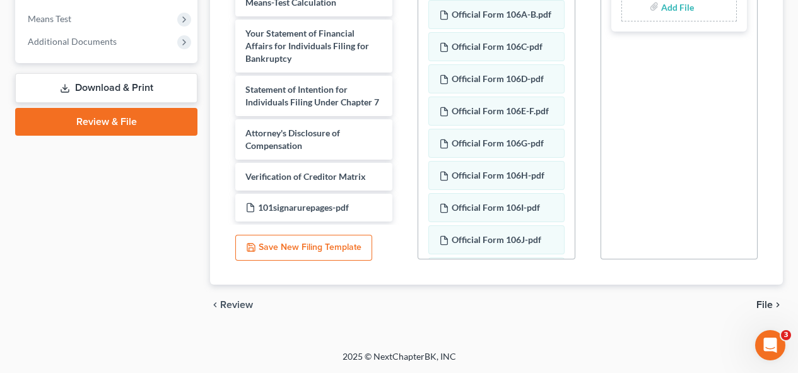
scroll to position [302, 0]
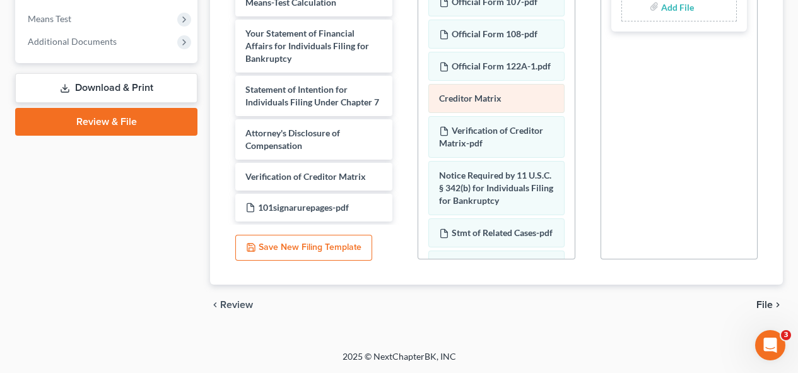
click at [476, 103] on span "Creditor Matrix" at bounding box center [470, 98] width 62 height 11
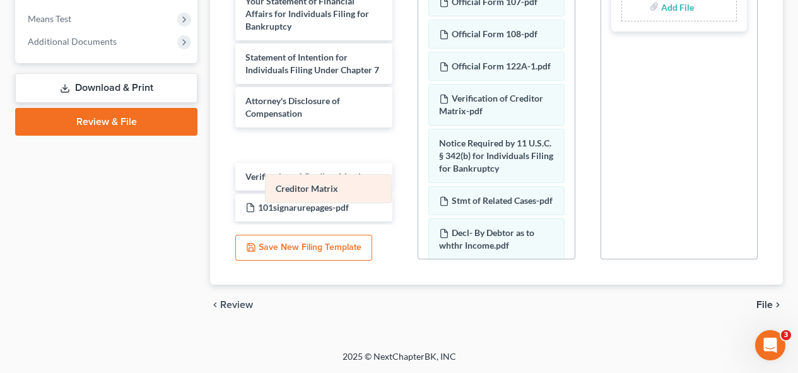
drag, startPoint x: 476, startPoint y: 147, endPoint x: 312, endPoint y: 186, distance: 168.5
click at [418, 186] on div "Creditor Matrix Official Form 101-pdf Official Form 106Sum-pdf Official Form 10…" at bounding box center [496, 49] width 156 height 877
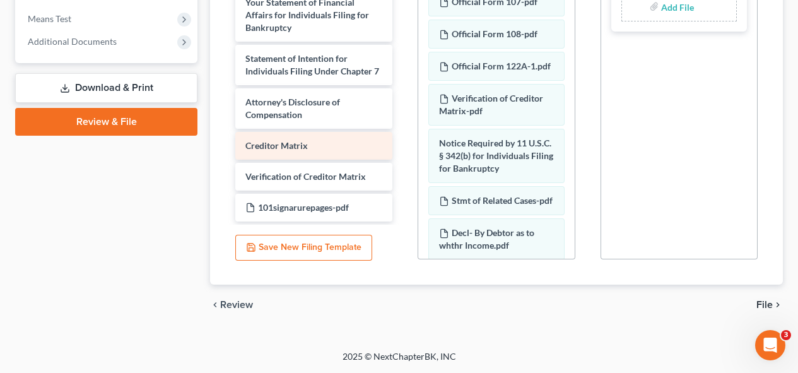
click at [312, 160] on div "Creditor Matrix" at bounding box center [313, 146] width 157 height 28
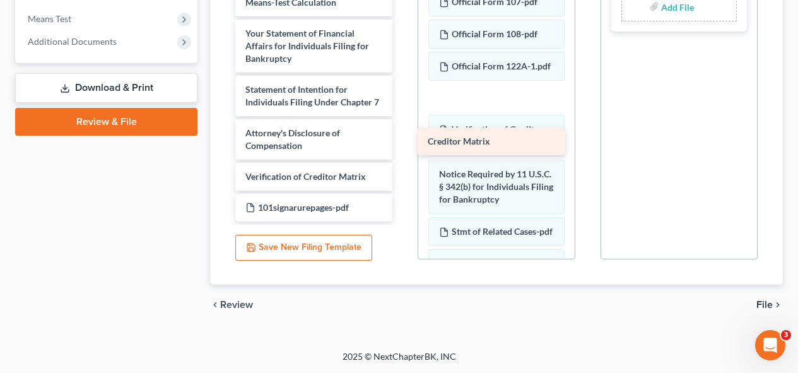
drag, startPoint x: 312, startPoint y: 179, endPoint x: 495, endPoint y: 143, distance: 185.8
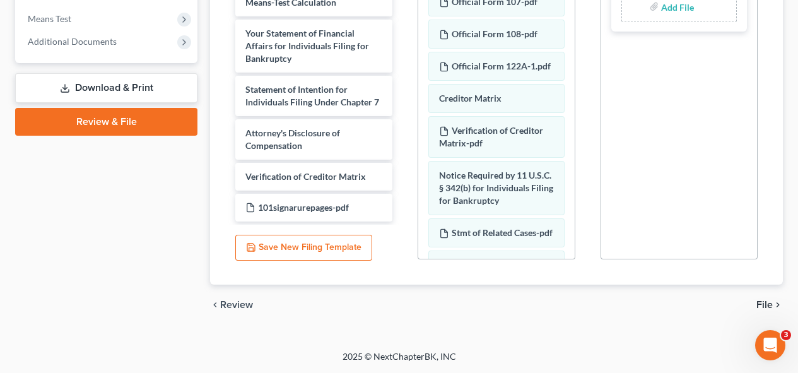
click at [495, 103] on span "Creditor Matrix" at bounding box center [470, 98] width 62 height 11
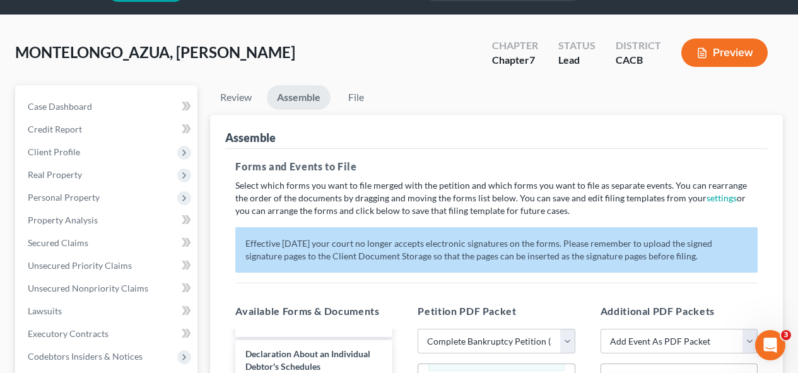
scroll to position [34, 0]
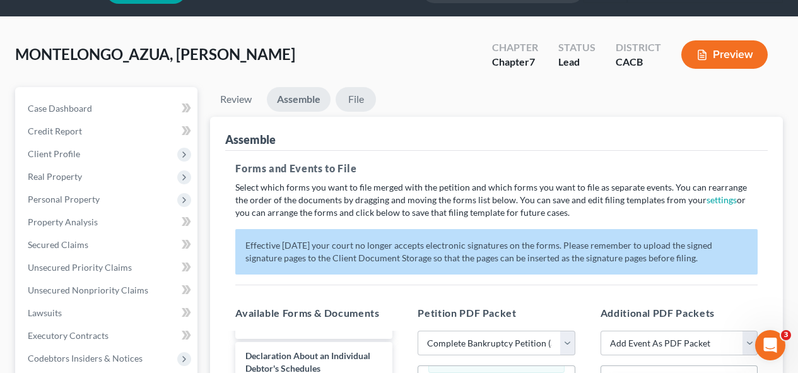
click at [358, 92] on link "File" at bounding box center [356, 99] width 40 height 25
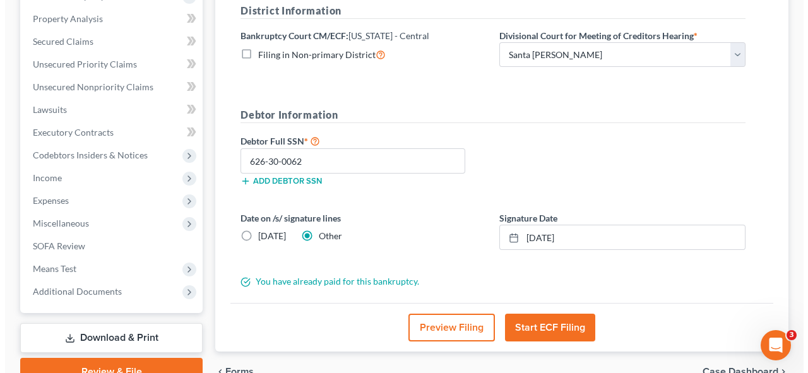
scroll to position [304, 0]
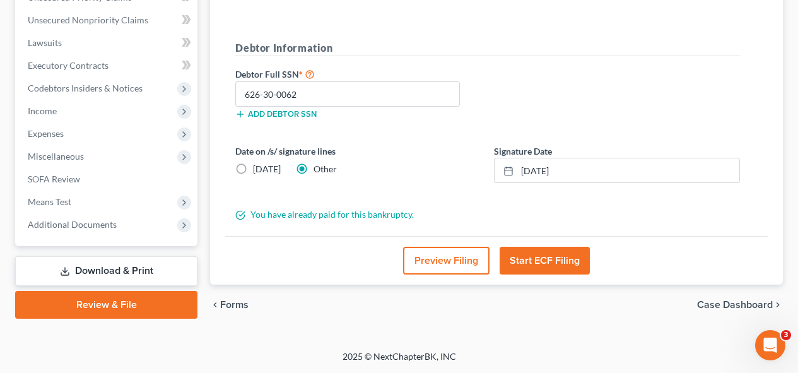
click at [447, 259] on button "Preview Filing" at bounding box center [446, 261] width 86 height 28
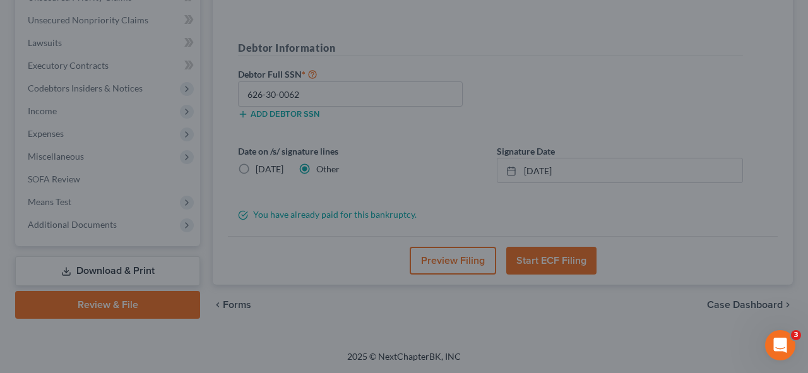
scroll to position [0, 0]
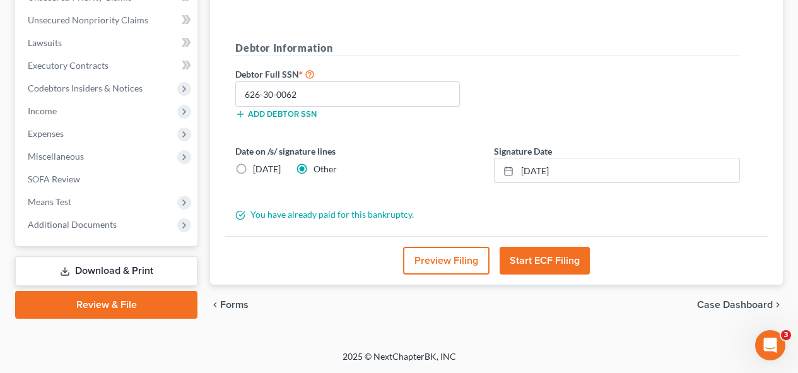
drag, startPoint x: 800, startPoint y: 105, endPoint x: 801, endPoint y: 276, distance: 171.0
click at [418, 268] on button "Preview Filing" at bounding box center [446, 261] width 86 height 28
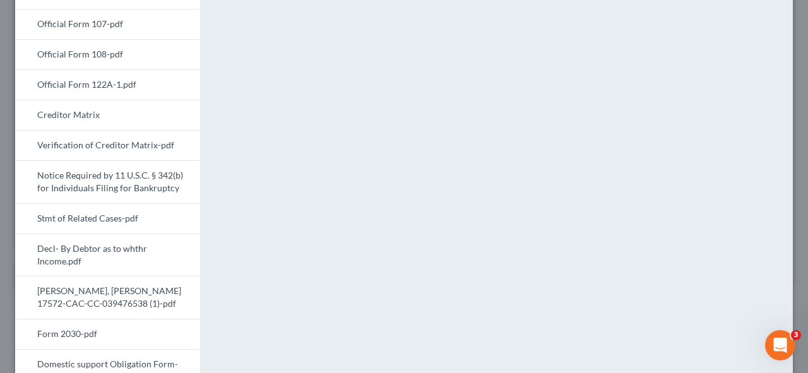
scroll to position [474, 0]
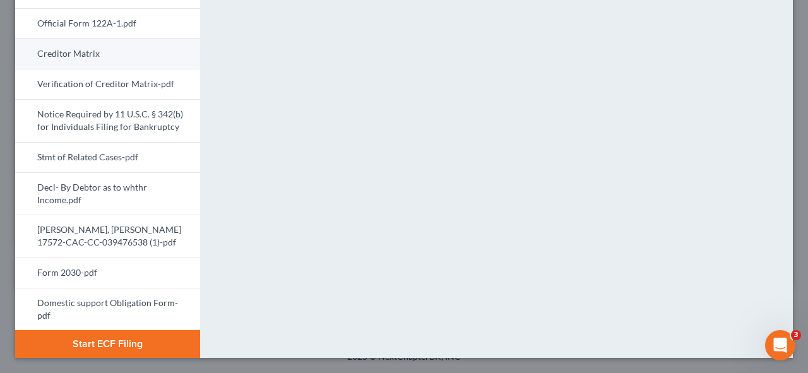
click at [102, 58] on link "Creditor Matrix" at bounding box center [107, 53] width 185 height 30
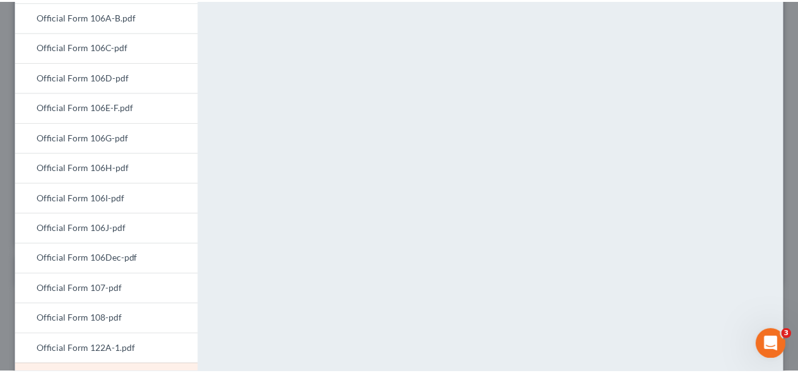
scroll to position [0, 0]
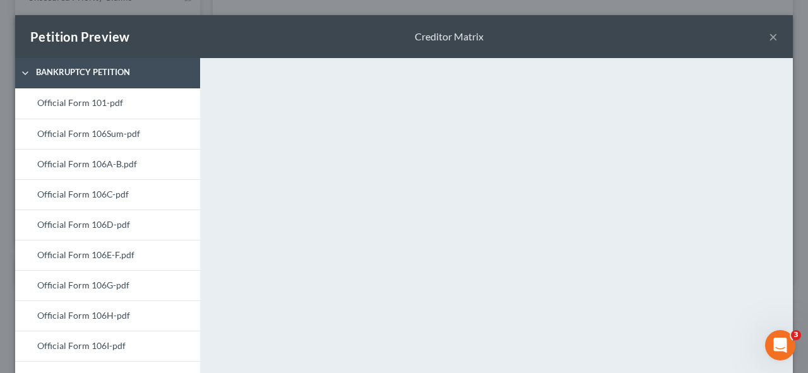
click at [769, 34] on button "×" at bounding box center [773, 36] width 9 height 15
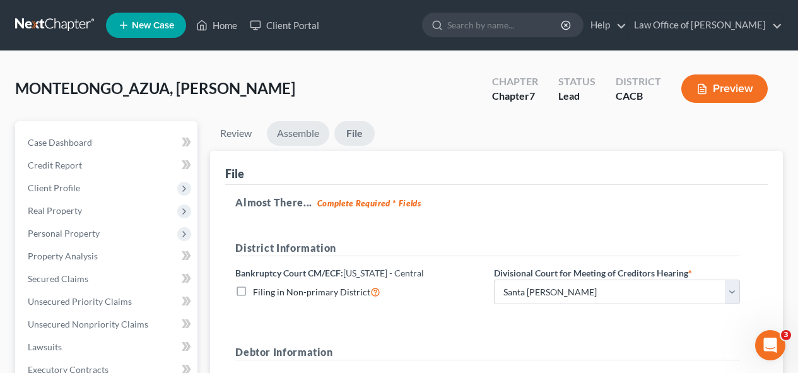
click at [285, 139] on link "Assemble" at bounding box center [298, 133] width 62 height 25
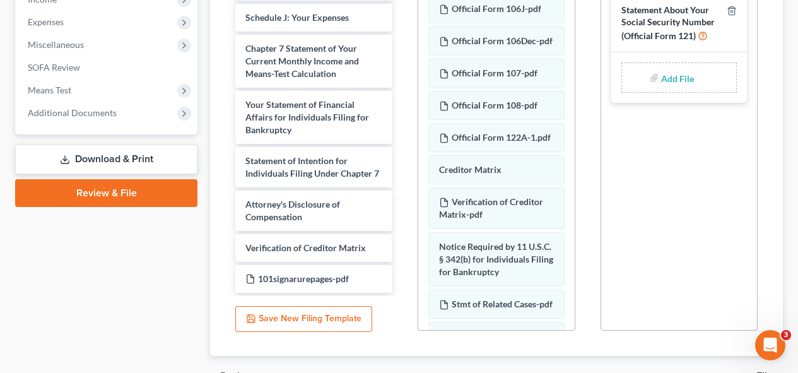
scroll to position [422, 0]
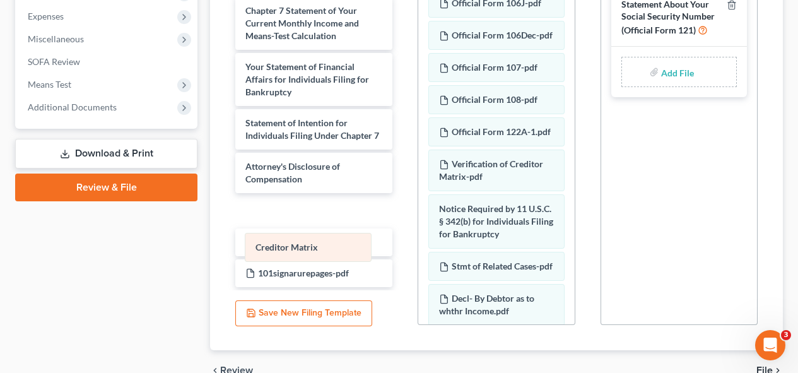
drag, startPoint x: 492, startPoint y: 218, endPoint x: 308, endPoint y: 251, distance: 186.5
click at [418, 251] on div "Creditor Matrix Official Form 101-pdf Official Form 106Sum-pdf Official Form 10…" at bounding box center [496, 114] width 156 height 877
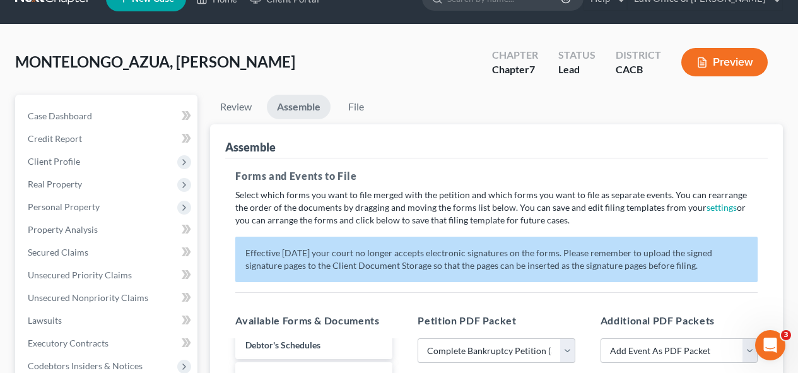
scroll to position [0, 0]
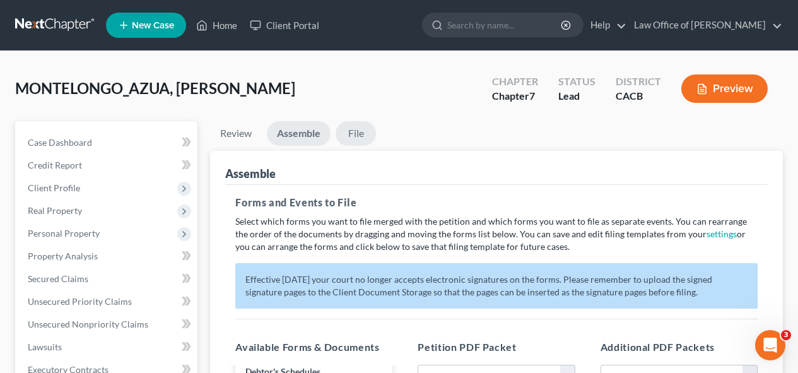
click at [358, 128] on link "File" at bounding box center [356, 133] width 40 height 25
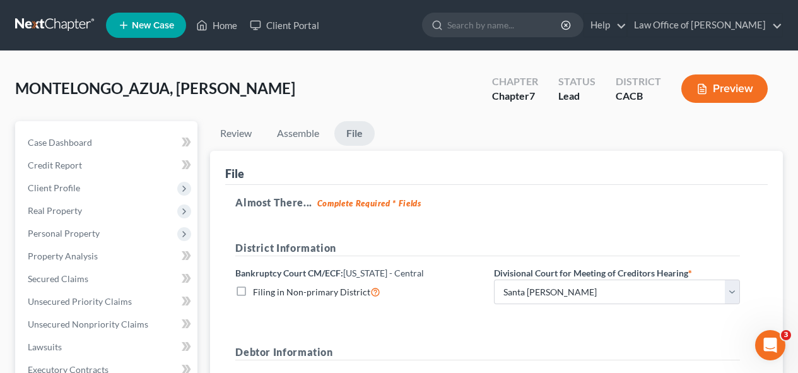
drag, startPoint x: 798, startPoint y: 318, endPoint x: 803, endPoint y: 338, distance: 20.7
click at [798, 332] on html "Home New Case Client Portal Law Office of [PERSON_NAME] [EMAIL_ADDRESS][DOMAIN_…" at bounding box center [399, 338] width 798 height 677
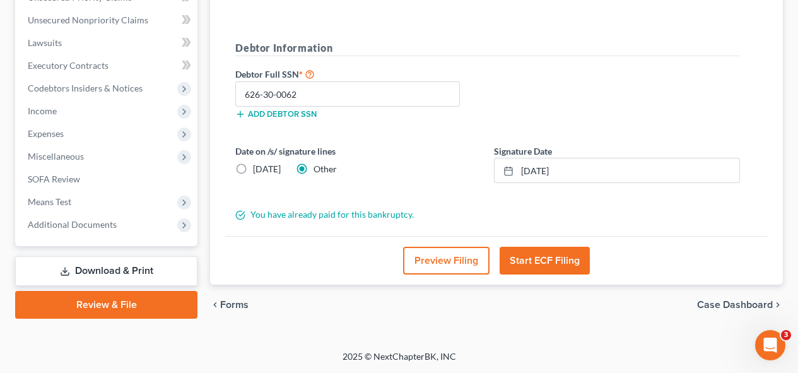
click at [553, 252] on button "Start ECF Filing" at bounding box center [545, 261] width 90 height 28
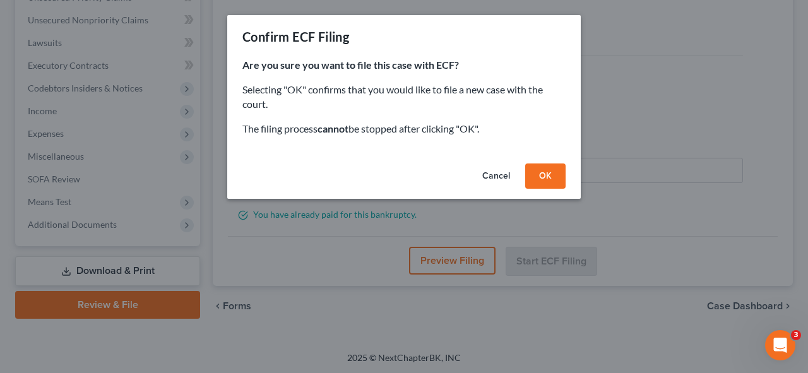
click at [546, 174] on button "OK" at bounding box center [545, 175] width 40 height 25
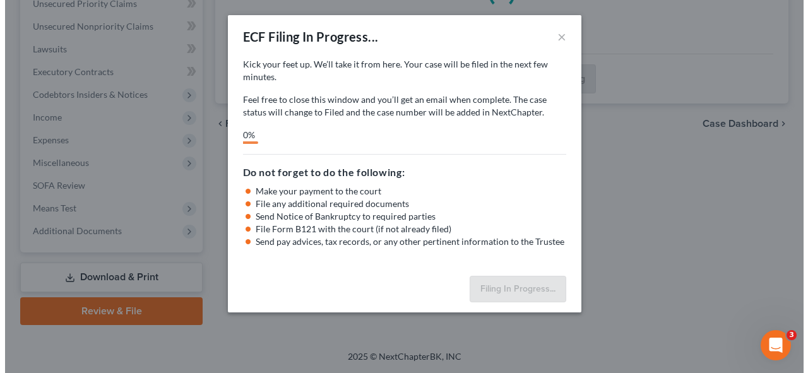
scroll to position [298, 0]
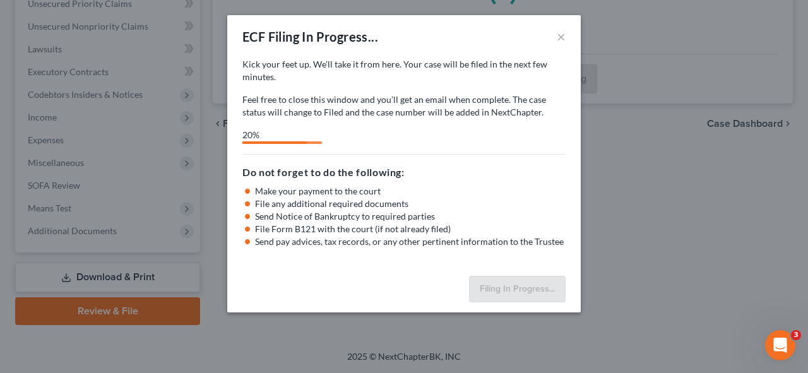
select select "4"
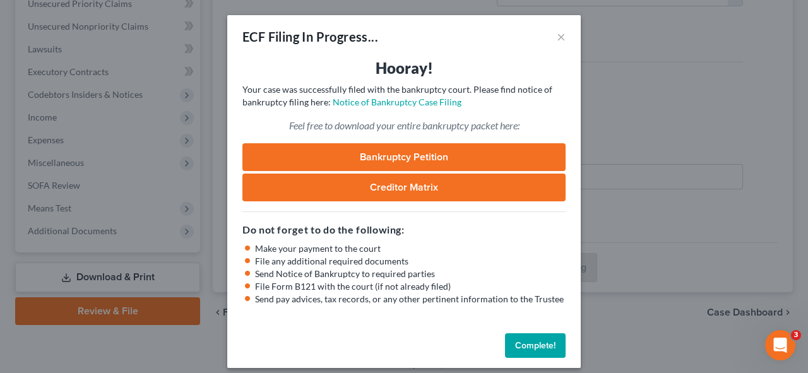
click at [372, 185] on link "Creditor Matrix" at bounding box center [403, 188] width 323 height 28
click at [411, 155] on link "Bankruptcy Petition" at bounding box center [403, 157] width 323 height 28
